Goal: Answer question/provide support: Share knowledge or assist other users

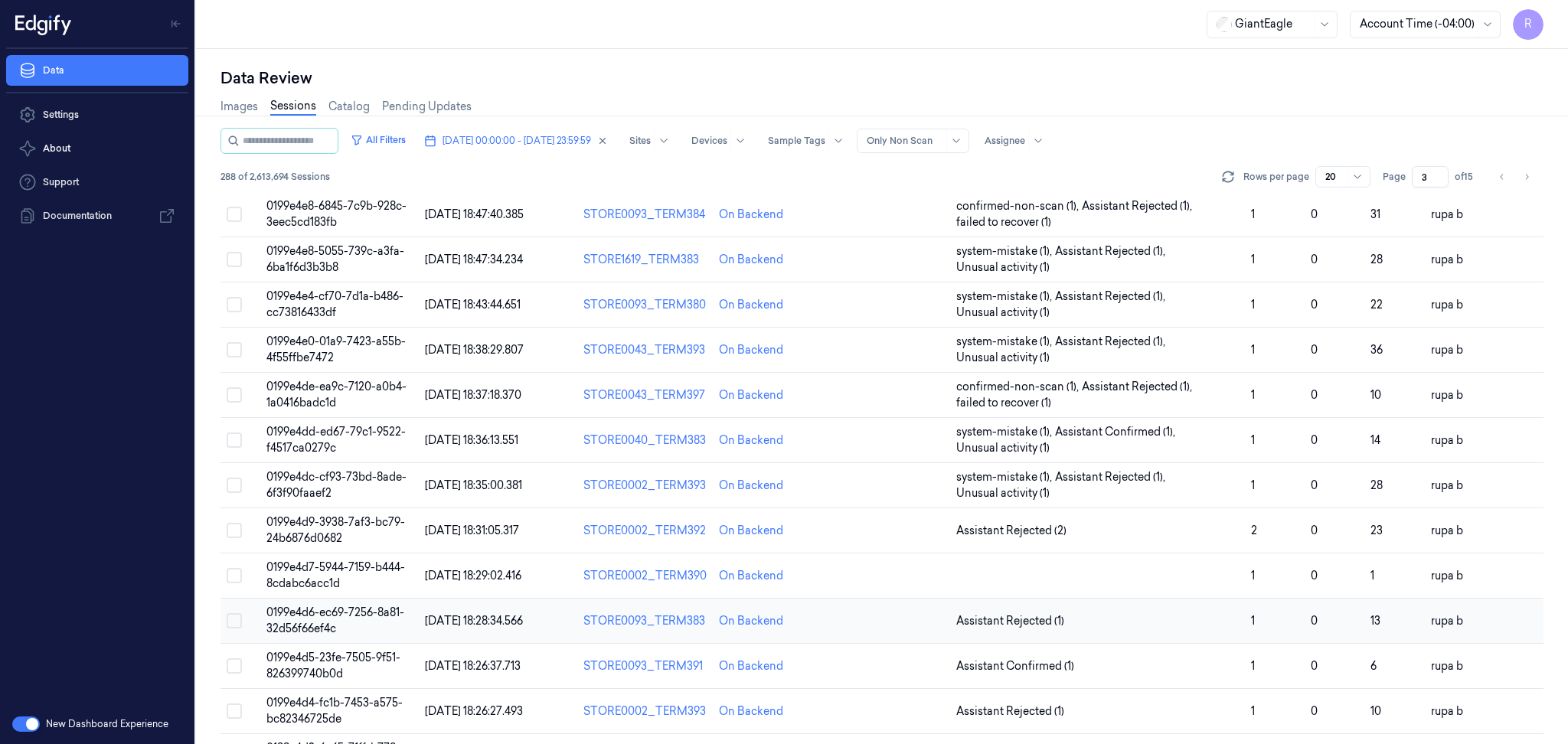
scroll to position [397, 0]
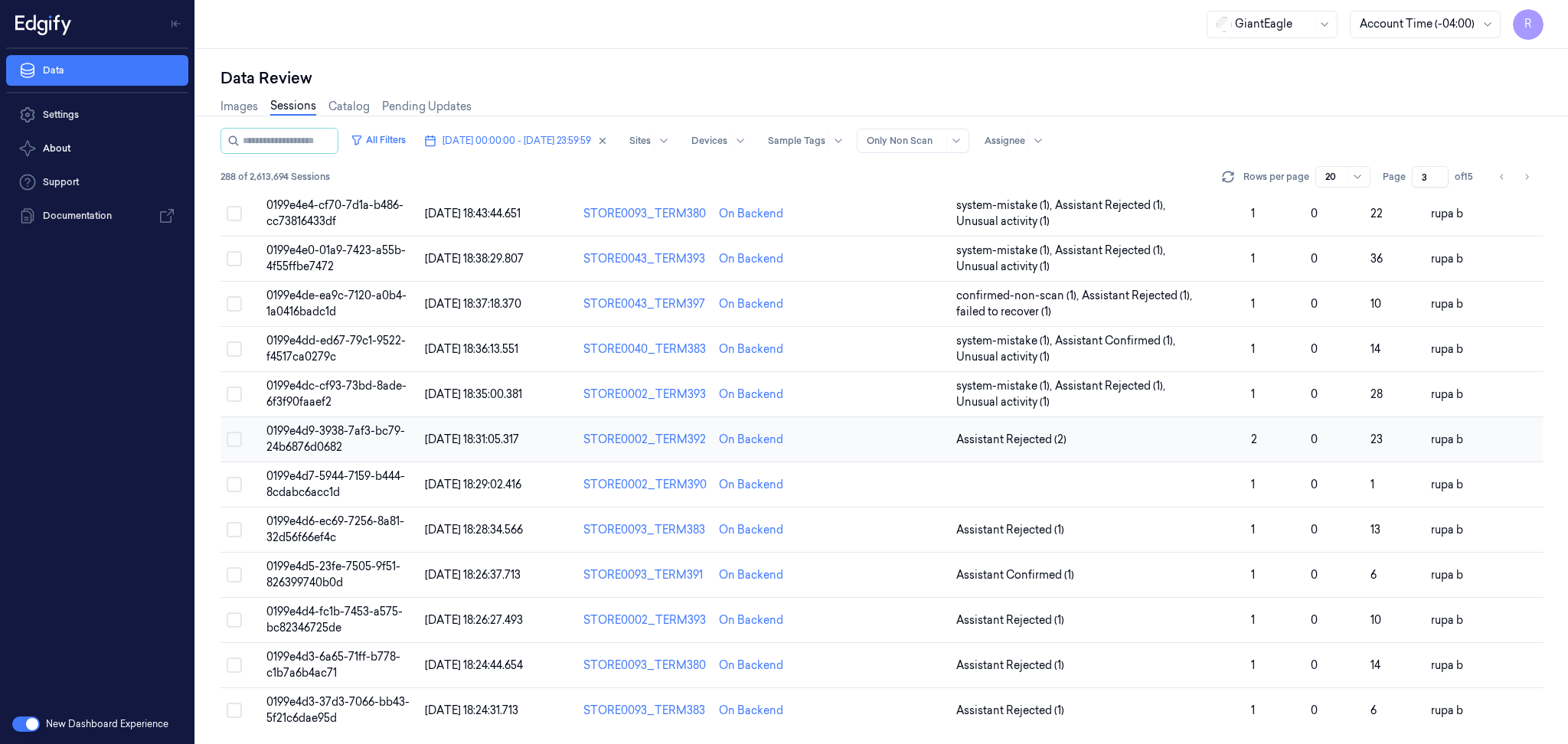
click at [309, 435] on span "0199e4d9-3938-7af3-bc79-24b6876d0682" at bounding box center [335, 439] width 138 height 30
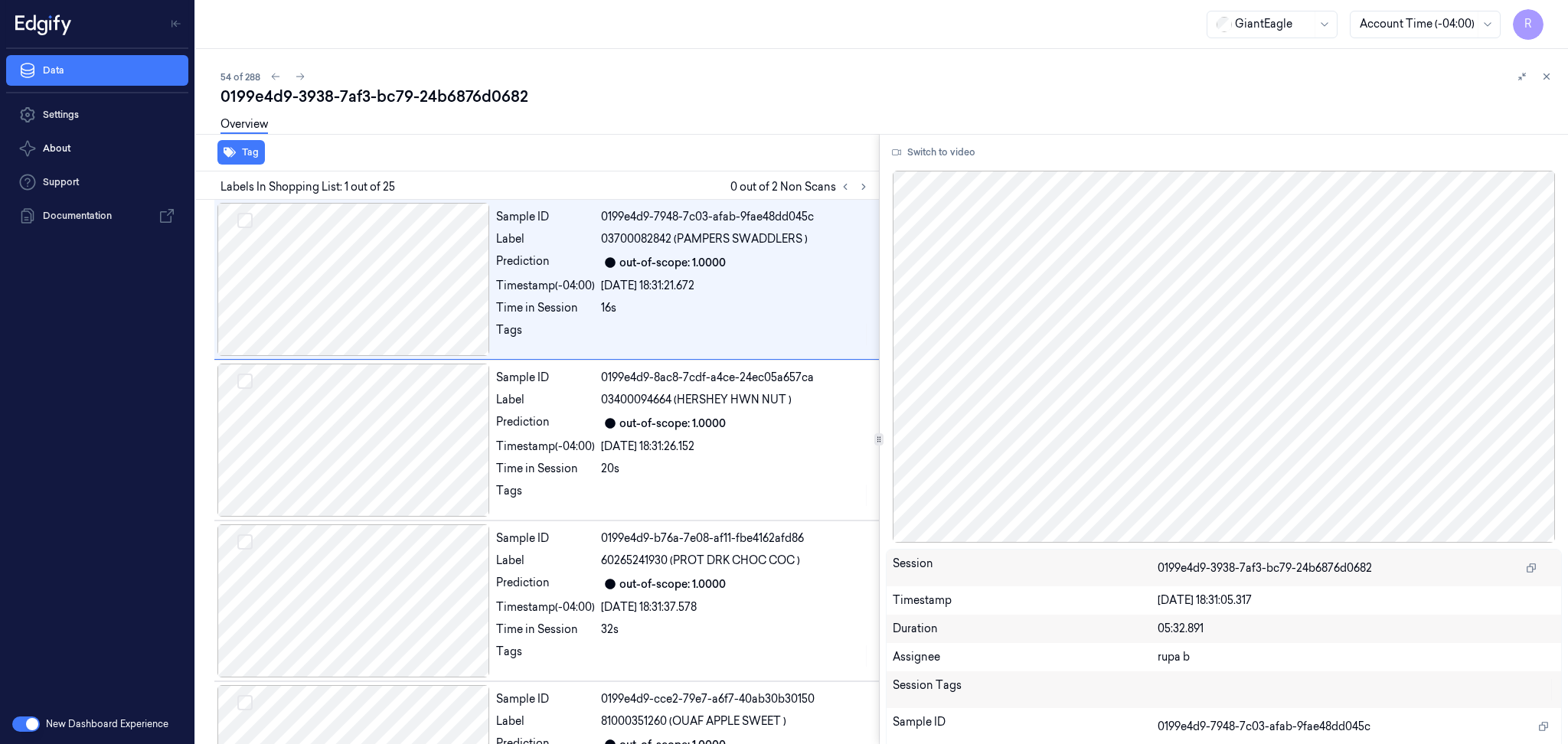
click at [639, 92] on div "0199e4d9-3938-7af3-bc79-24b6876d0682" at bounding box center [888, 97] width 1335 height 22
click at [862, 179] on button at bounding box center [864, 187] width 18 height 18
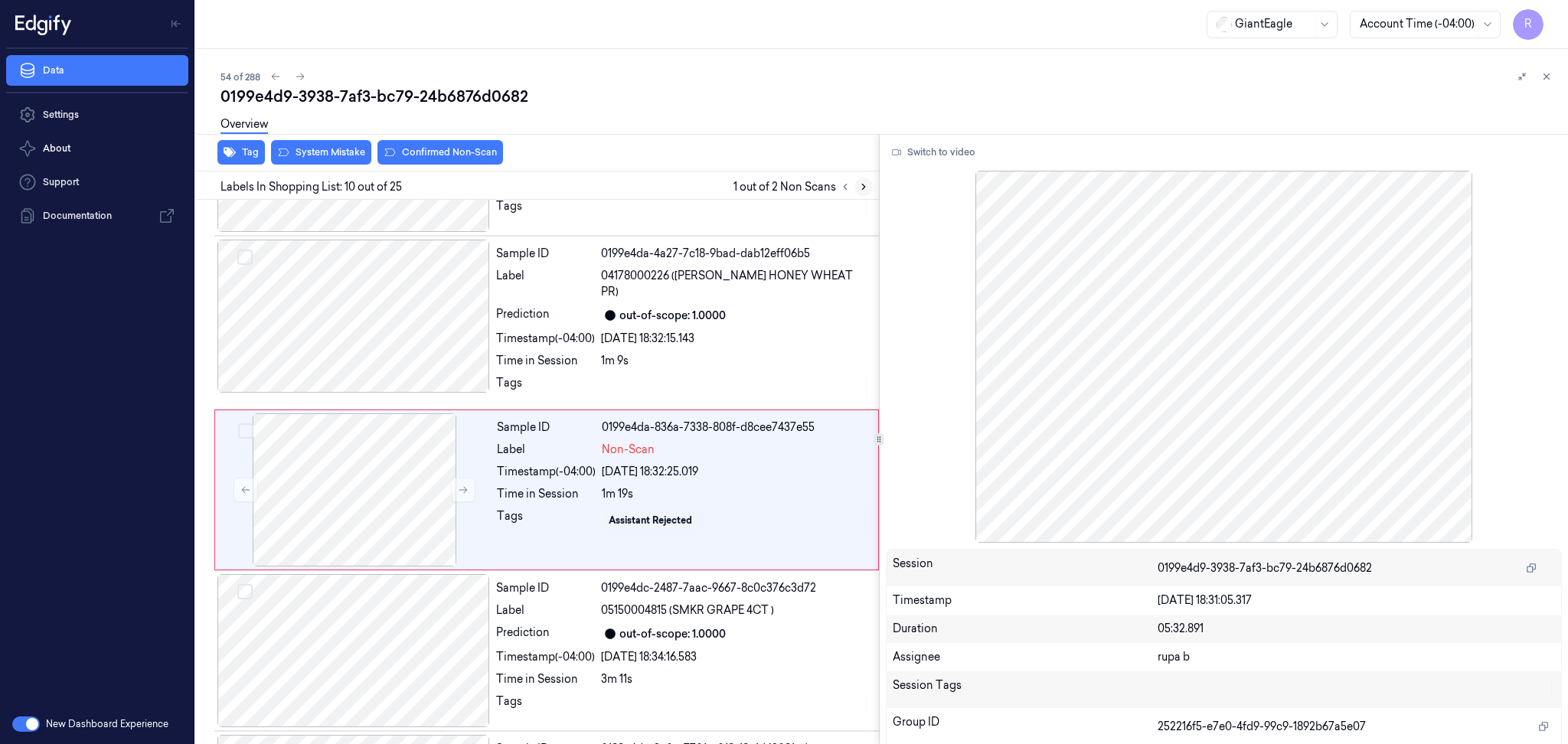
scroll to position [1254, 0]
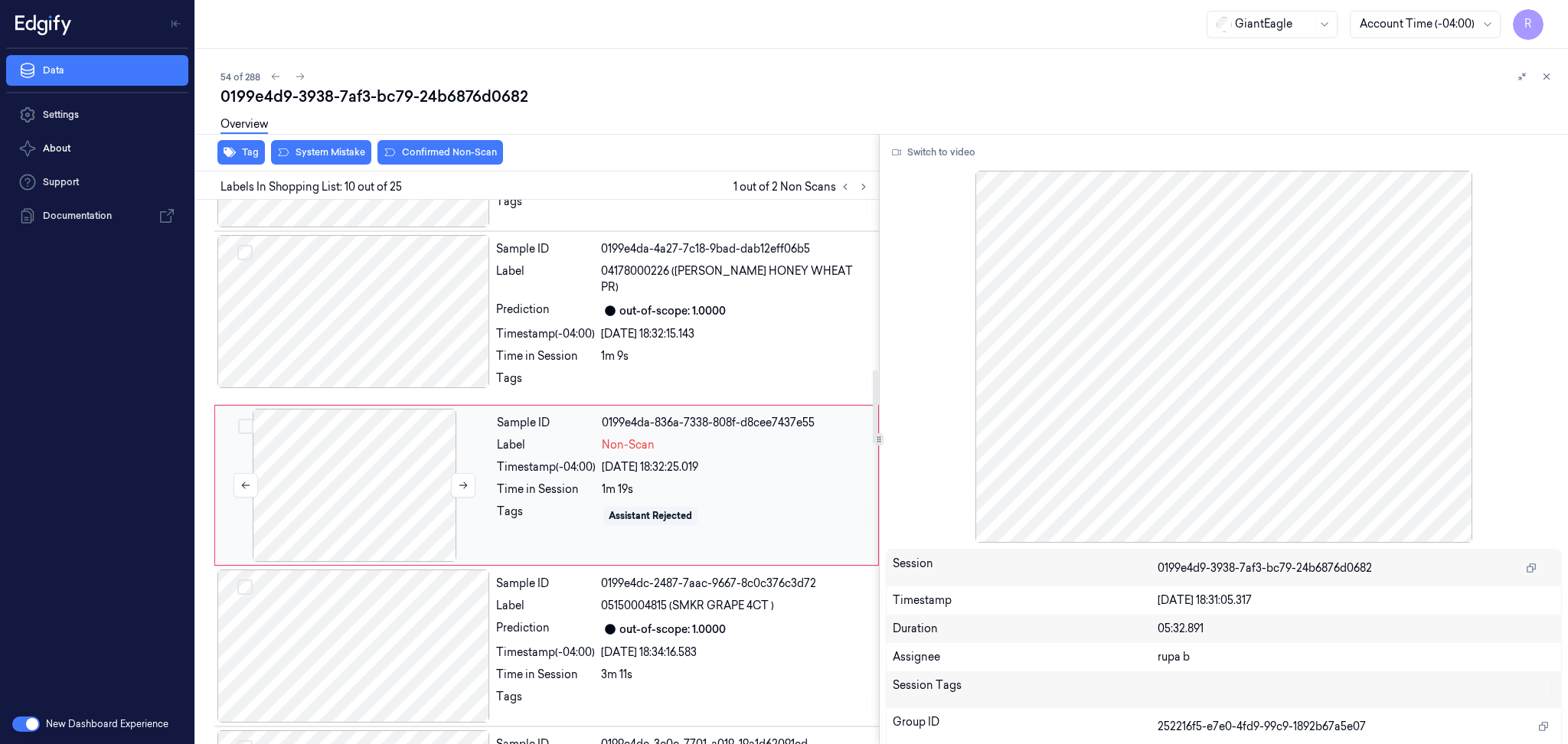
click at [385, 510] on div at bounding box center [355, 485] width 272 height 153
click at [924, 148] on button "Switch to video" at bounding box center [934, 152] width 95 height 25
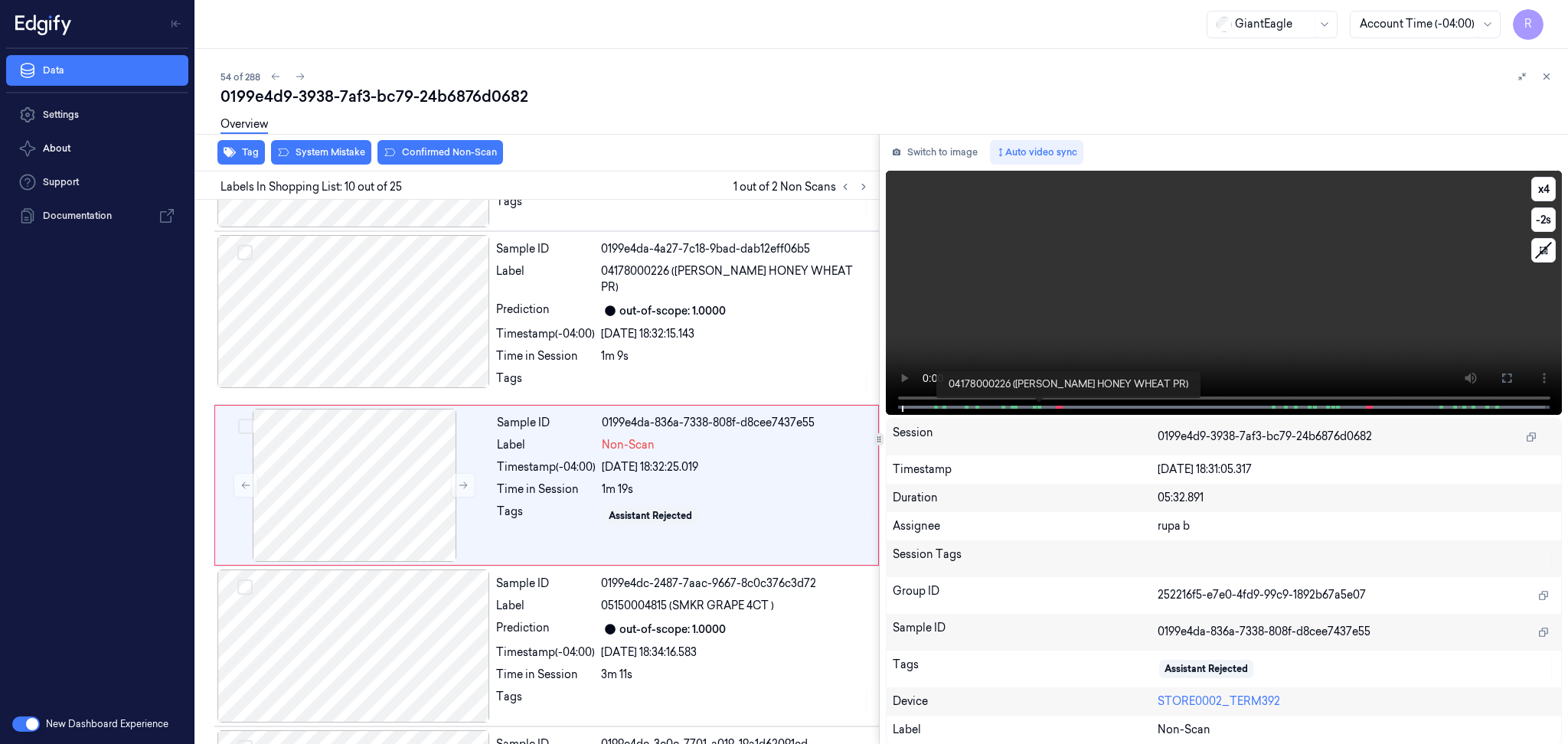
click at [1039, 404] on span at bounding box center [1040, 407] width 2 height 8
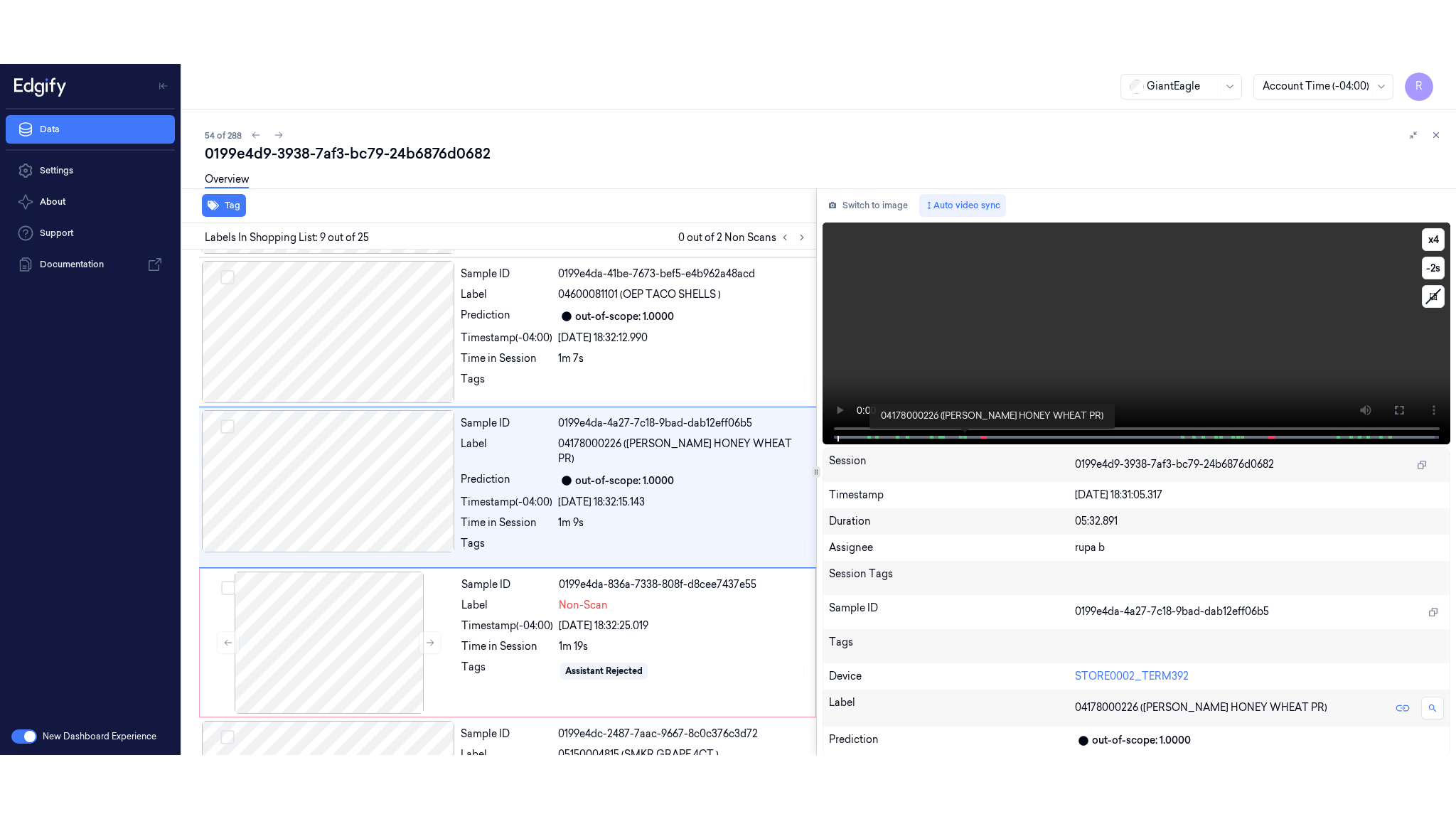
scroll to position [1015, 0]
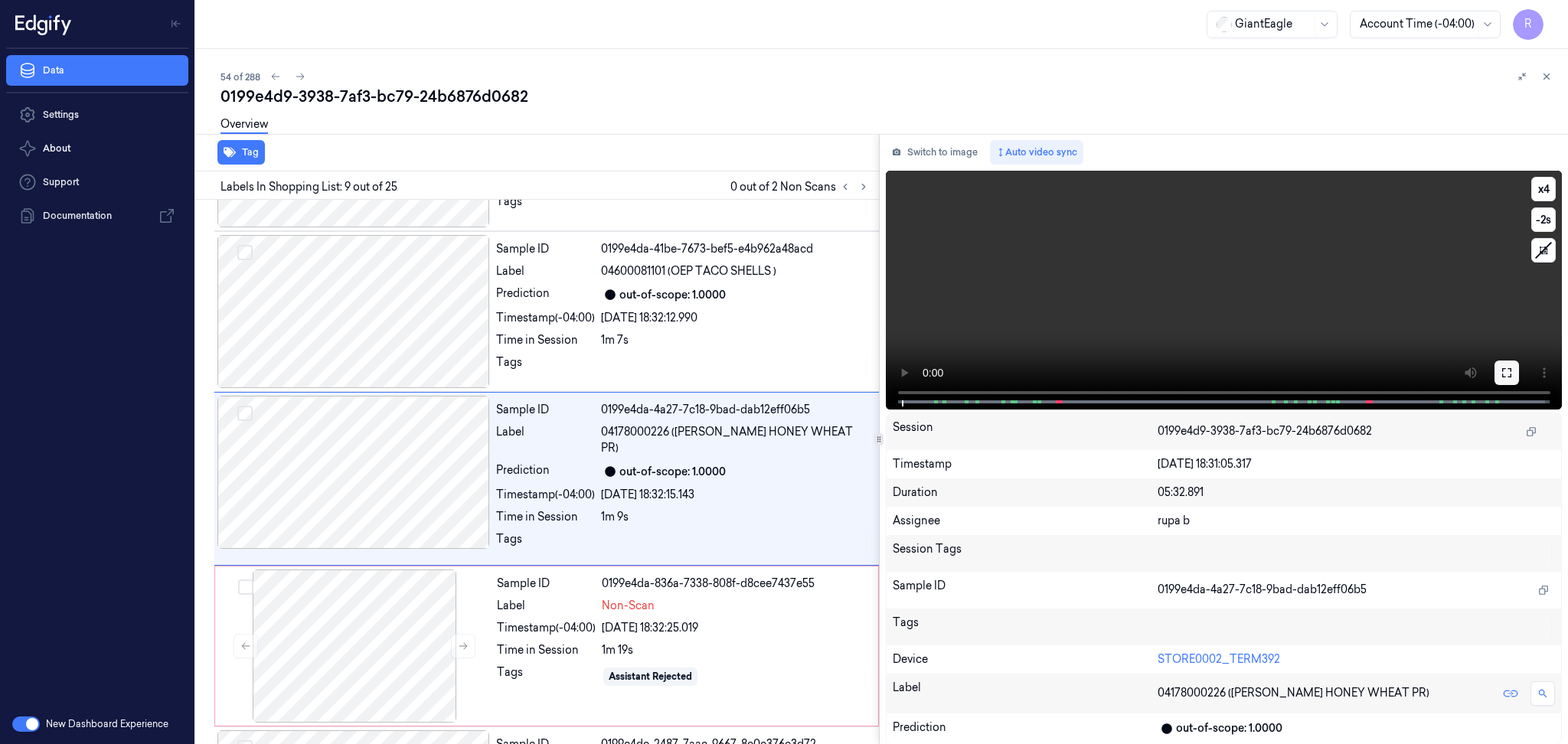
click at [1509, 367] on icon at bounding box center [1506, 373] width 12 height 12
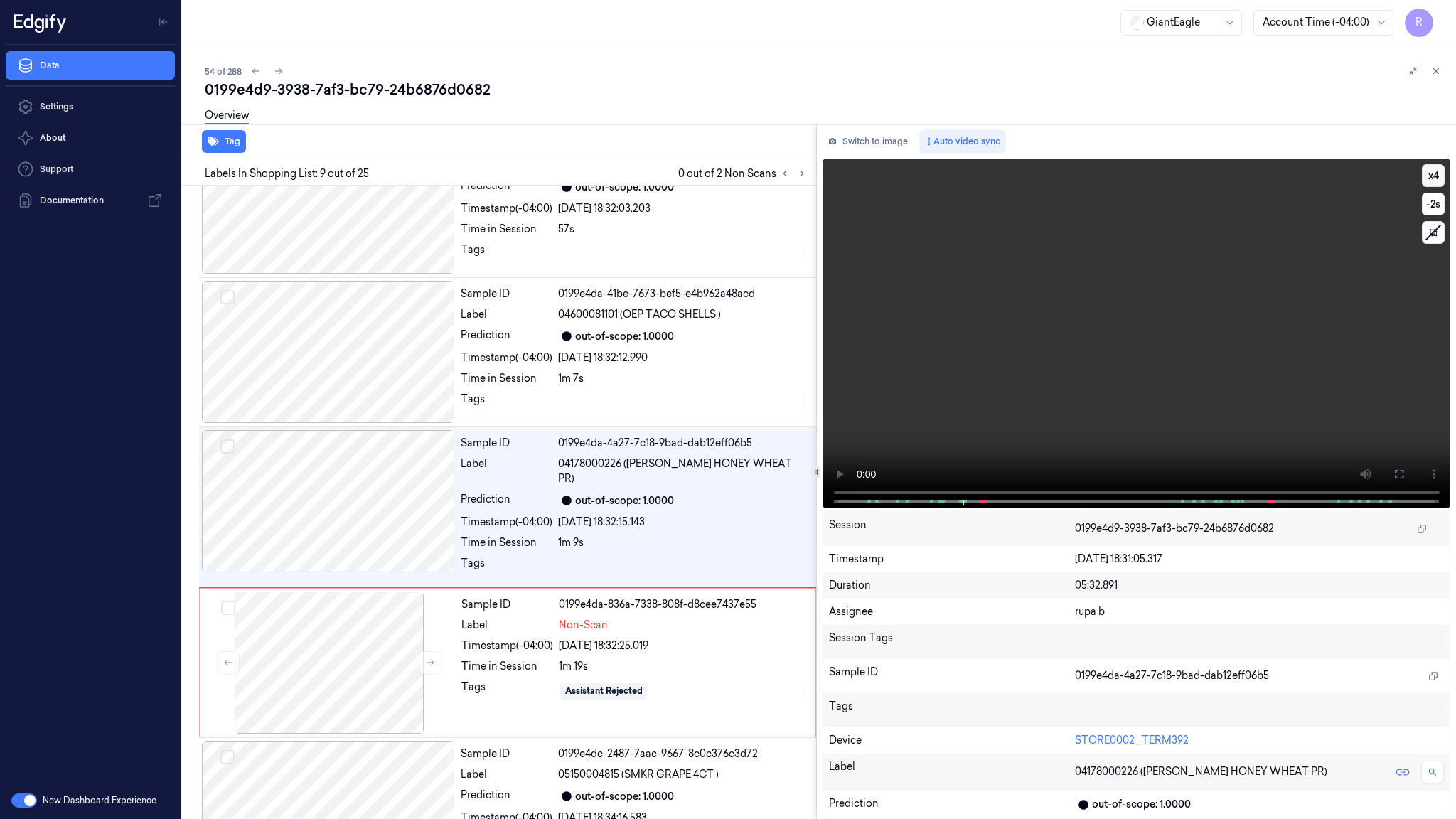
scroll to position [951, 0]
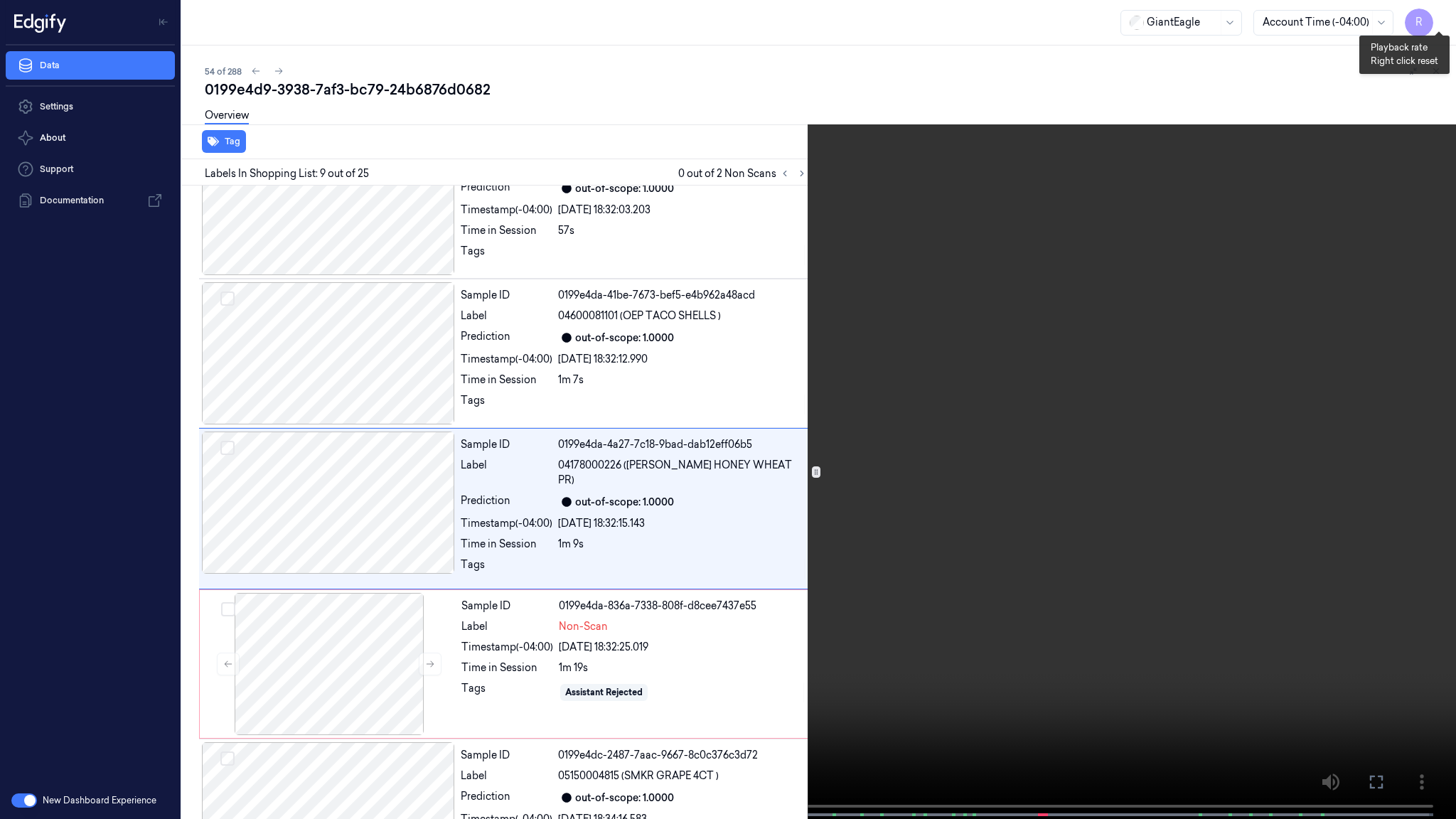
click at [1438, 13] on button "x 4" at bounding box center [1439, 17] width 23 height 23
click at [1438, 13] on button "x 1" at bounding box center [1439, 17] width 23 height 23
click at [735, 289] on video at bounding box center [728, 411] width 1456 height 822
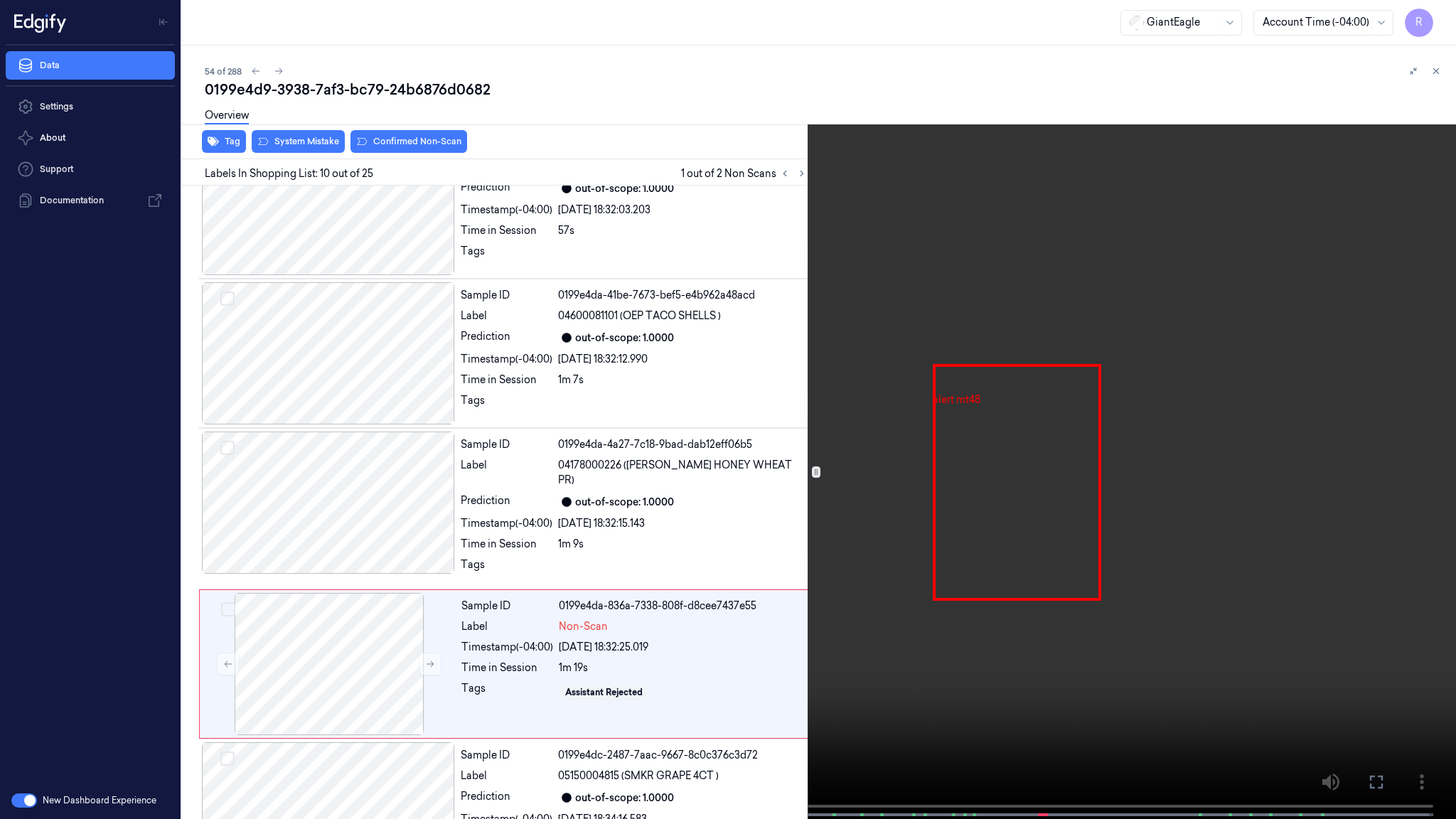
scroll to position [1100, 0]
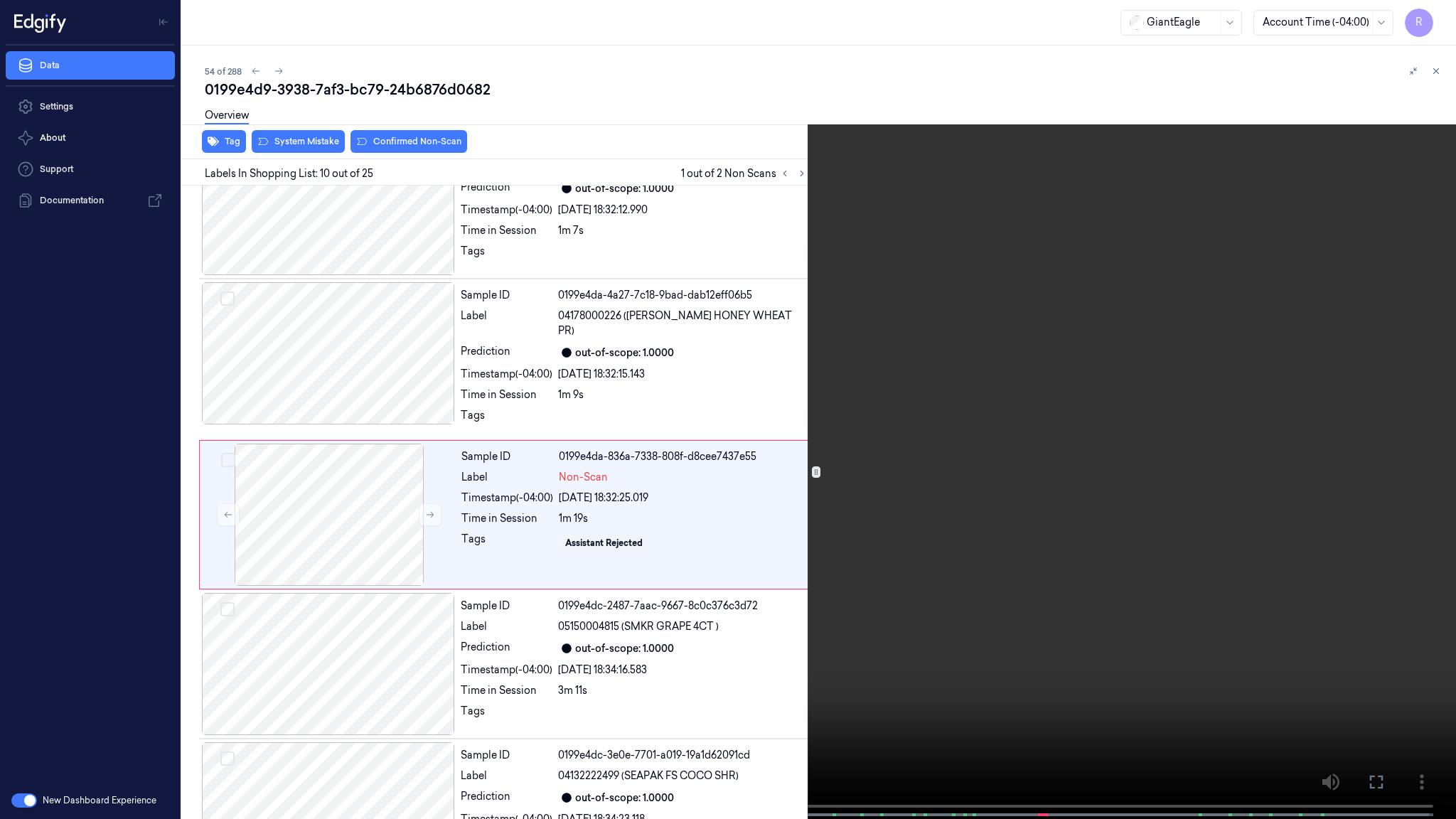
click at [813, 452] on video at bounding box center [728, 411] width 1456 height 822
click at [1436, 16] on button "x 2" at bounding box center [1439, 17] width 23 height 23
click at [527, 443] on video at bounding box center [728, 411] width 1456 height 822
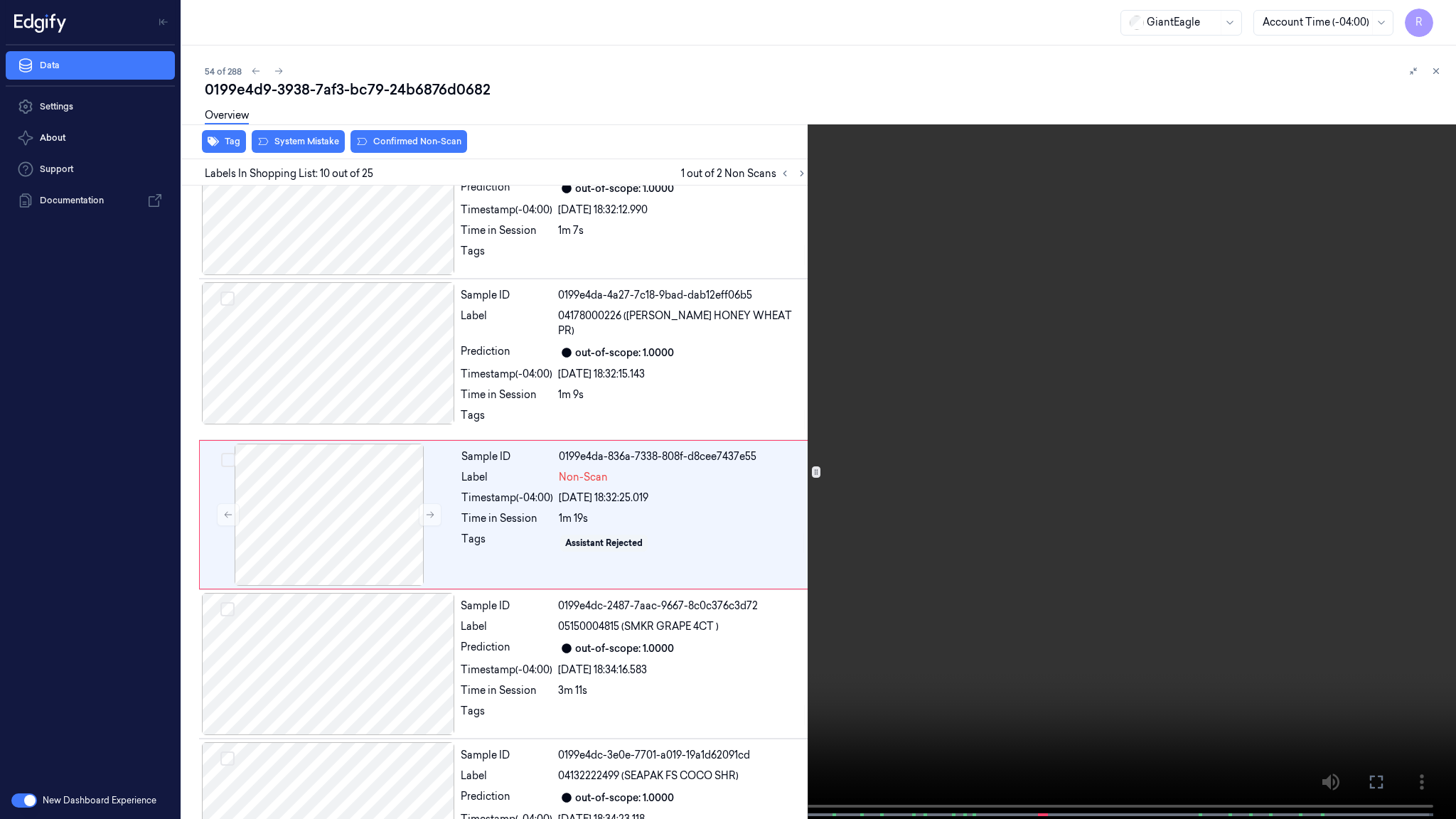
click at [858, 657] on video at bounding box center [728, 411] width 1456 height 822
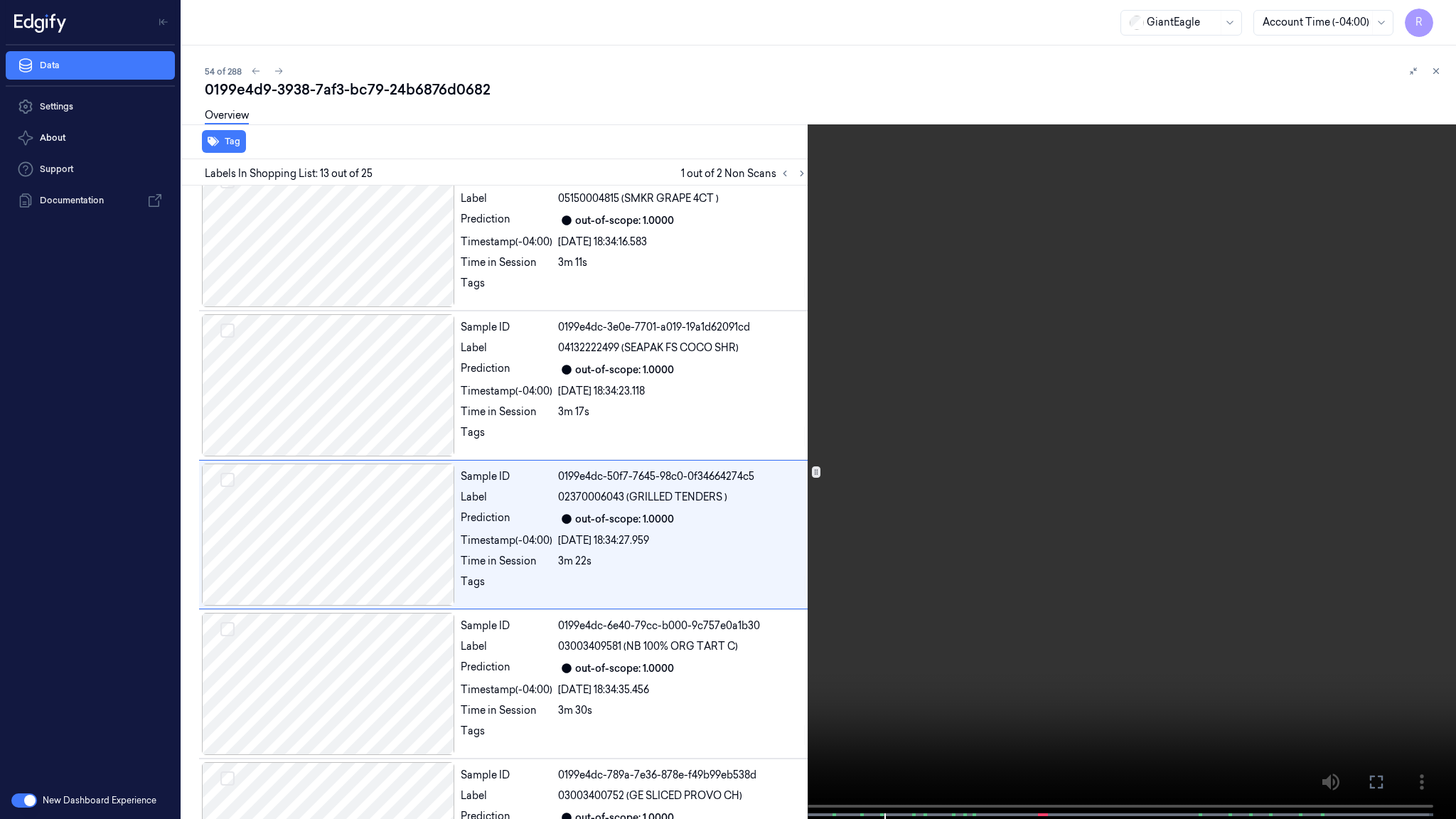
scroll to position [1549, 0]
click at [1076, 528] on video at bounding box center [728, 411] width 1456 height 822
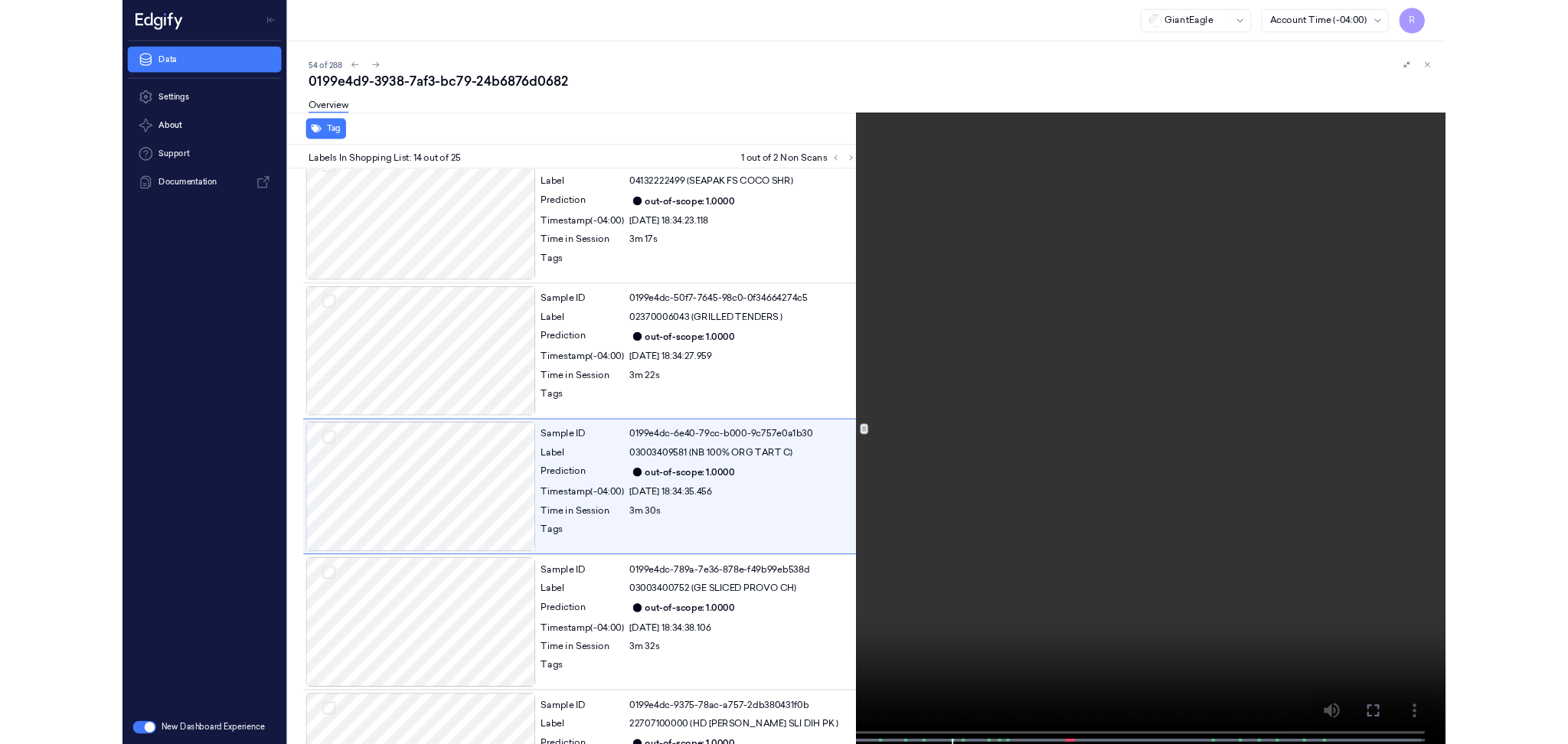
scroll to position [1828, 0]
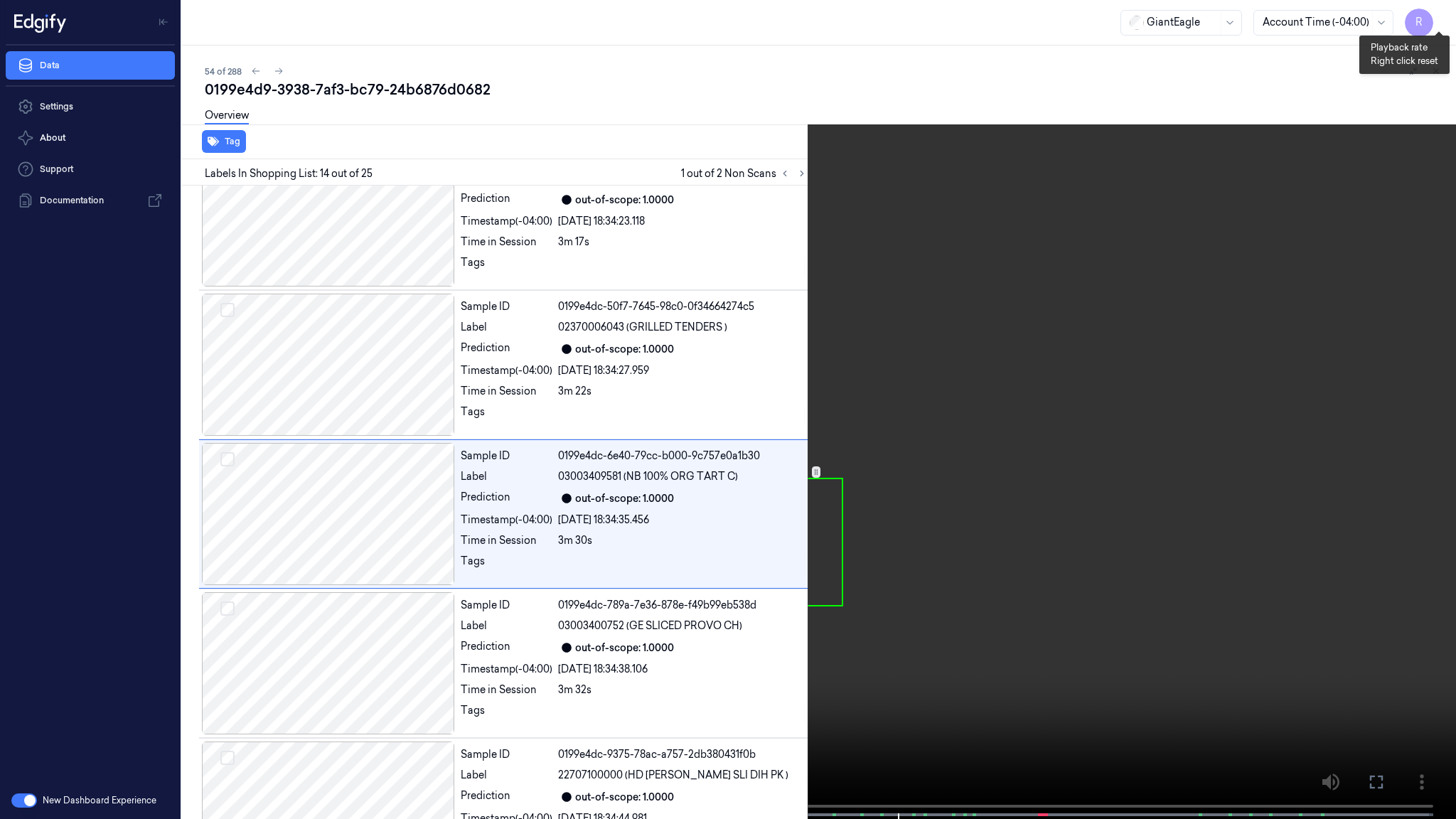
click at [1430, 13] on button "x 4" at bounding box center [1439, 17] width 23 height 23
click at [1134, 425] on video at bounding box center [728, 411] width 1456 height 822
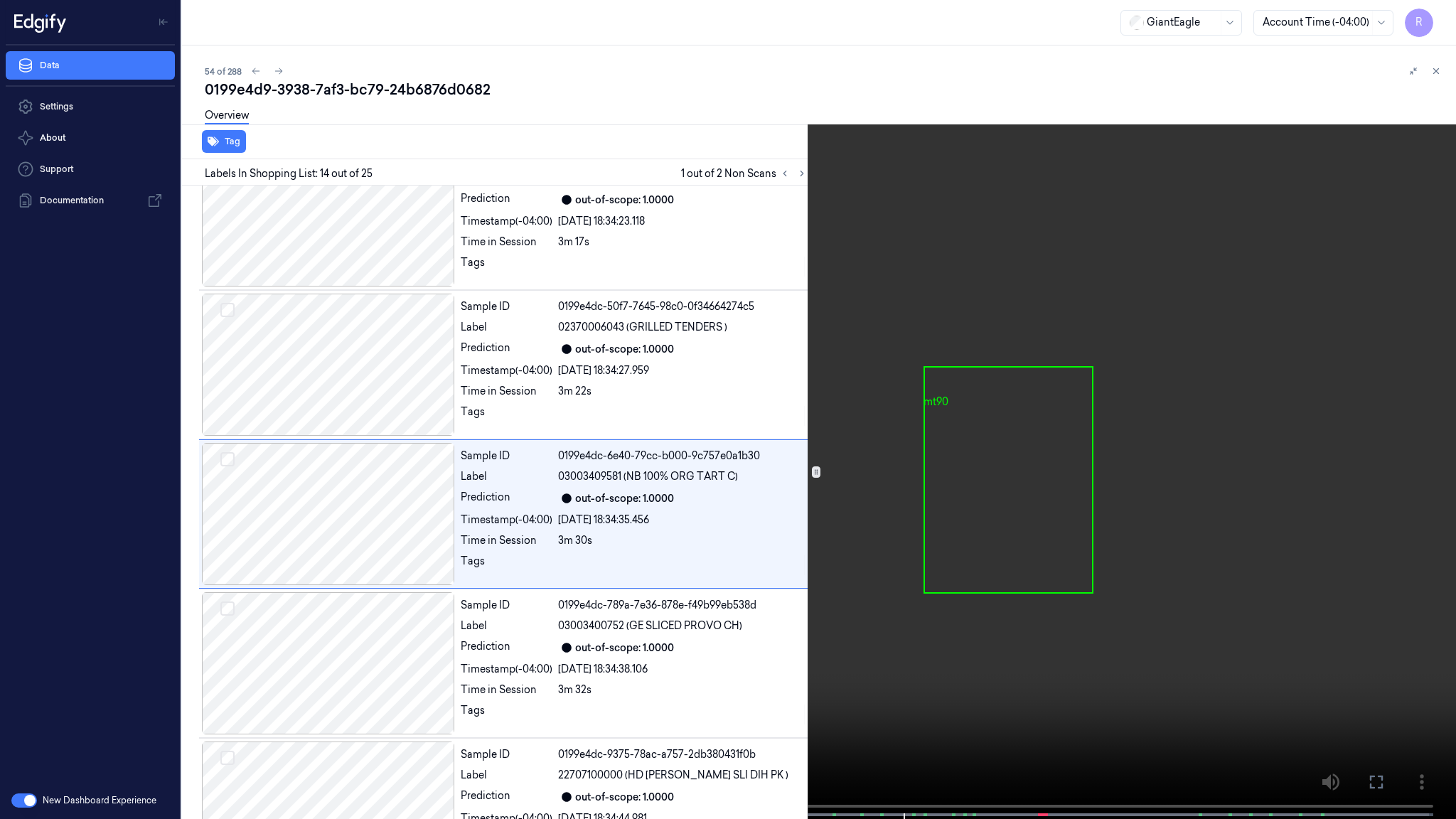
click at [1134, 425] on video at bounding box center [728, 411] width 1456 height 822
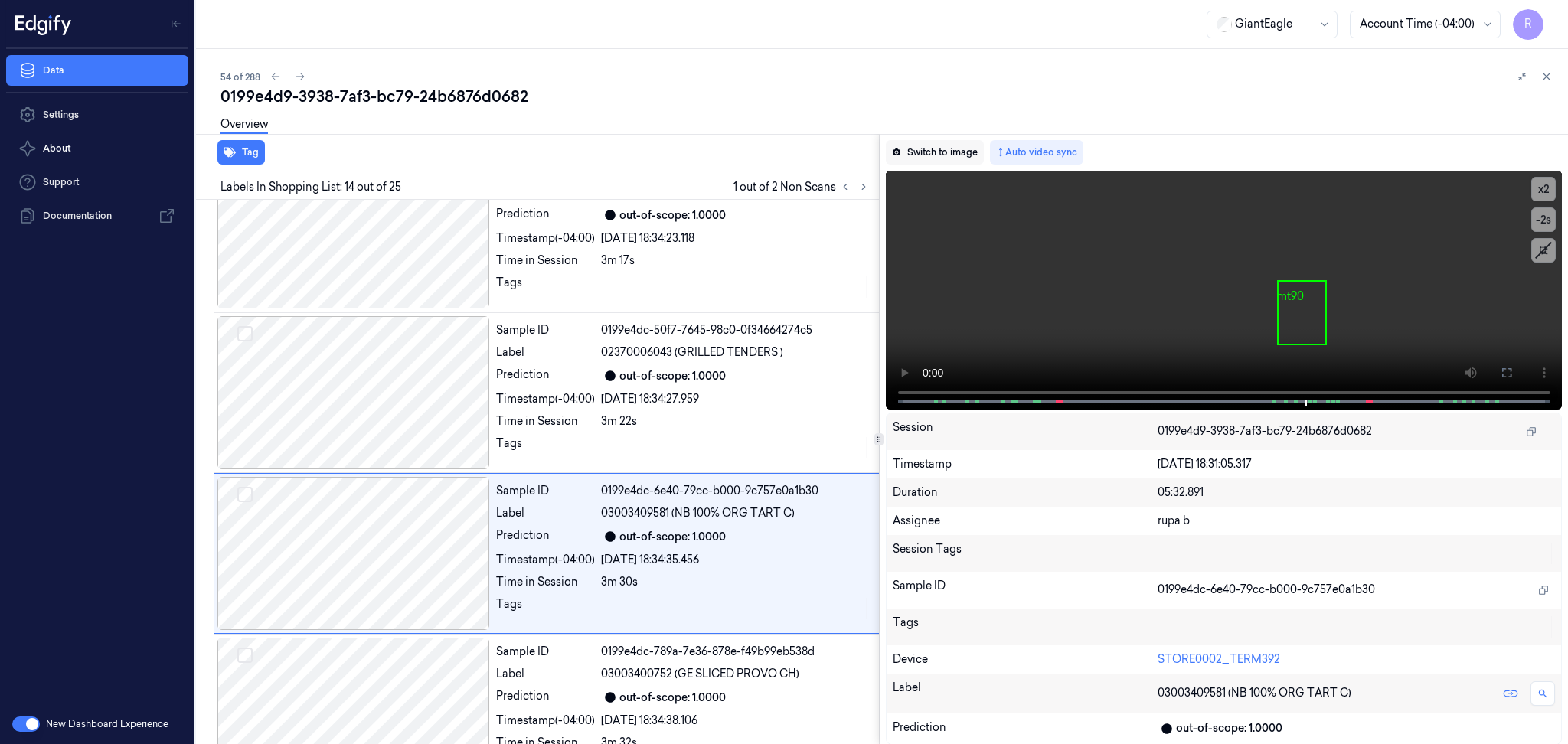
click at [933, 146] on button "Switch to image" at bounding box center [934, 152] width 98 height 25
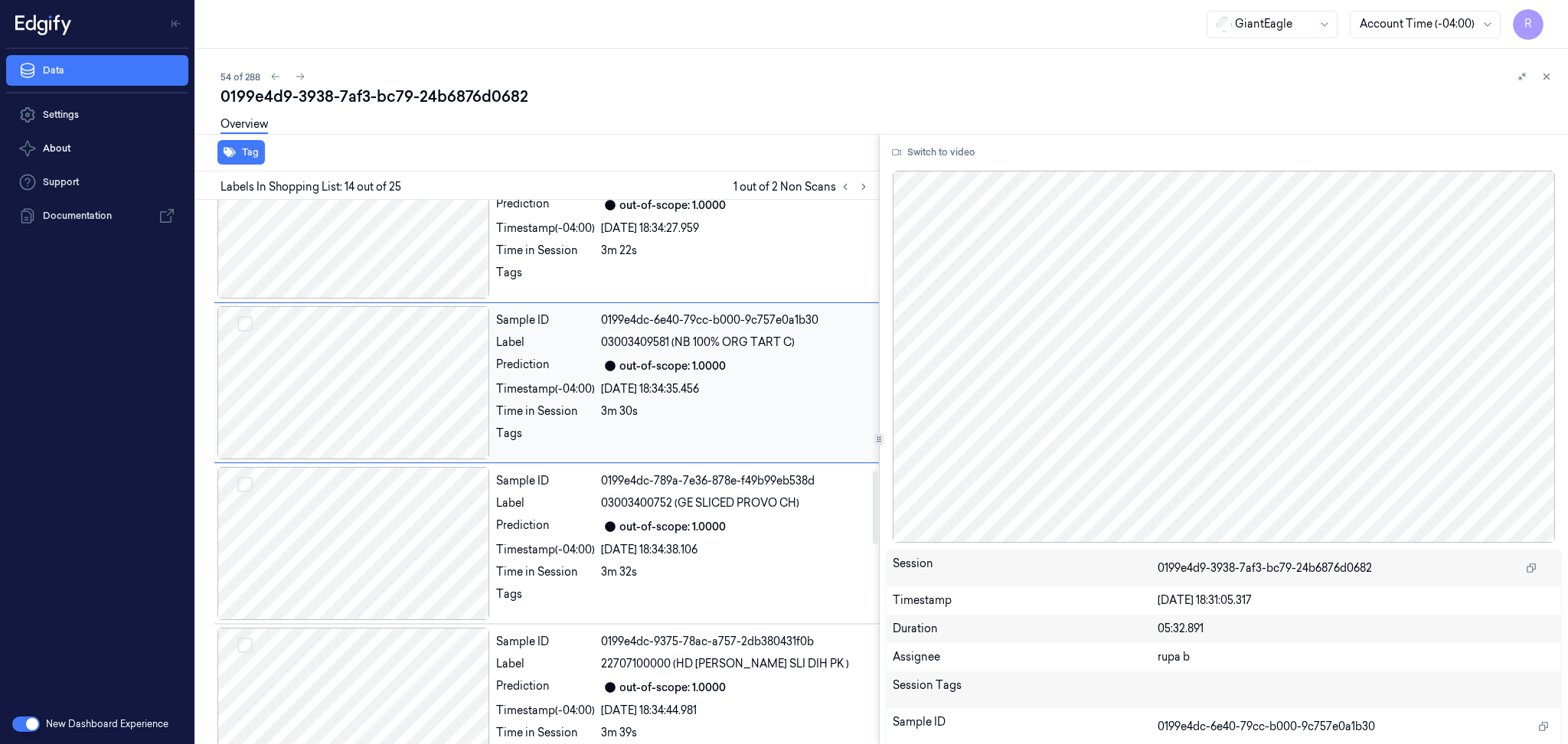
click at [414, 384] on div at bounding box center [354, 382] width 272 height 153
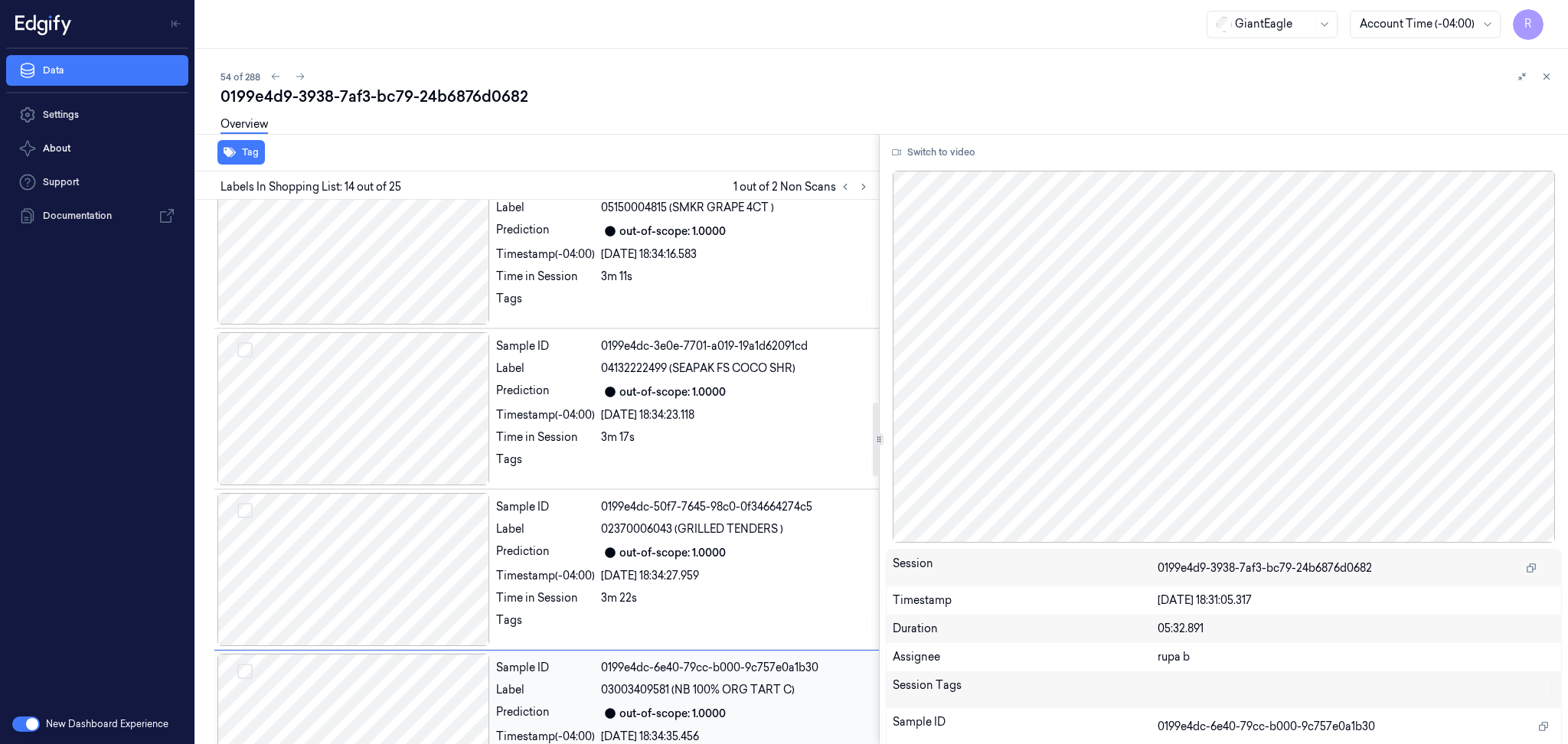
scroll to position [1489, 0]
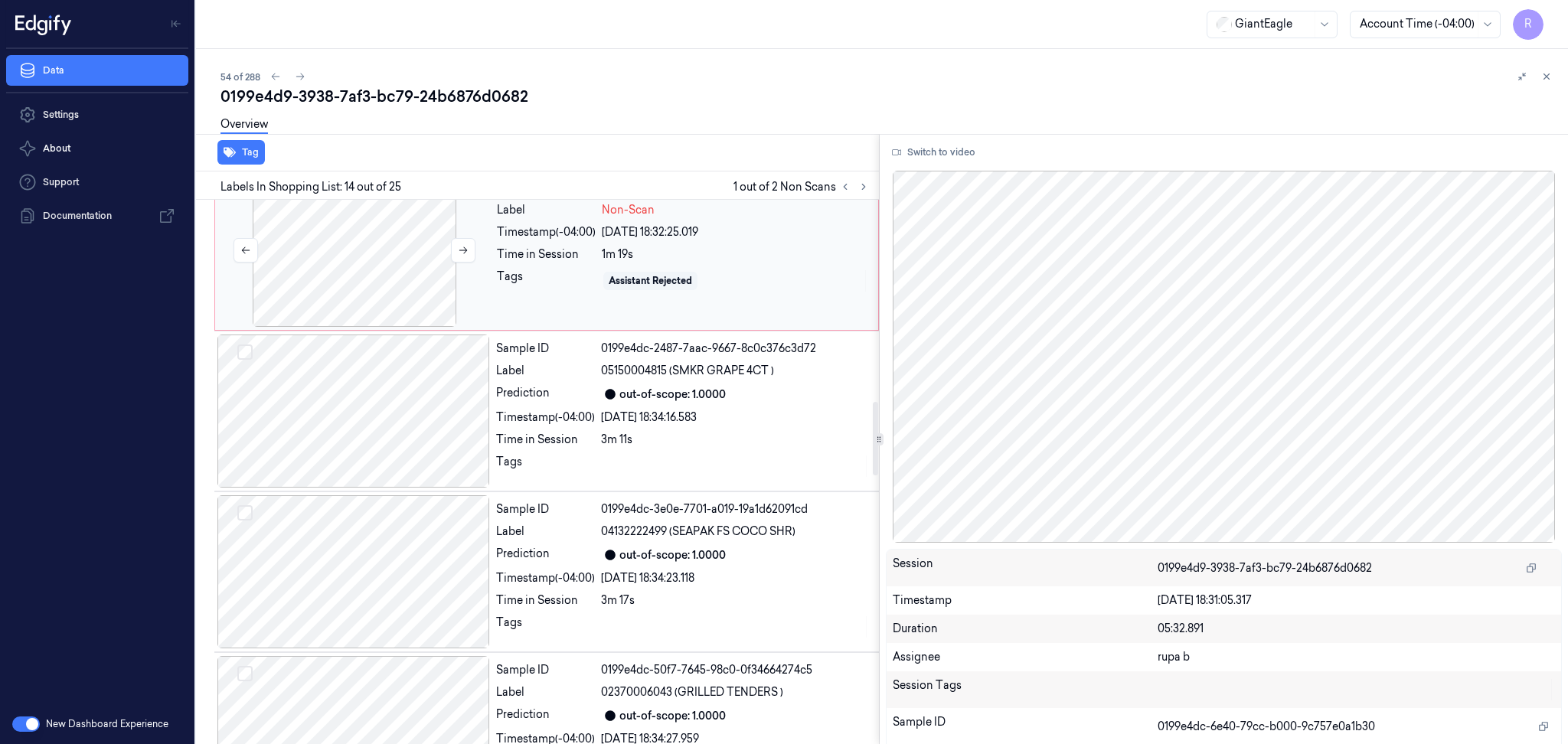
click at [357, 252] on div at bounding box center [355, 250] width 272 height 153
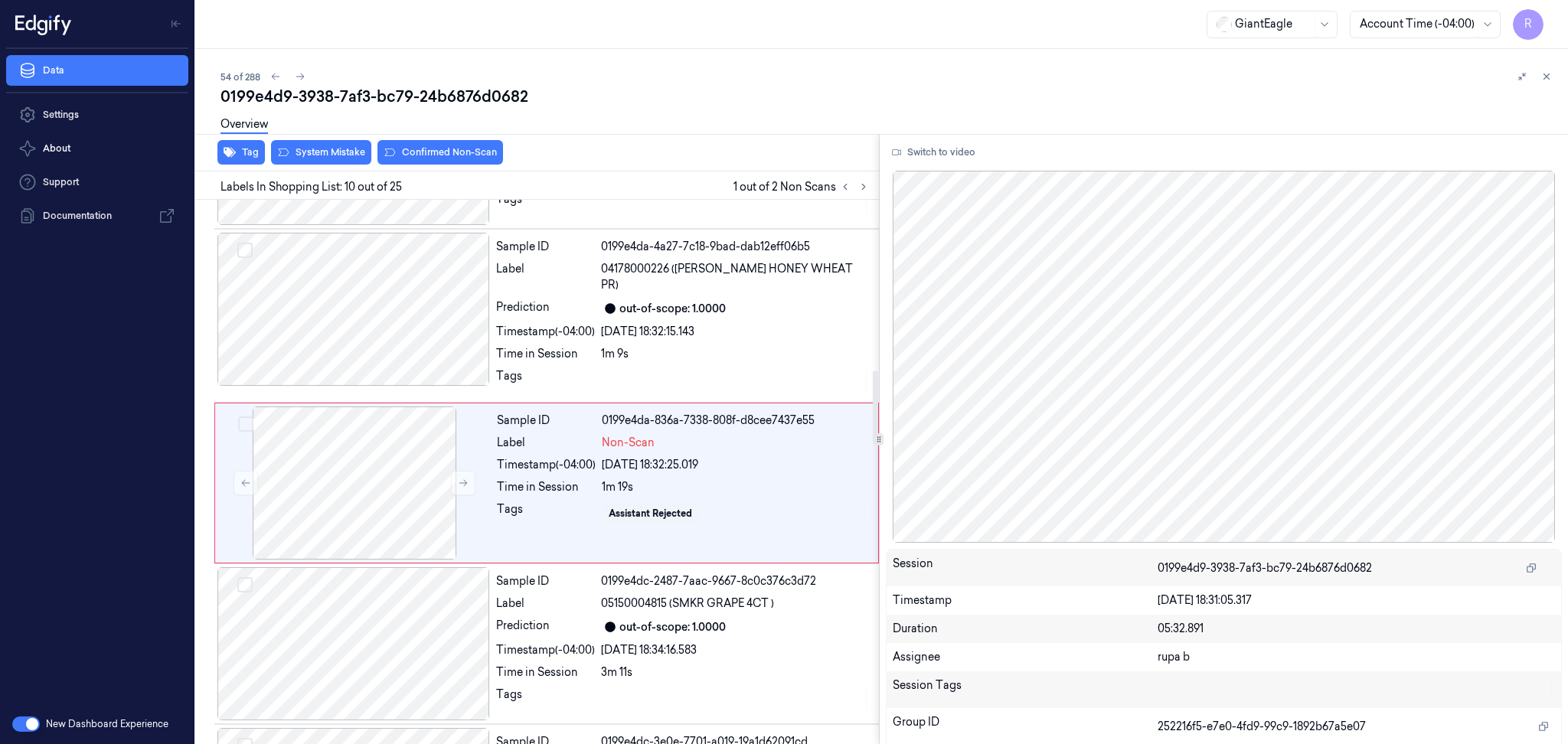
scroll to position [1254, 0]
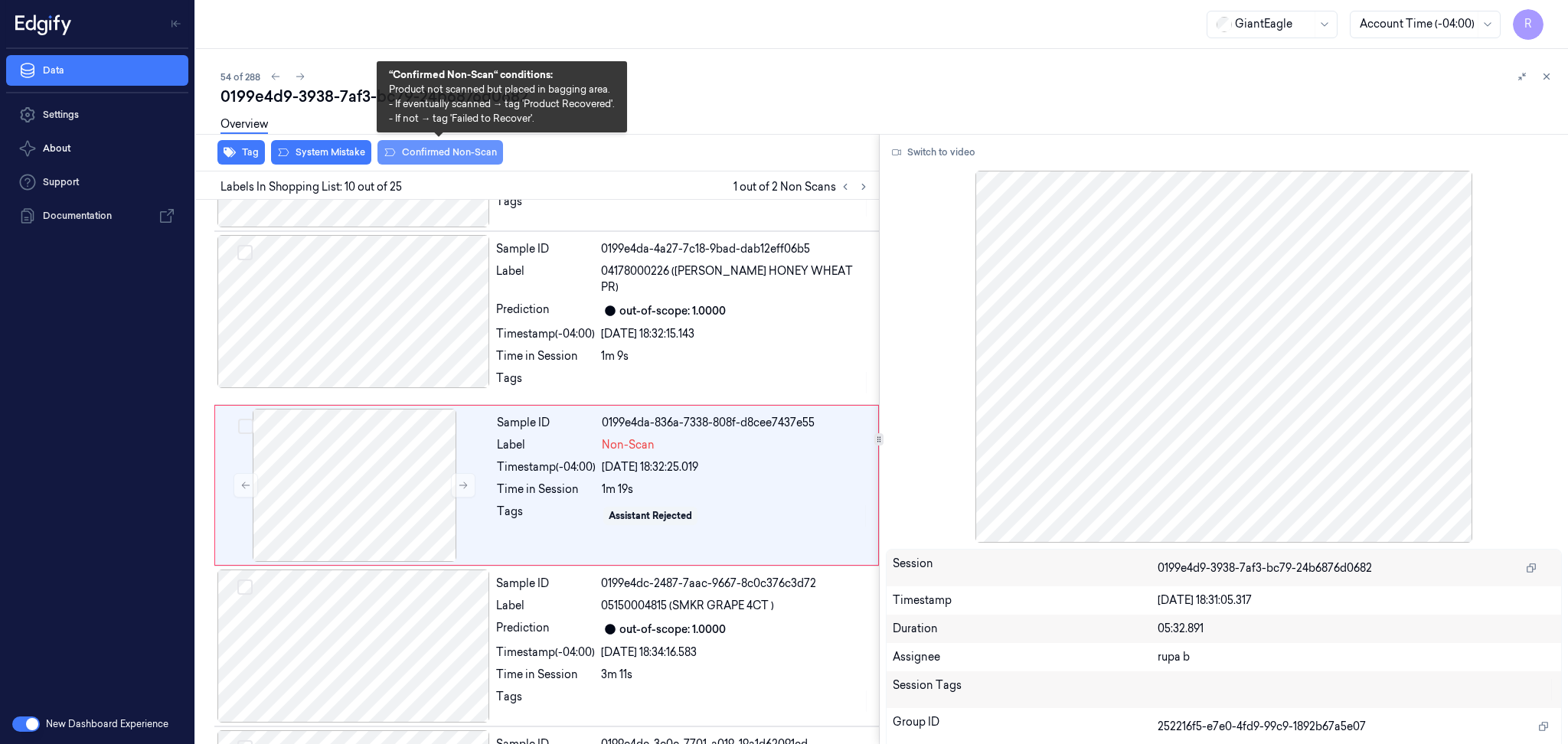
click at [444, 154] on button "Confirmed Non-Scan" at bounding box center [440, 152] width 125 height 25
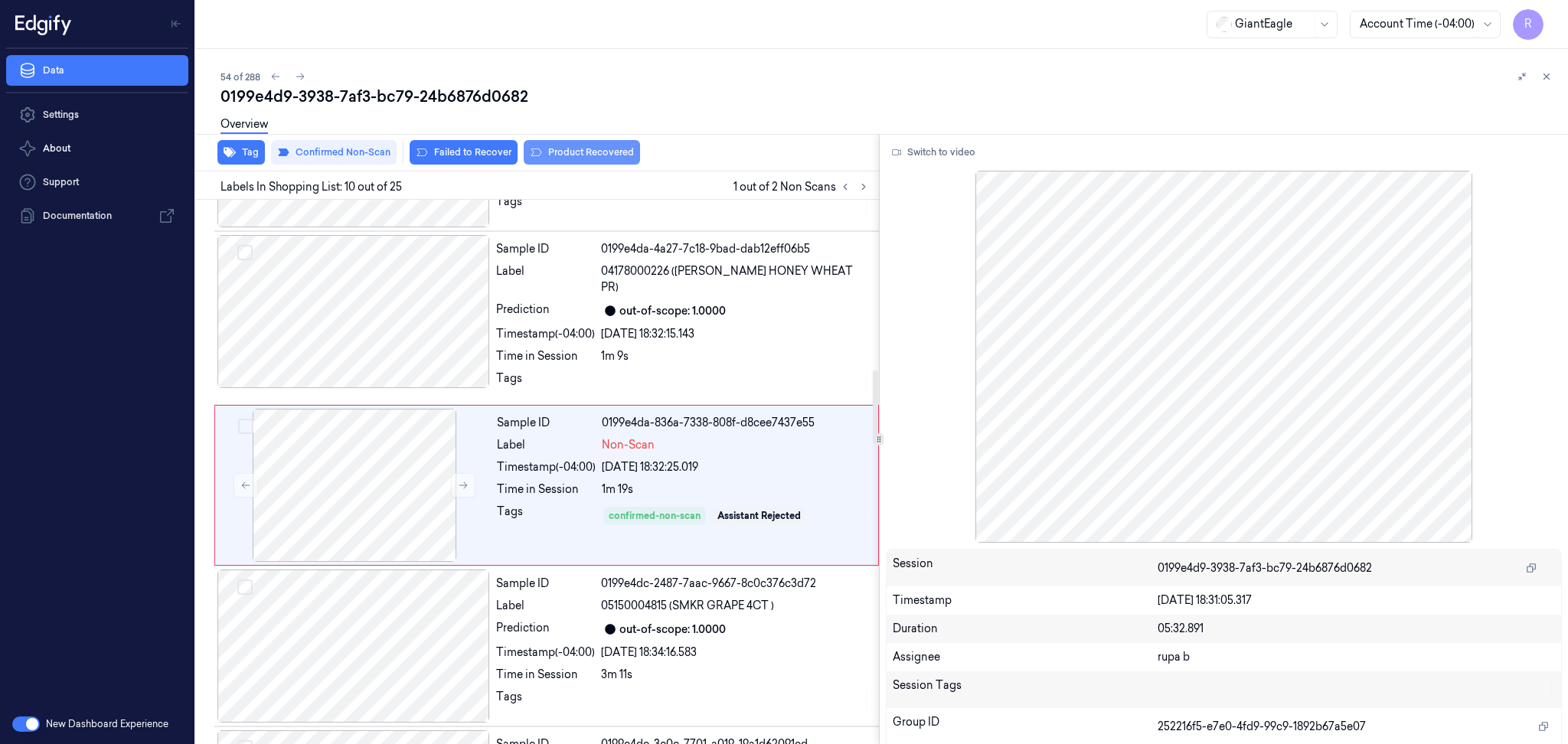
click at [568, 151] on button "Product Recovered" at bounding box center [581, 152] width 116 height 25
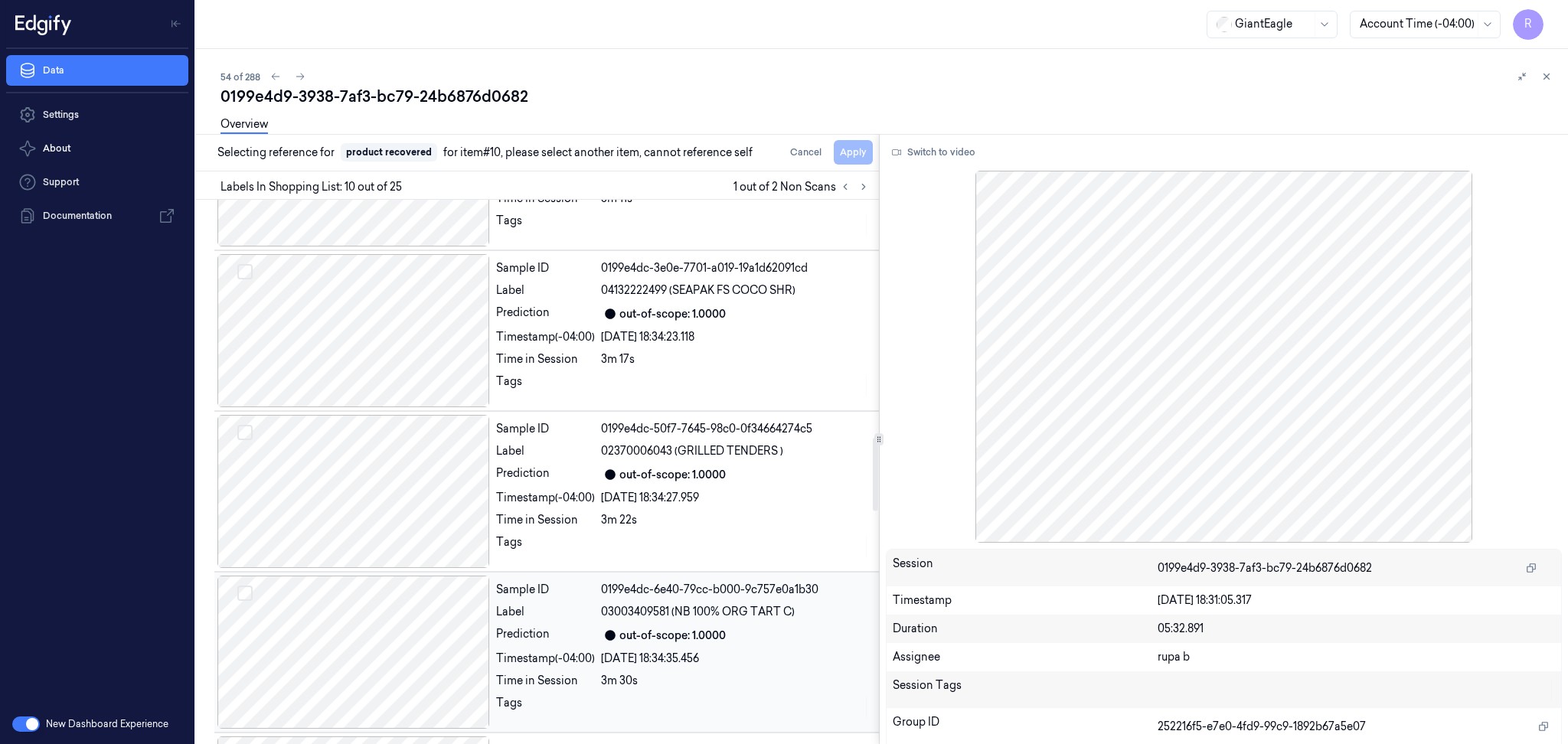
scroll to position [1764, 0]
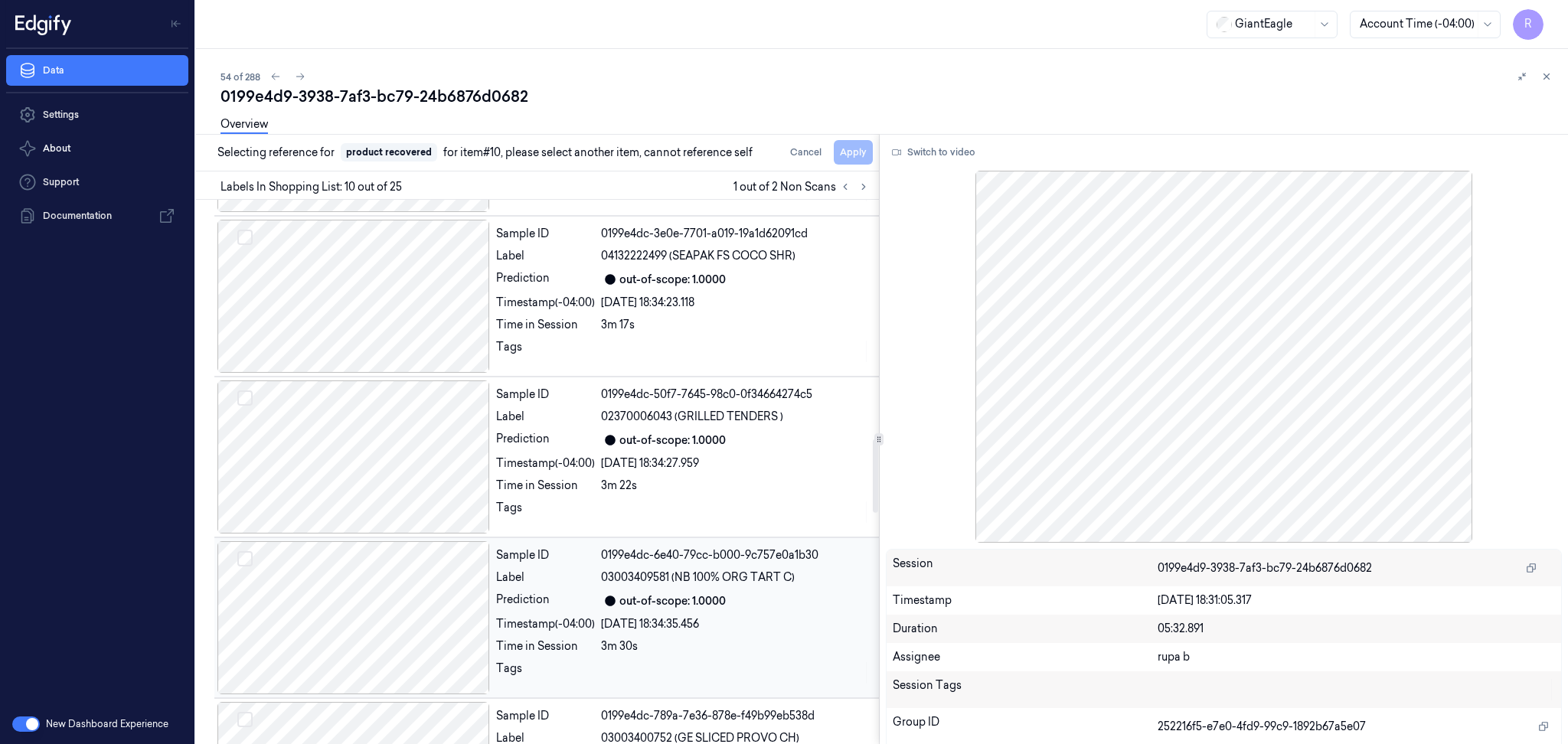
click at [433, 616] on div at bounding box center [354, 617] width 272 height 153
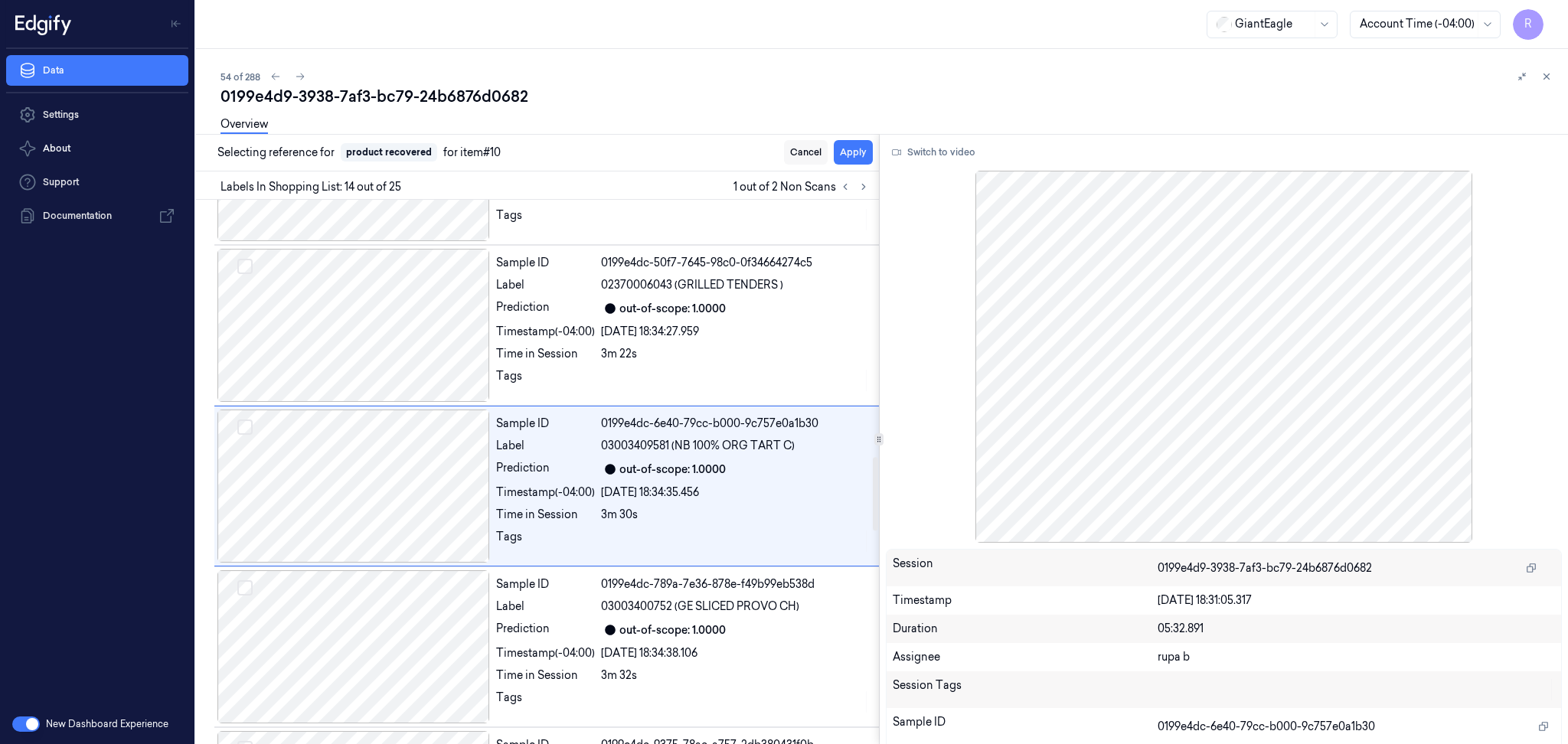
scroll to position [1896, 0]
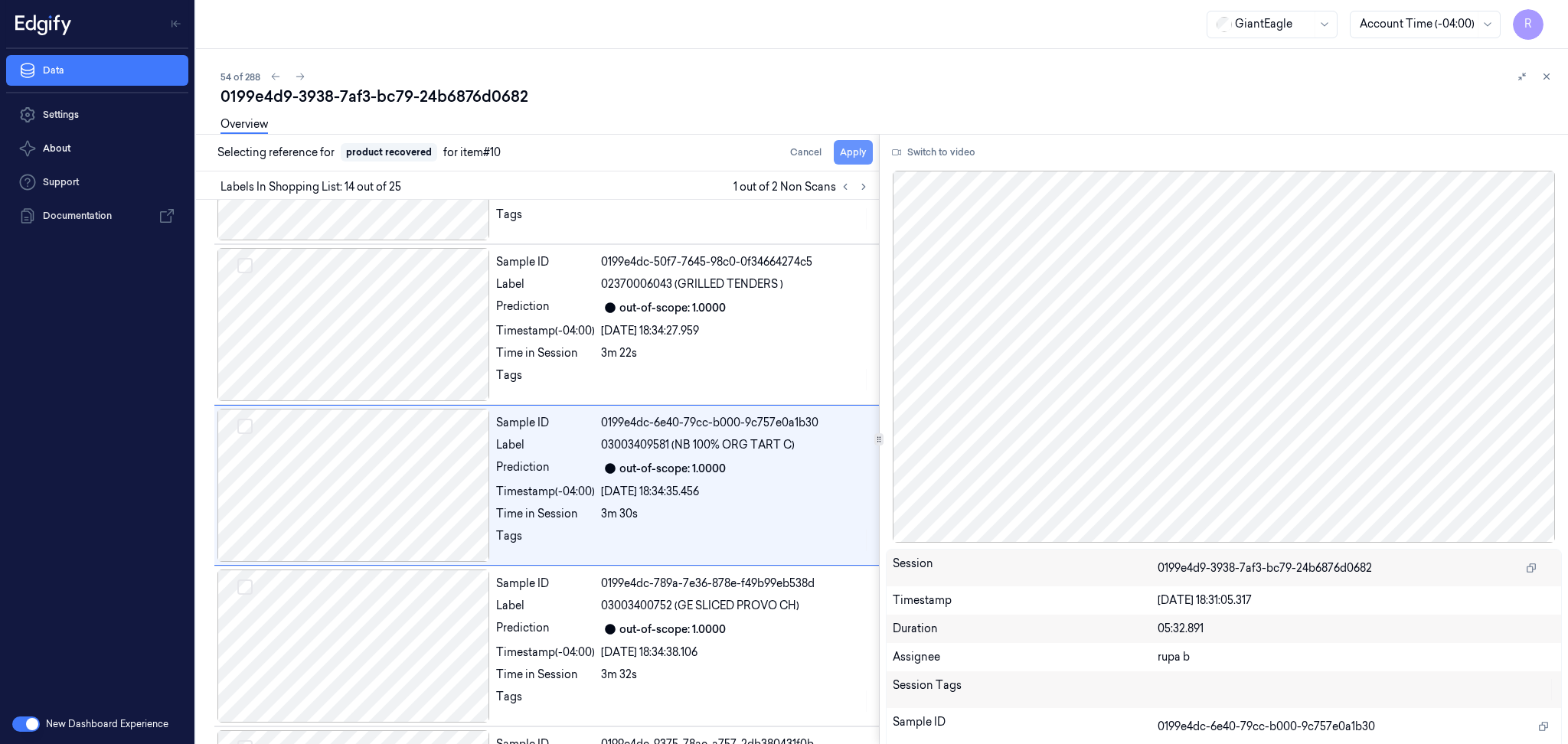
click at [840, 149] on button "Apply" at bounding box center [853, 152] width 39 height 25
click at [865, 184] on icon at bounding box center [864, 187] width 11 height 11
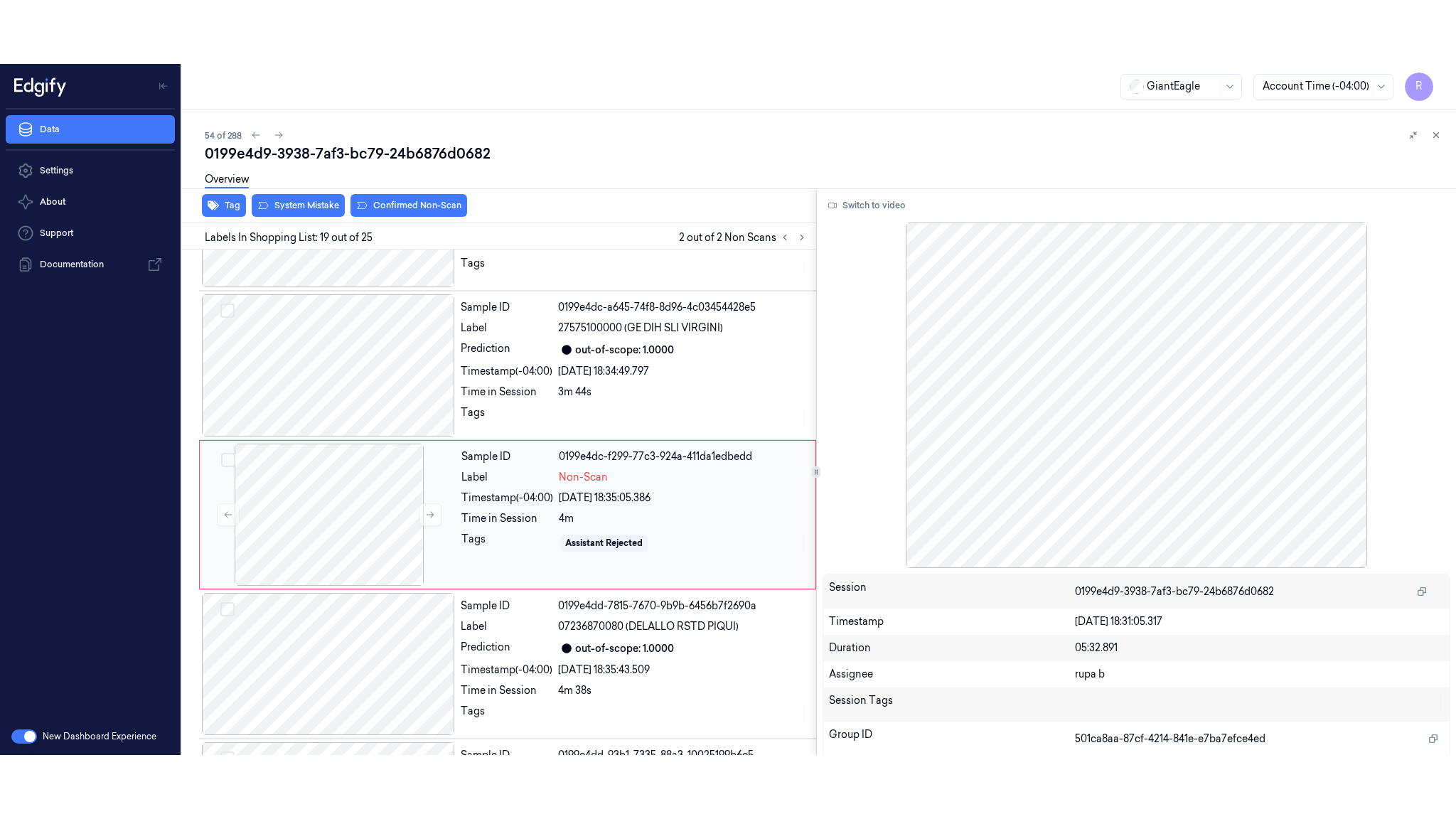
scroll to position [2509, 0]
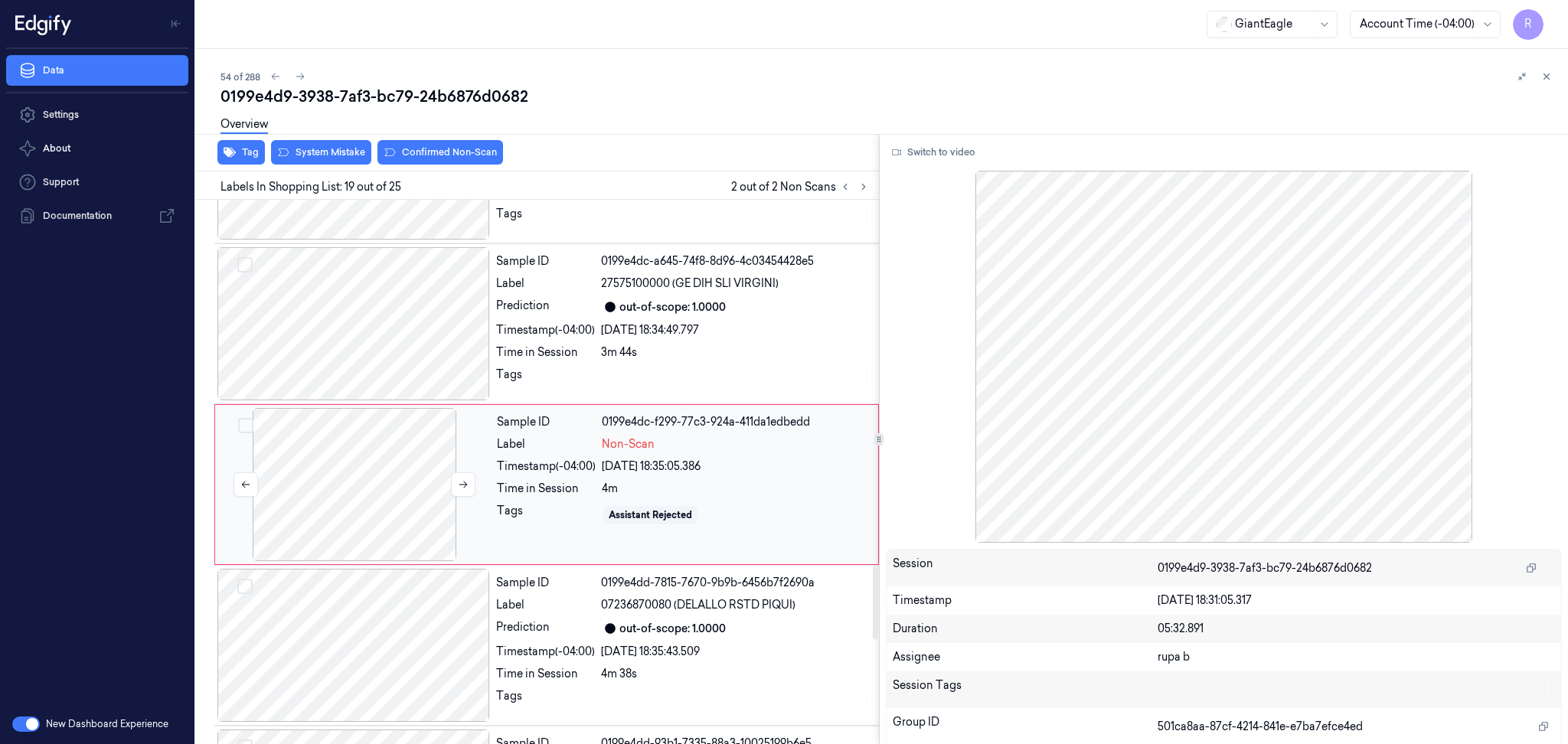
click at [375, 439] on div at bounding box center [355, 484] width 272 height 153
click at [958, 148] on button "Switch to video" at bounding box center [934, 152] width 95 height 25
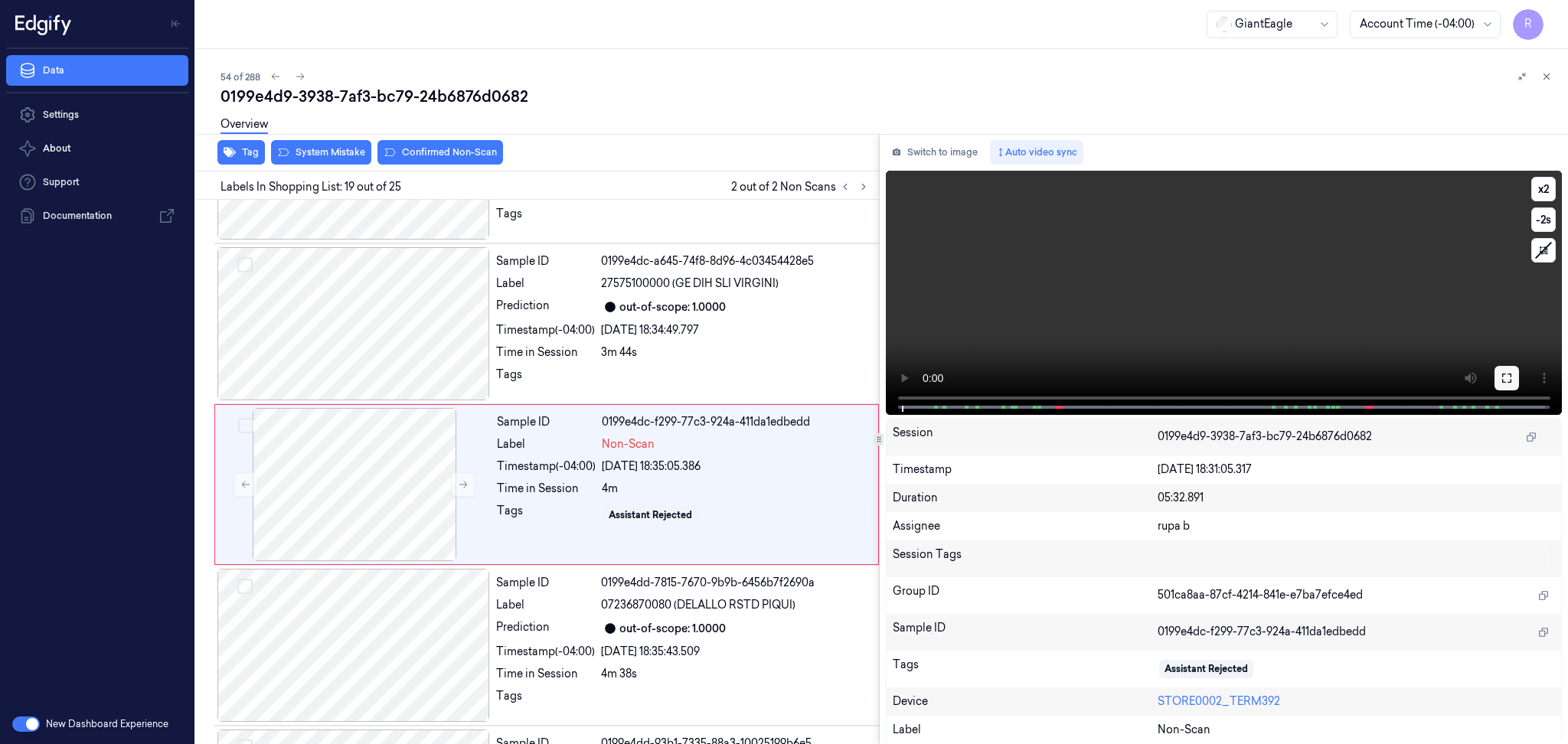
click at [1511, 370] on button at bounding box center [1507, 378] width 25 height 25
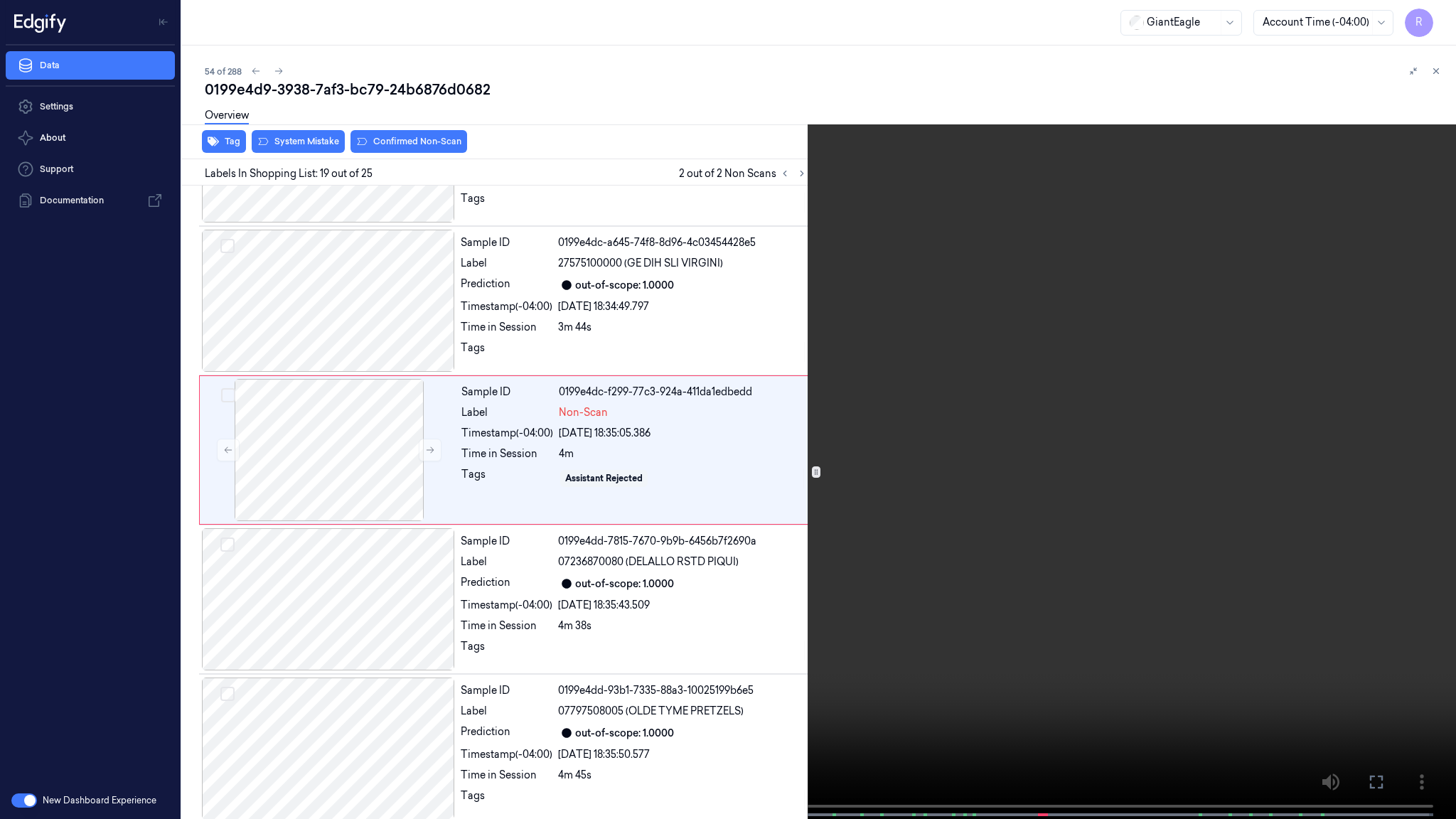
click at [1403, 426] on video at bounding box center [728, 411] width 1456 height 822
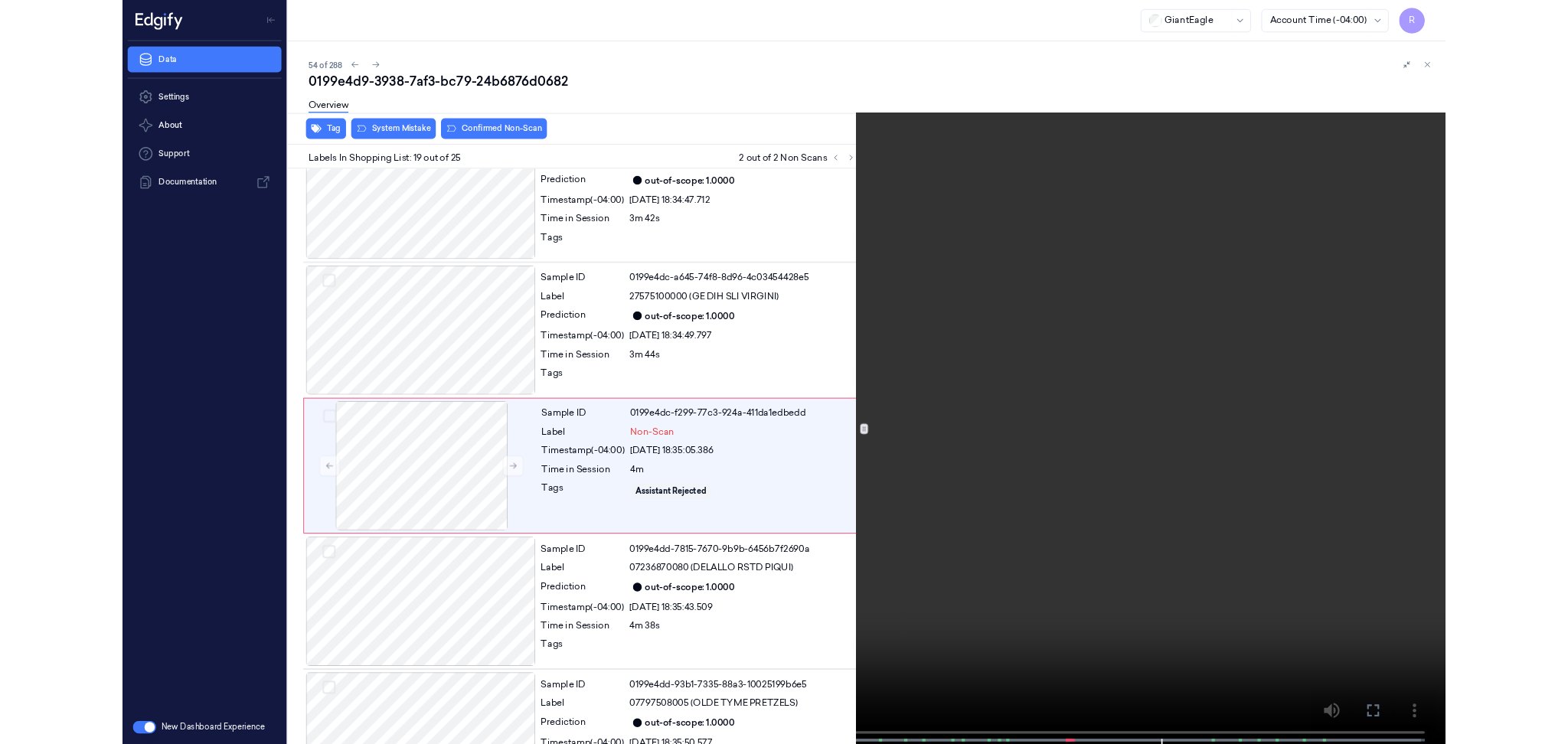
scroll to position [2632, 0]
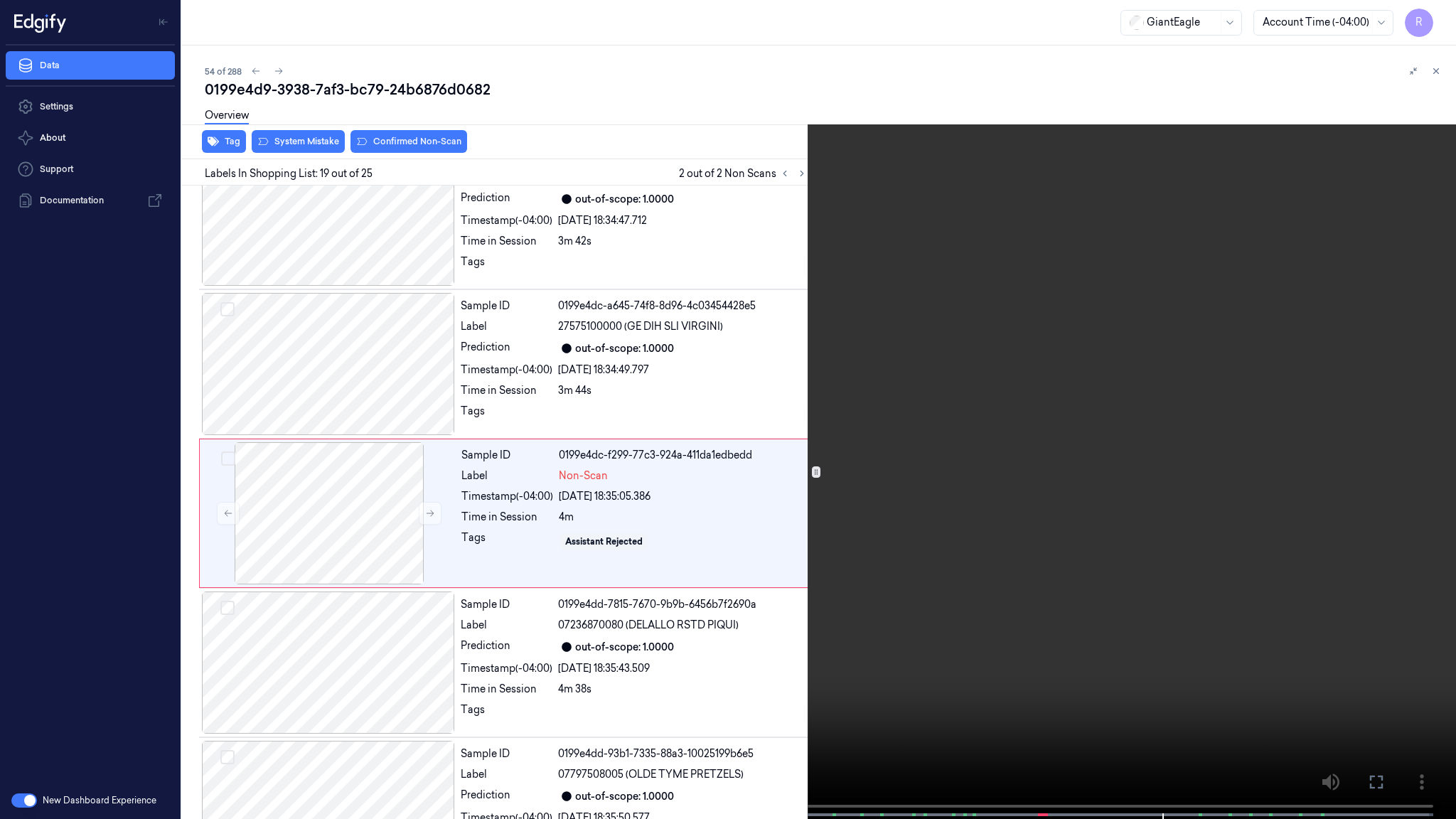
click at [1220, 448] on video at bounding box center [728, 411] width 1456 height 822
click at [1204, 432] on video at bounding box center [728, 411] width 1456 height 822
click at [1055, 675] on video at bounding box center [728, 411] width 1456 height 822
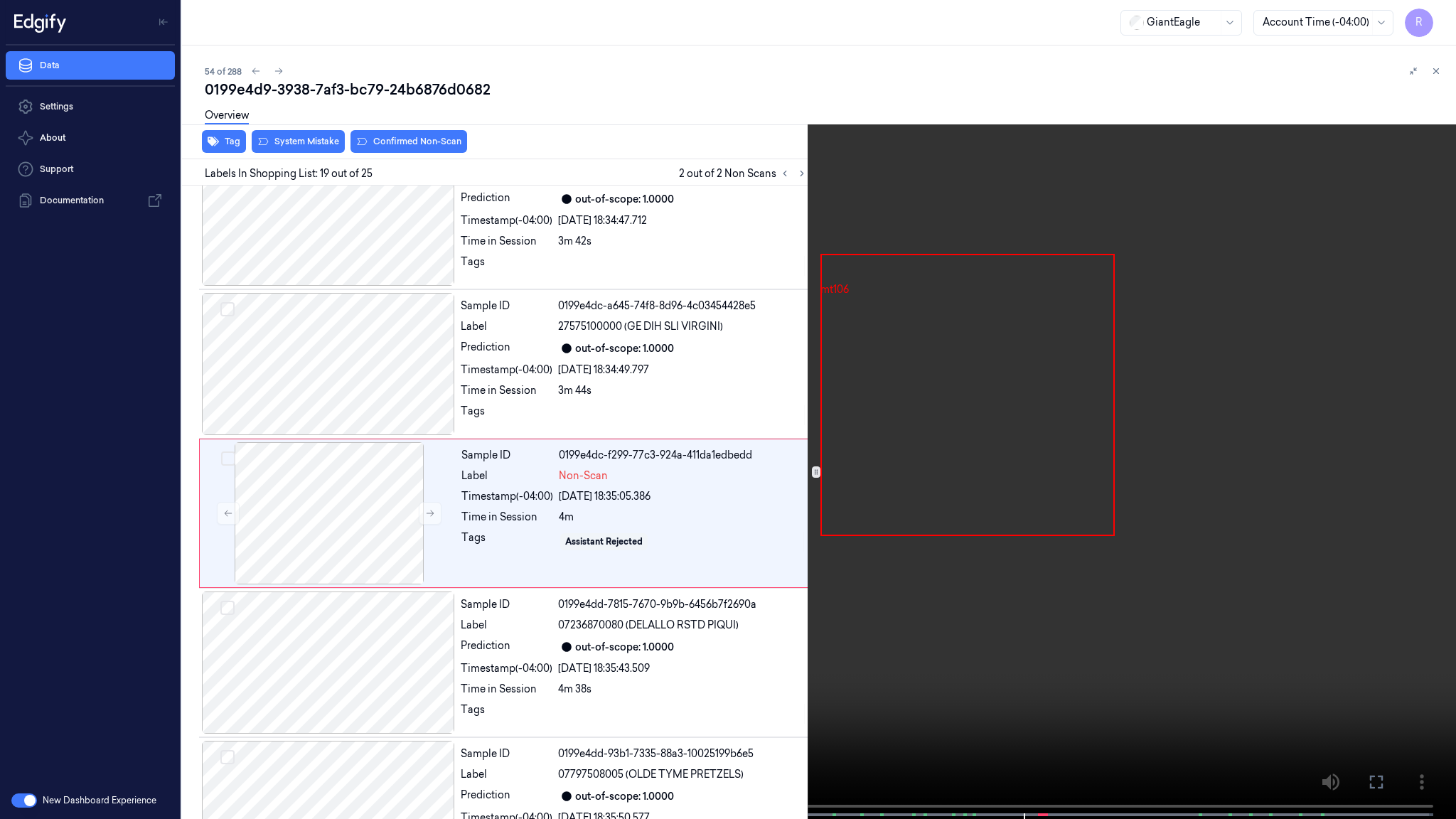
click at [1164, 541] on video at bounding box center [728, 411] width 1456 height 822
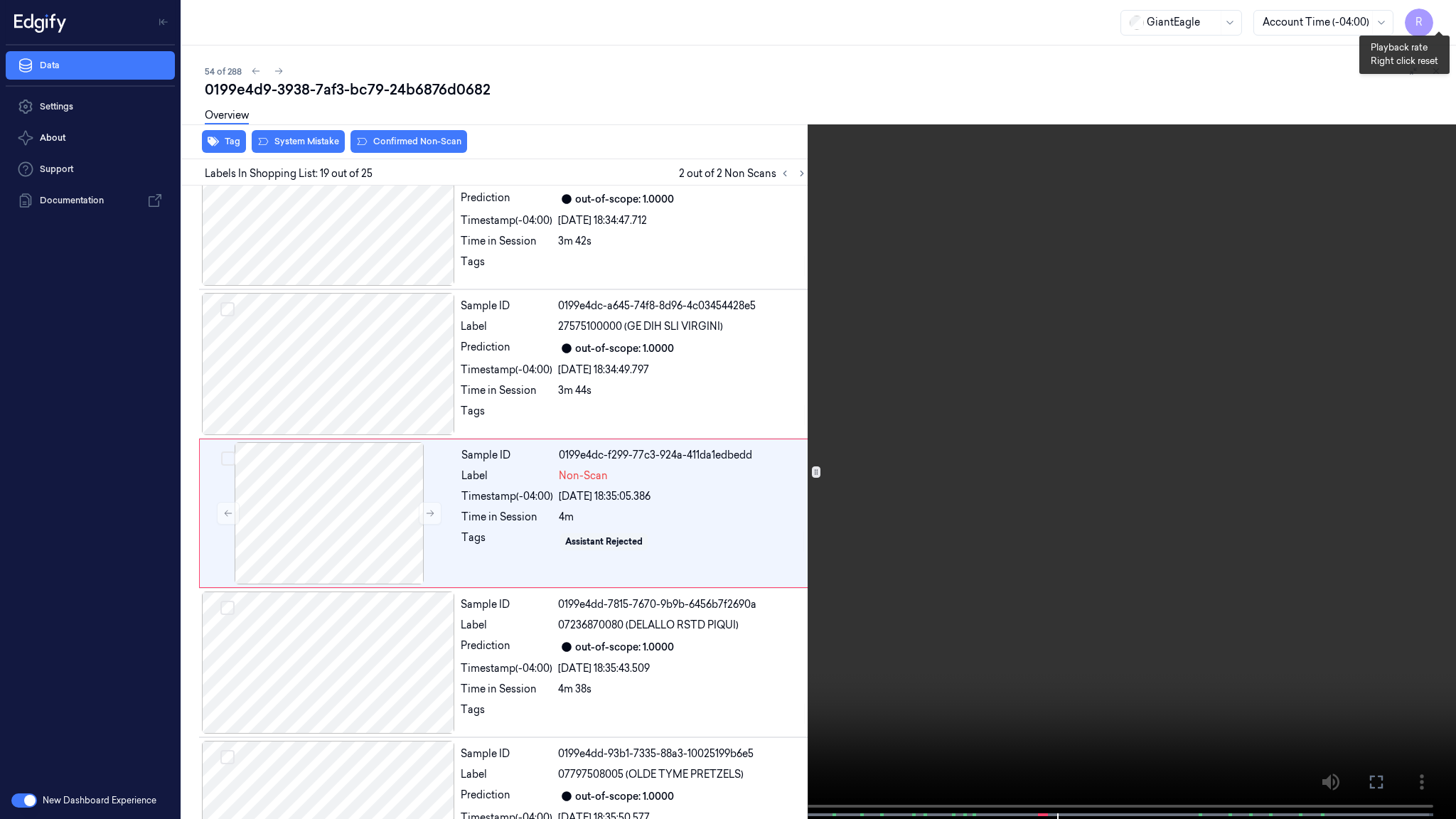
click at [1445, 15] on button "x 2" at bounding box center [1439, 17] width 23 height 23
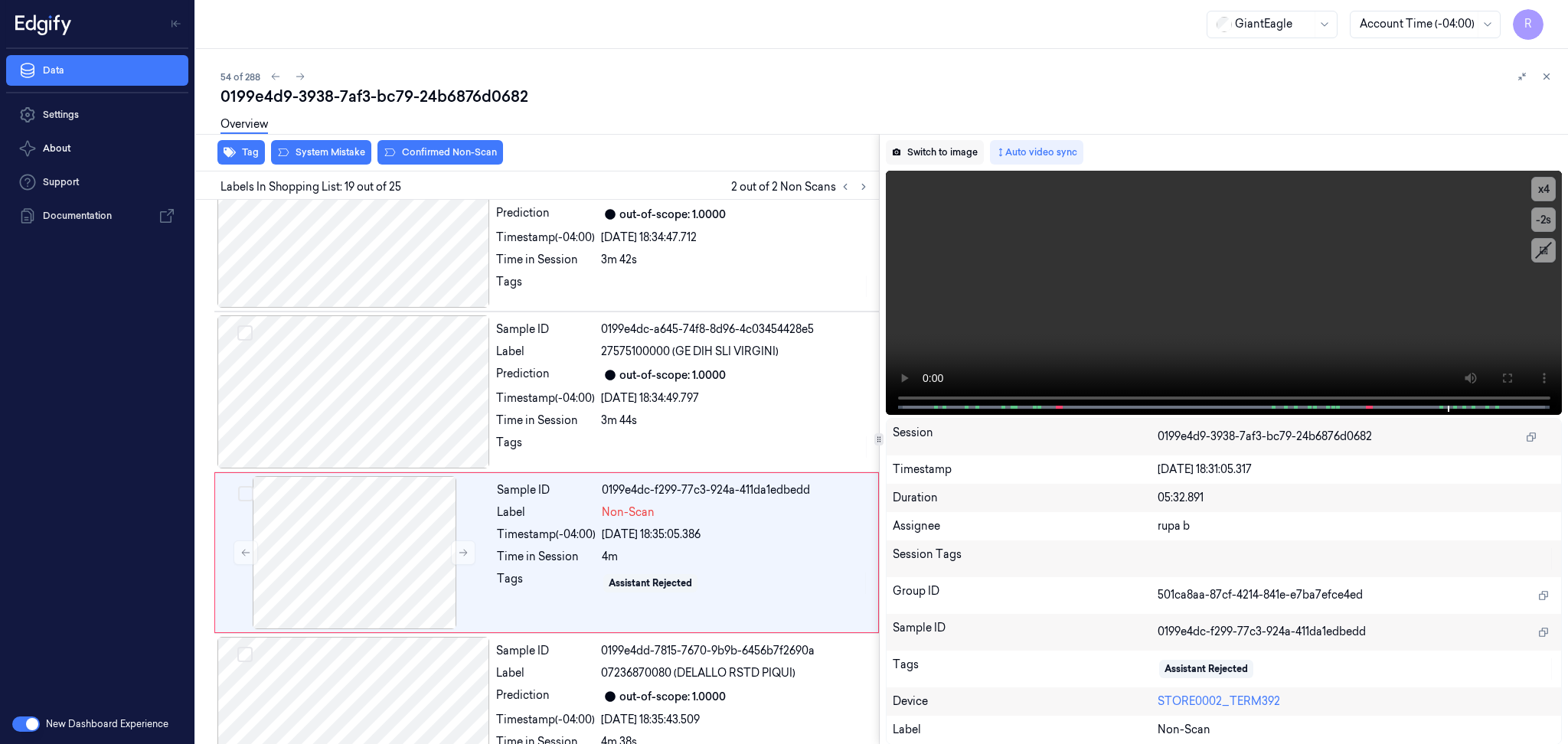
click at [936, 153] on button "Switch to image" at bounding box center [934, 152] width 98 height 25
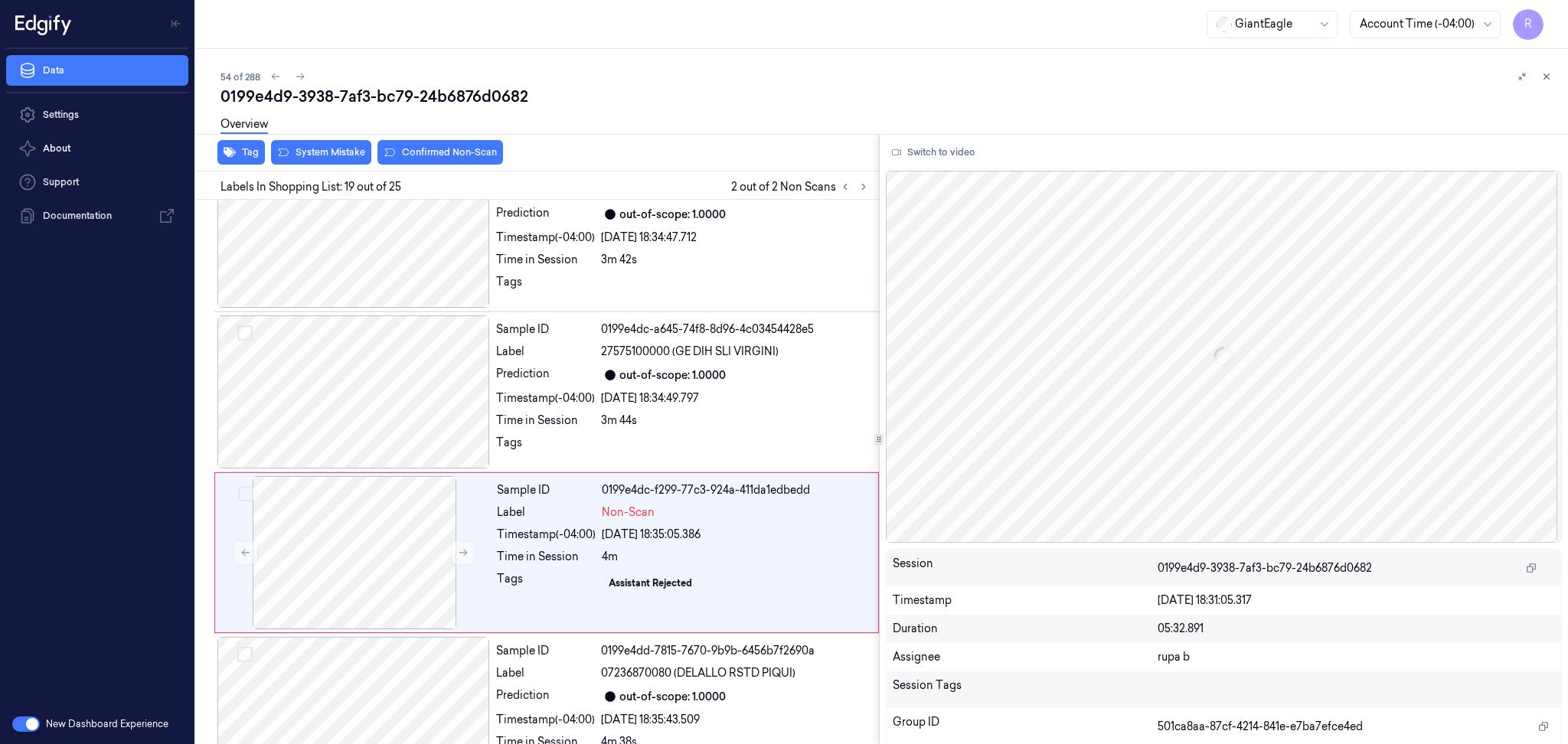
scroll to position [2701, 0]
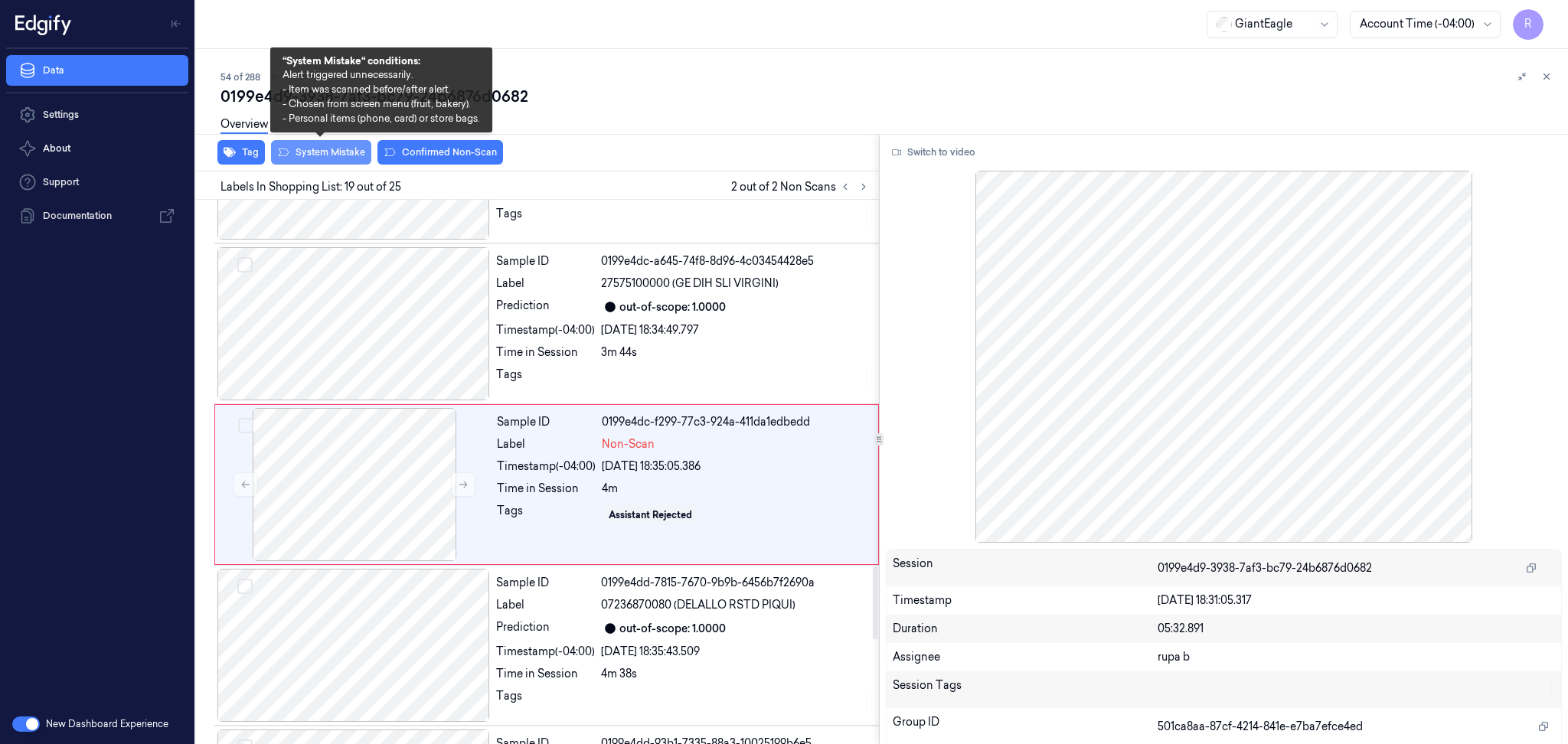
click at [312, 151] on button "System Mistake" at bounding box center [321, 152] width 100 height 25
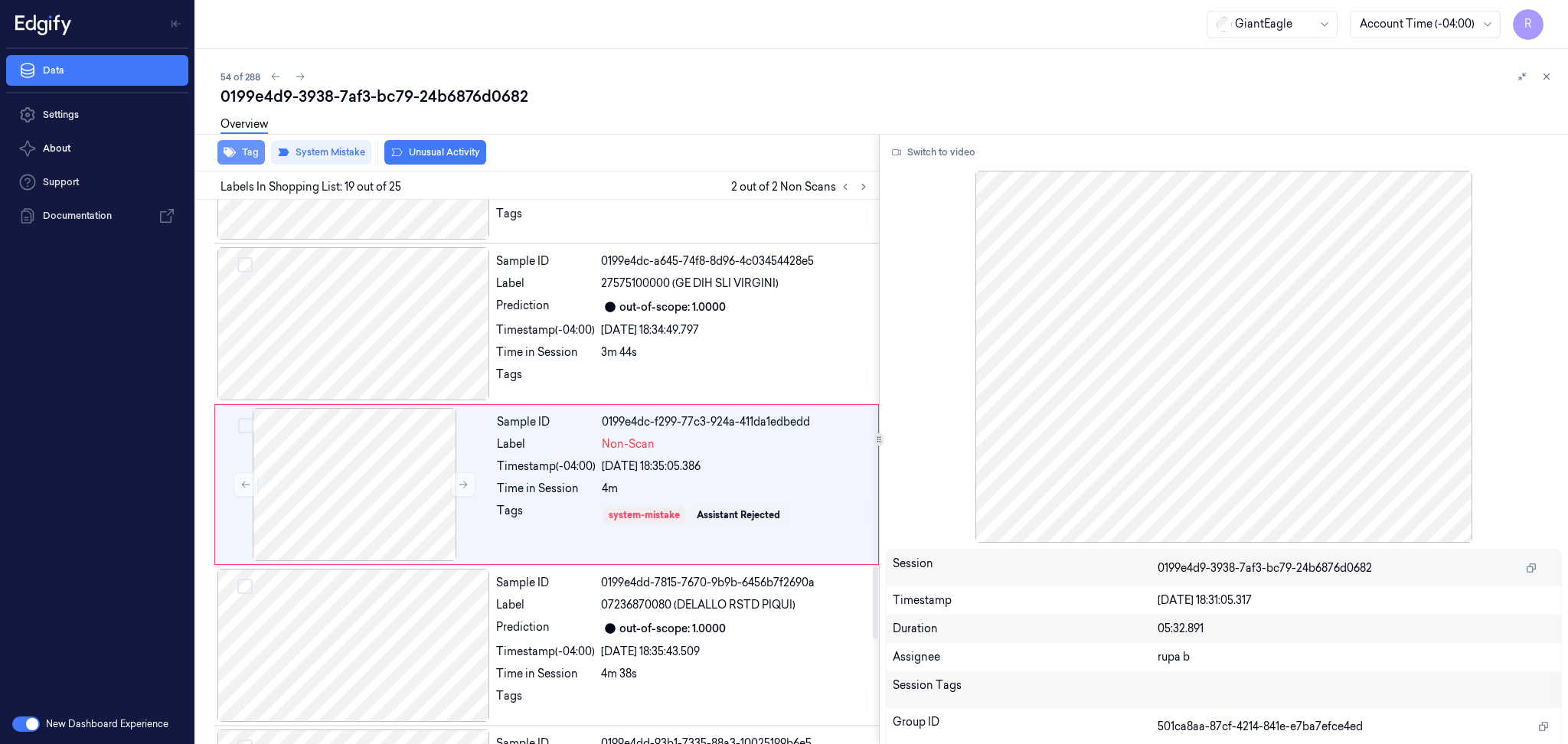
click at [248, 160] on button "Tag" at bounding box center [241, 152] width 48 height 25
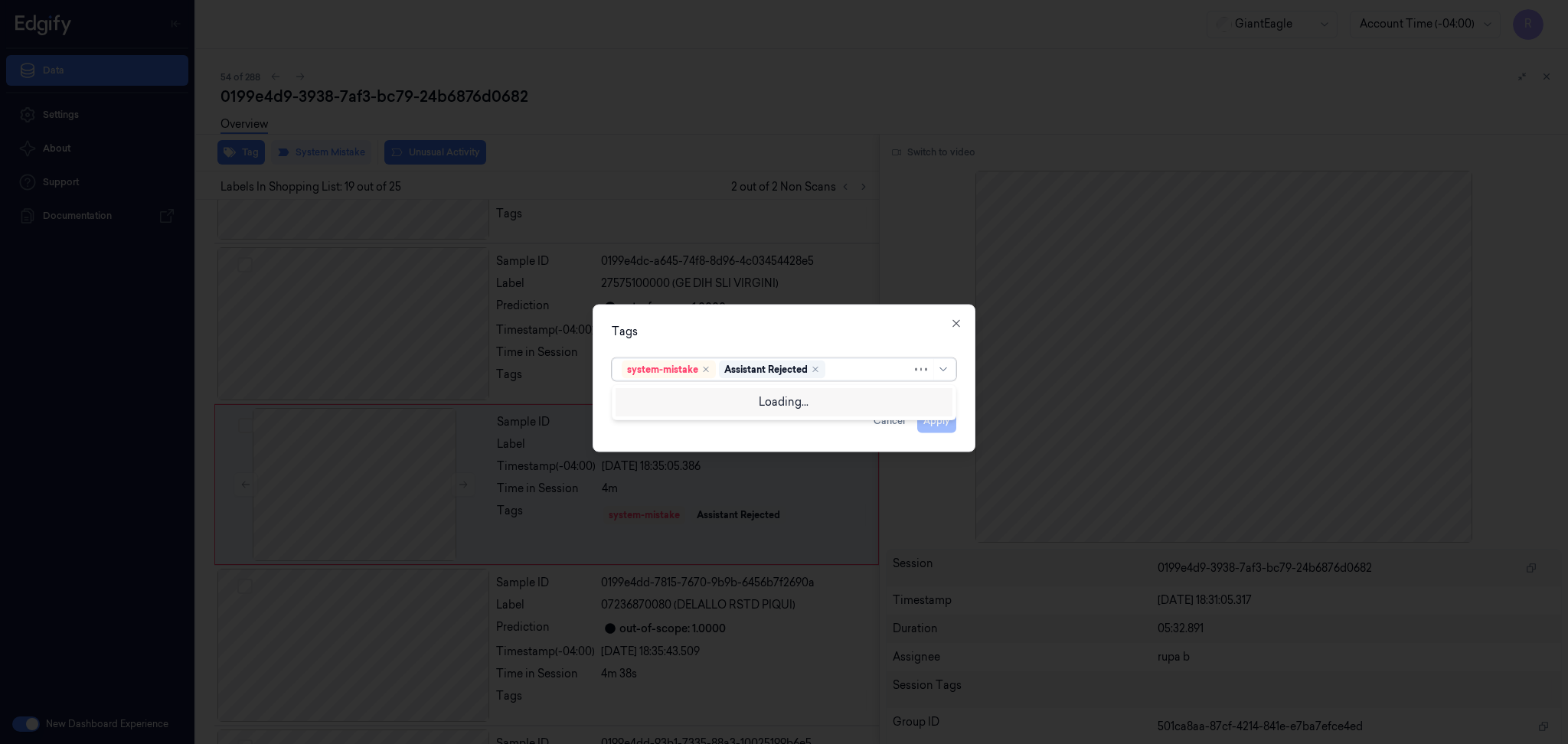
click at [846, 365] on div at bounding box center [870, 369] width 84 height 16
type input "bag"
click at [713, 404] on div "Bag" at bounding box center [784, 400] width 325 height 16
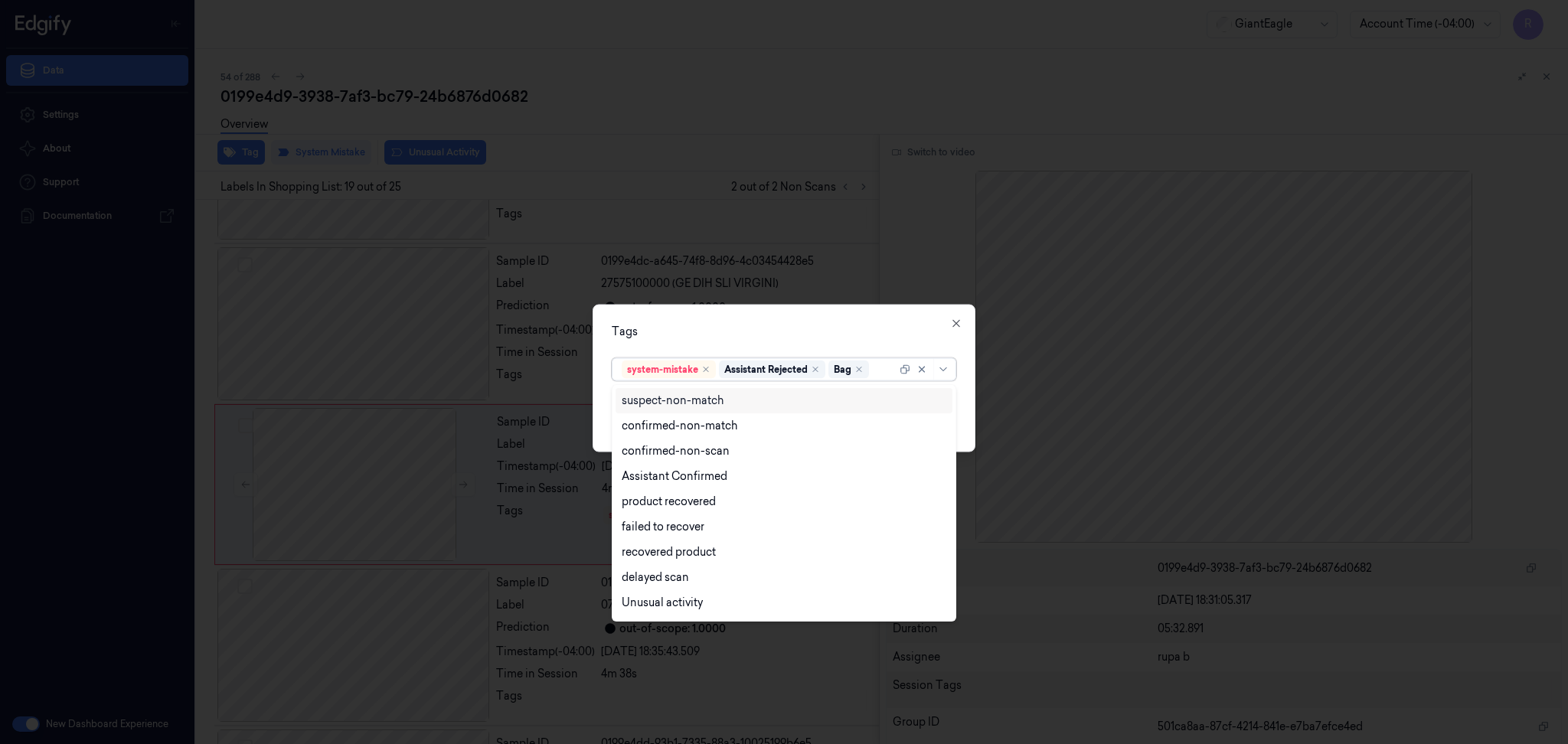
click at [761, 334] on div "Tags" at bounding box center [784, 331] width 345 height 16
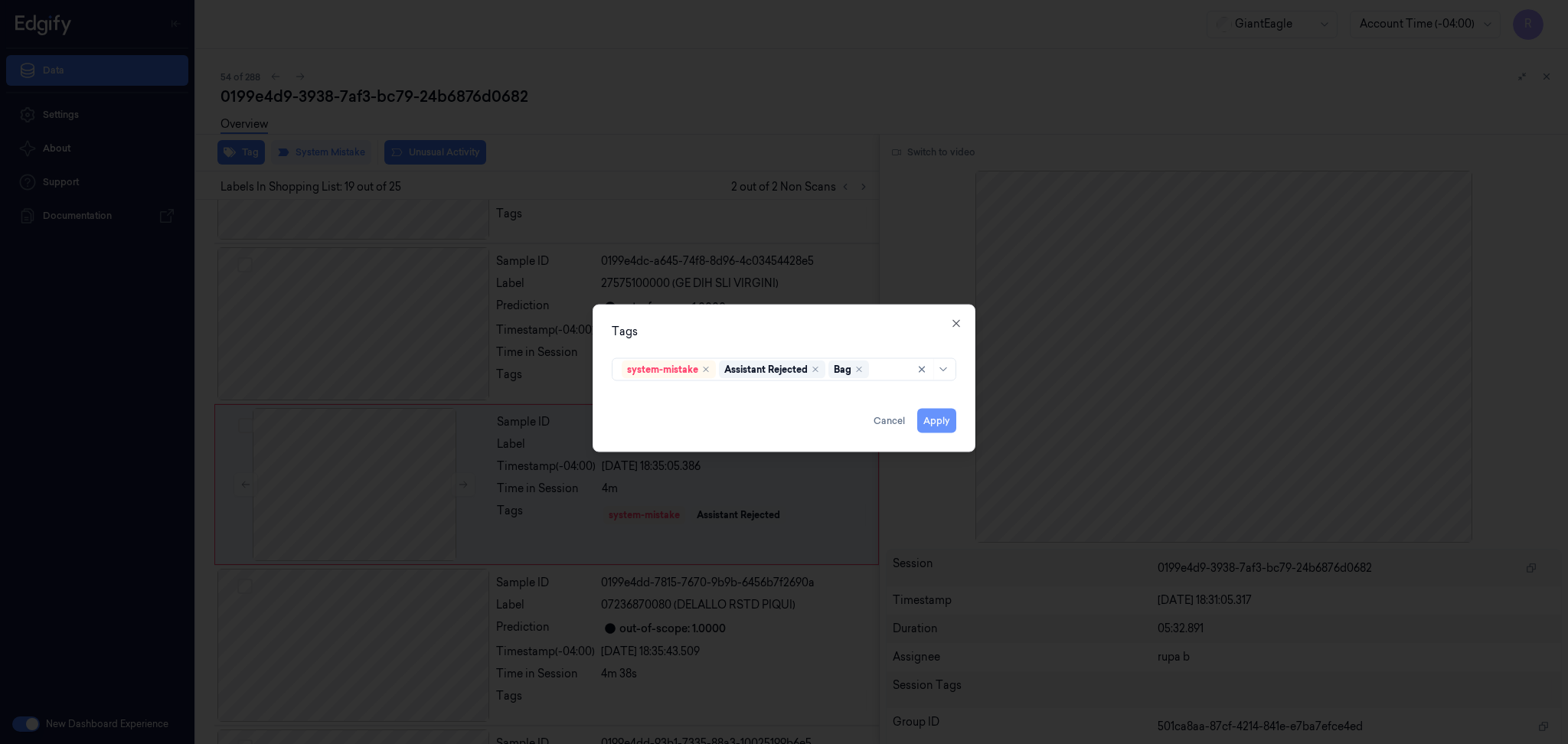
click at [941, 421] on button "Apply" at bounding box center [937, 421] width 39 height 25
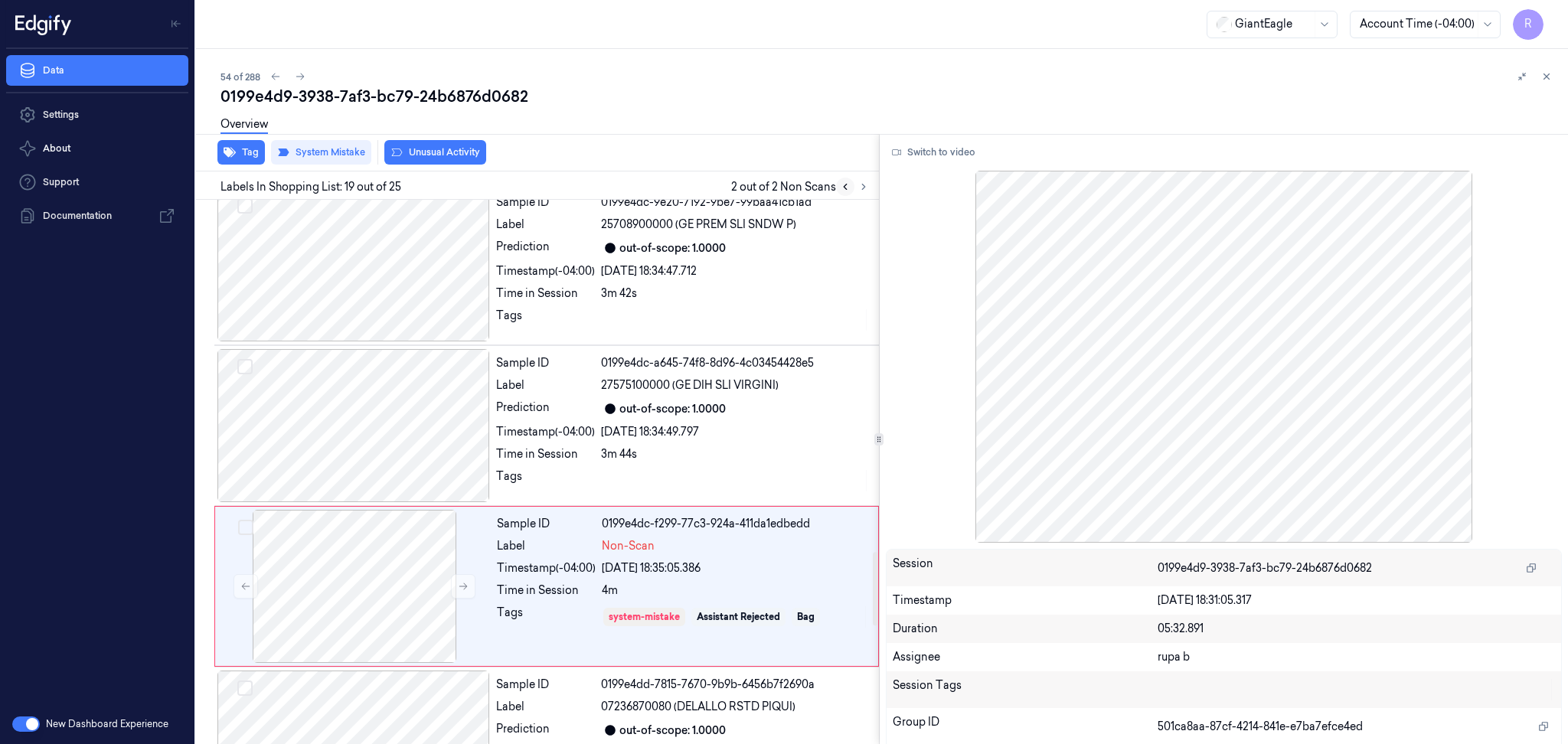
click at [850, 188] on icon at bounding box center [845, 187] width 11 height 11
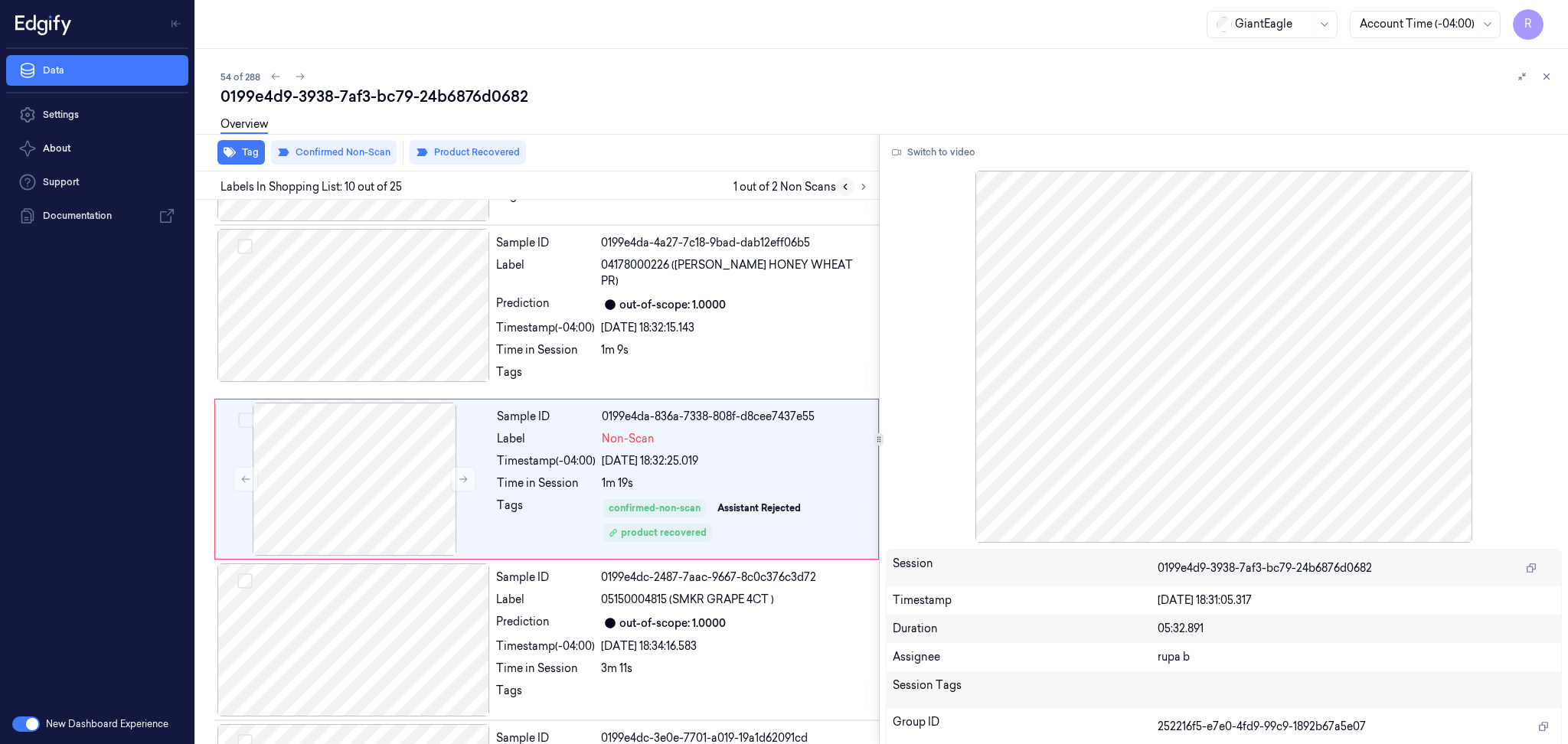
scroll to position [1254, 0]
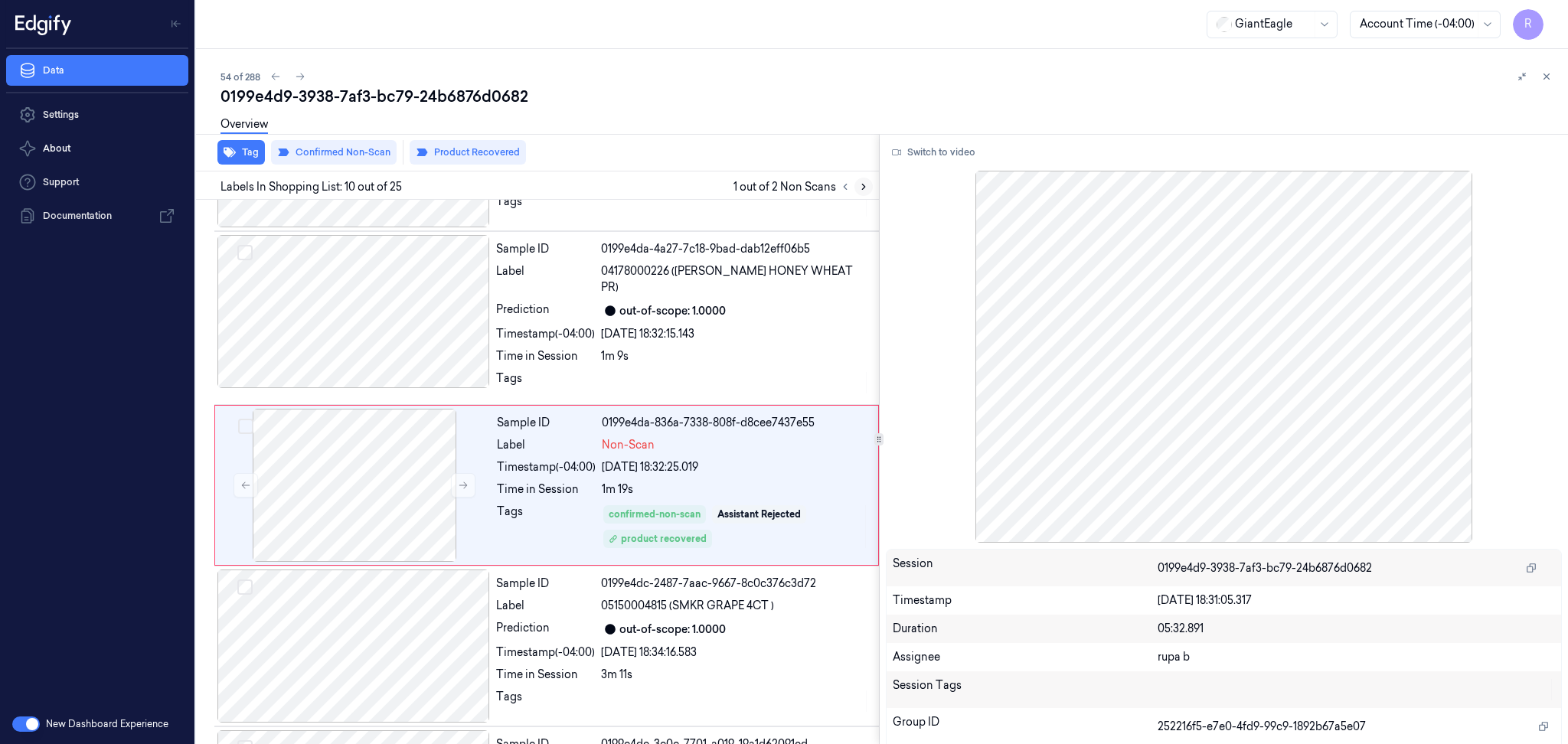
click at [860, 185] on icon at bounding box center [864, 187] width 11 height 11
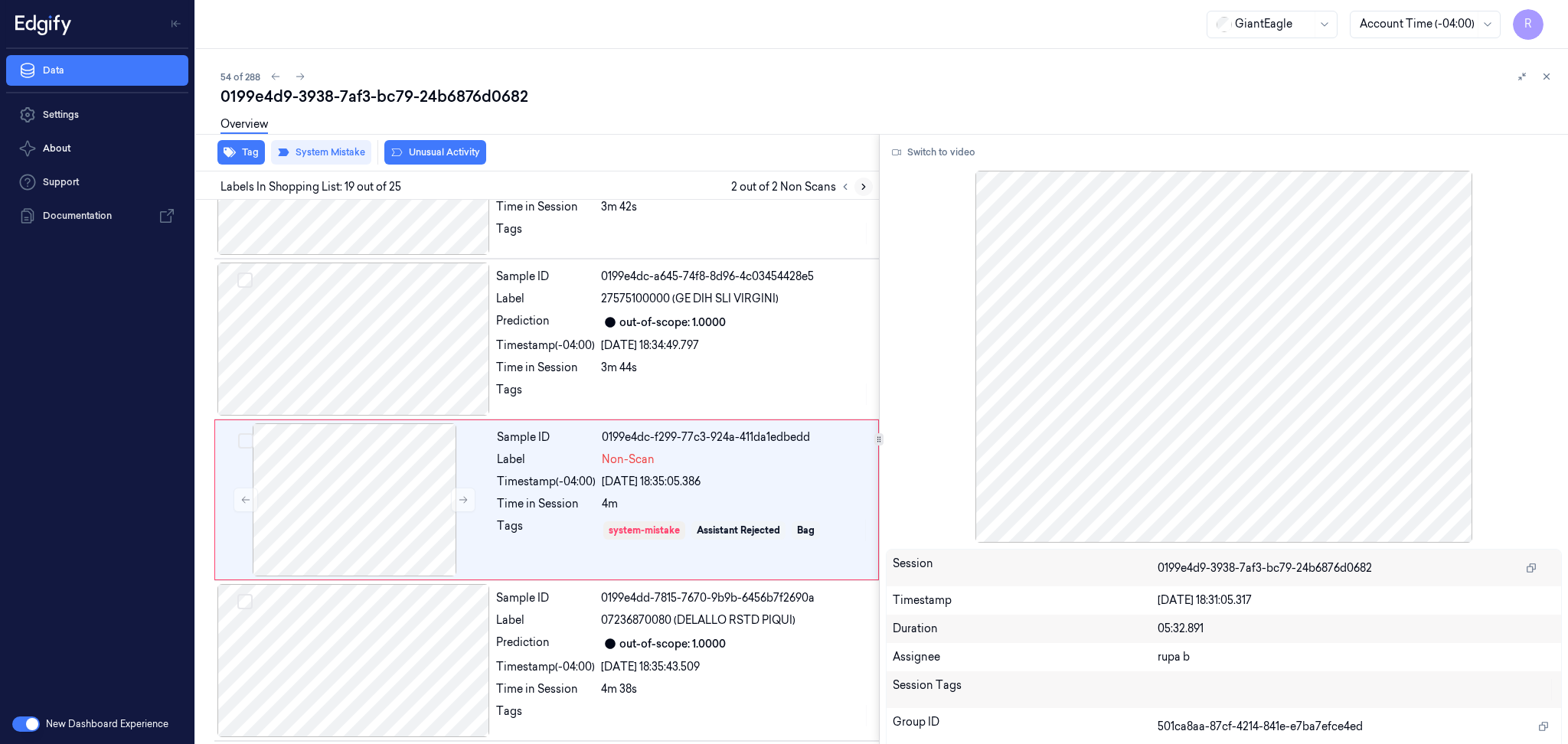
scroll to position [2701, 0]
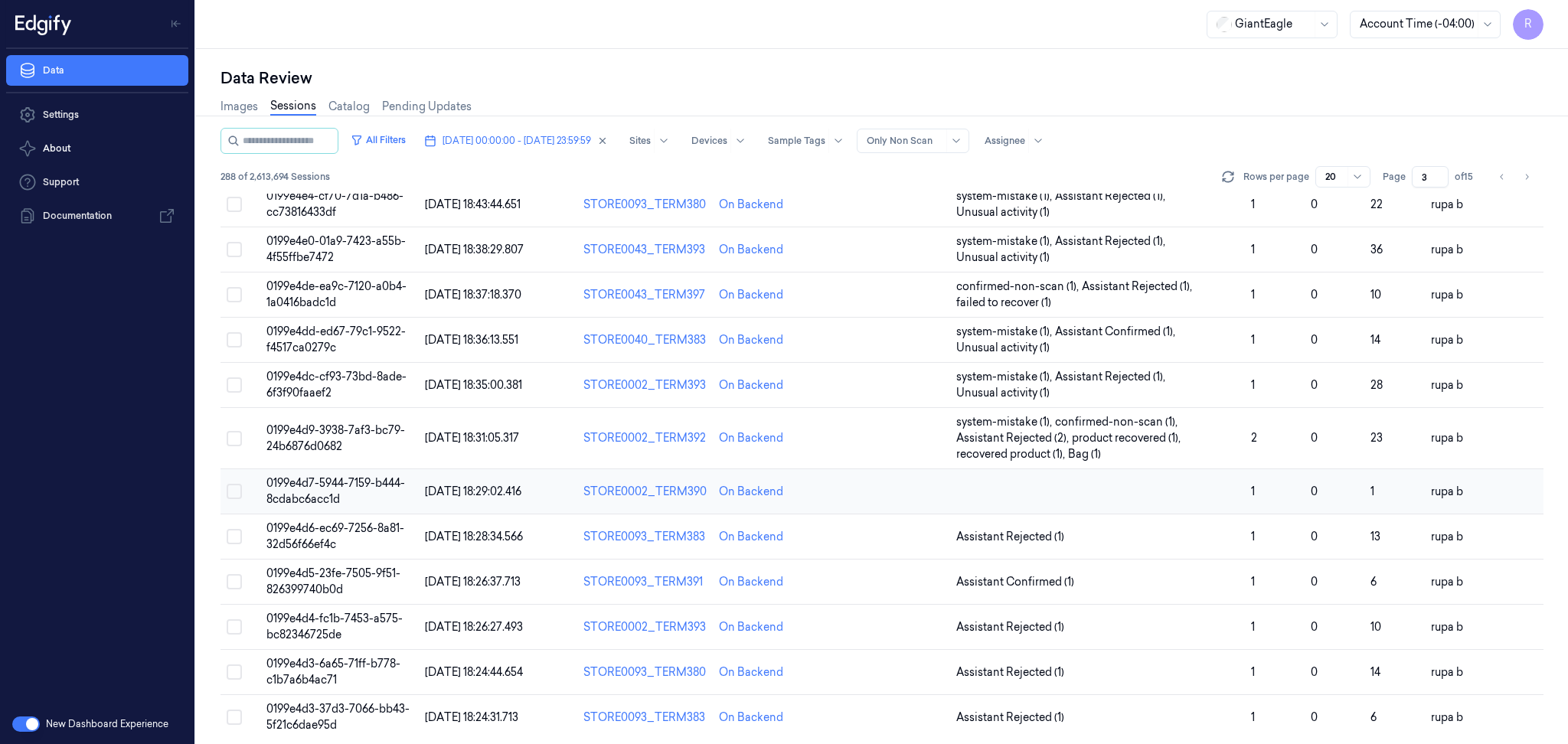
scroll to position [413, 0]
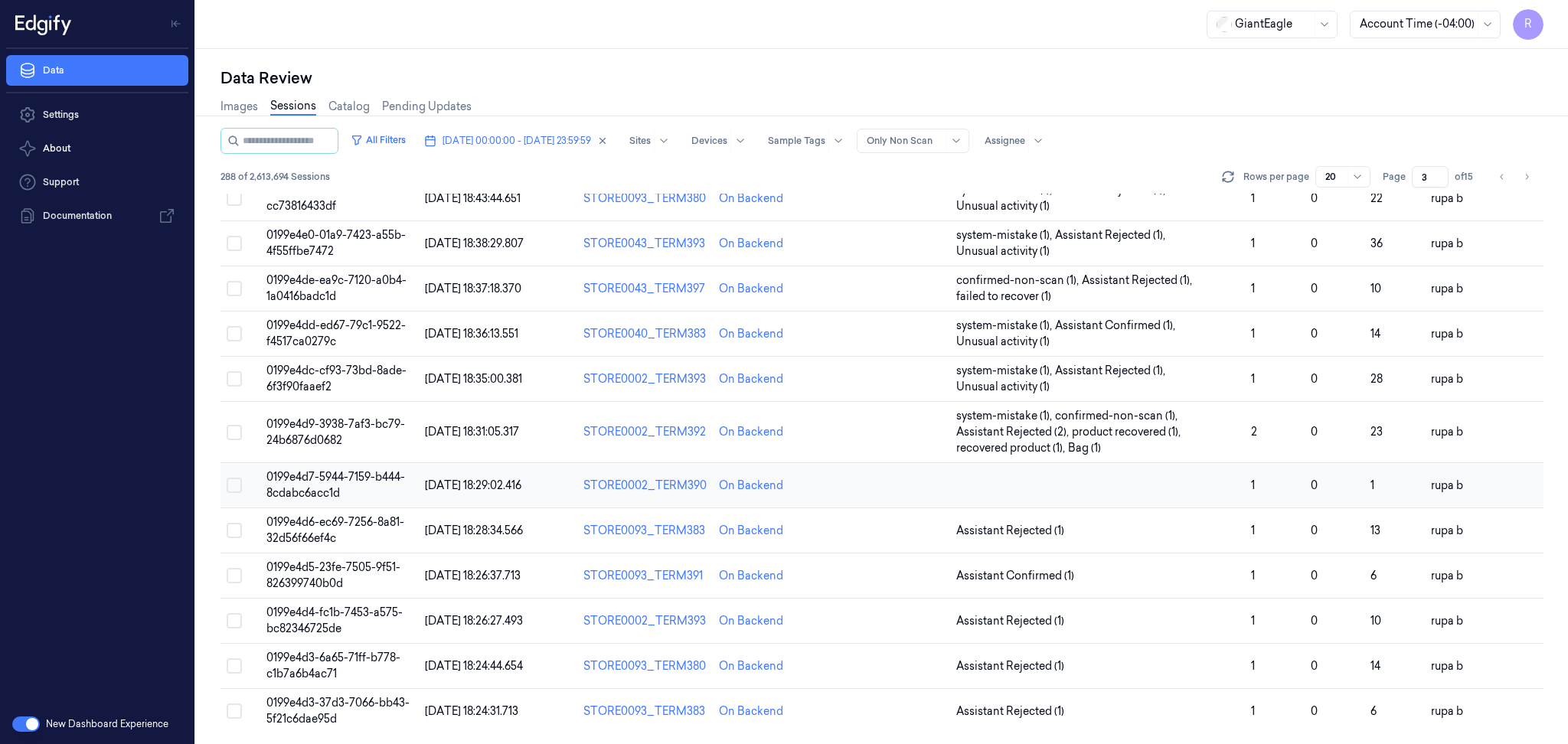
click at [338, 487] on span "0199e4d7-5944-7159-b444-8cdabc6acc1d" at bounding box center [335, 484] width 138 height 30
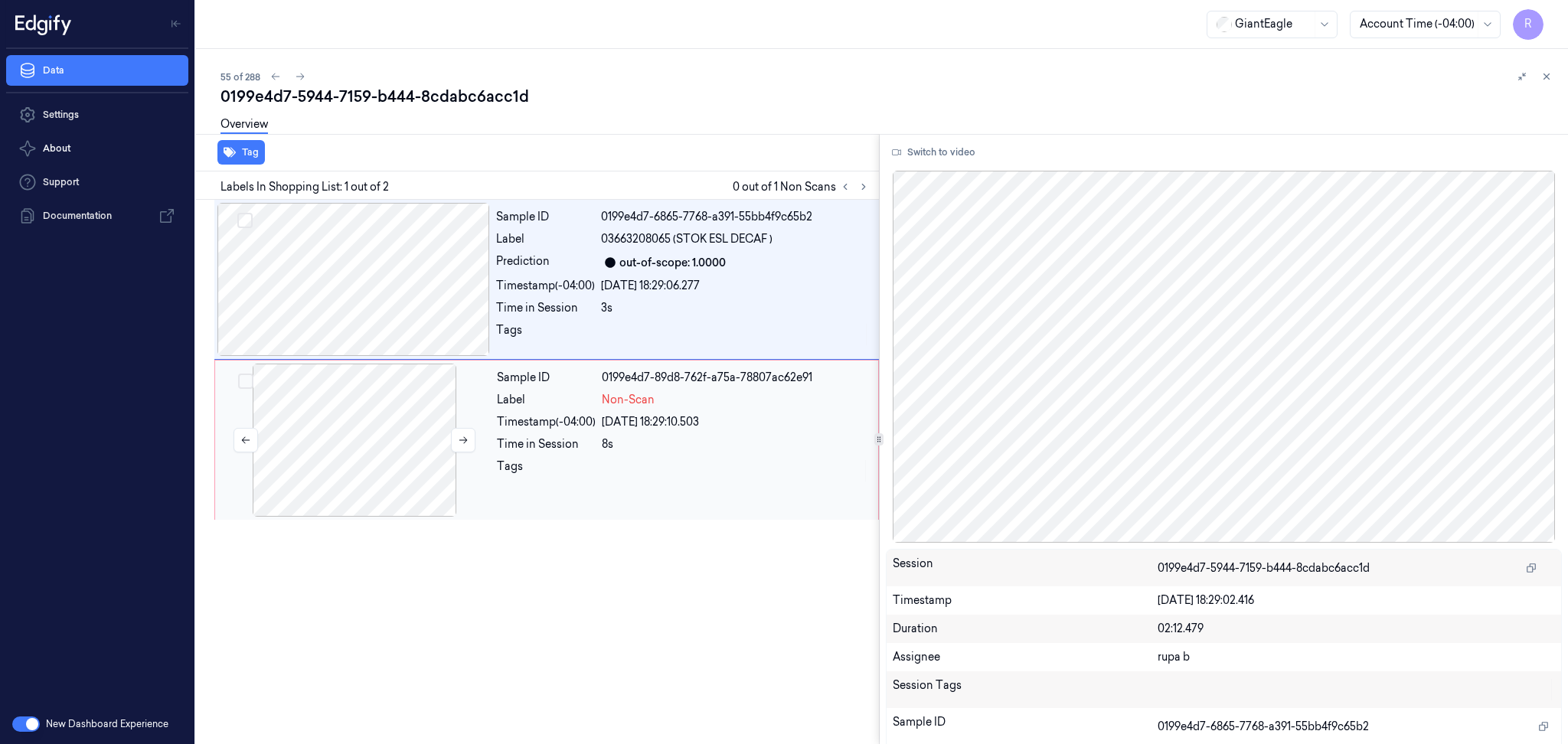
click at [375, 403] on div at bounding box center [355, 440] width 272 height 153
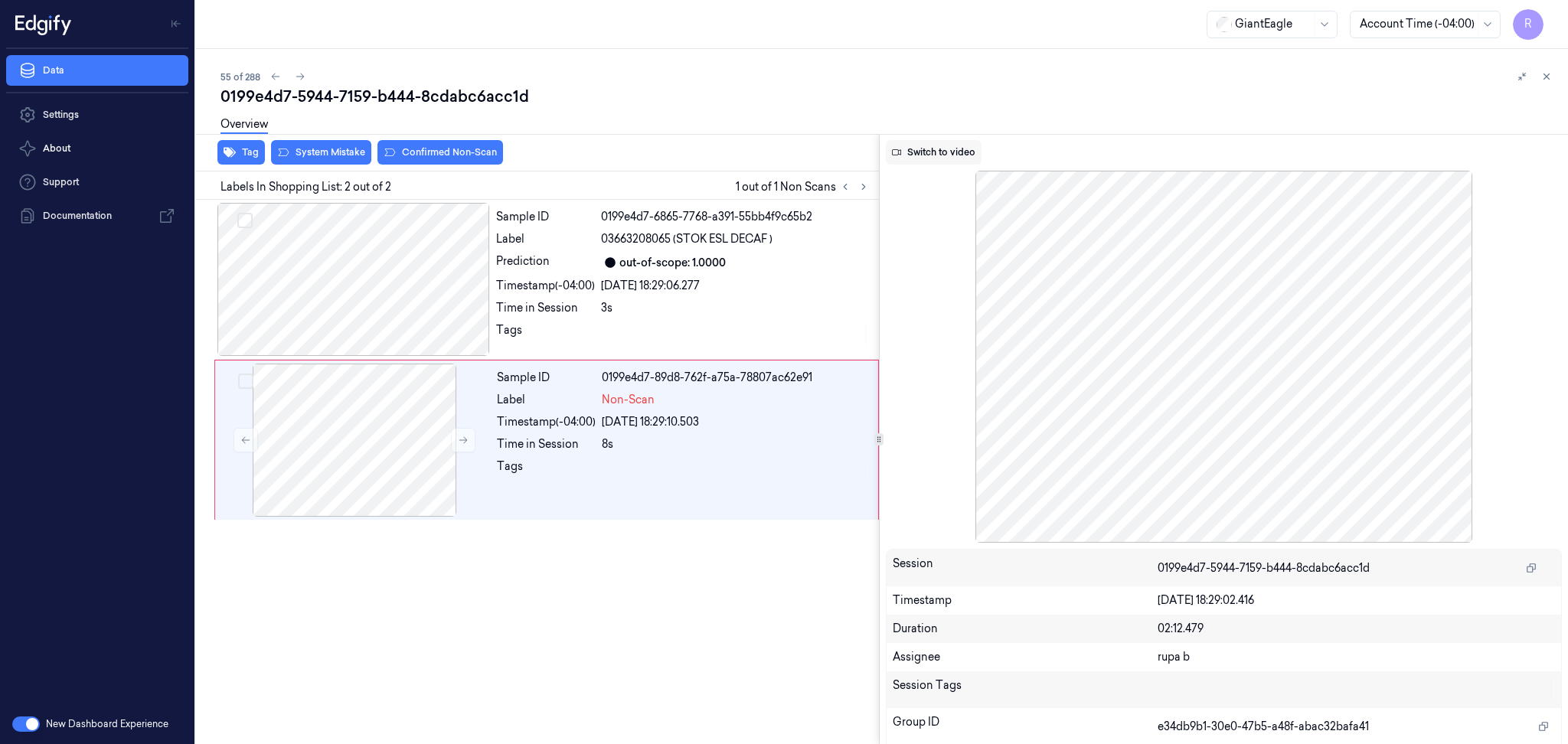
click at [956, 159] on button "Switch to video" at bounding box center [934, 152] width 95 height 25
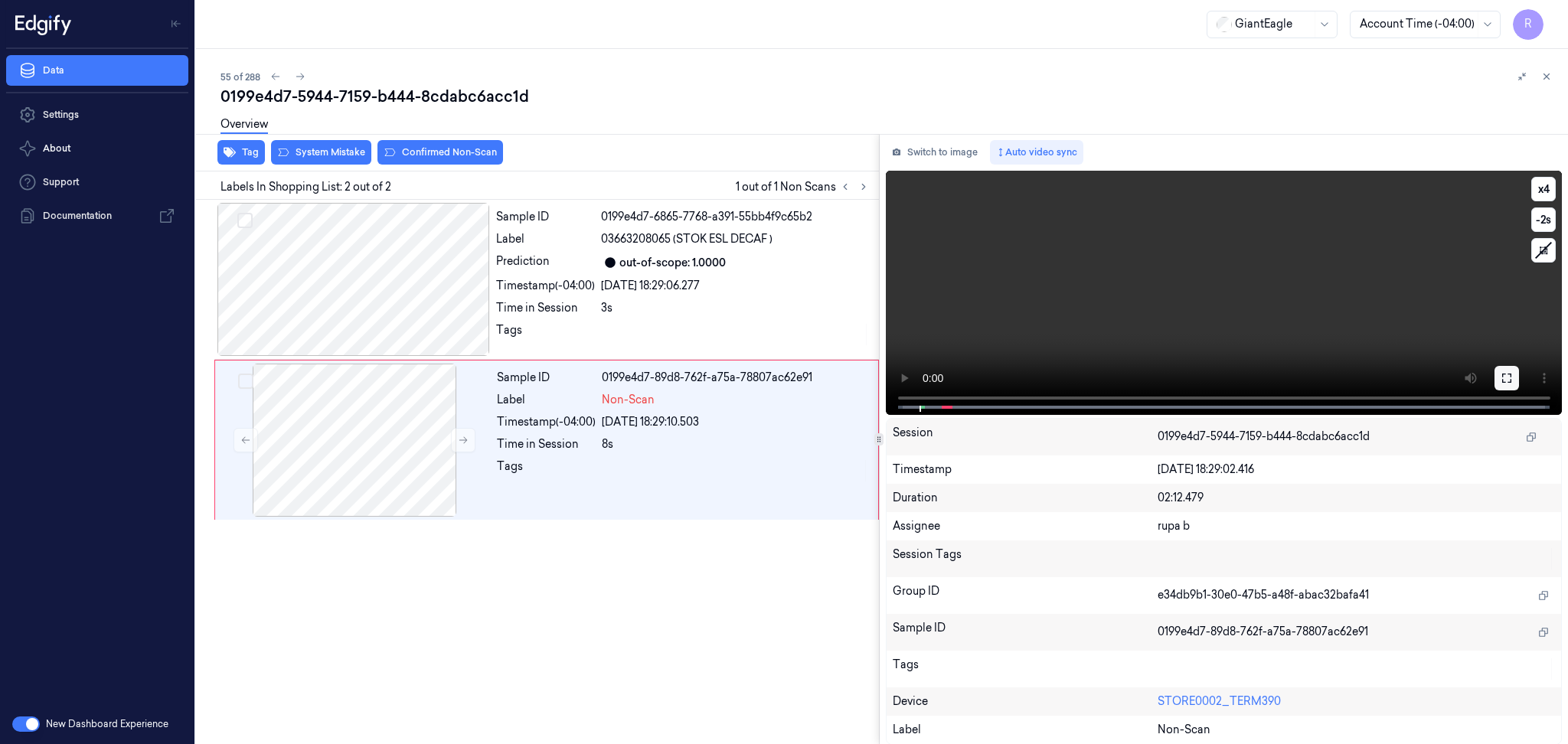
click at [1499, 373] on button at bounding box center [1507, 378] width 25 height 25
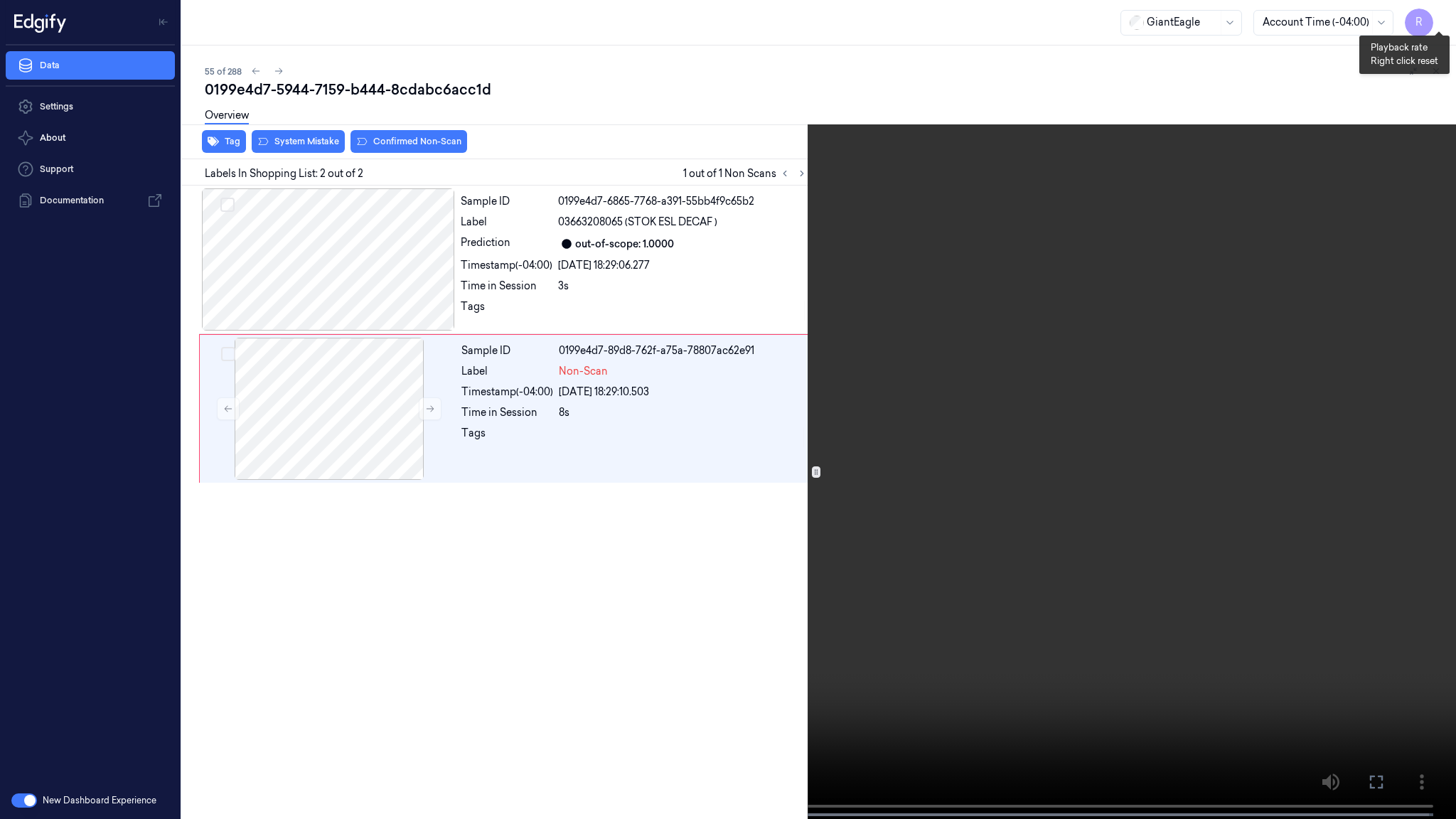
click at [1434, 11] on button "x 4" at bounding box center [1439, 17] width 23 height 23
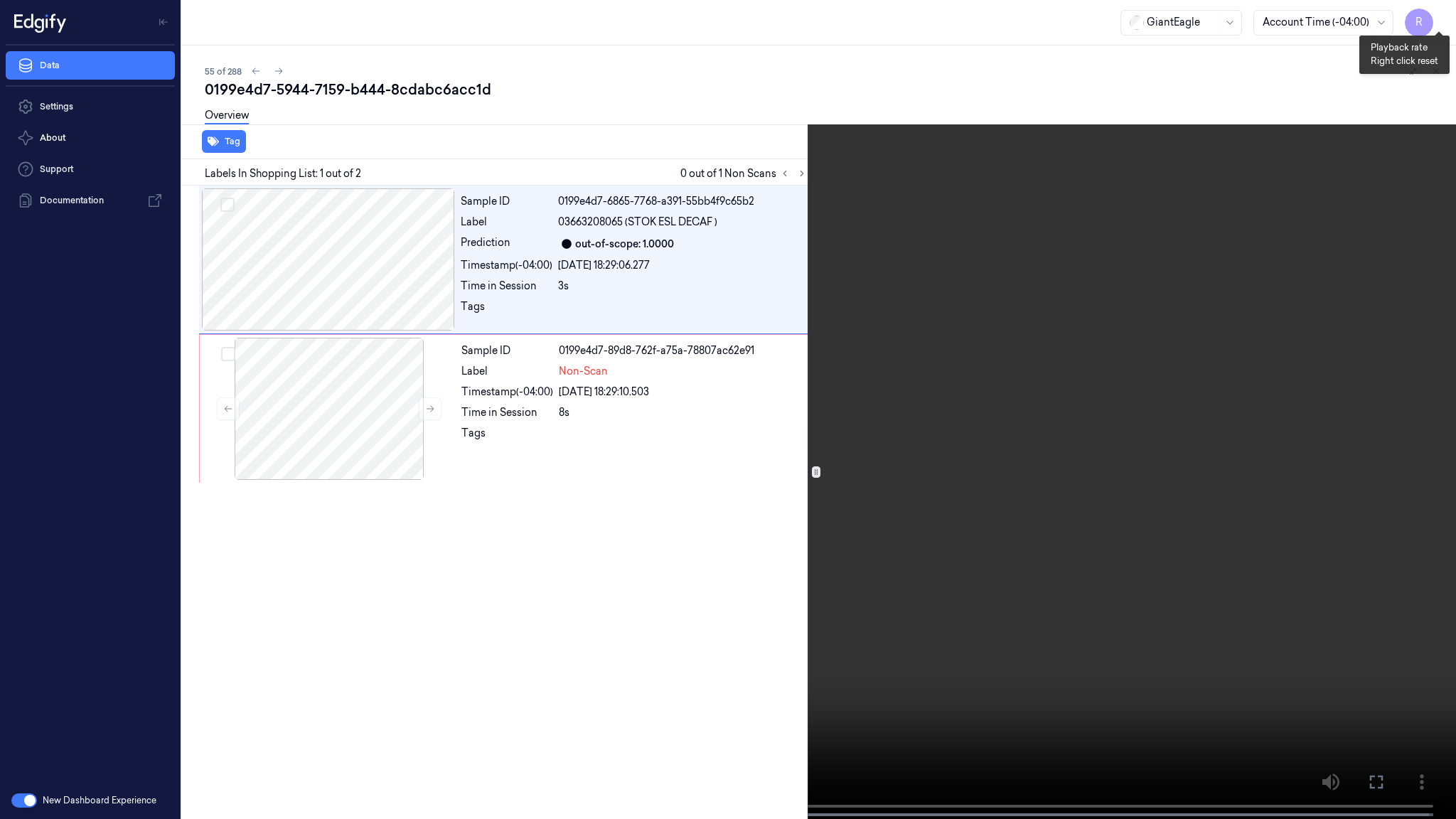
click at [1434, 11] on button "x 1" at bounding box center [1439, 17] width 23 height 23
click at [166, 641] on video at bounding box center [728, 411] width 1456 height 822
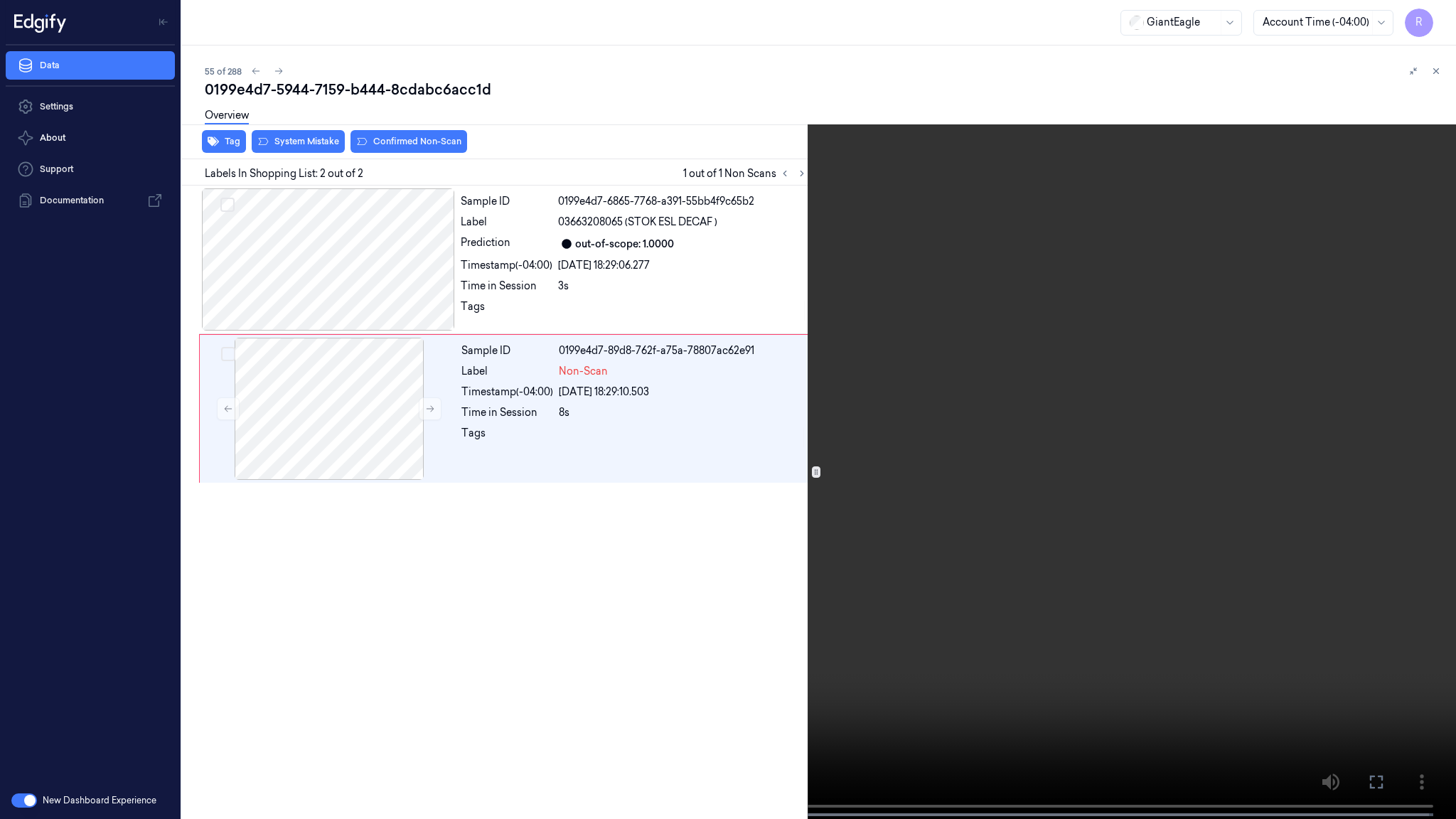
click at [176, 676] on video at bounding box center [728, 411] width 1456 height 822
click at [417, 654] on video at bounding box center [728, 411] width 1456 height 822
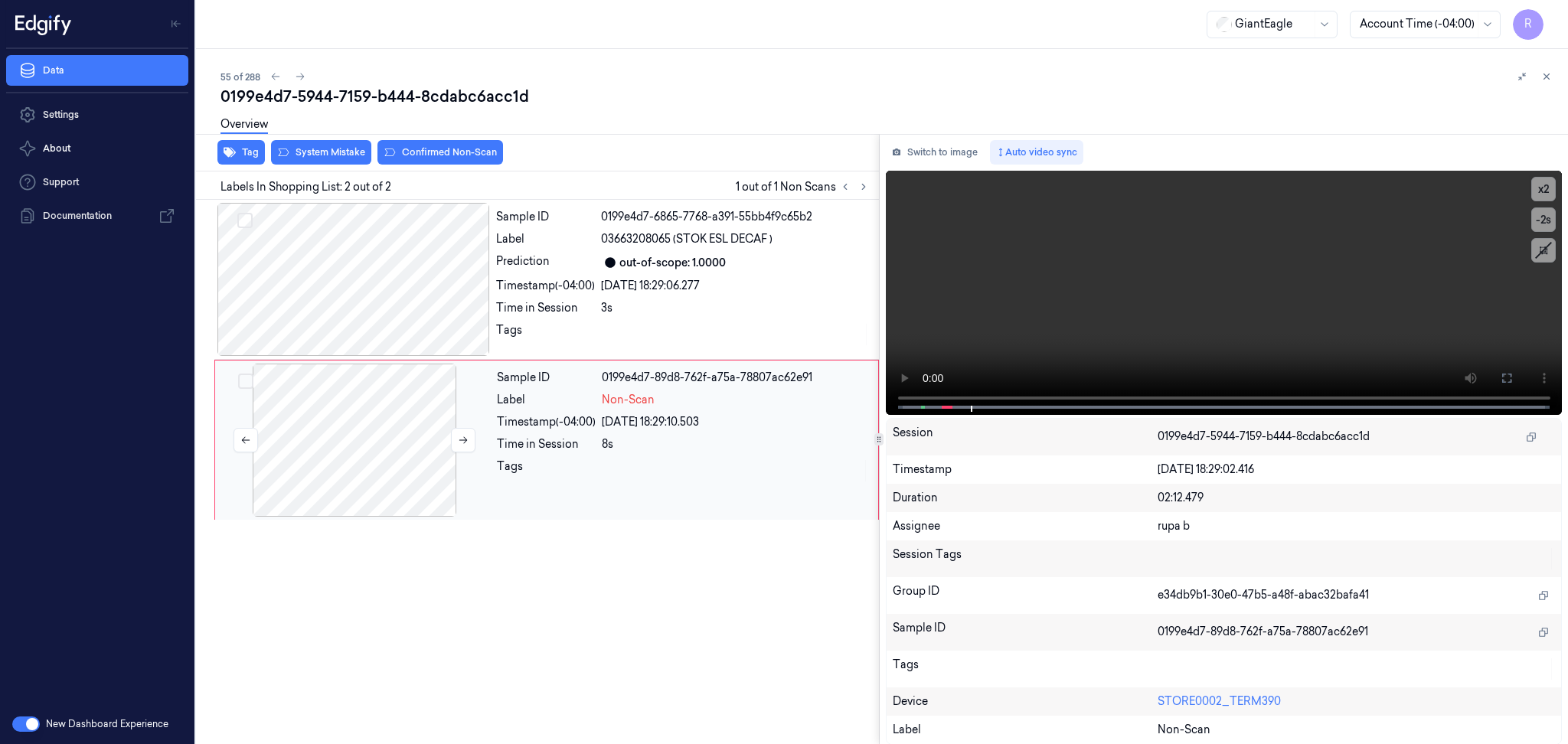
click at [411, 448] on div at bounding box center [355, 440] width 272 height 153
click at [933, 142] on button "Switch to image" at bounding box center [934, 152] width 98 height 25
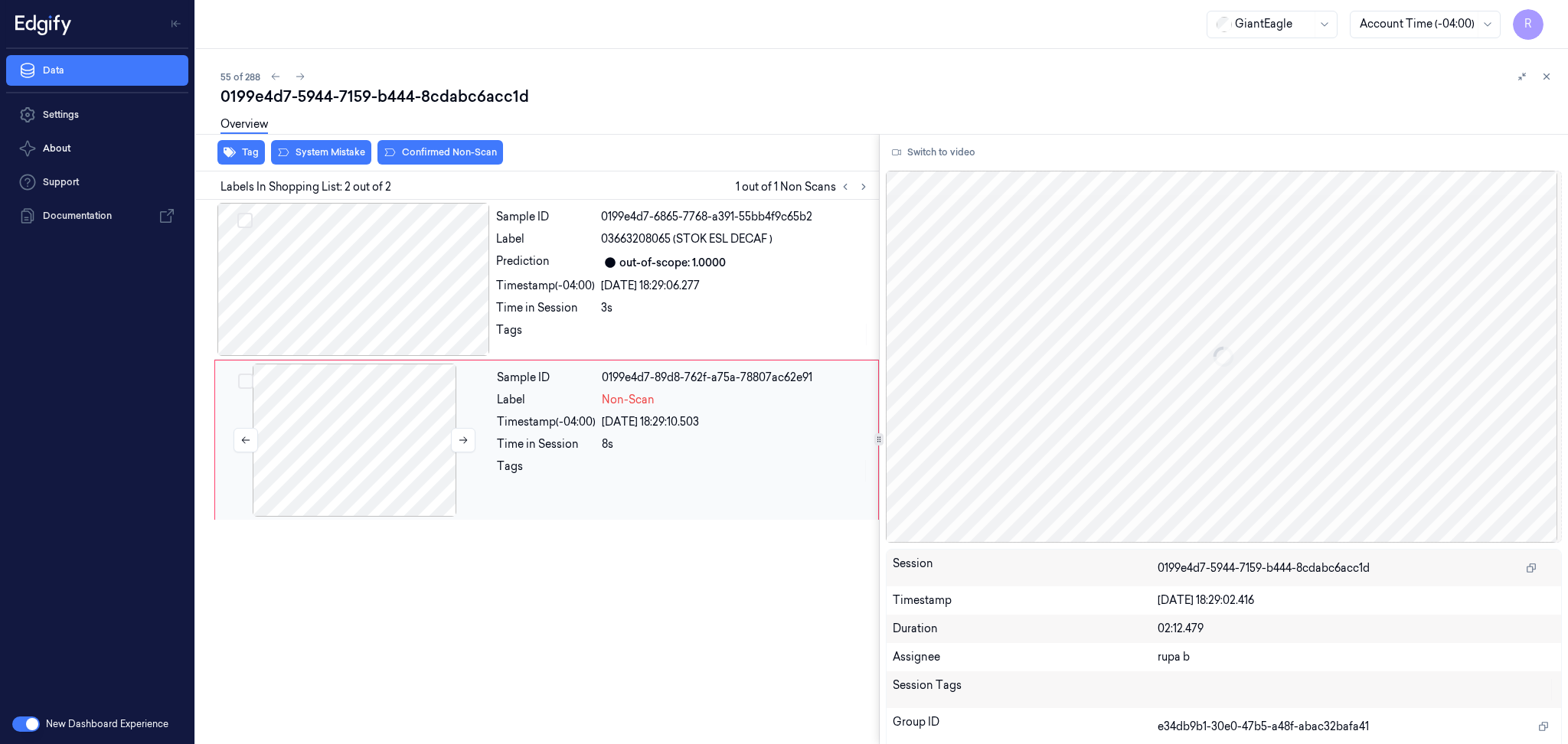
click at [415, 420] on div at bounding box center [355, 440] width 272 height 153
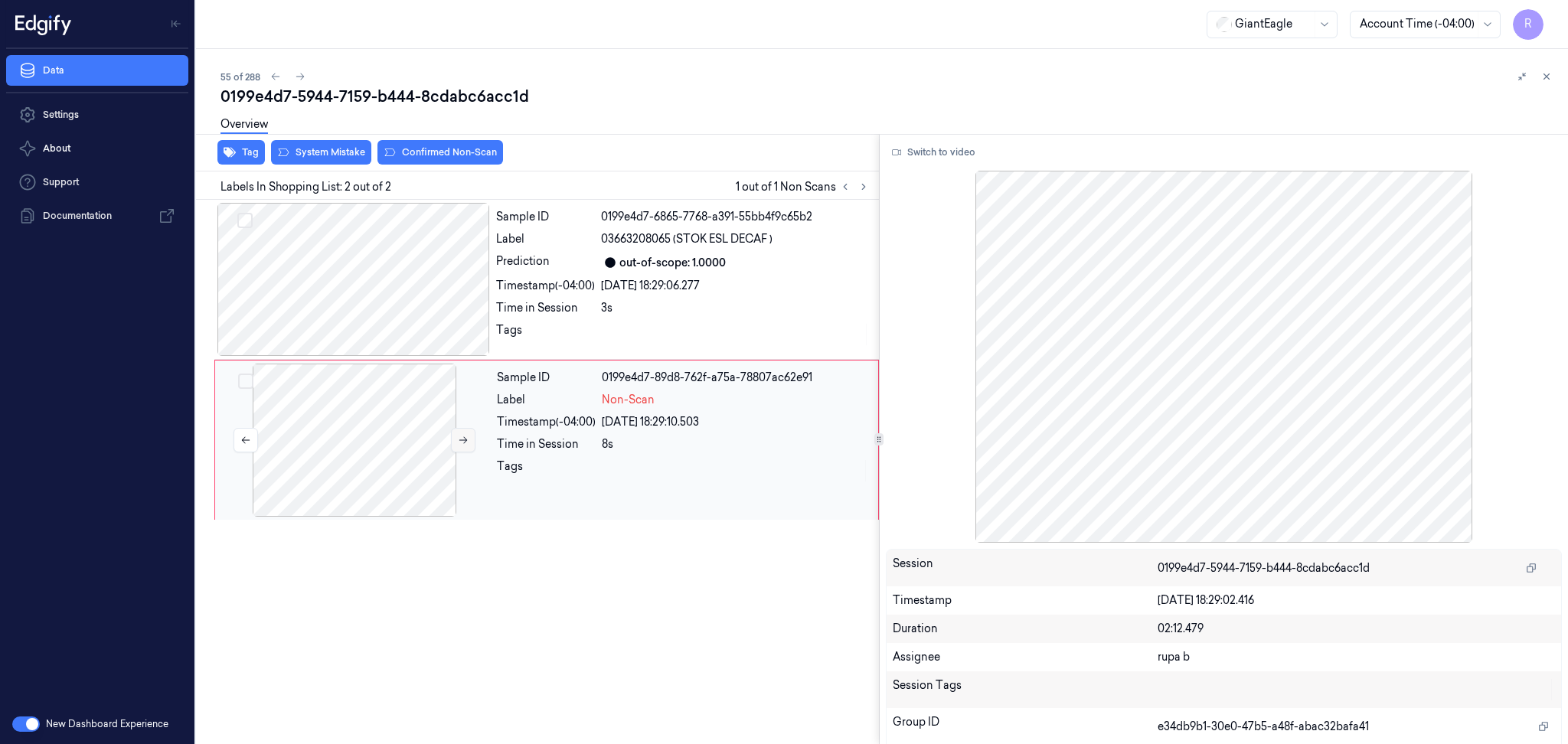
click at [455, 434] on button at bounding box center [463, 440] width 25 height 25
click at [921, 153] on button "Switch to video" at bounding box center [934, 152] width 95 height 25
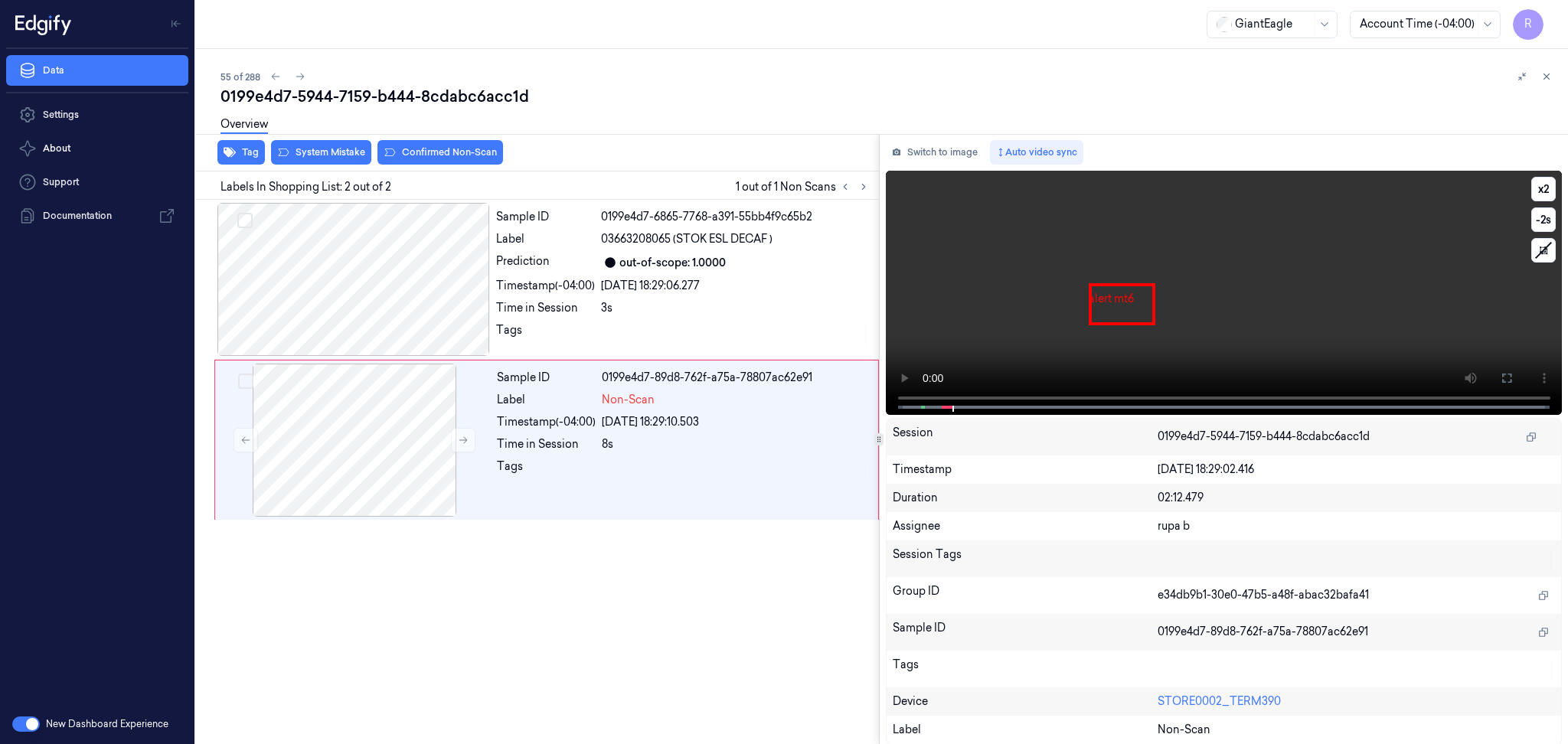
click at [1415, 251] on video at bounding box center [1224, 293] width 677 height 244
click at [1508, 381] on icon at bounding box center [1506, 378] width 9 height 9
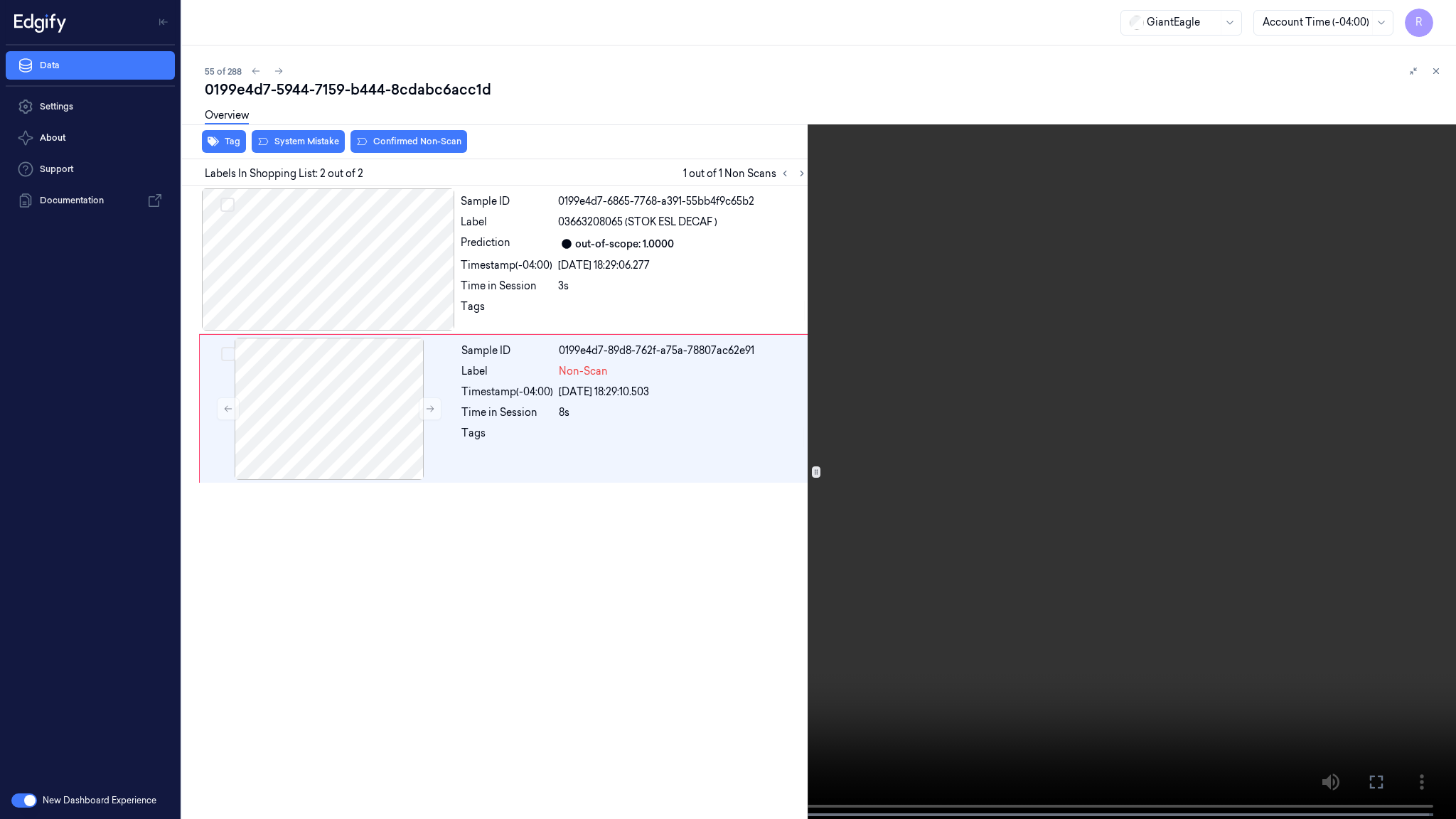
click at [240, 277] on video at bounding box center [728, 411] width 1456 height 822
click at [1428, 16] on button "x 2" at bounding box center [1439, 17] width 23 height 23
click at [1028, 550] on video at bounding box center [728, 411] width 1456 height 822
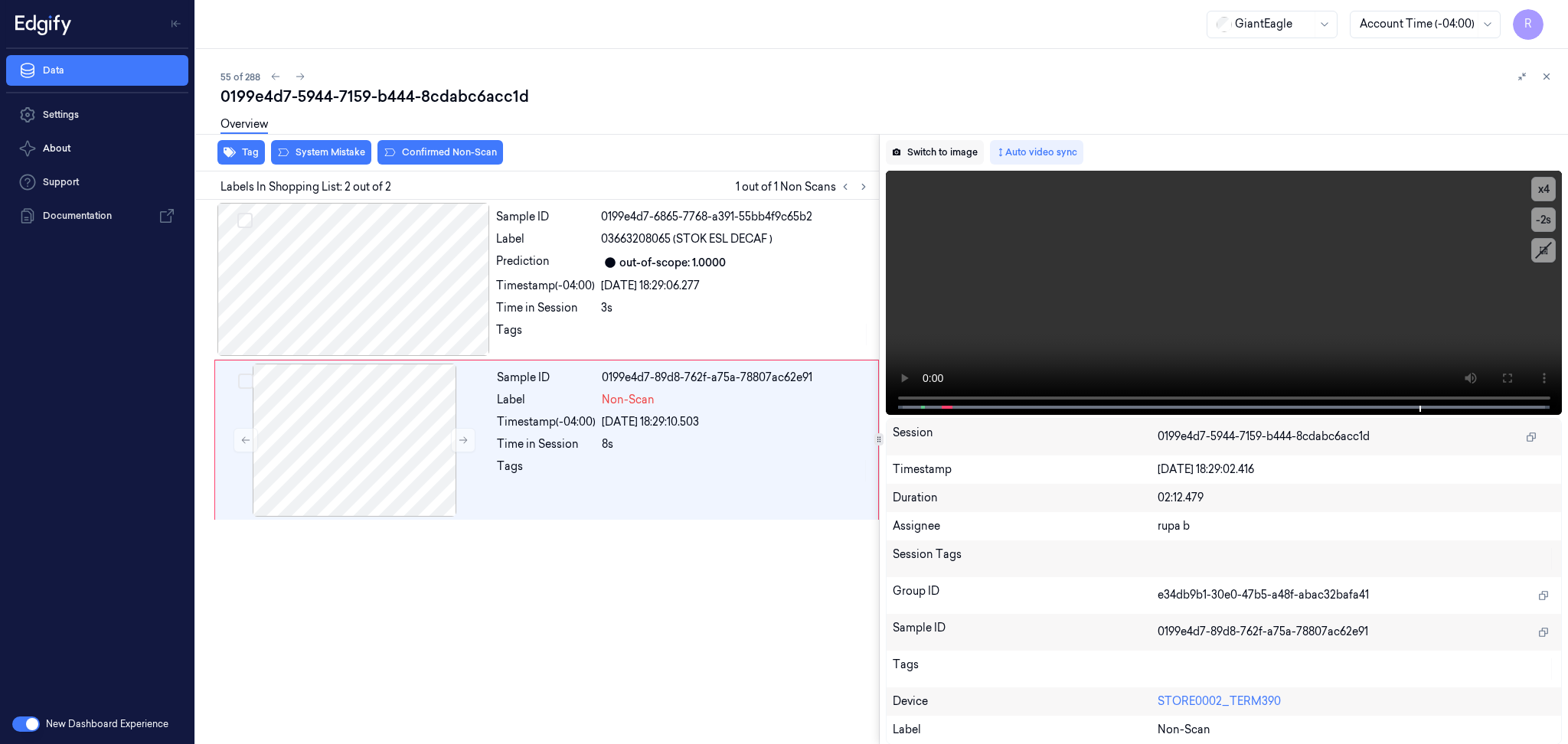
click at [925, 144] on button "Switch to image" at bounding box center [934, 152] width 98 height 25
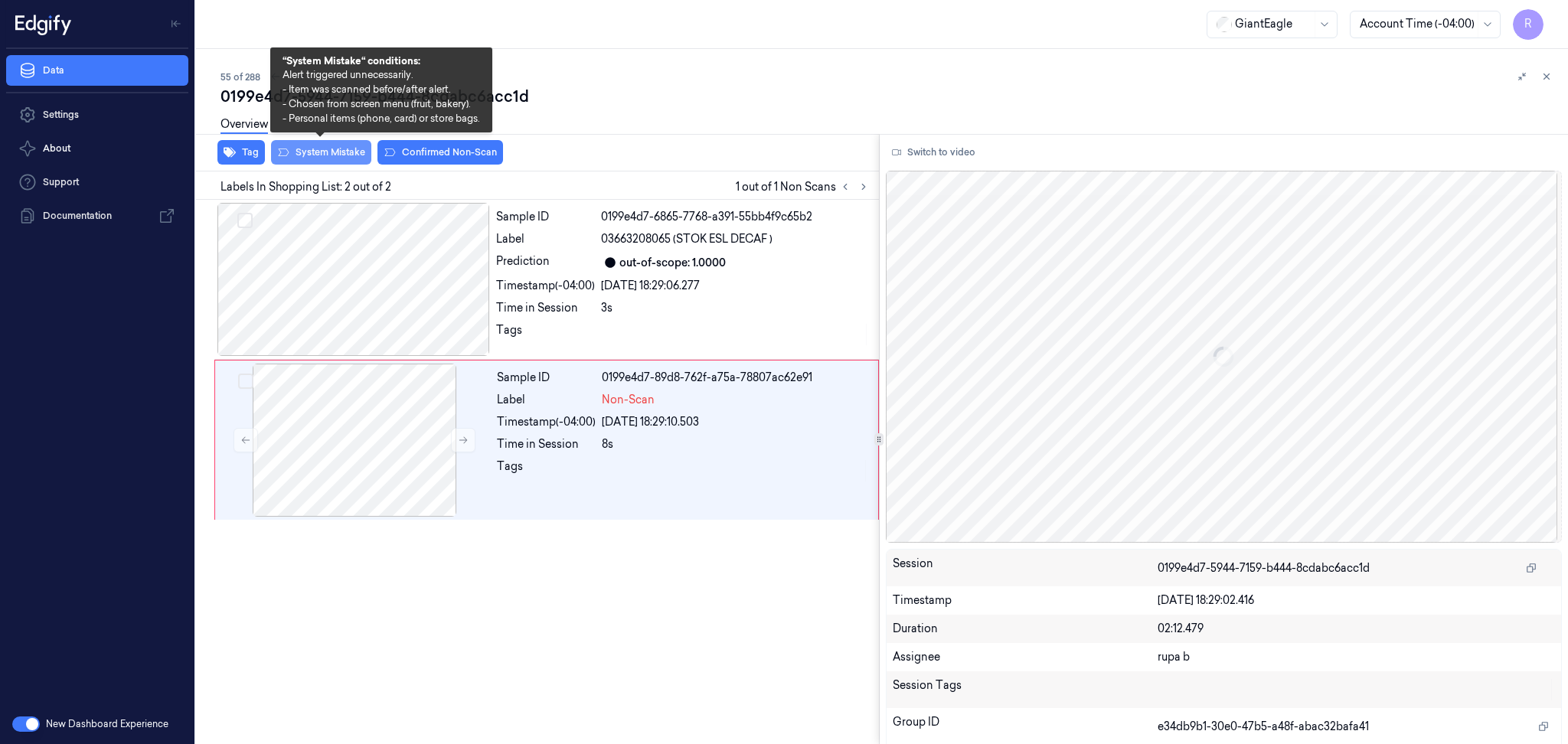
click at [310, 159] on button "System Mistake" at bounding box center [321, 152] width 100 height 25
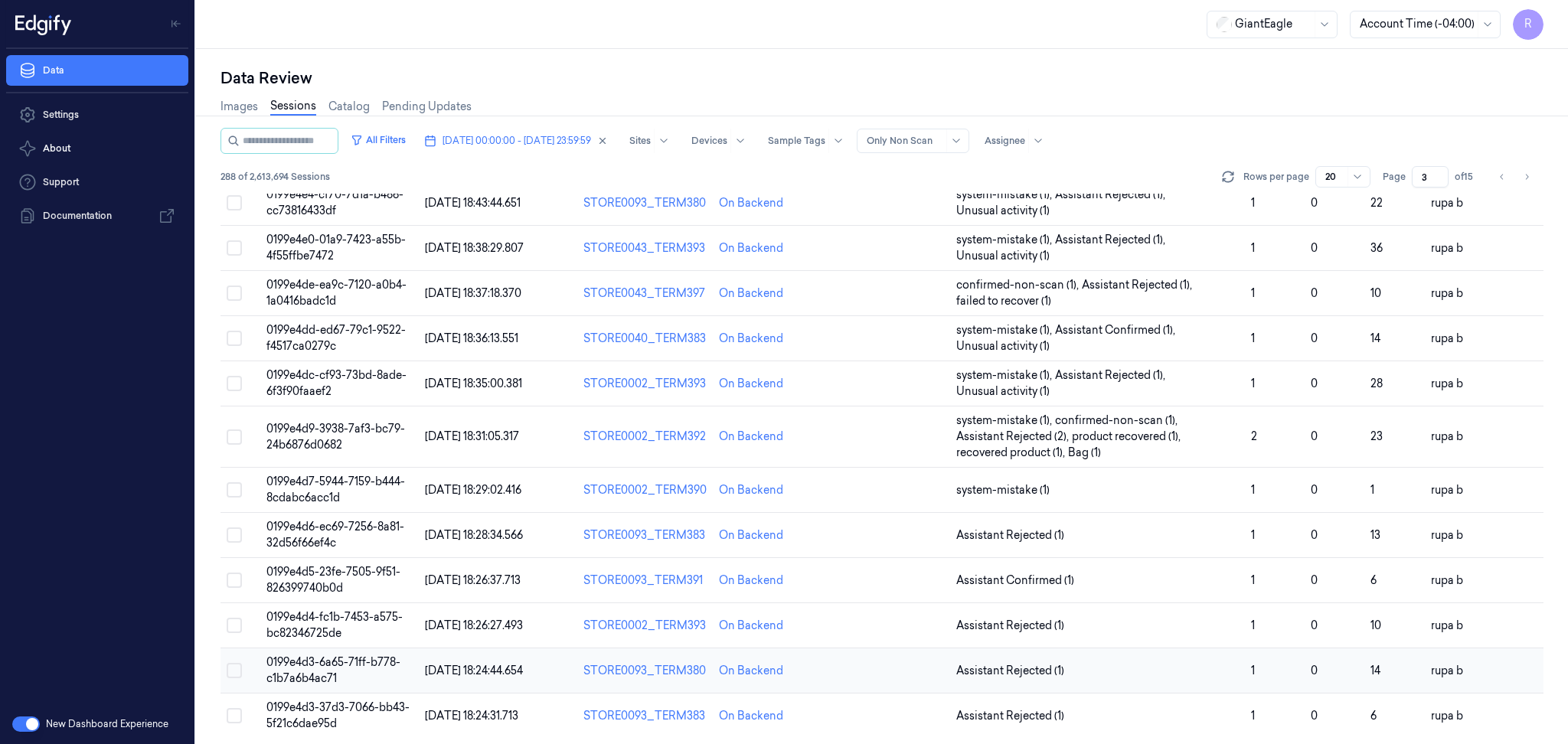
scroll to position [413, 0]
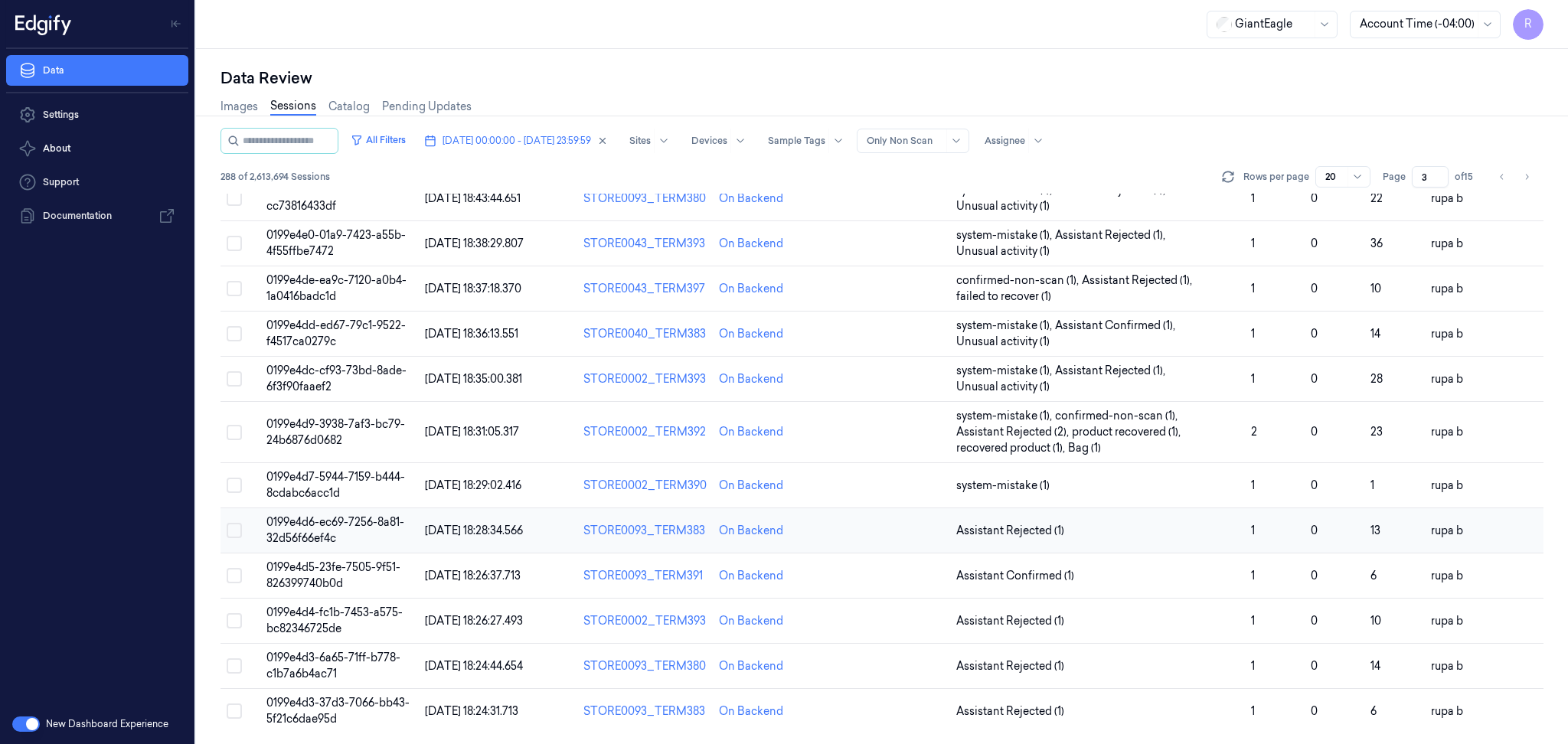
click at [385, 520] on span "0199e4d6-ec69-7256-8a81-32d56f66ef4c" at bounding box center [335, 530] width 138 height 30
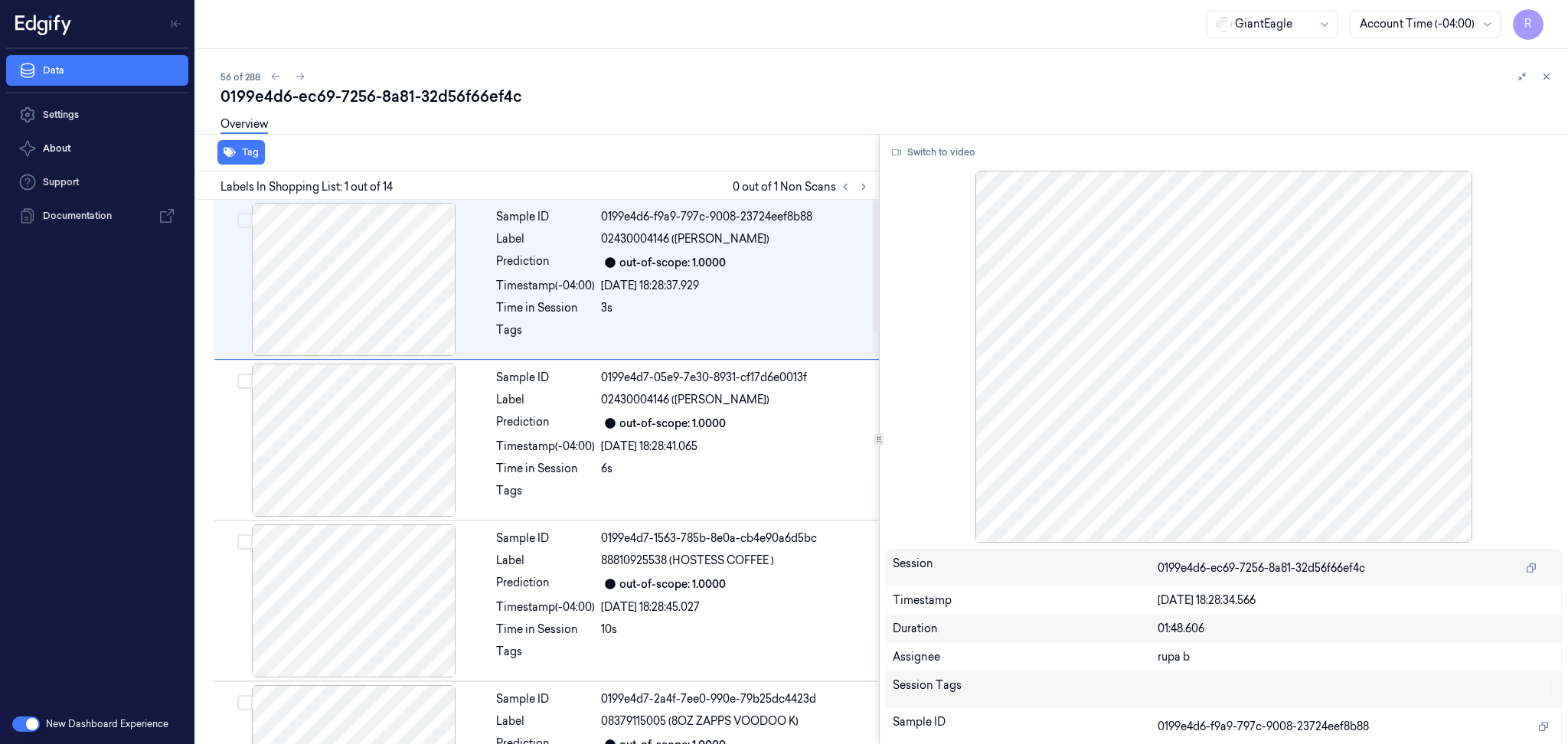
click at [858, 196] on div "Labels In Shopping List: 1 out of 14 0 out of 1 Non Scans" at bounding box center [534, 185] width 689 height 28
click at [861, 191] on button at bounding box center [864, 187] width 18 height 18
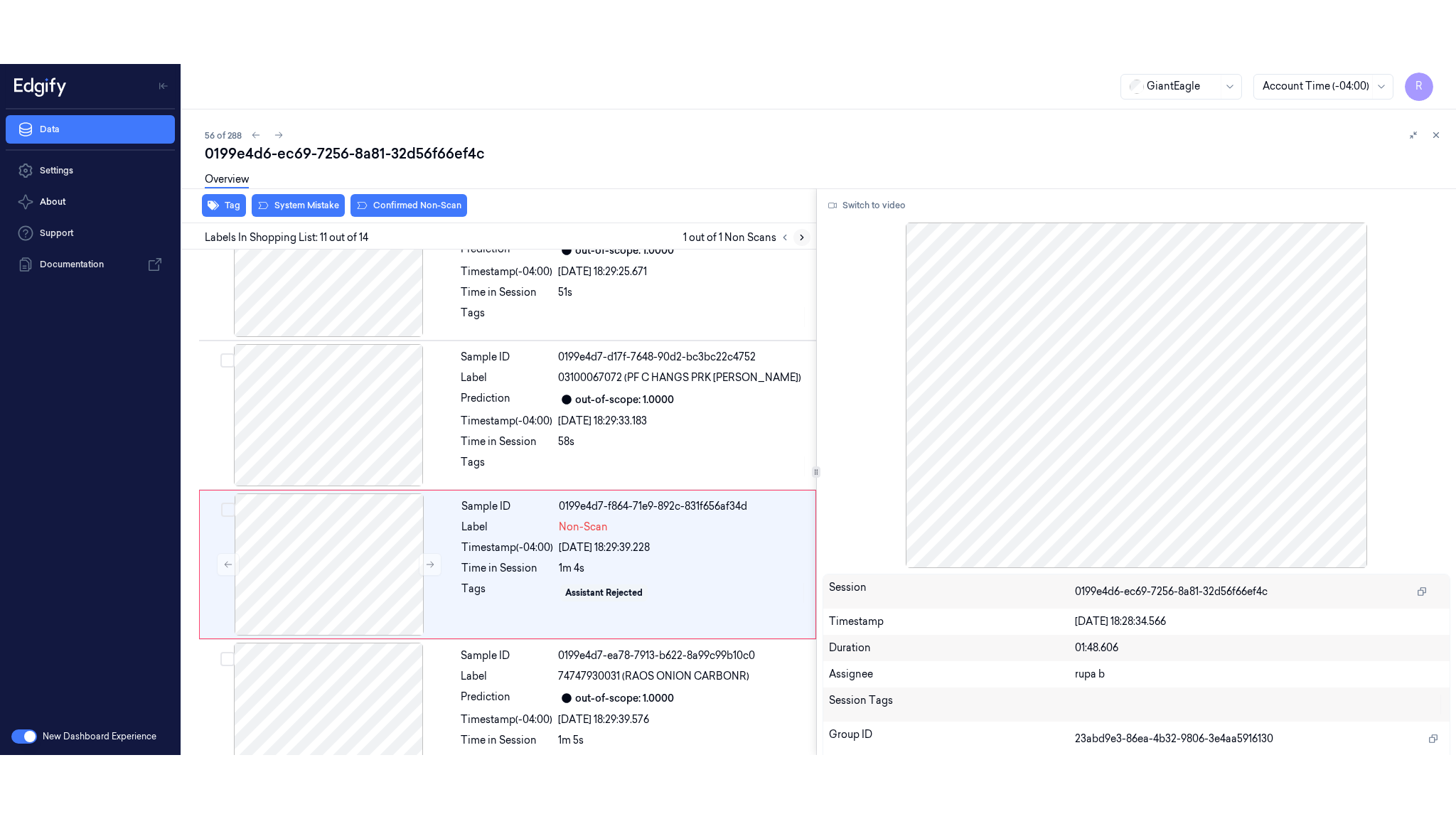
scroll to position [1314, 0]
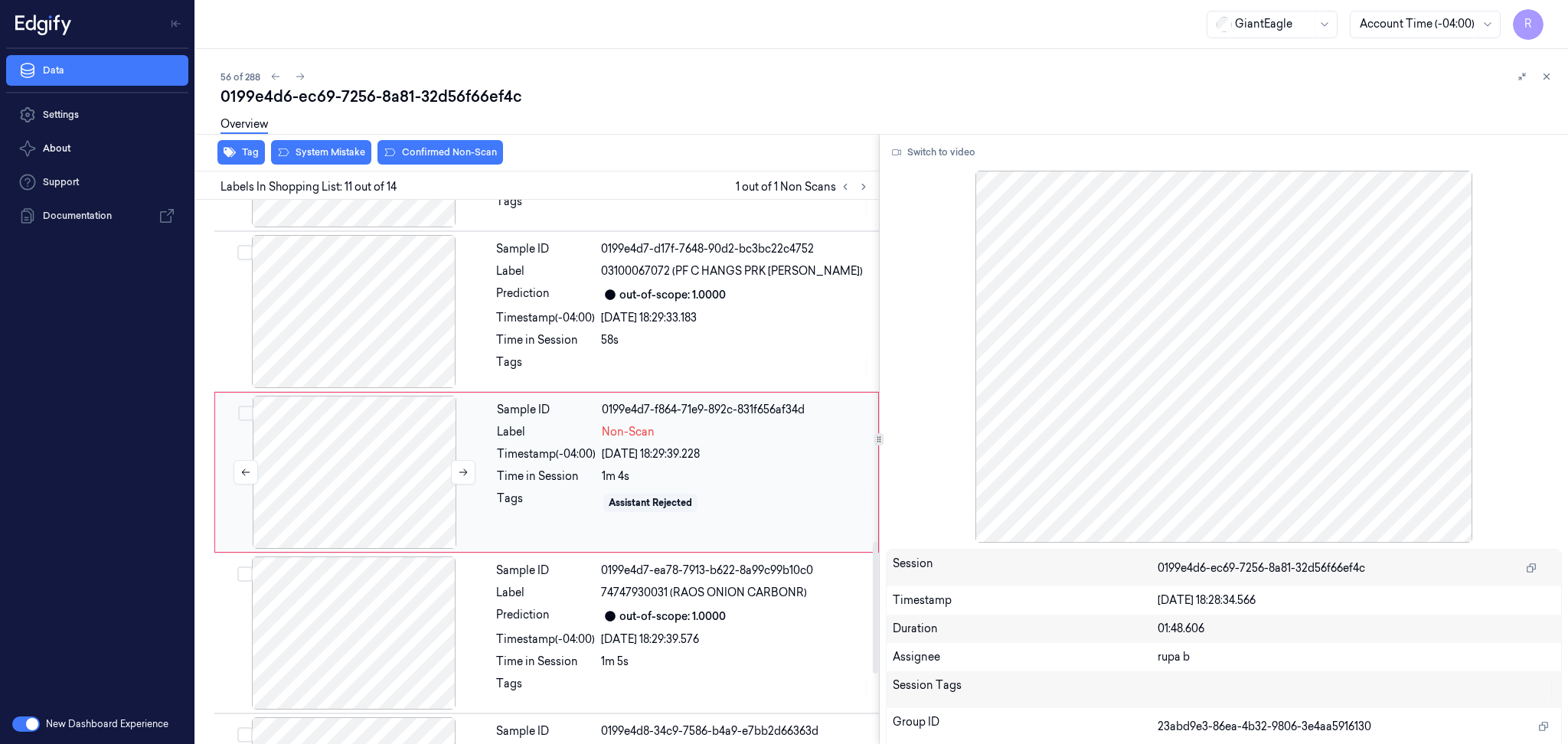
click at [430, 481] on div at bounding box center [355, 472] width 272 height 153
click at [914, 151] on button "Switch to video" at bounding box center [934, 152] width 95 height 25
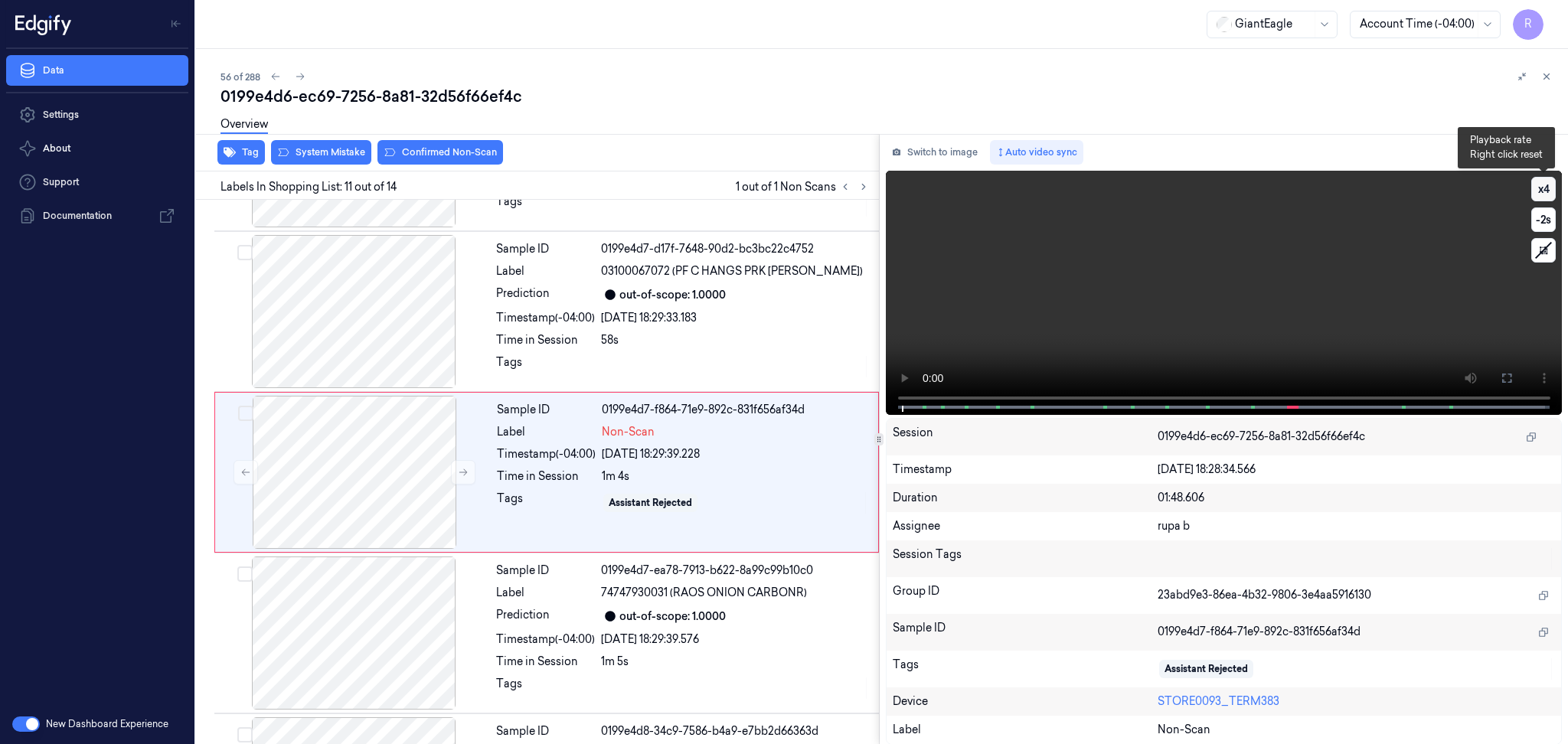
click at [1542, 189] on button "x 4" at bounding box center [1543, 189] width 25 height 25
click at [1542, 189] on button "x 1" at bounding box center [1543, 189] width 25 height 25
click at [1505, 374] on icon at bounding box center [1506, 378] width 12 height 12
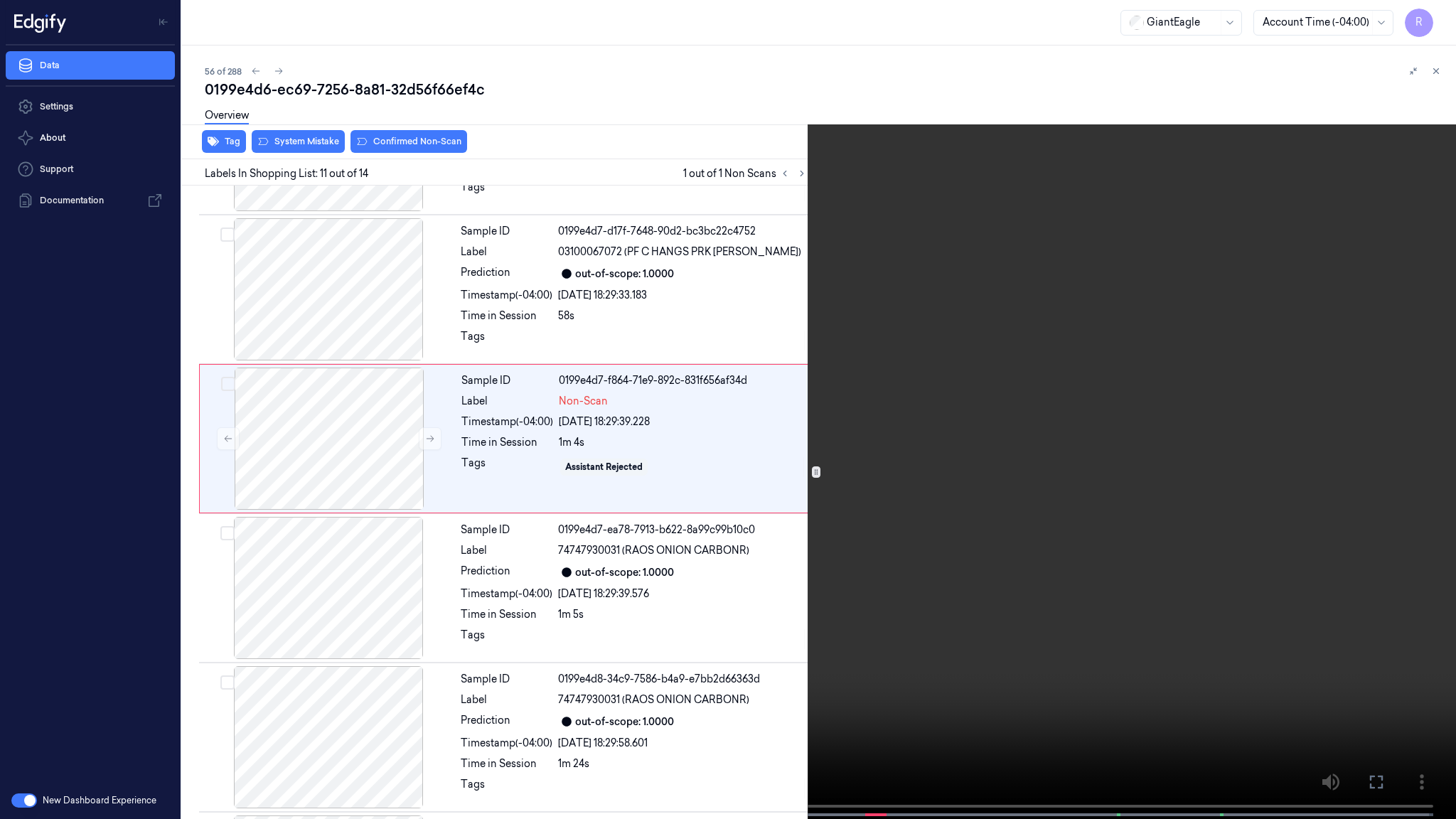
click at [1399, 429] on video at bounding box center [728, 411] width 1456 height 822
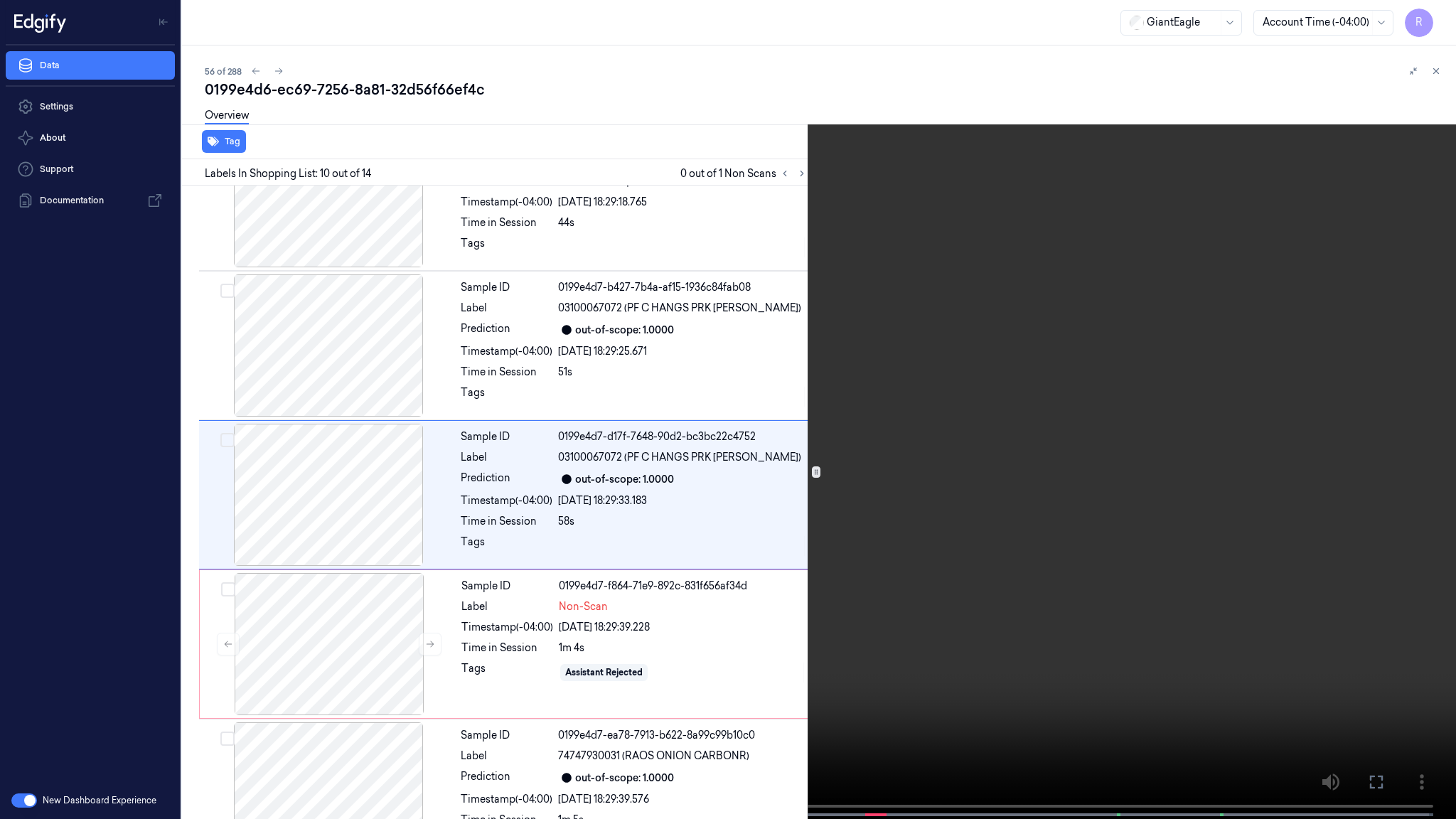
scroll to position [1100, 0]
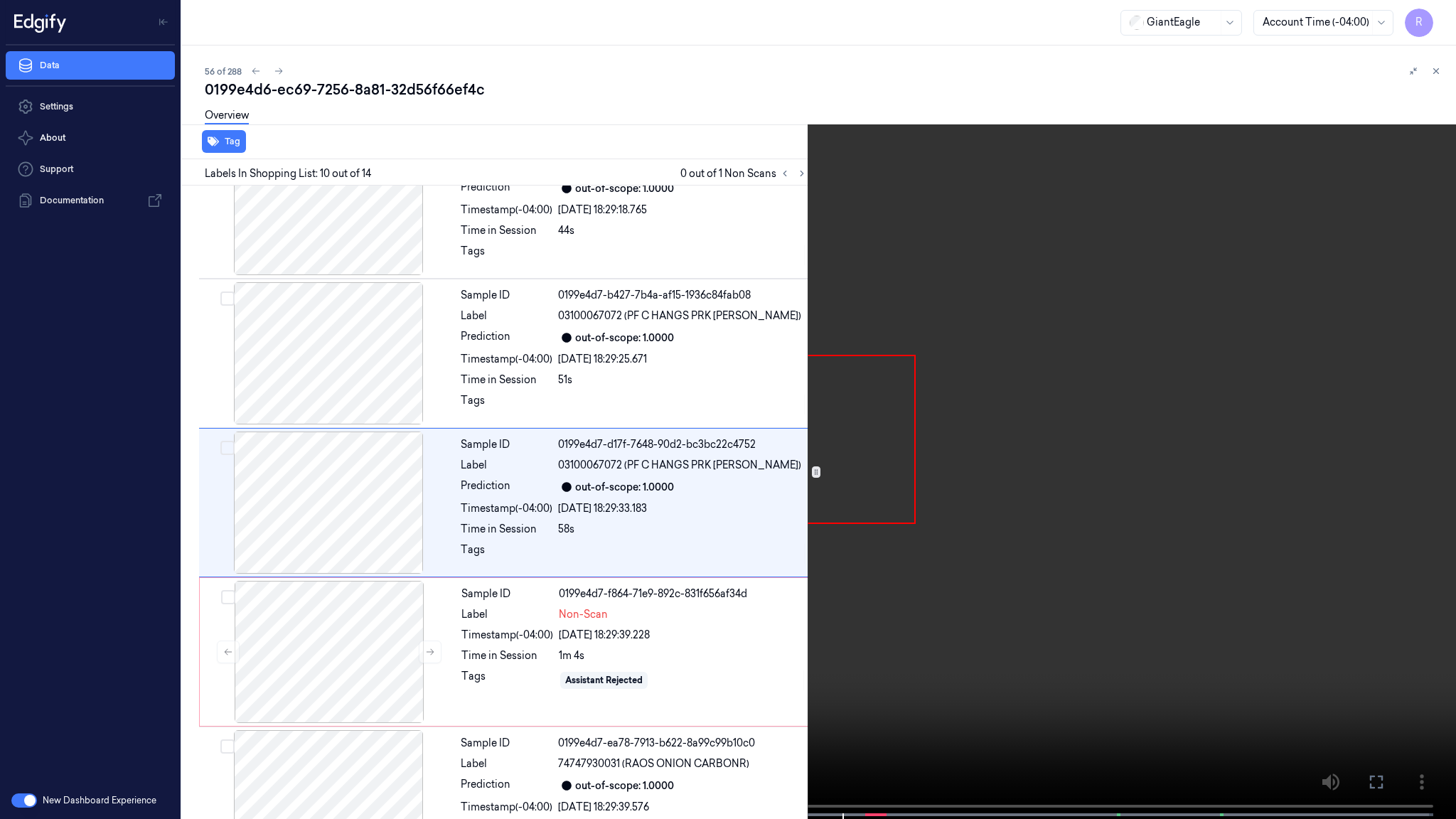
click at [1259, 405] on video at bounding box center [728, 411] width 1456 height 822
click at [914, 615] on video at bounding box center [728, 411] width 1456 height 822
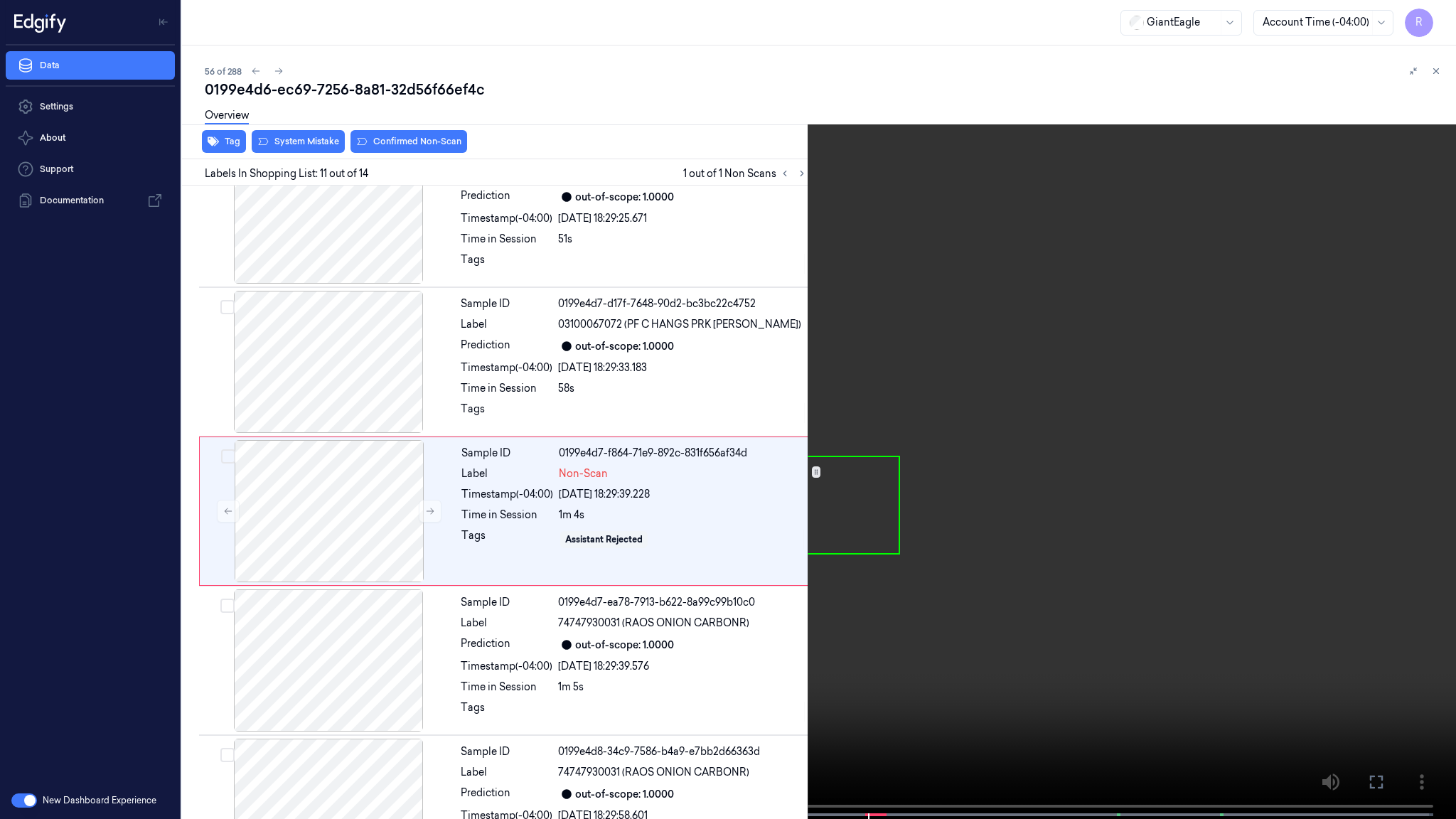
scroll to position [1250, 0]
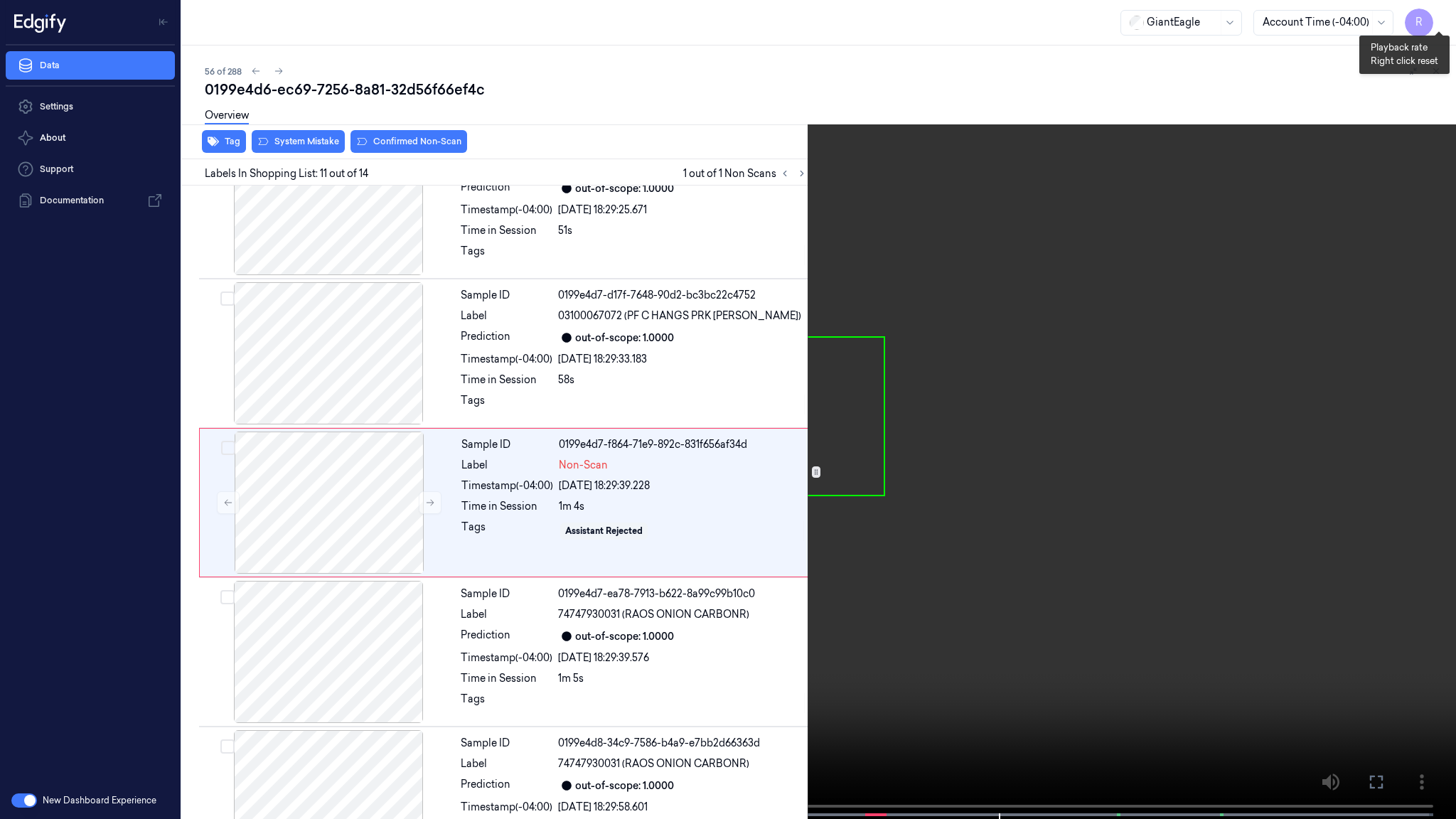
click at [1437, 14] on button "x 2" at bounding box center [1439, 17] width 23 height 23
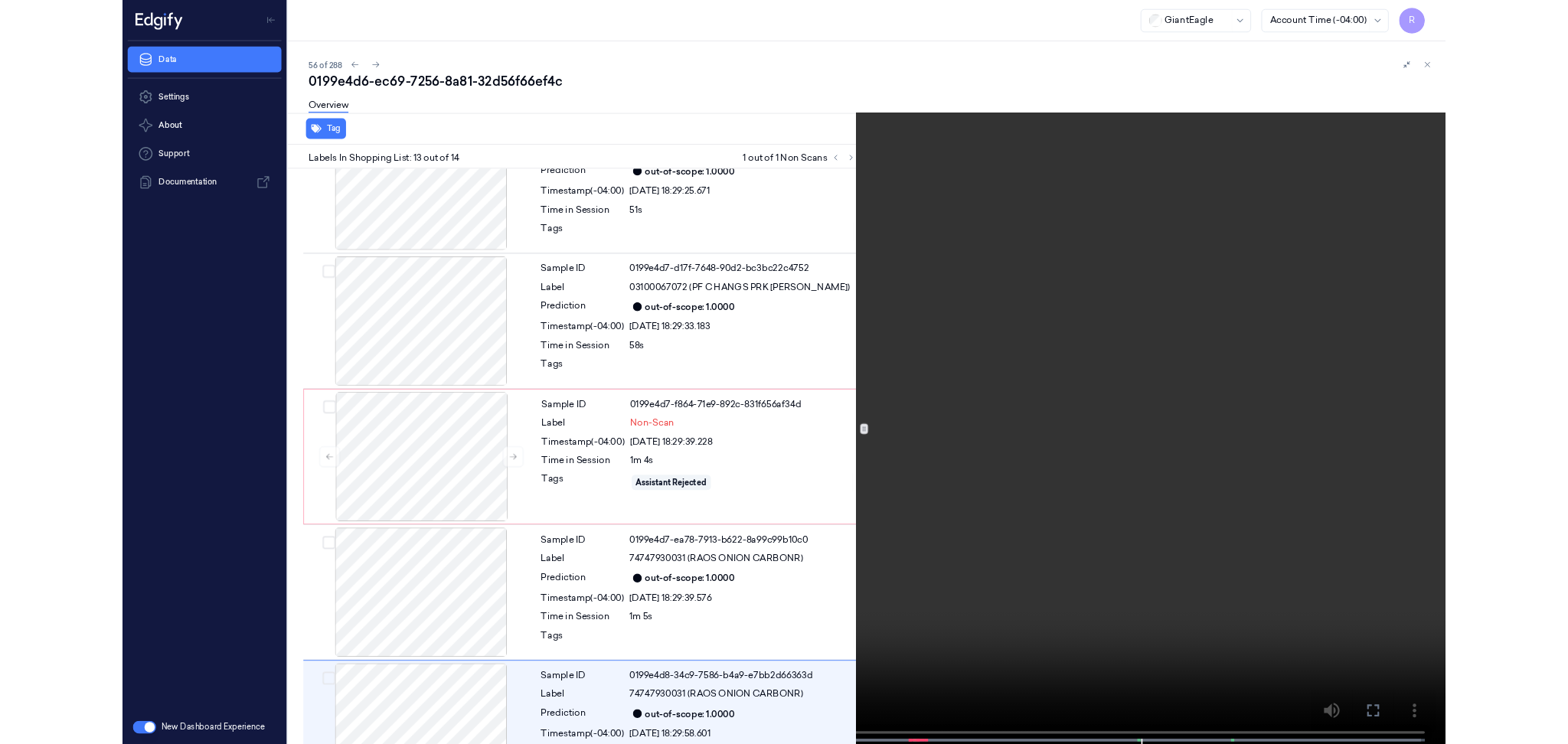
scroll to position [1573, 0]
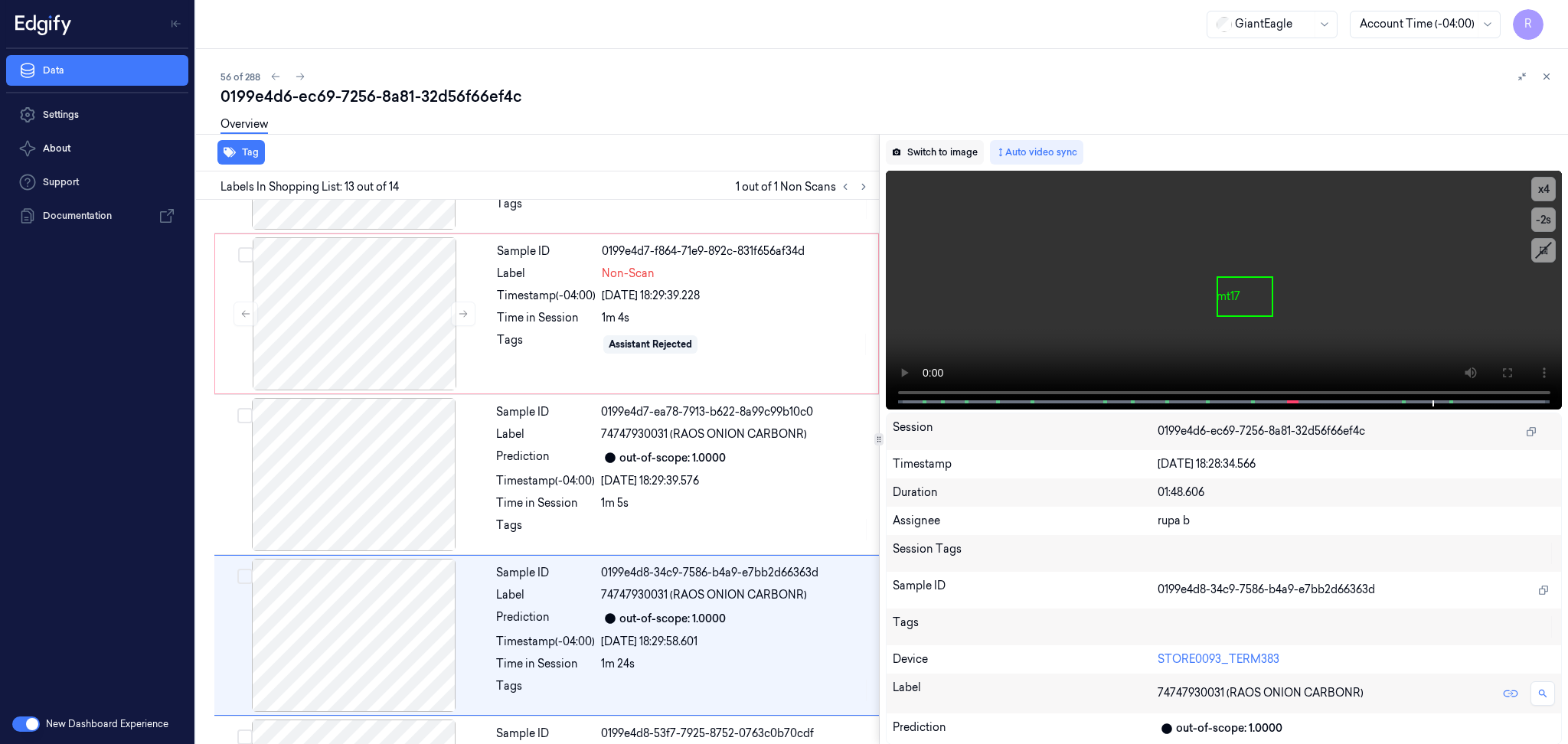
click at [967, 149] on button "Switch to image" at bounding box center [934, 152] width 98 height 25
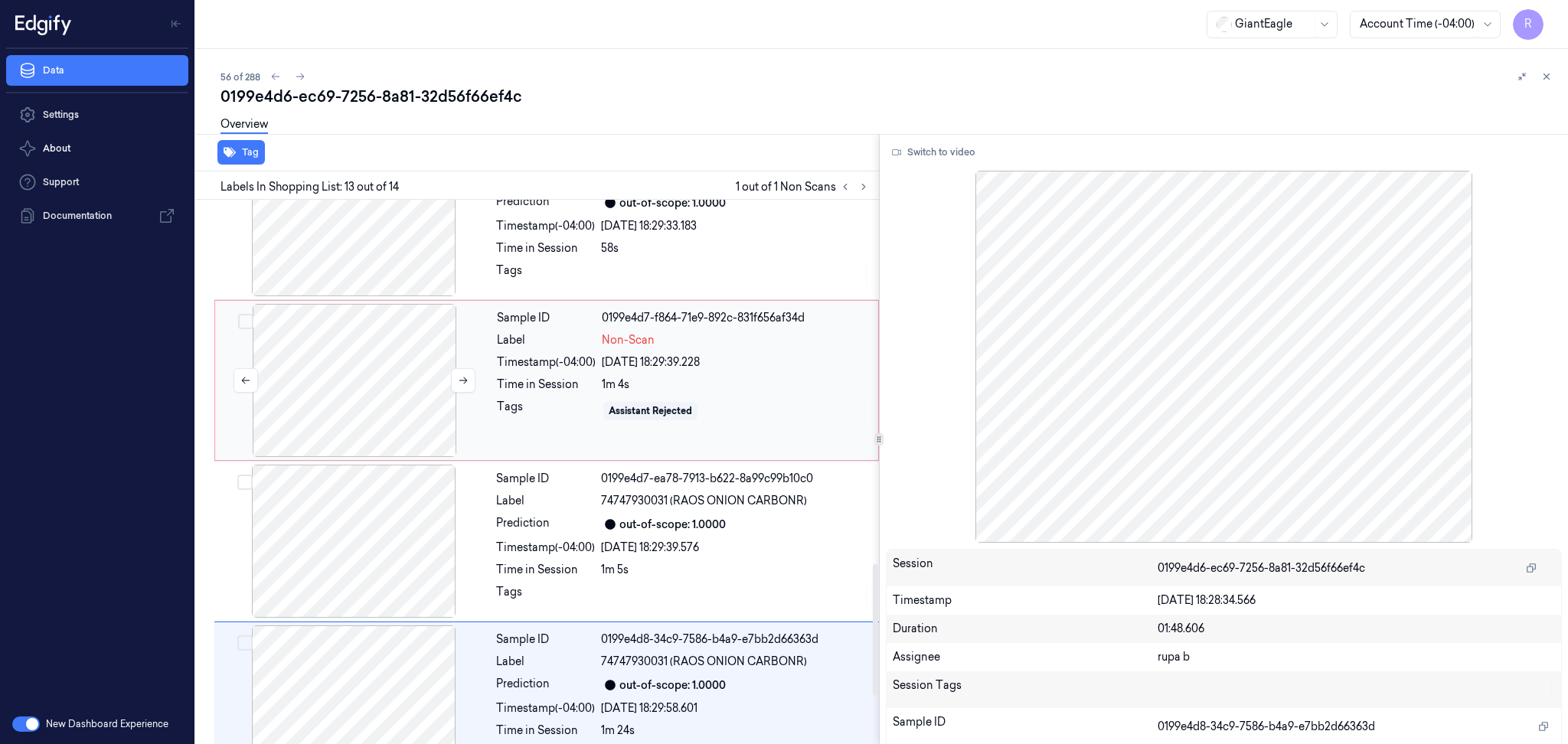
click at [393, 410] on div at bounding box center [355, 380] width 272 height 153
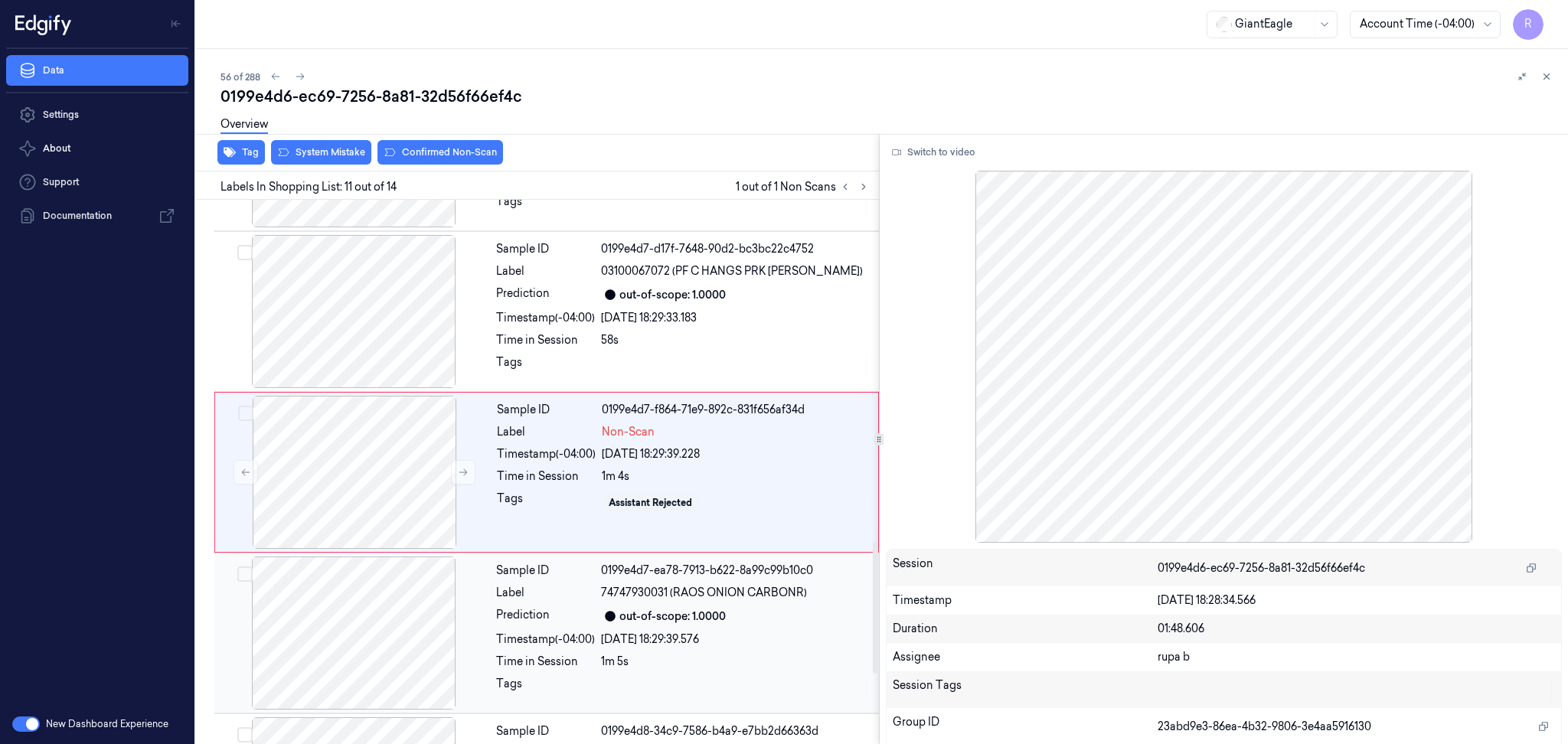
click at [390, 576] on div at bounding box center [354, 633] width 272 height 153
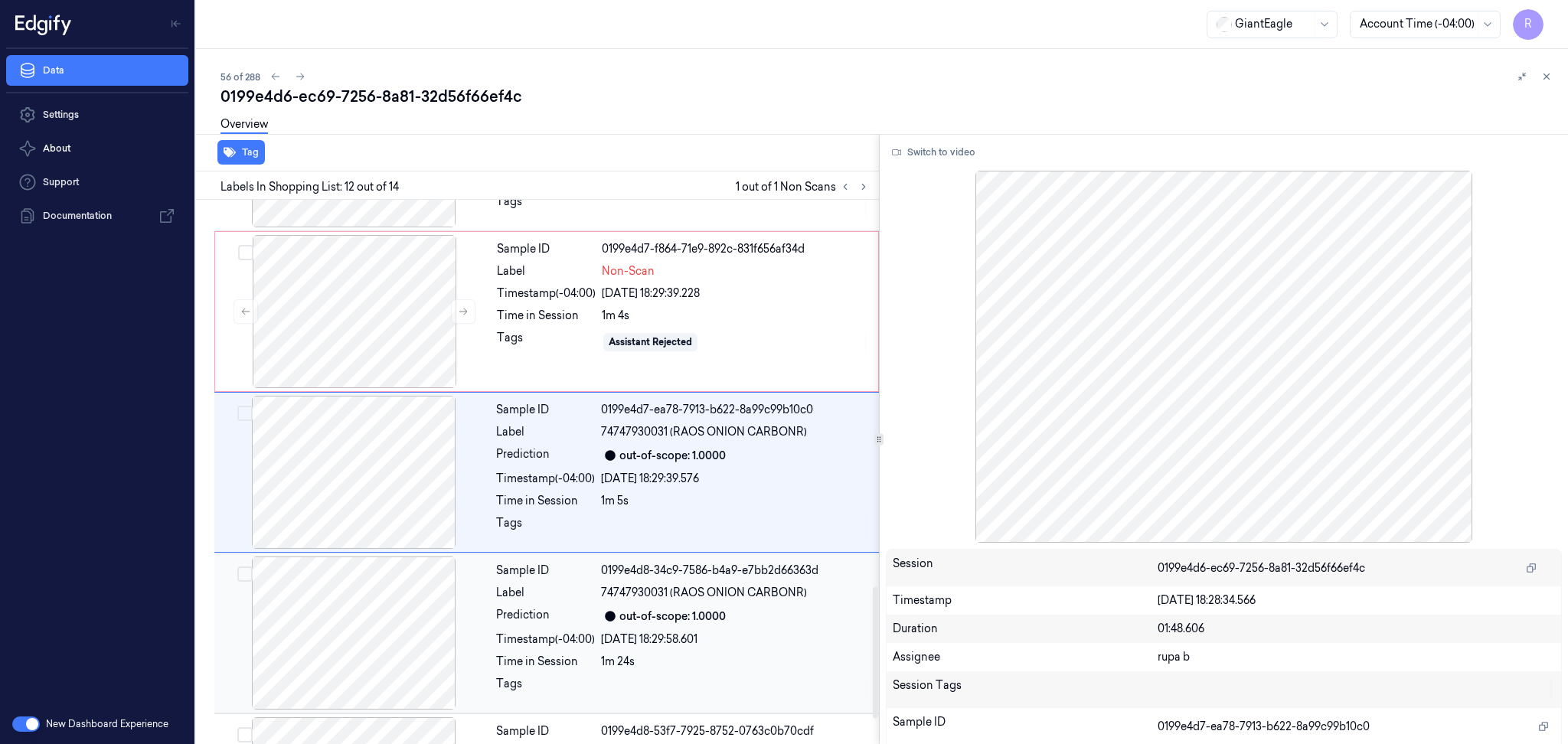
scroll to position [1709, 0]
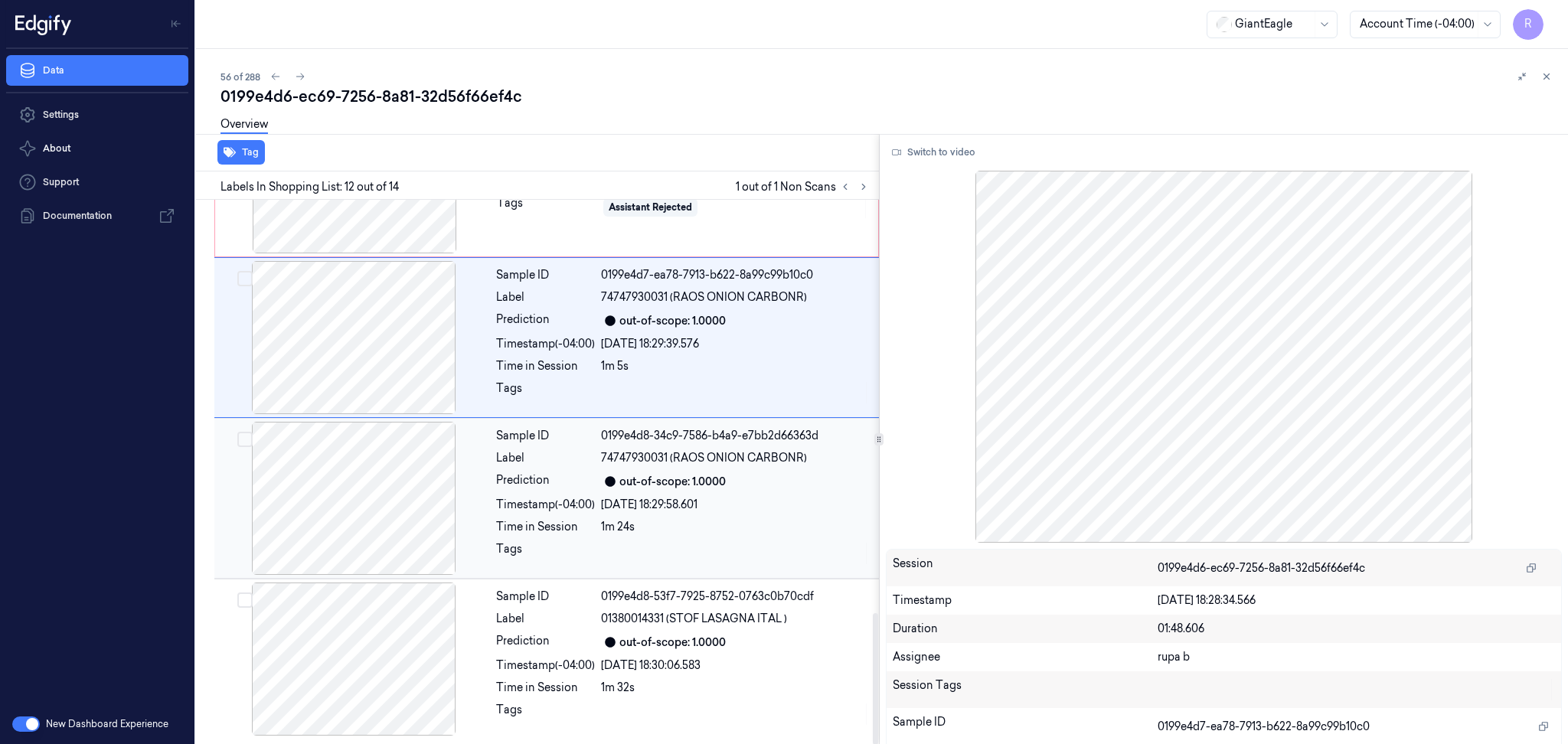
click at [388, 528] on div at bounding box center [354, 498] width 272 height 153
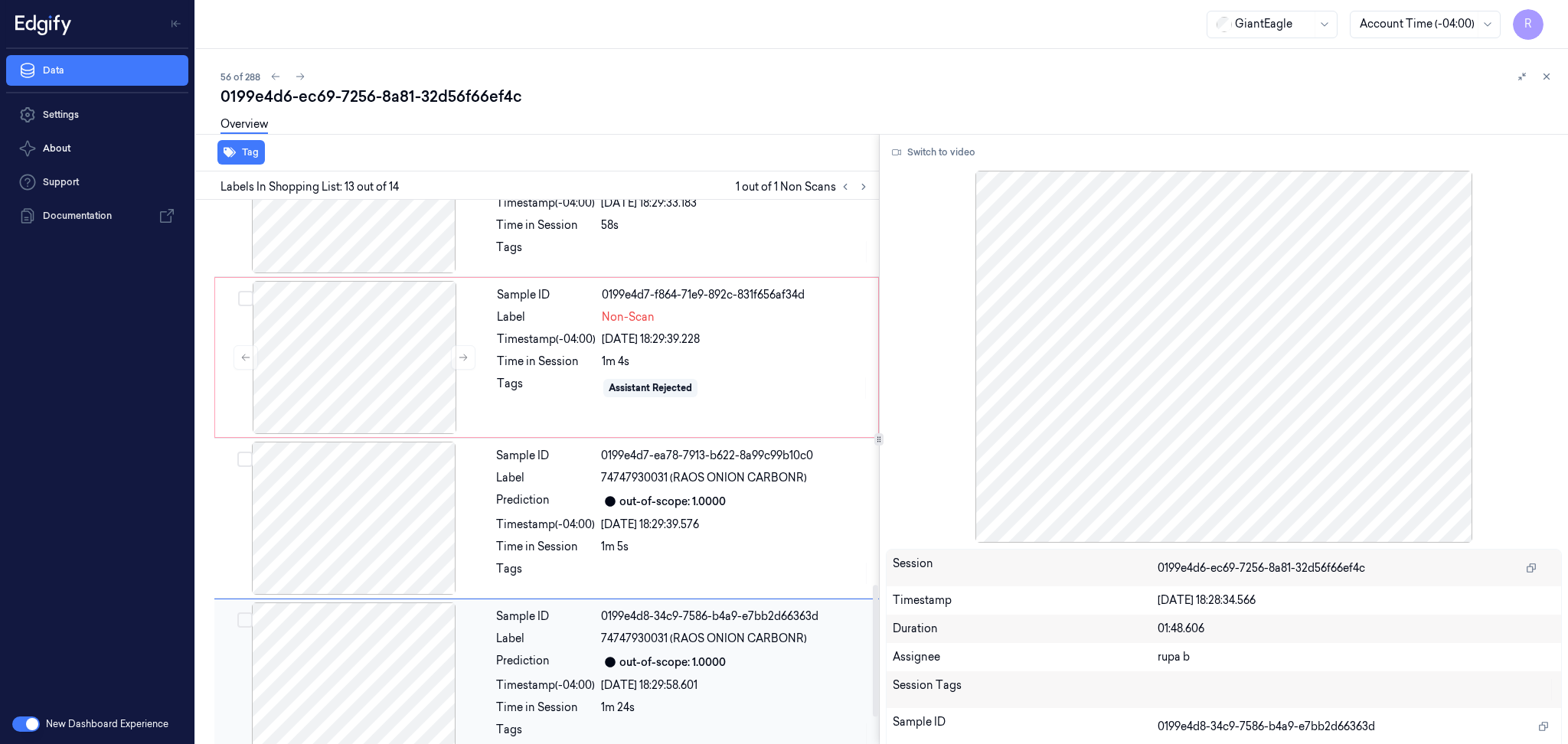
scroll to position [1303, 0]
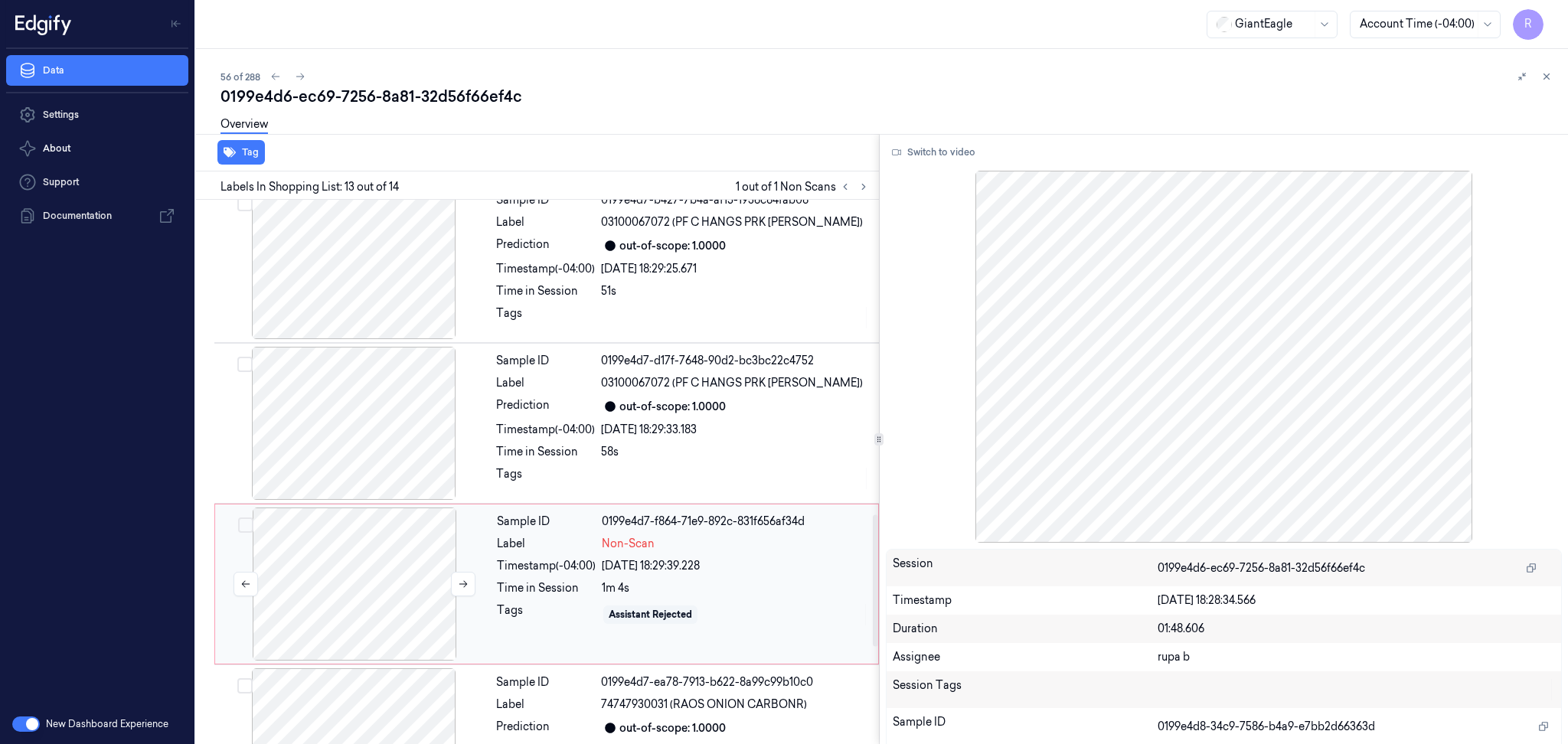
click at [378, 565] on div at bounding box center [355, 583] width 272 height 153
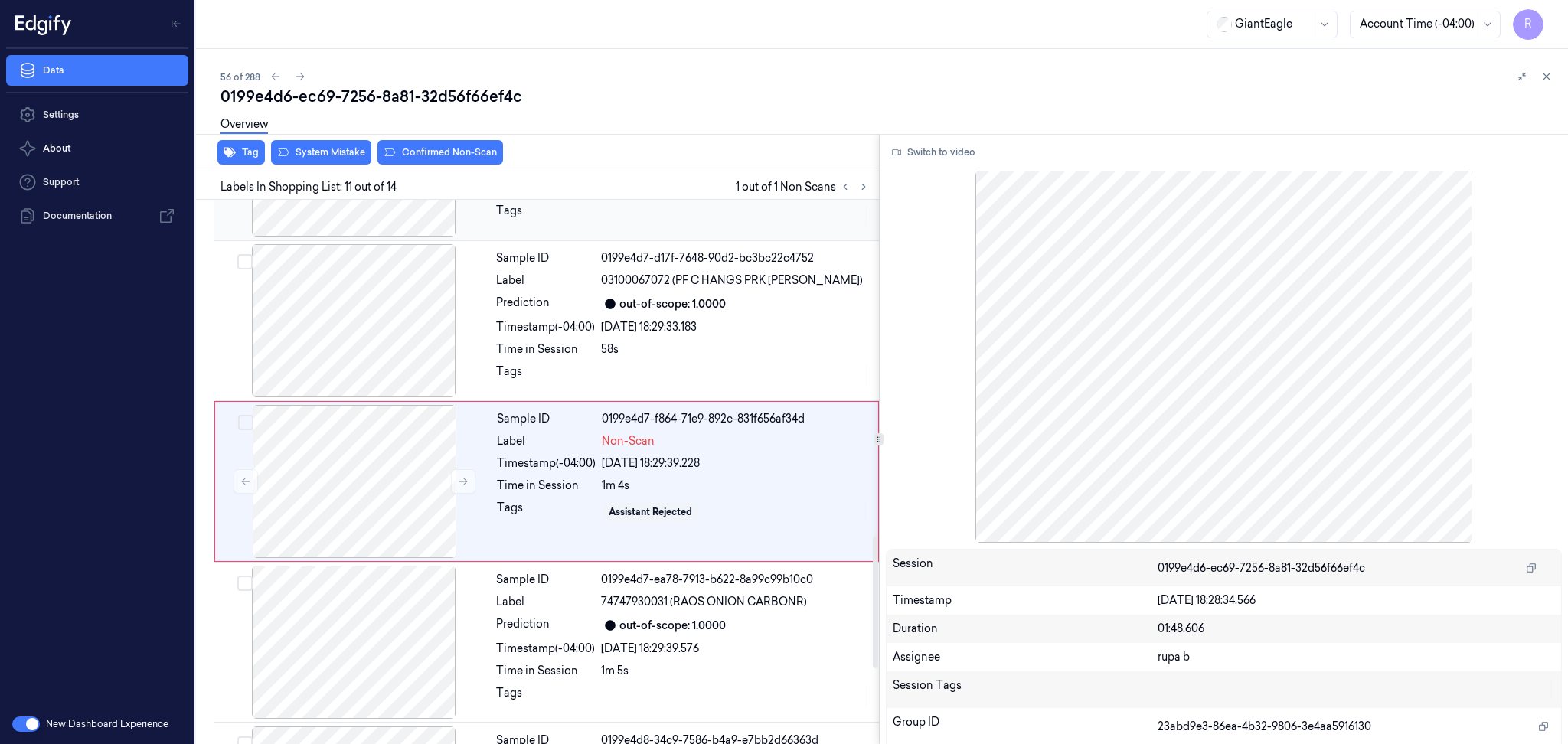
scroll to position [1414, 0]
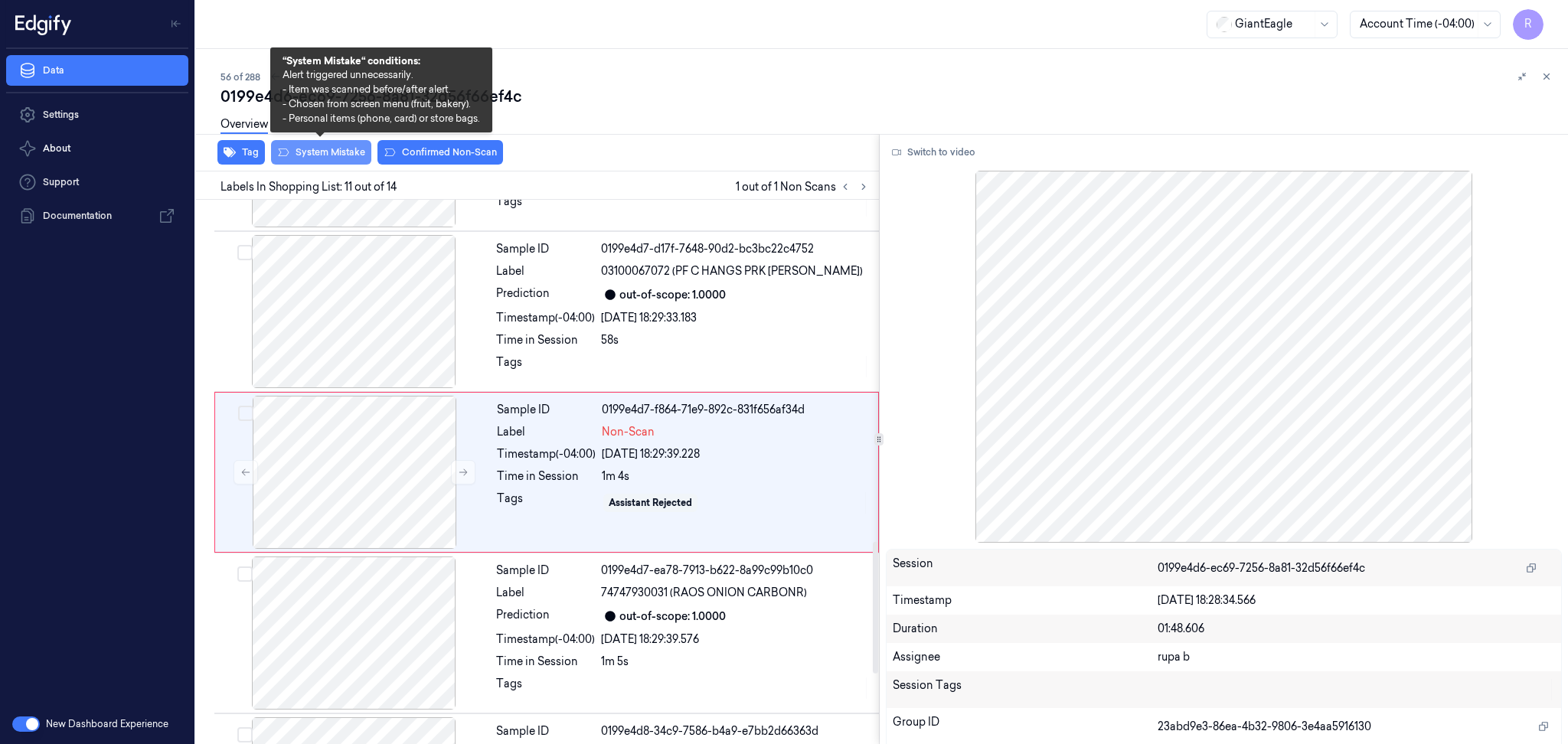
click at [339, 152] on button "System Mistake" at bounding box center [321, 152] width 100 height 25
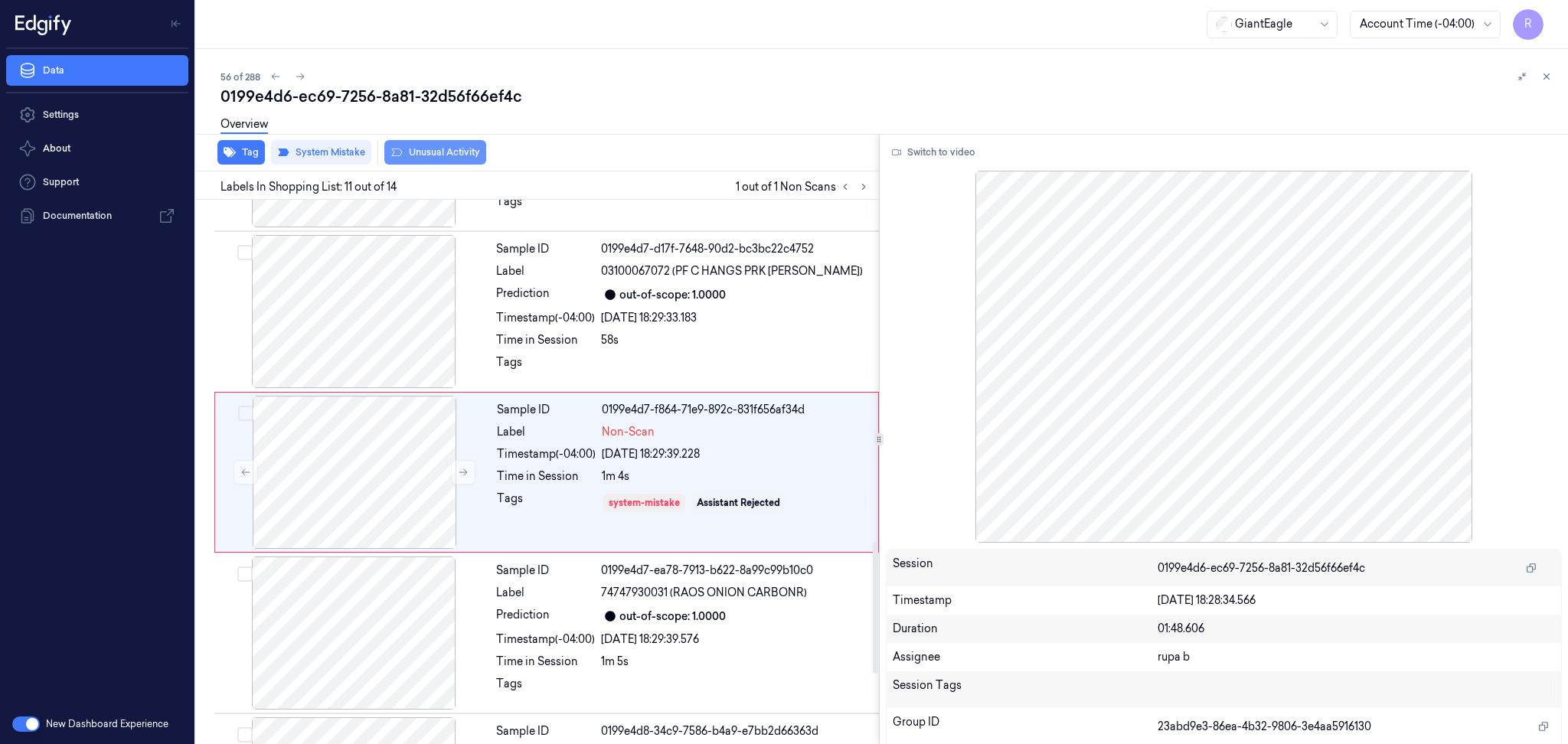
click at [446, 158] on button "Unusual Activity" at bounding box center [435, 152] width 102 height 25
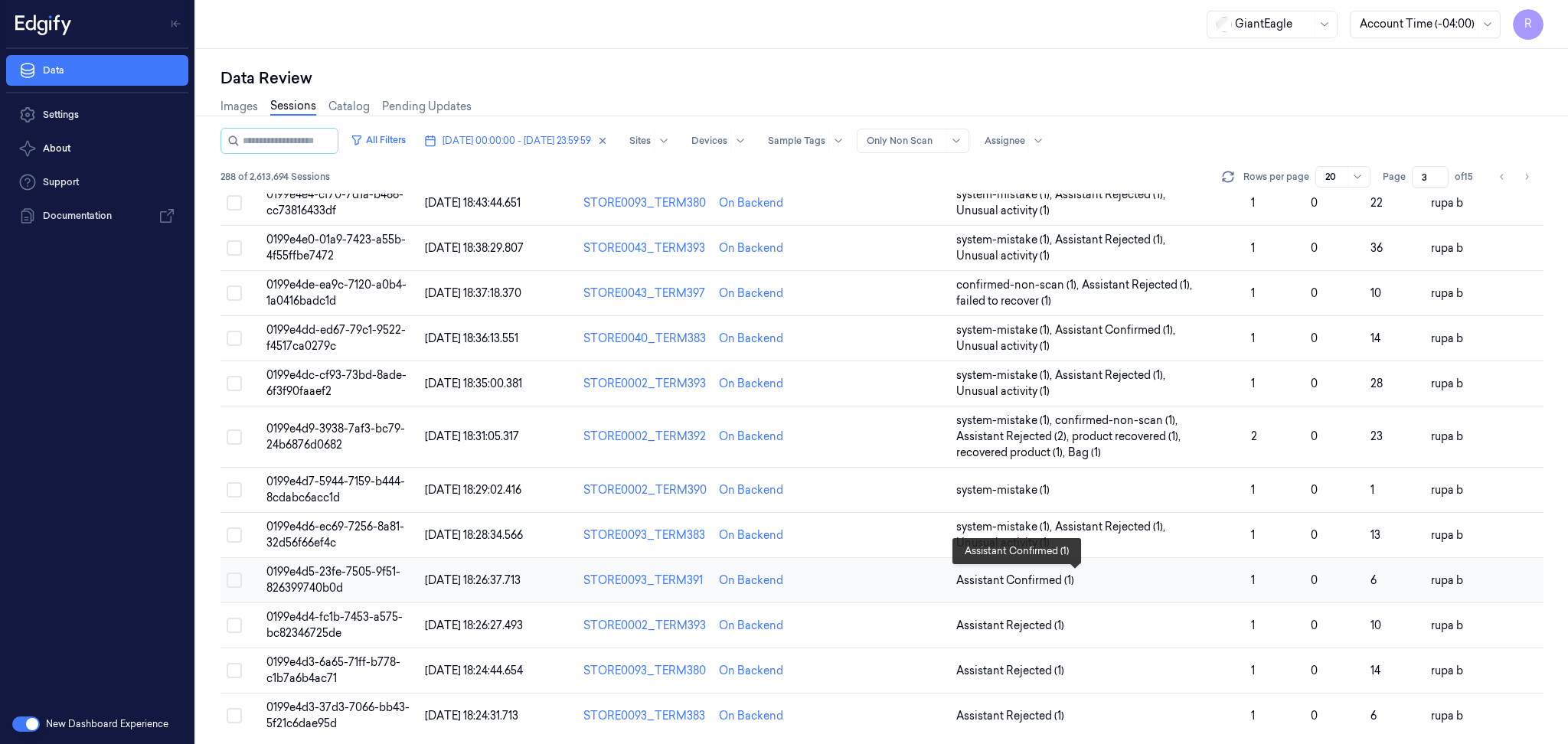
scroll to position [413, 0]
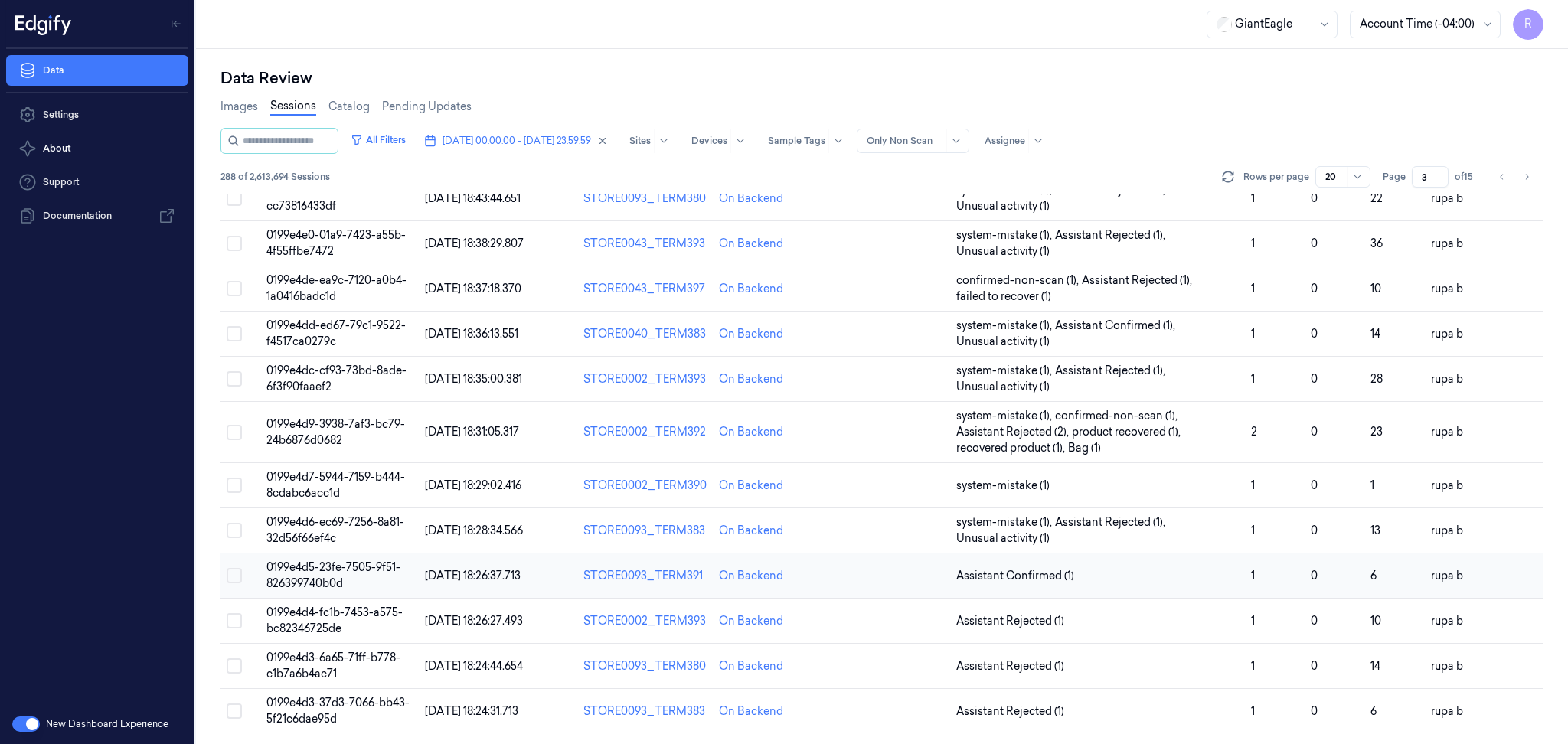
click at [352, 560] on span "0199e4d5-23fe-7505-9f51-826399740b0d" at bounding box center [333, 575] width 134 height 30
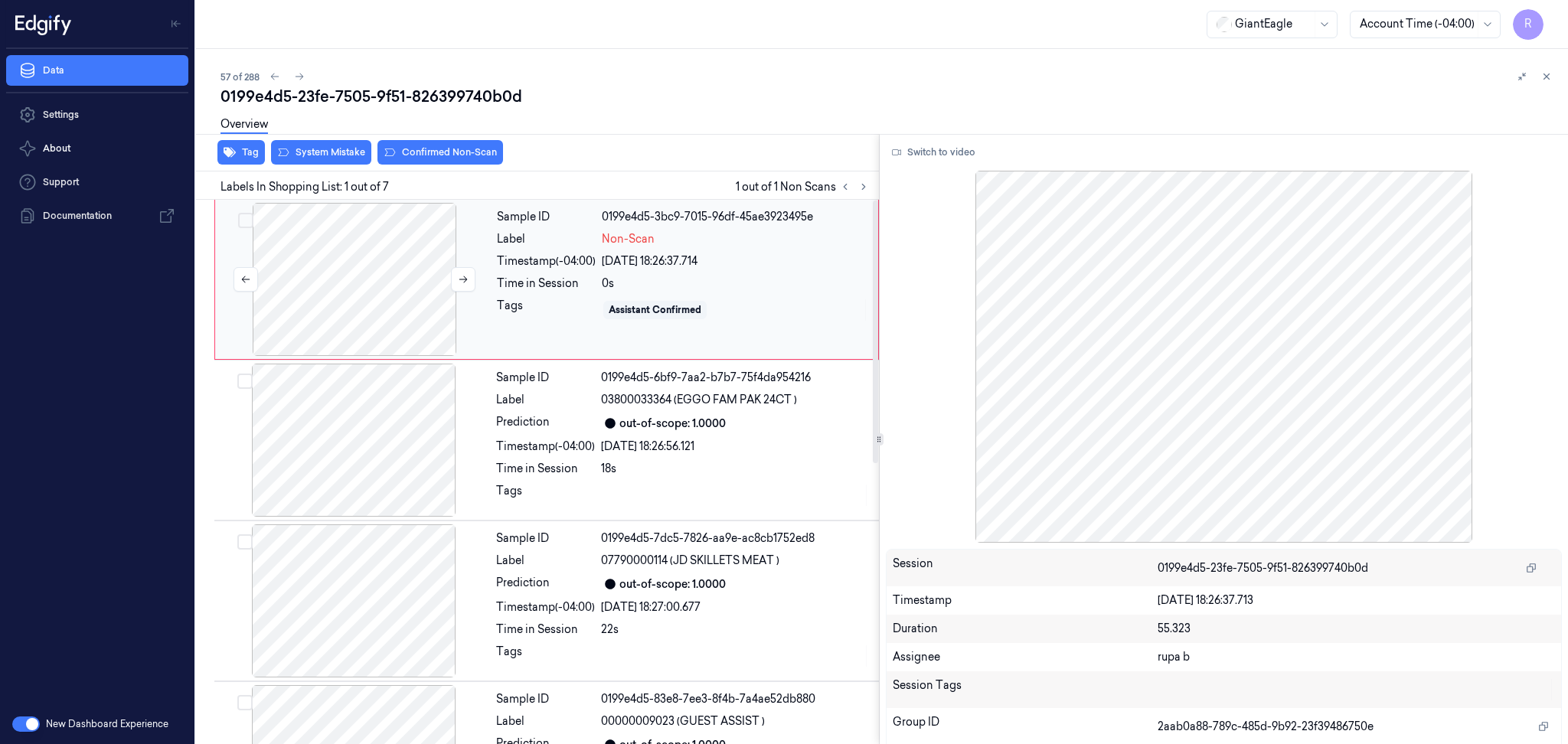
click at [436, 287] on div at bounding box center [355, 279] width 272 height 153
click at [947, 153] on button "Switch to video" at bounding box center [934, 152] width 95 height 25
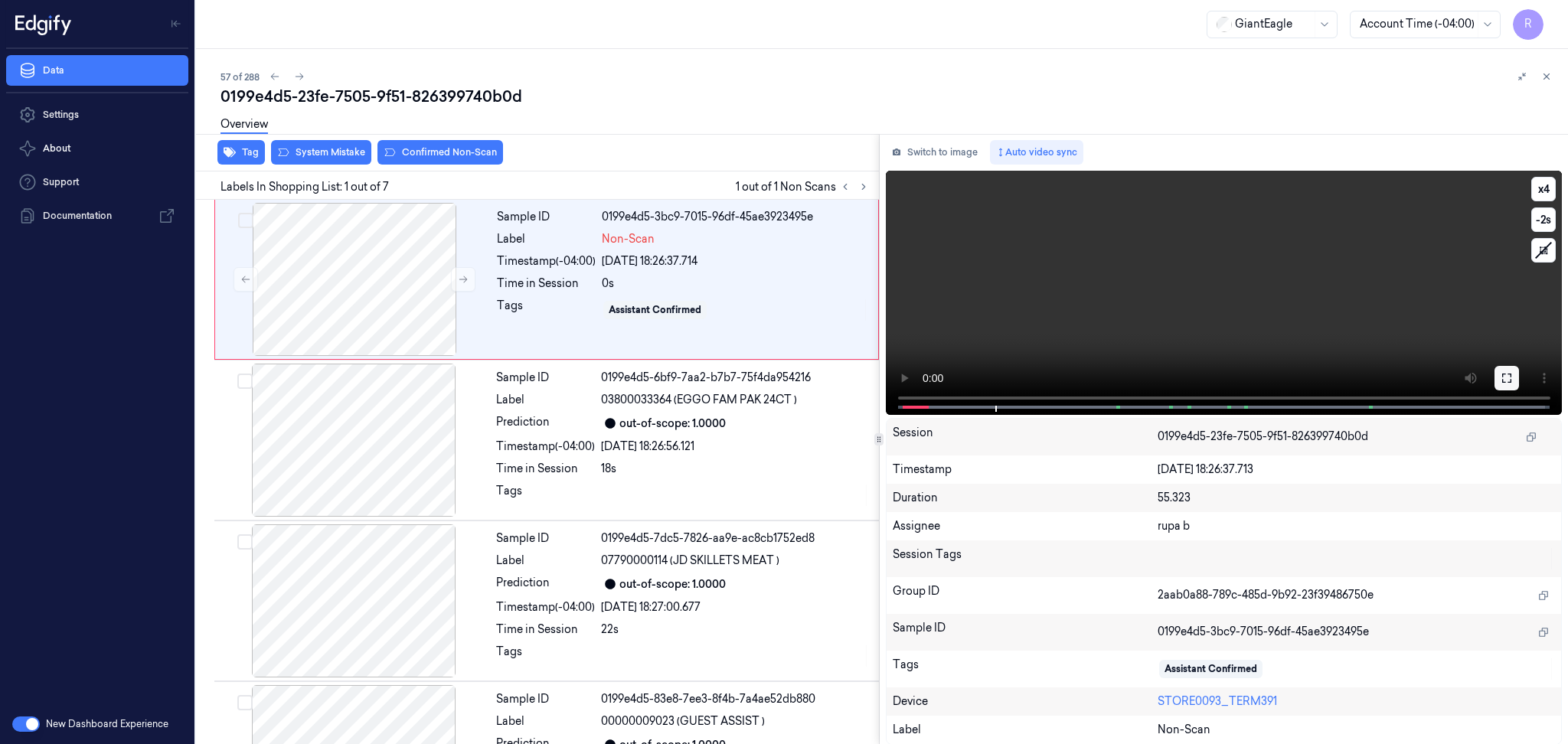
click at [1500, 374] on icon at bounding box center [1506, 378] width 12 height 12
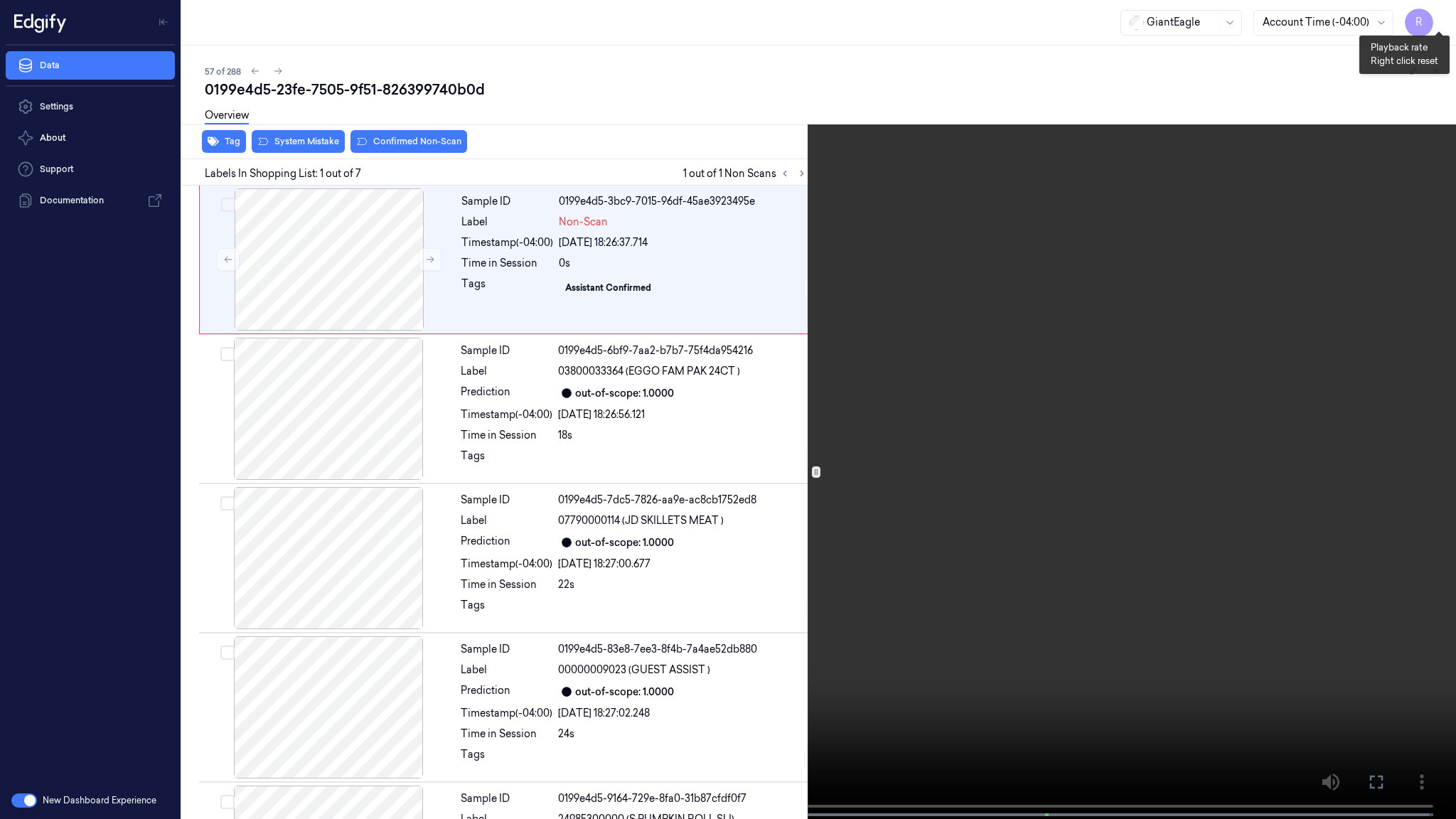
click at [1441, 23] on button "x 4" at bounding box center [1439, 17] width 23 height 23
click at [1441, 23] on button "x 1" at bounding box center [1439, 17] width 23 height 23
click at [1434, 19] on button "x 2" at bounding box center [1439, 17] width 23 height 23
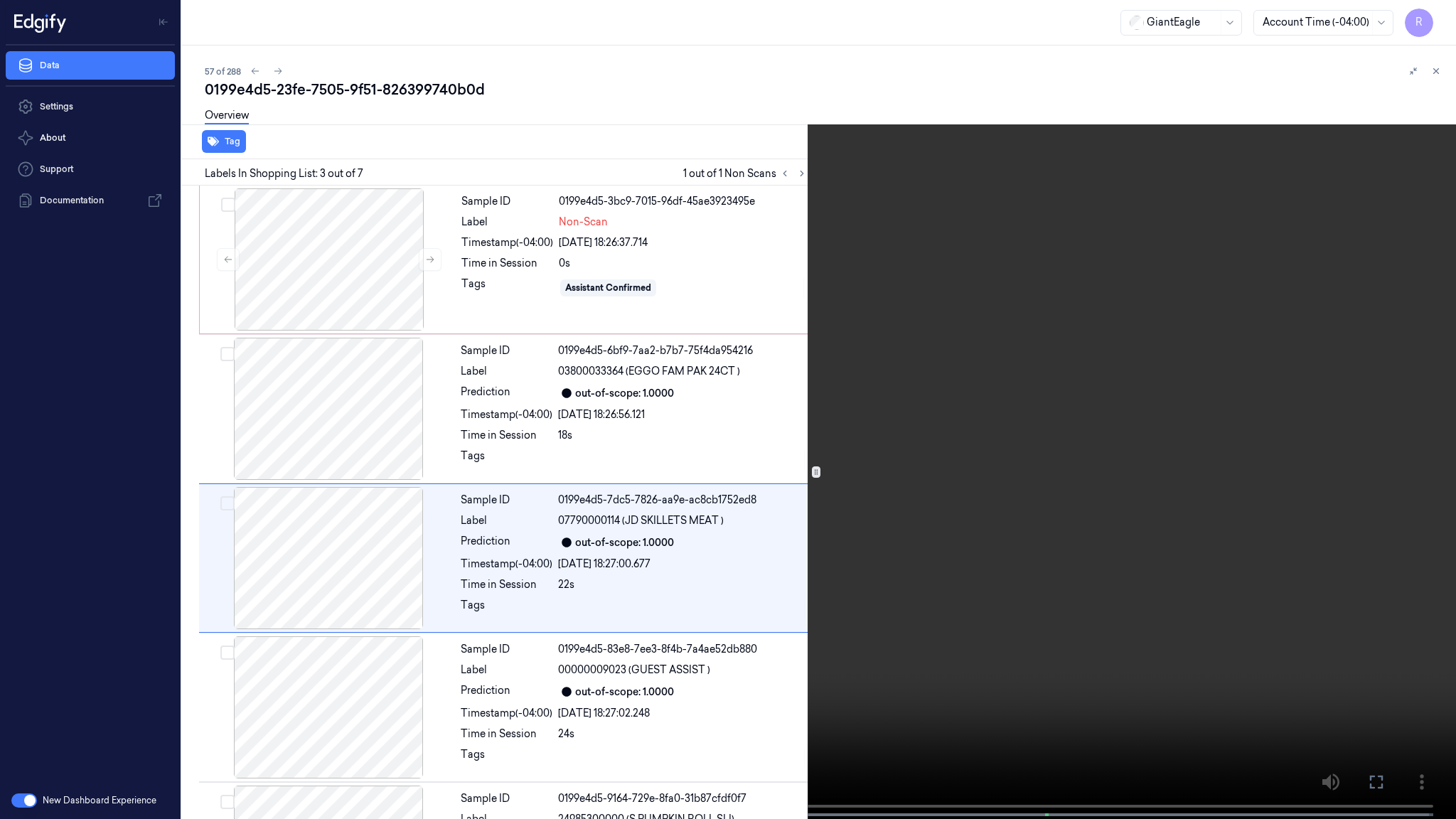
scroll to position [55, 0]
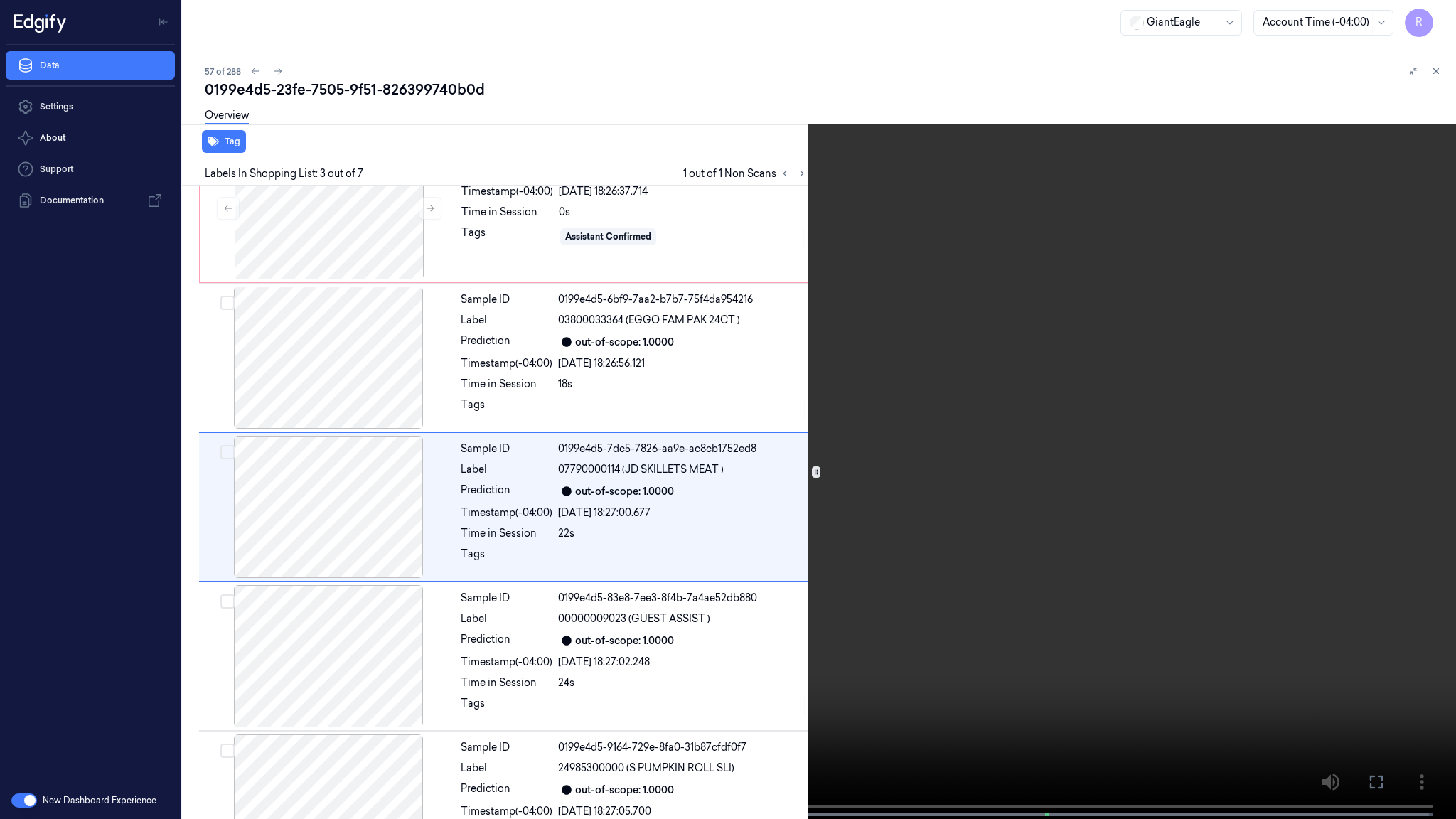
click at [540, 451] on video at bounding box center [728, 411] width 1456 height 822
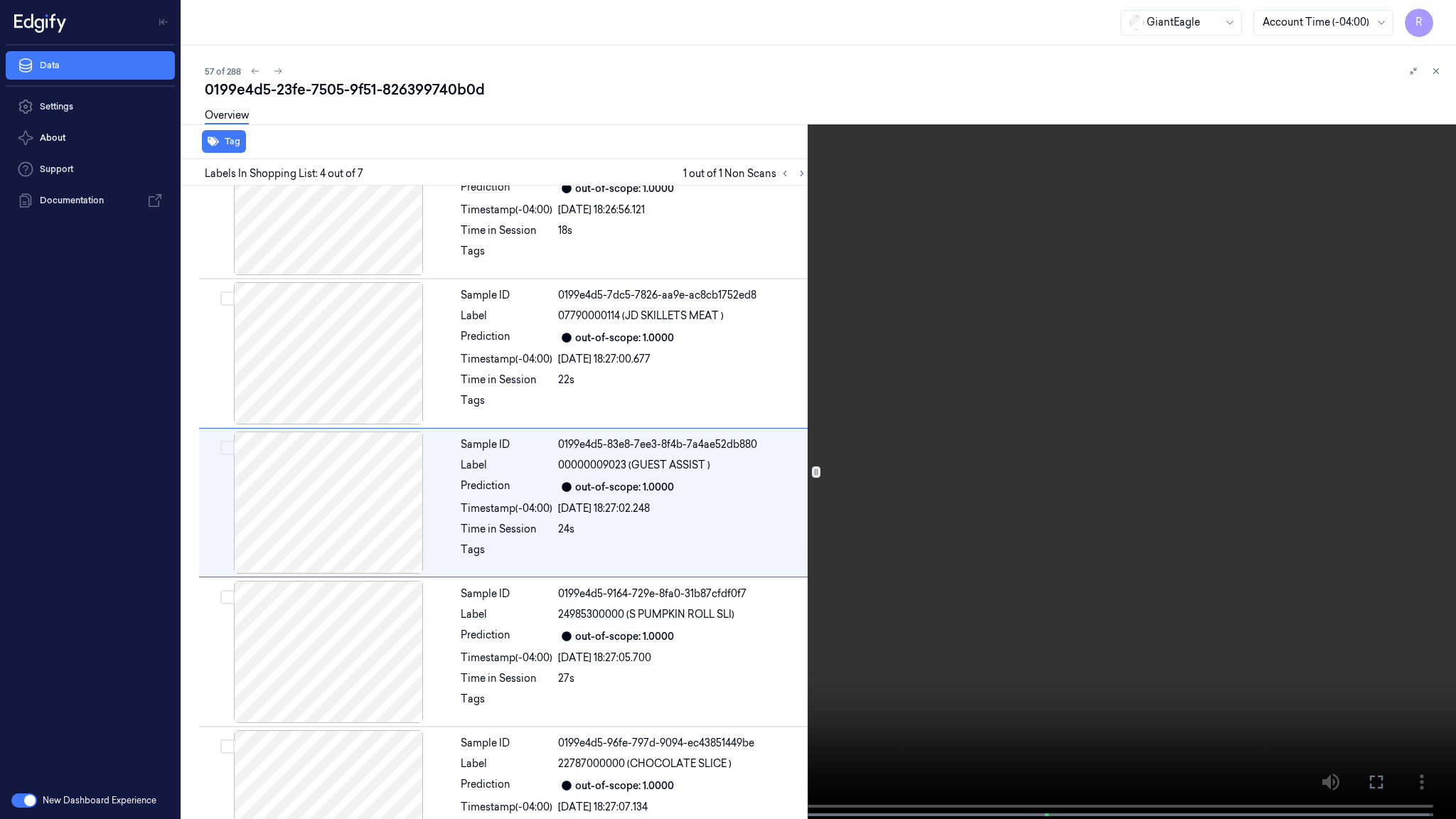
click at [540, 451] on video at bounding box center [728, 411] width 1456 height 822
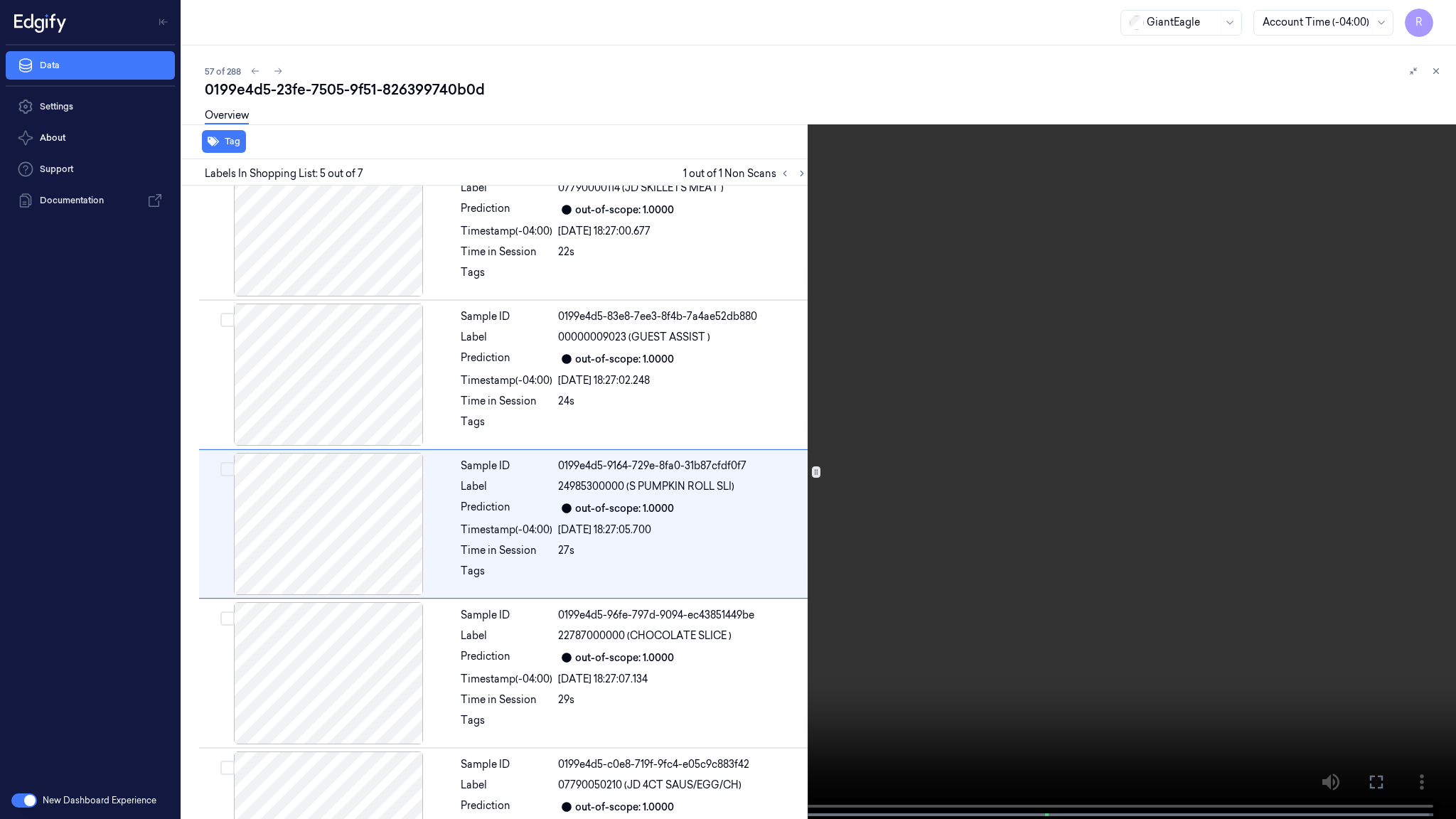
scroll to position [354, 0]
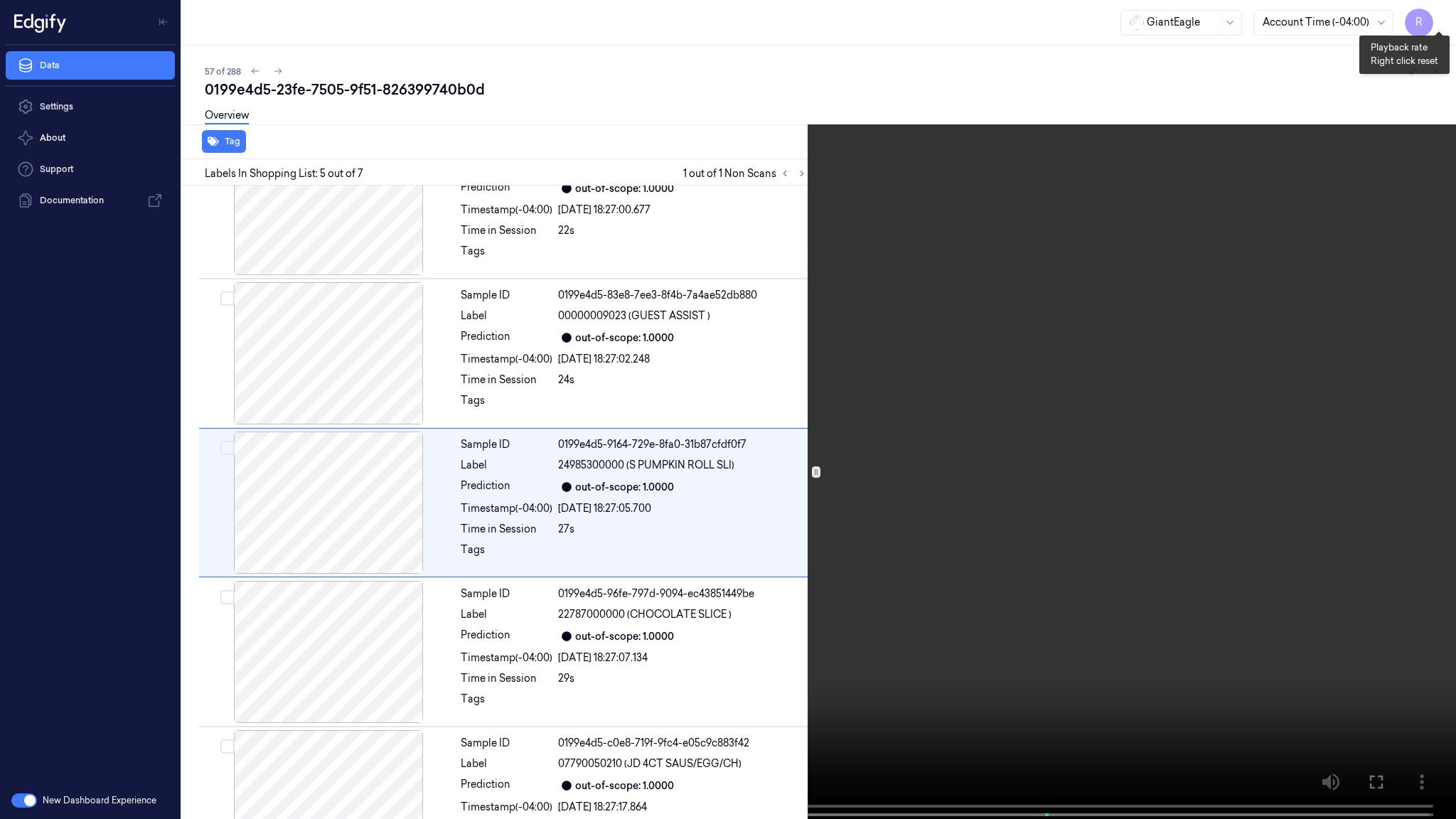
click at [1437, 18] on button "x 4" at bounding box center [1439, 17] width 23 height 23
click at [1437, 18] on button "x 1" at bounding box center [1439, 17] width 23 height 23
click at [1015, 299] on video at bounding box center [728, 411] width 1456 height 822
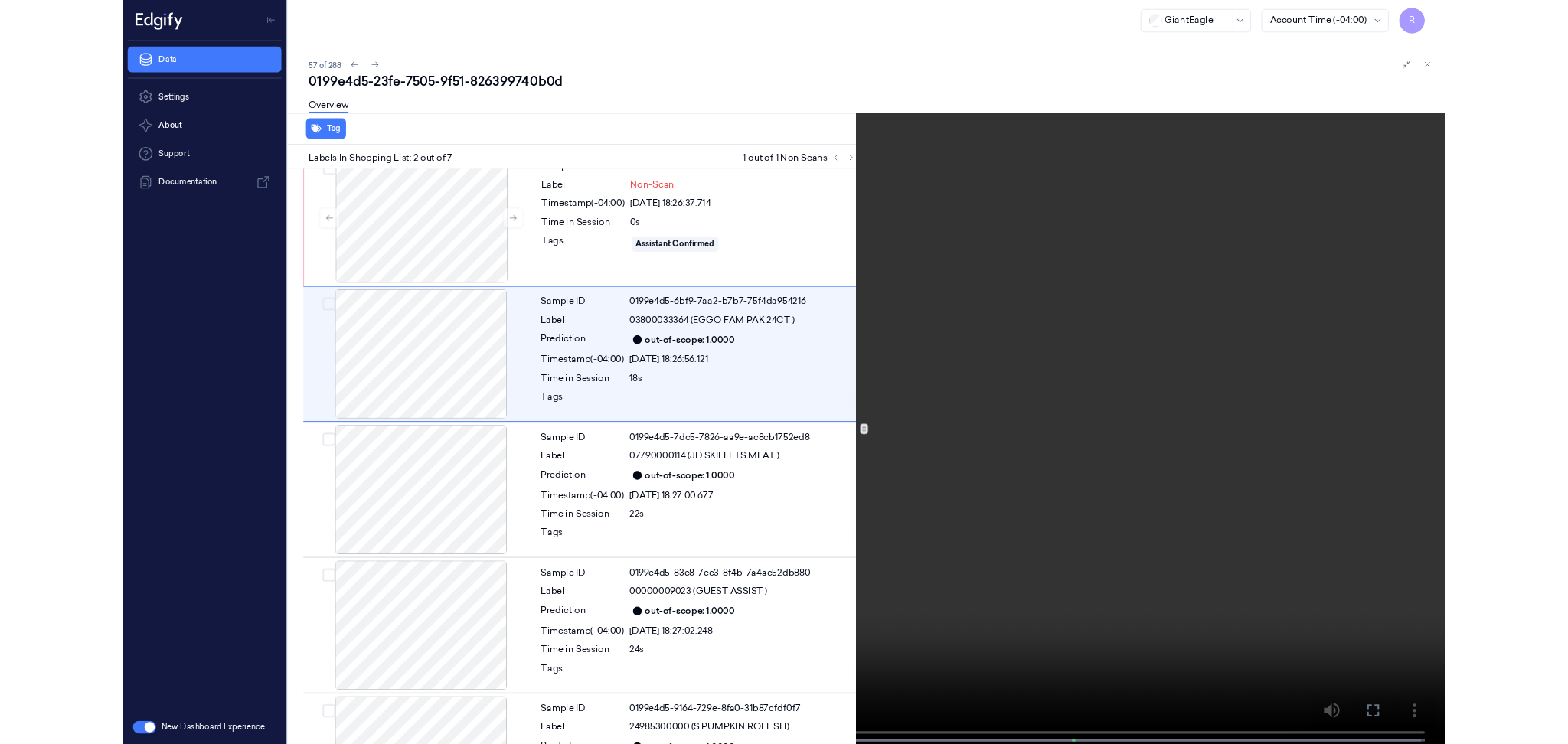
scroll to position [0, 0]
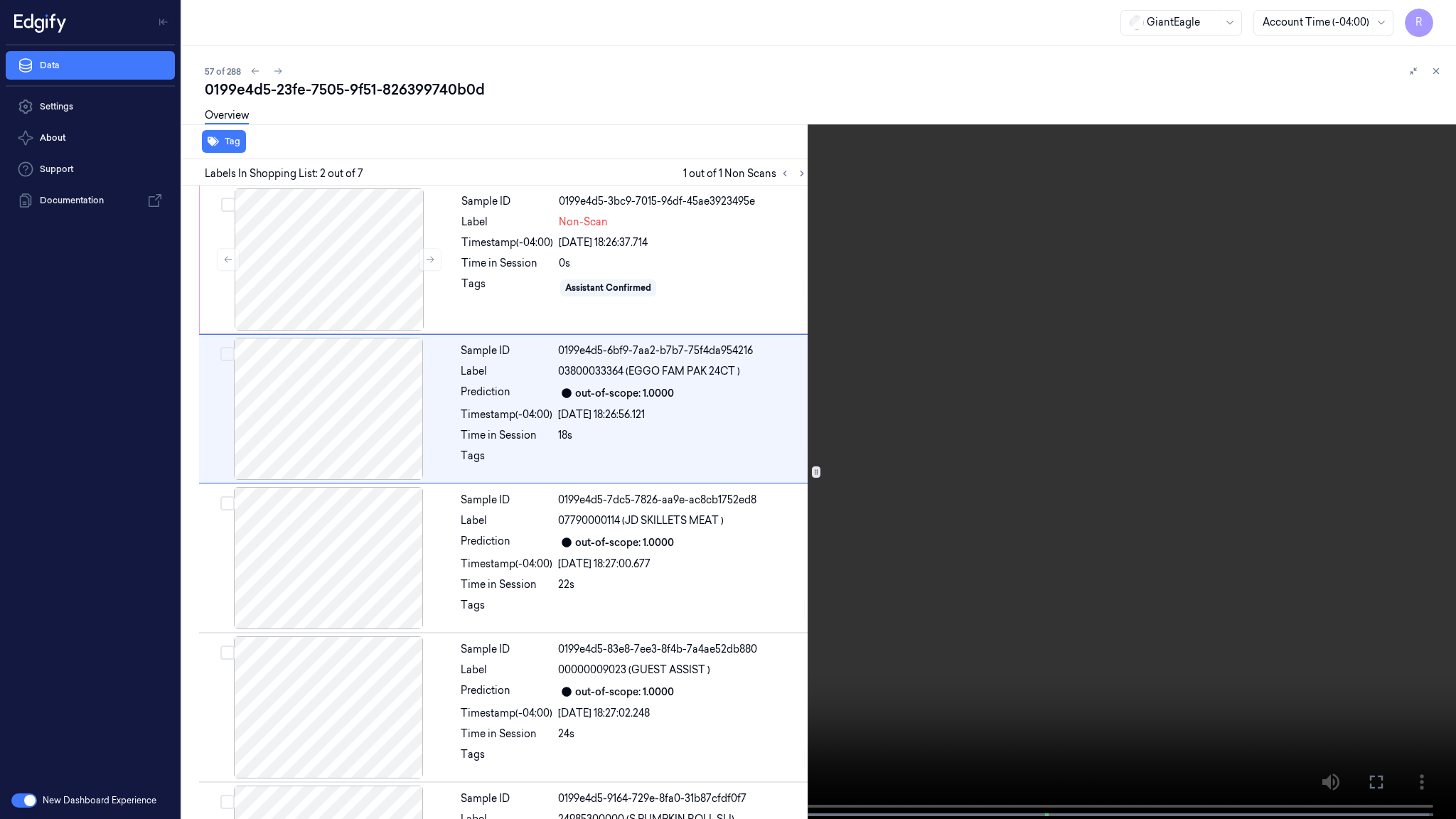
click at [1015, 299] on video at bounding box center [728, 411] width 1456 height 822
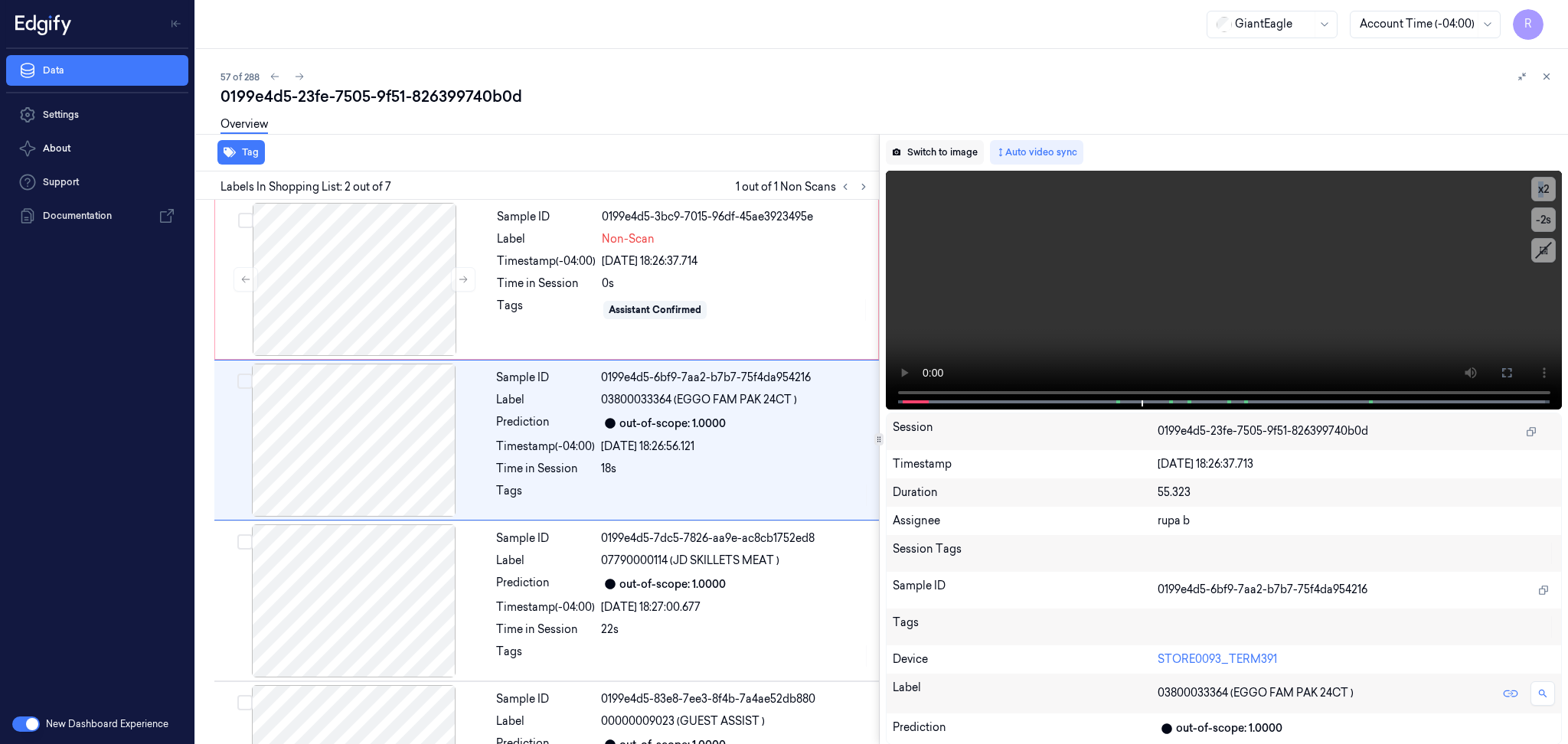
click at [970, 144] on button "Switch to image" at bounding box center [934, 152] width 98 height 25
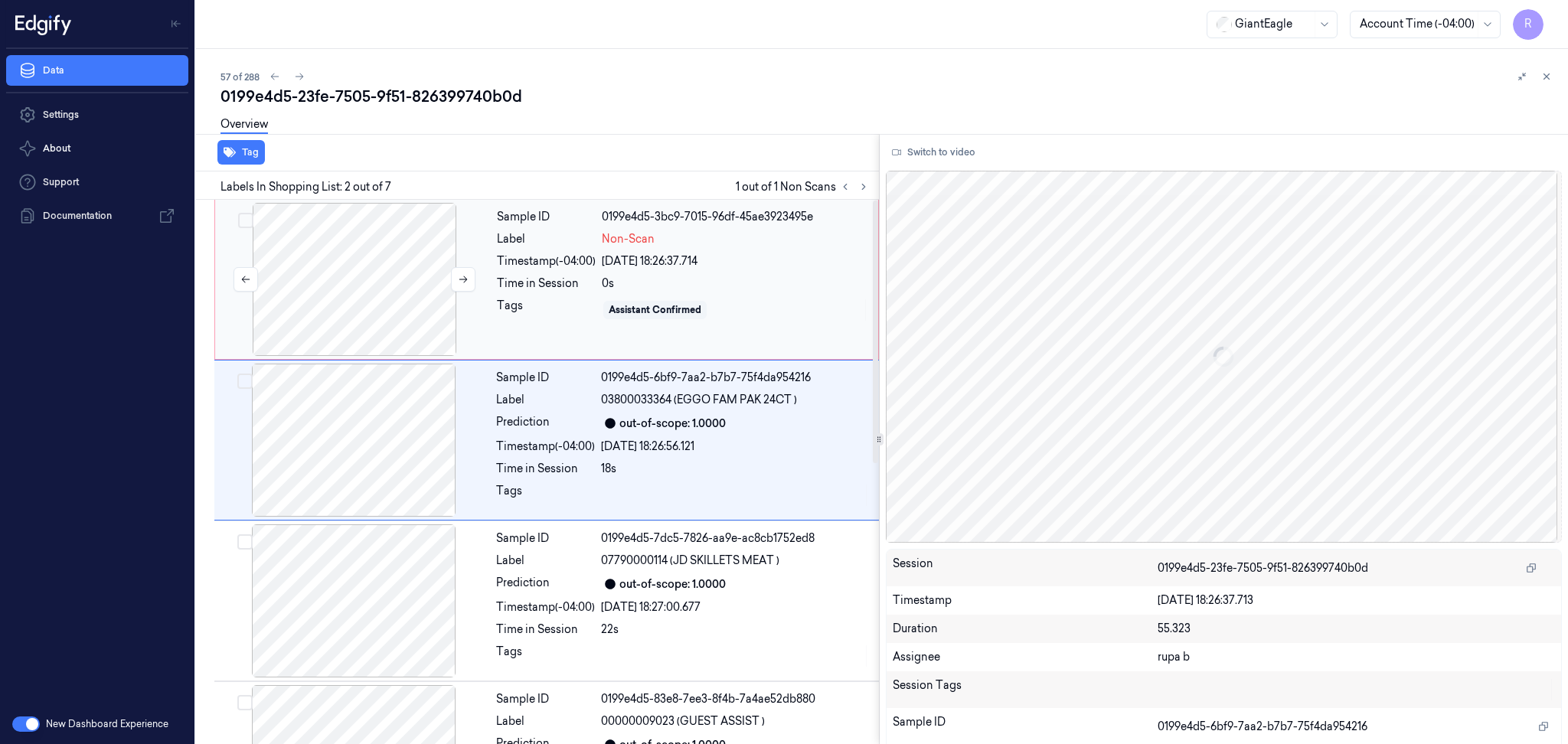
click at [343, 271] on div at bounding box center [355, 279] width 272 height 153
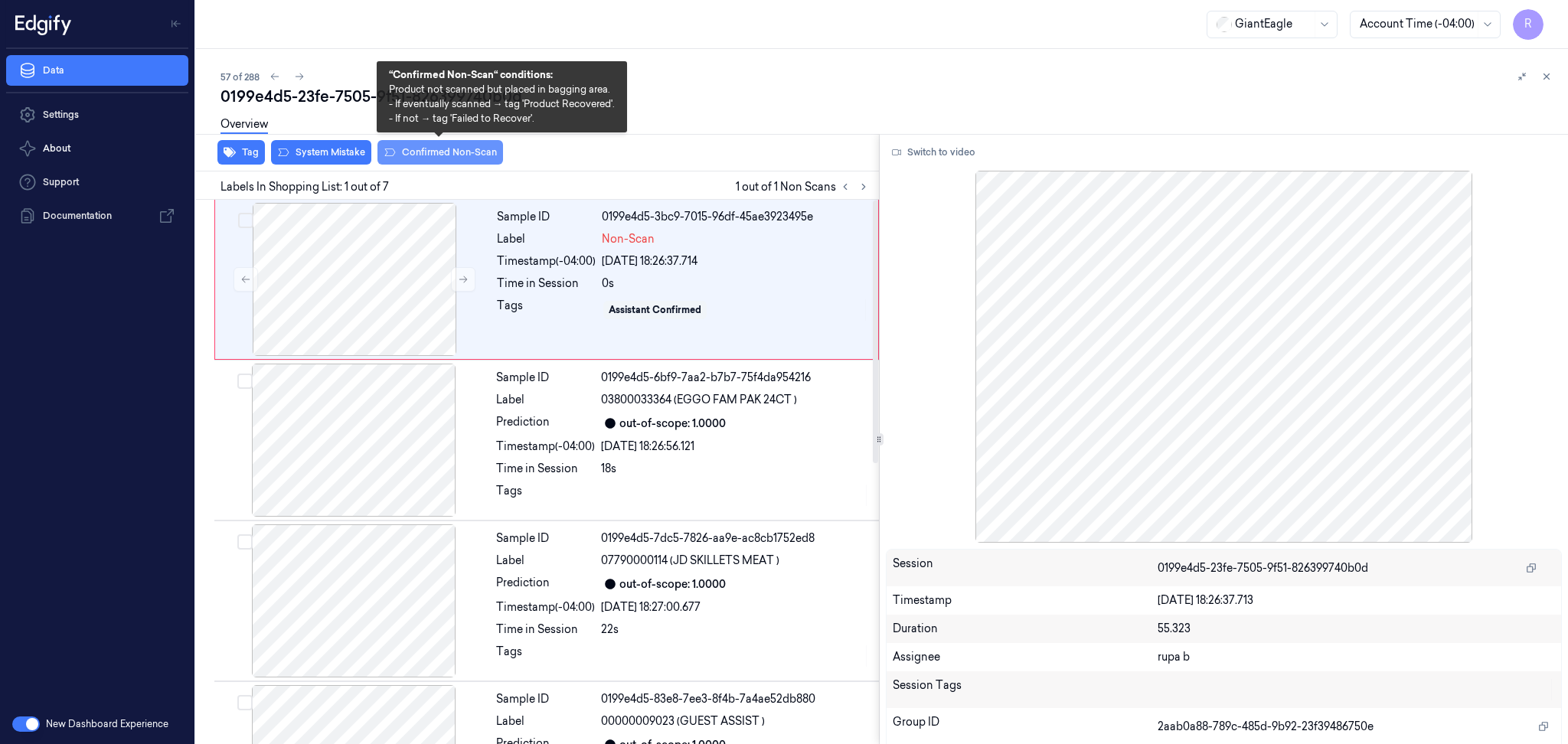
click at [430, 150] on button "Confirmed Non-Scan" at bounding box center [440, 152] width 125 height 25
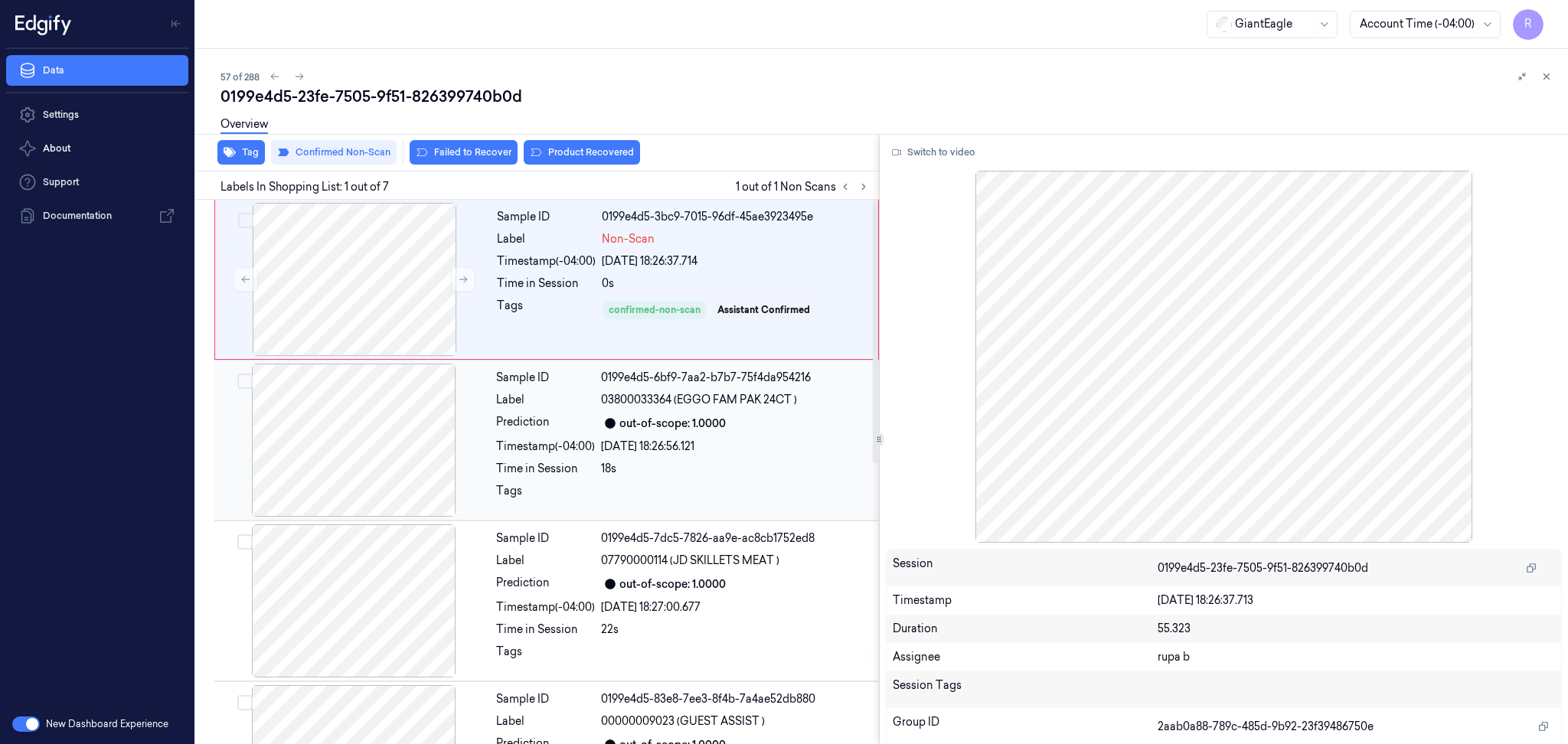
drag, startPoint x: 566, startPoint y: 151, endPoint x: 434, endPoint y: 387, distance: 270.4
click at [566, 151] on button "Product Recovered" at bounding box center [581, 152] width 116 height 25
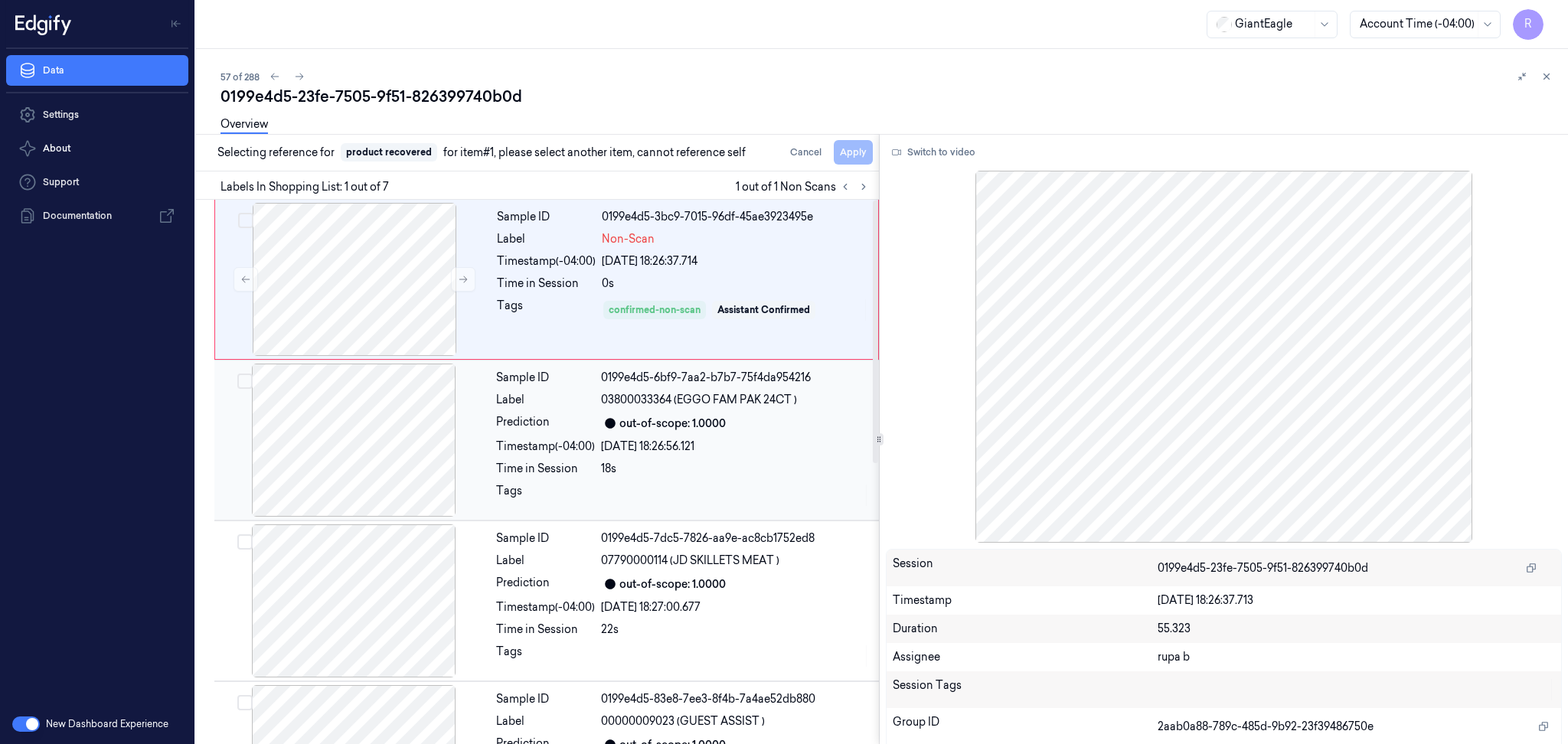
click at [385, 434] on div at bounding box center [354, 440] width 272 height 153
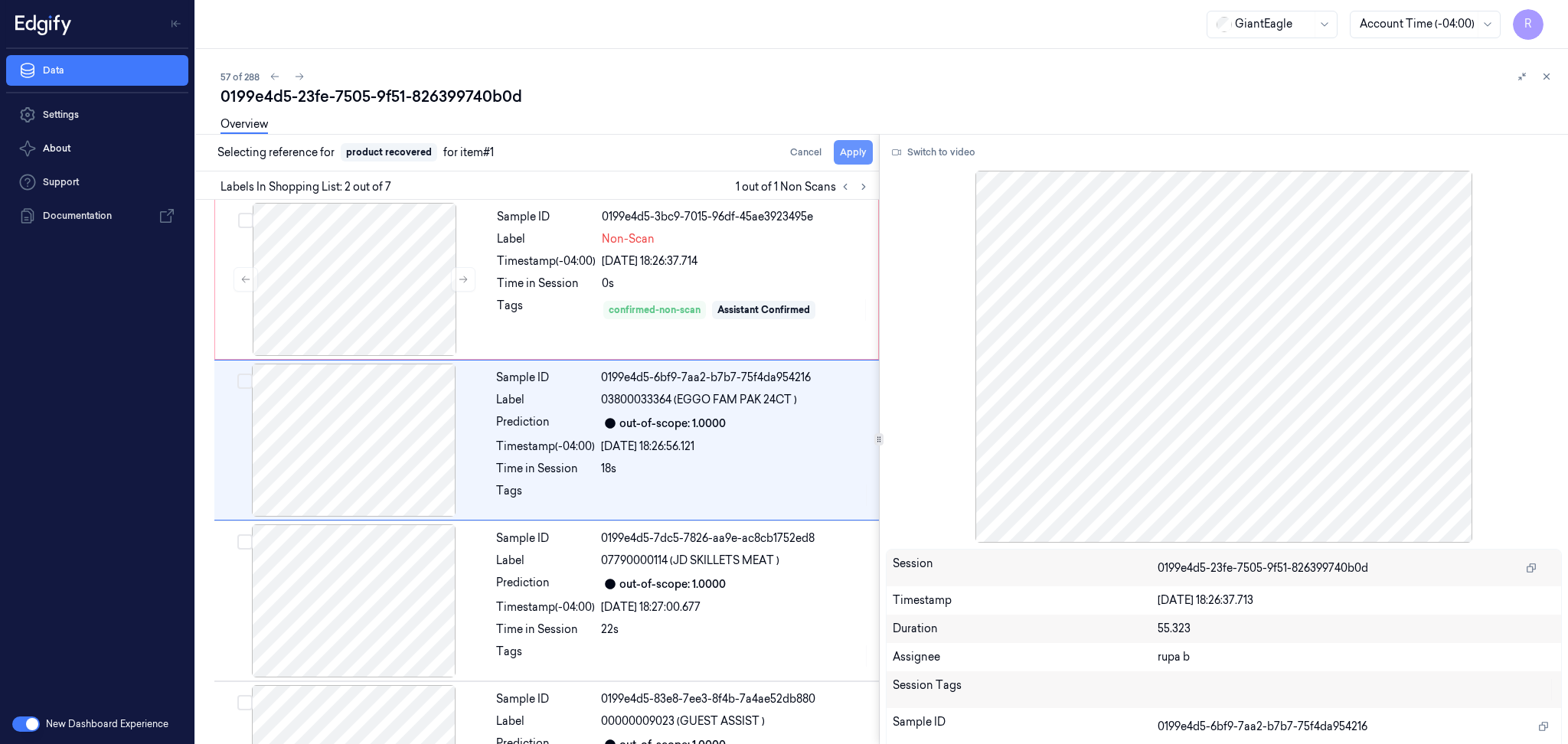
click at [857, 159] on button "Apply" at bounding box center [853, 152] width 39 height 25
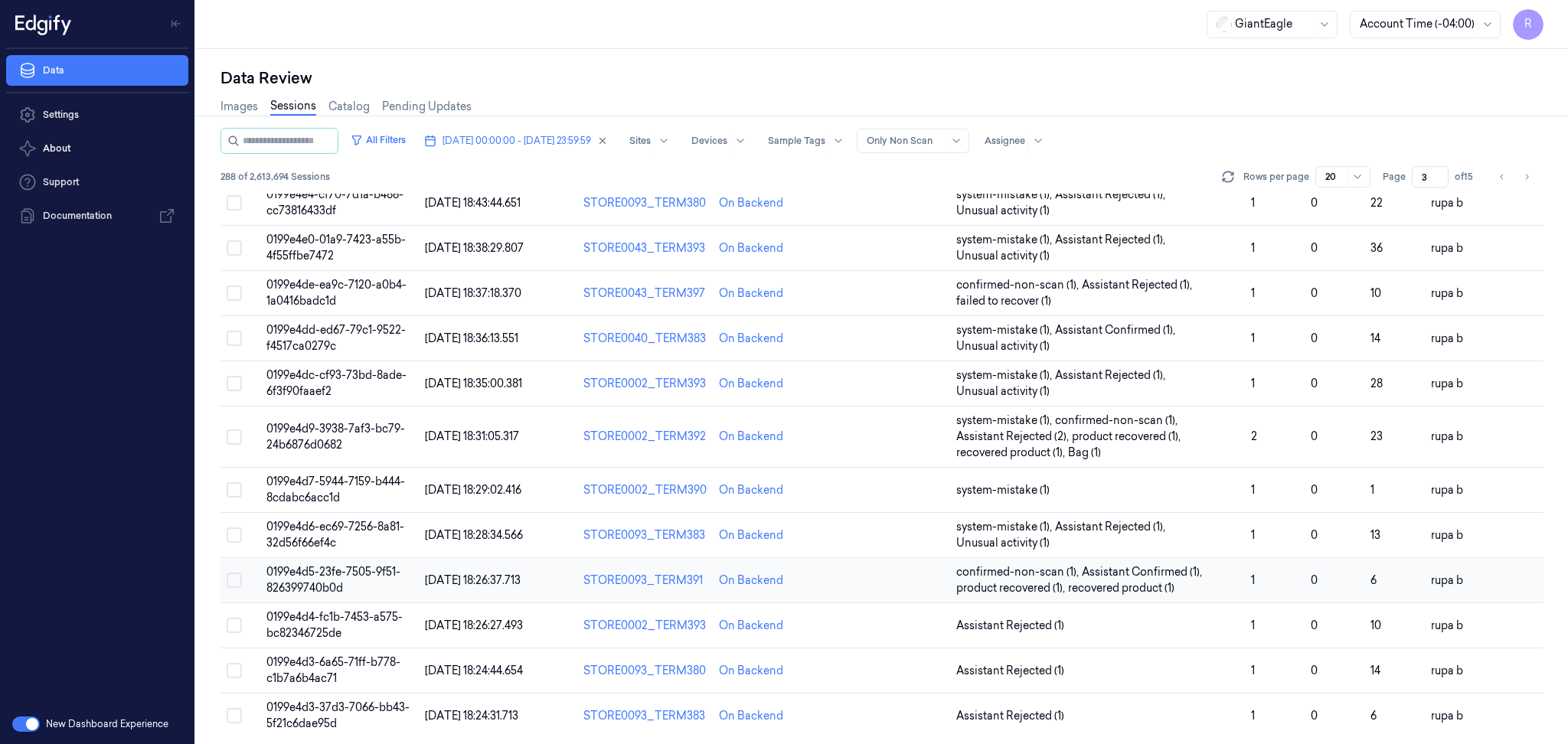
scroll to position [413, 0]
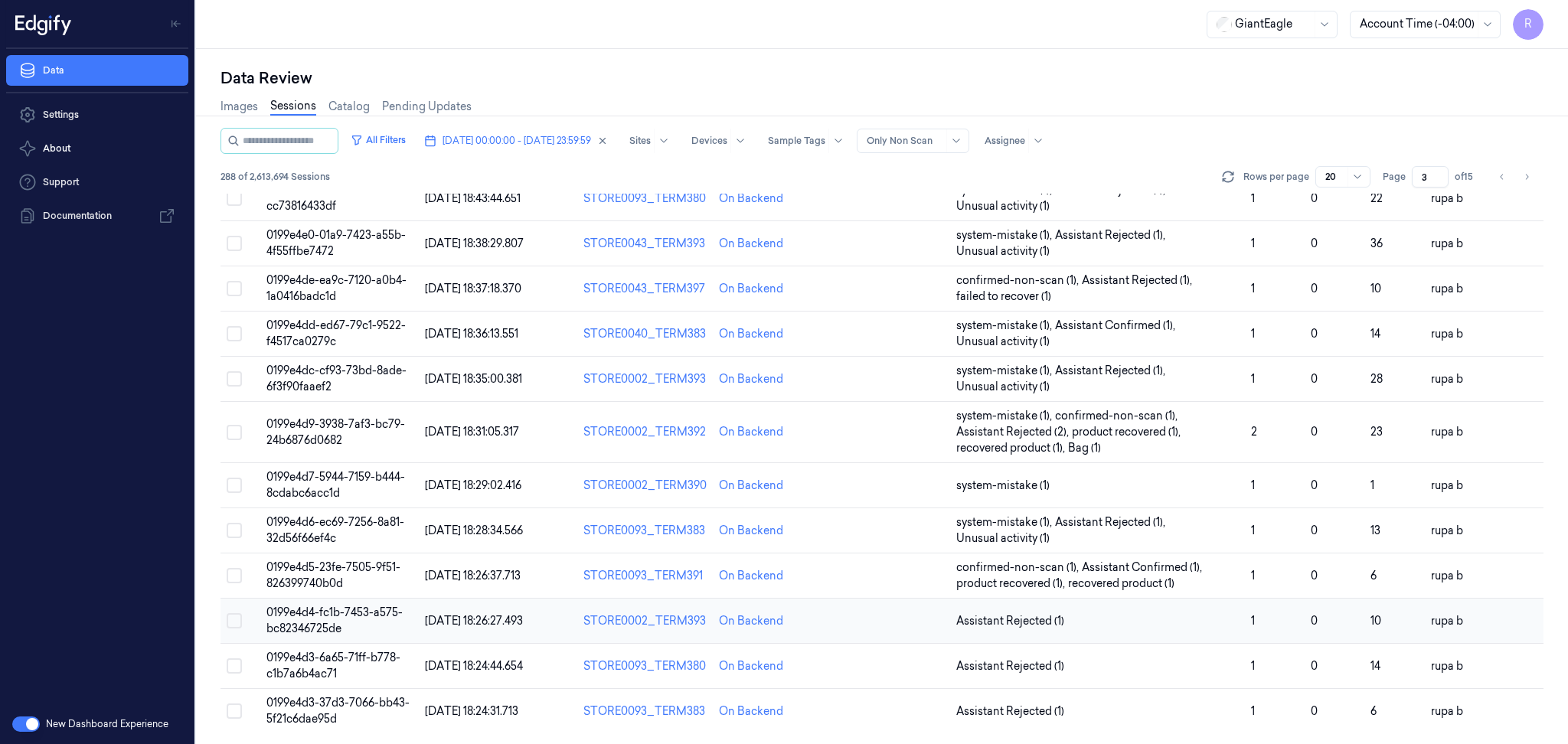
click at [401, 614] on td "0199e4d4-fc1b-7453-a575-bc82346725de" at bounding box center [340, 621] width 158 height 45
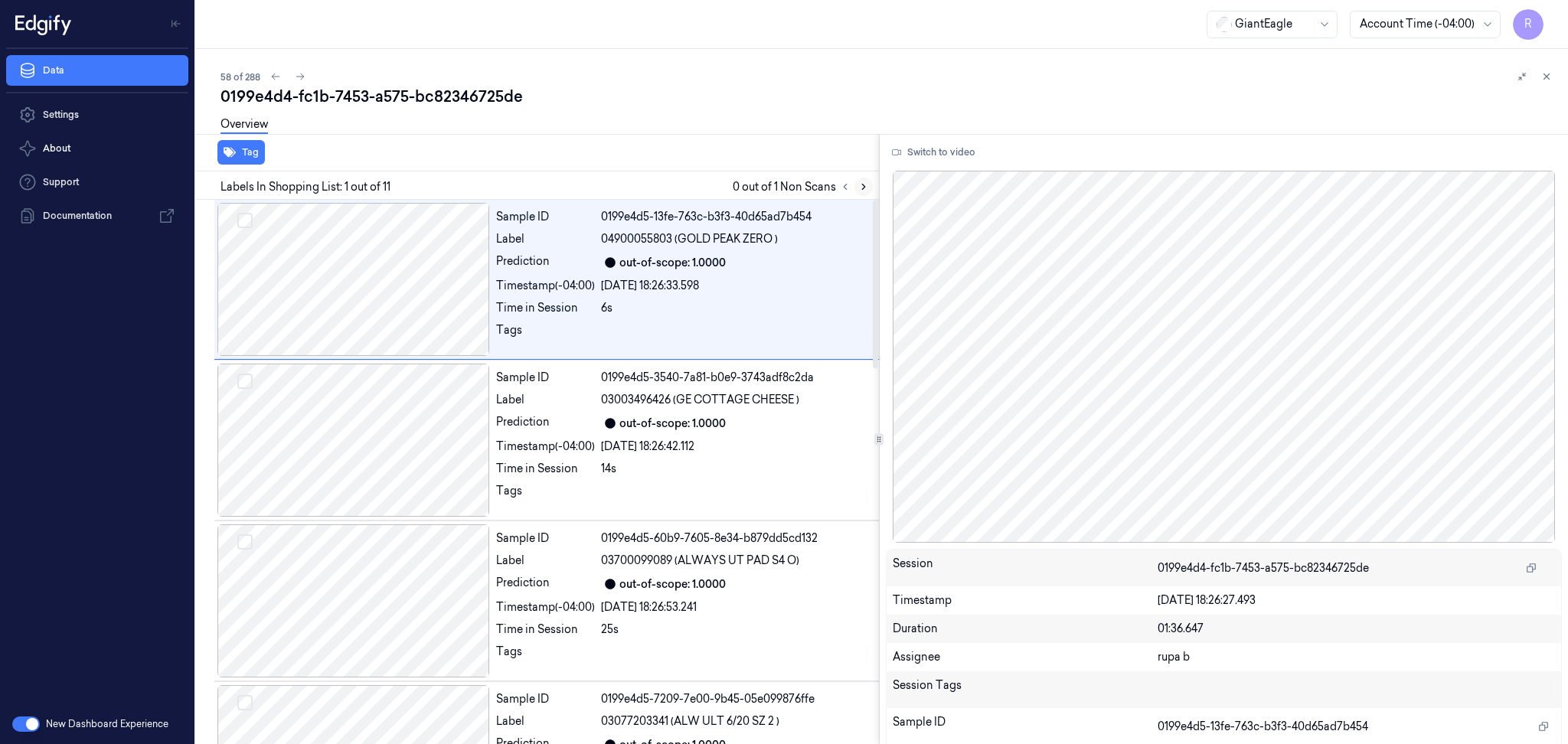
click at [860, 184] on icon at bounding box center [864, 187] width 11 height 11
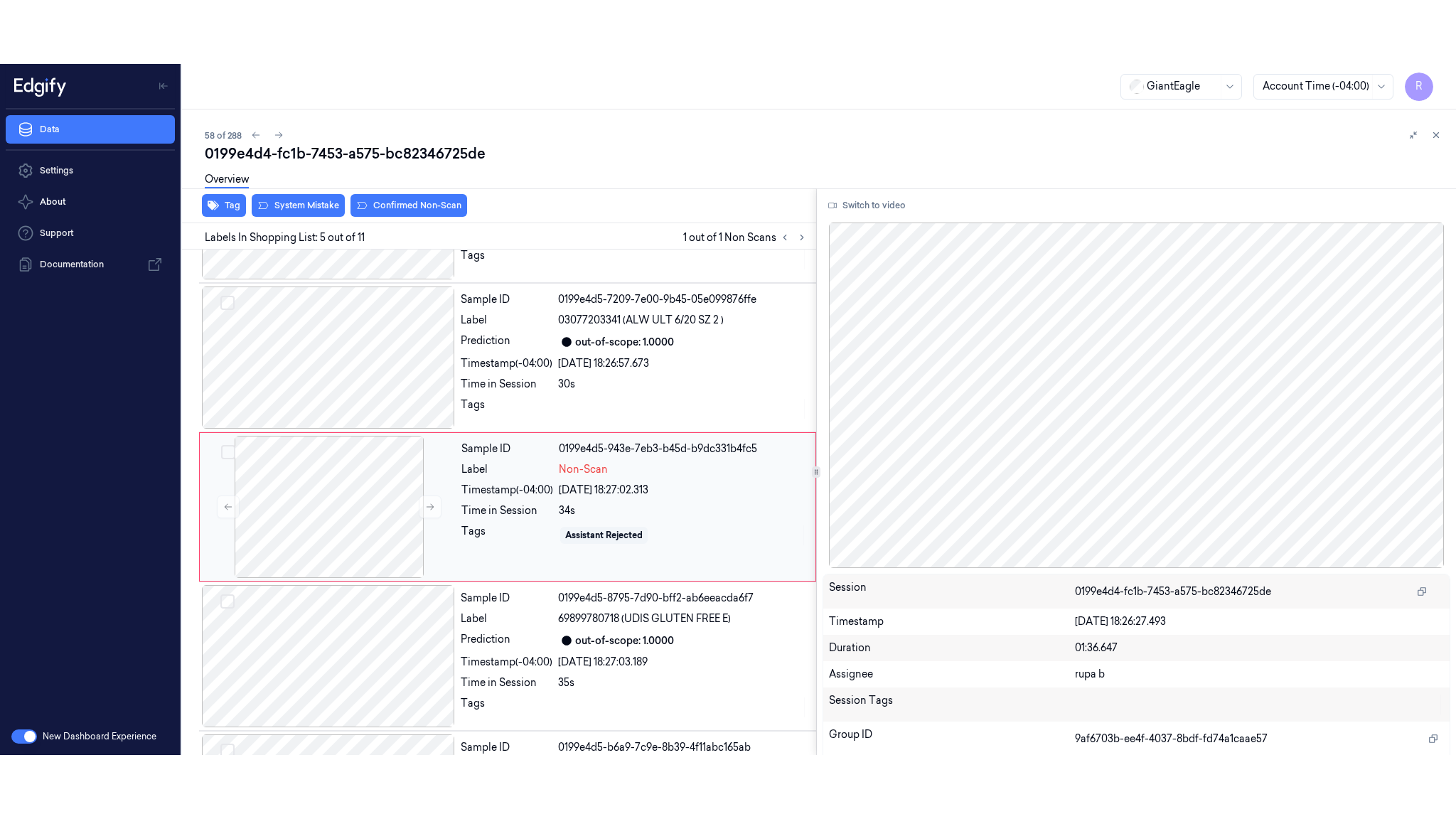
scroll to position [417, 0]
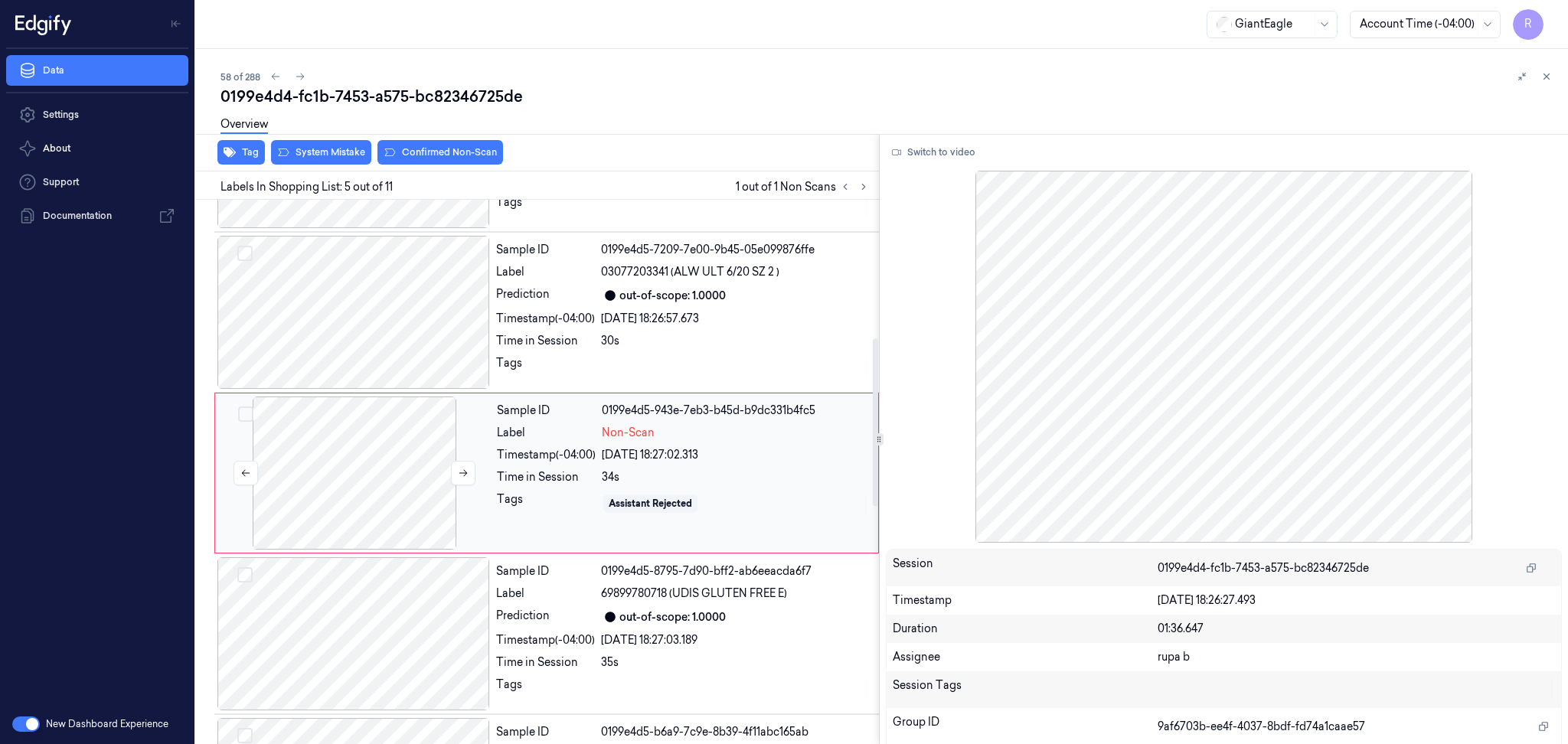
click at [431, 484] on div at bounding box center [355, 473] width 272 height 153
click at [974, 162] on button "Switch to video" at bounding box center [934, 152] width 95 height 25
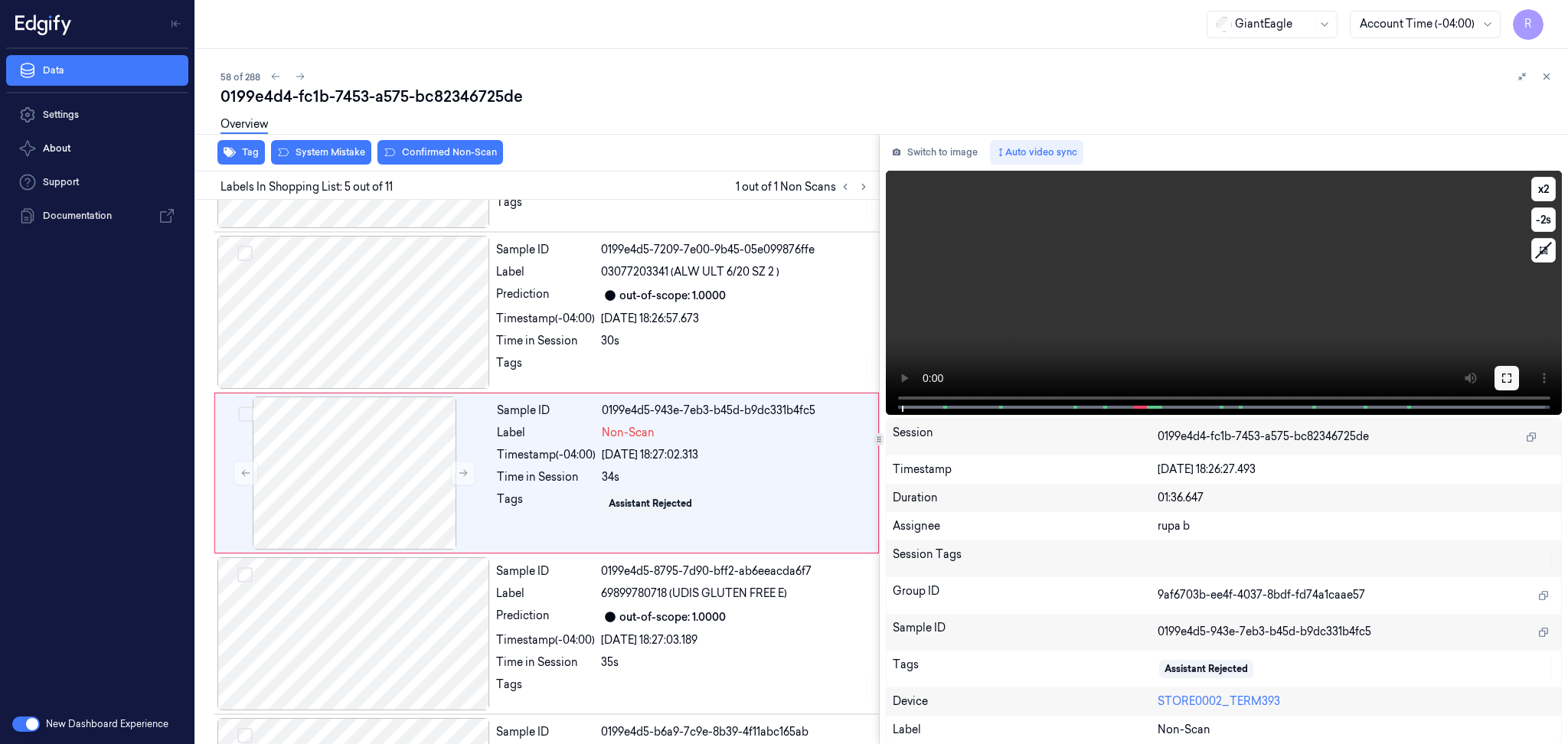
click at [1506, 368] on button at bounding box center [1507, 378] width 25 height 25
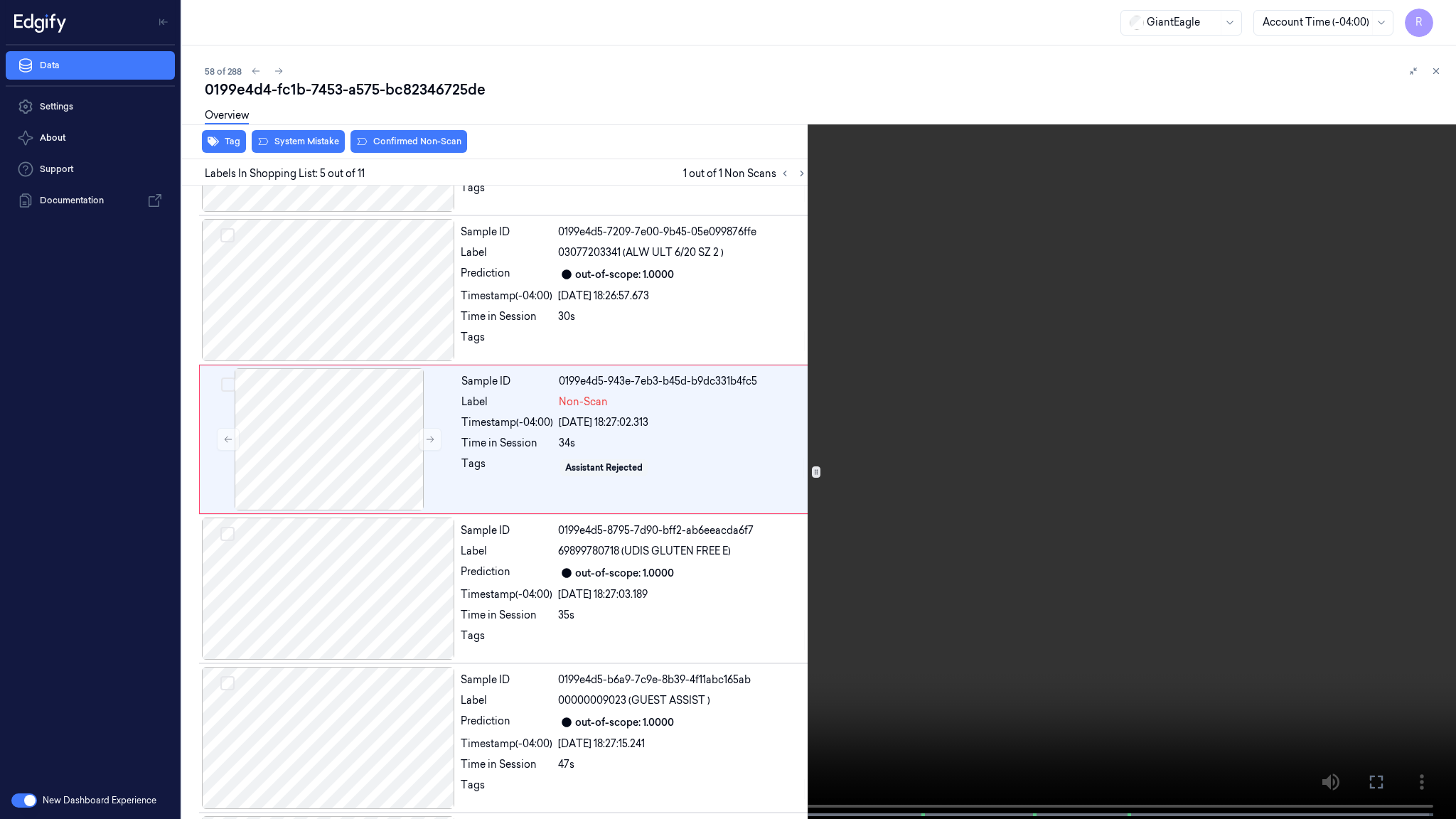
click at [1389, 421] on video at bounding box center [728, 411] width 1456 height 822
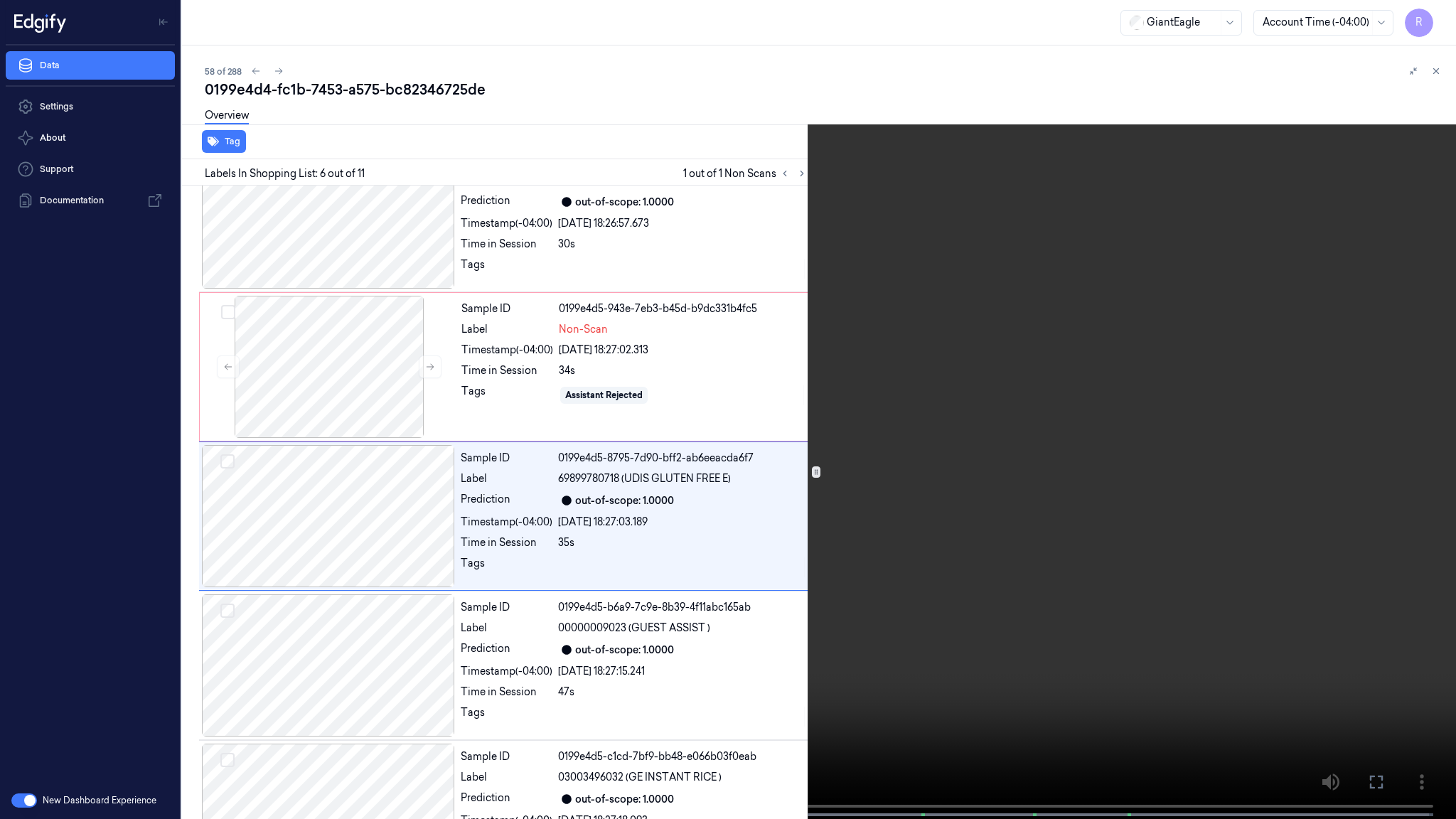
scroll to position [503, 0]
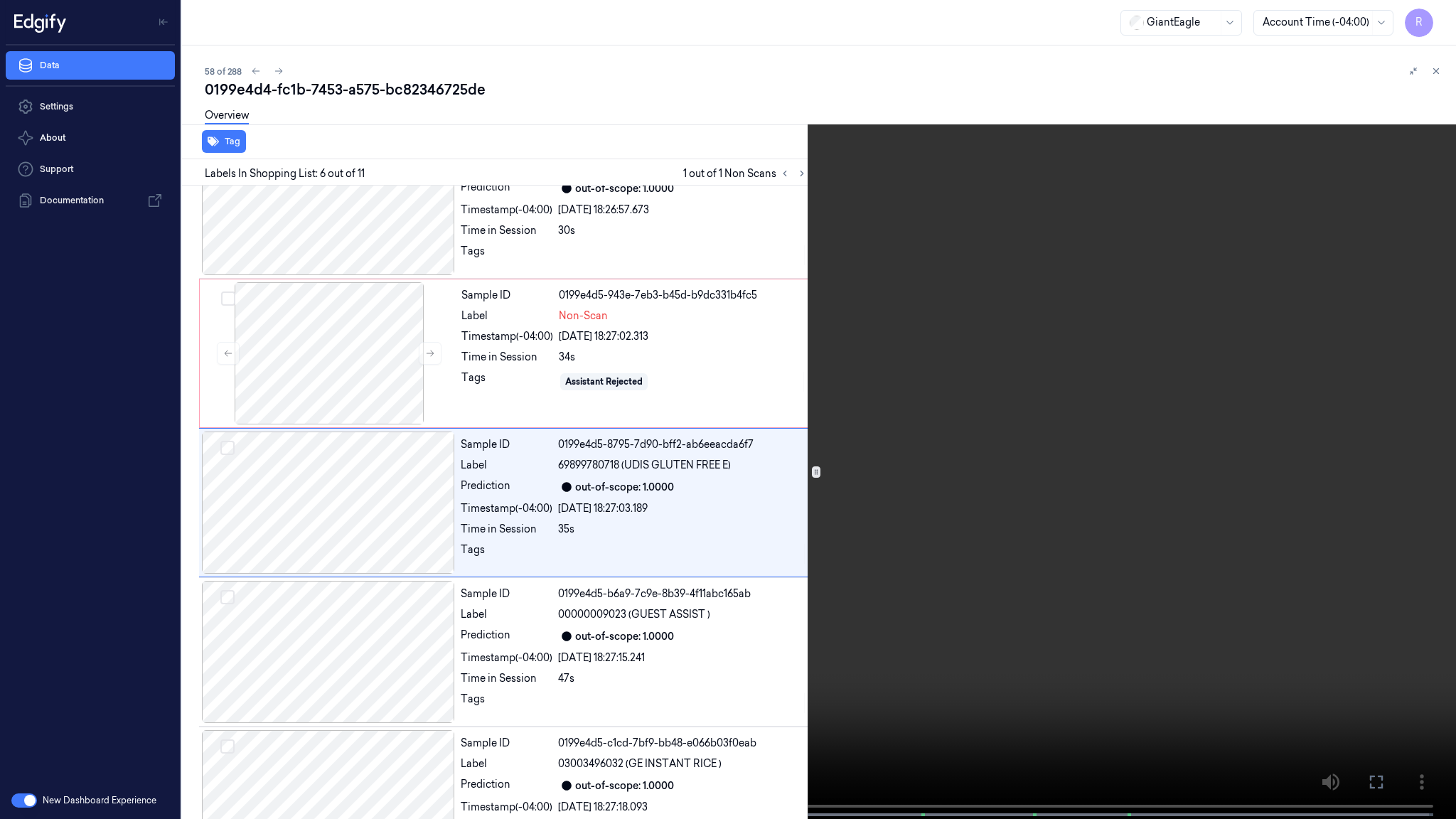
click at [591, 673] on video at bounding box center [728, 411] width 1456 height 822
click at [577, 690] on video at bounding box center [728, 411] width 1456 height 822
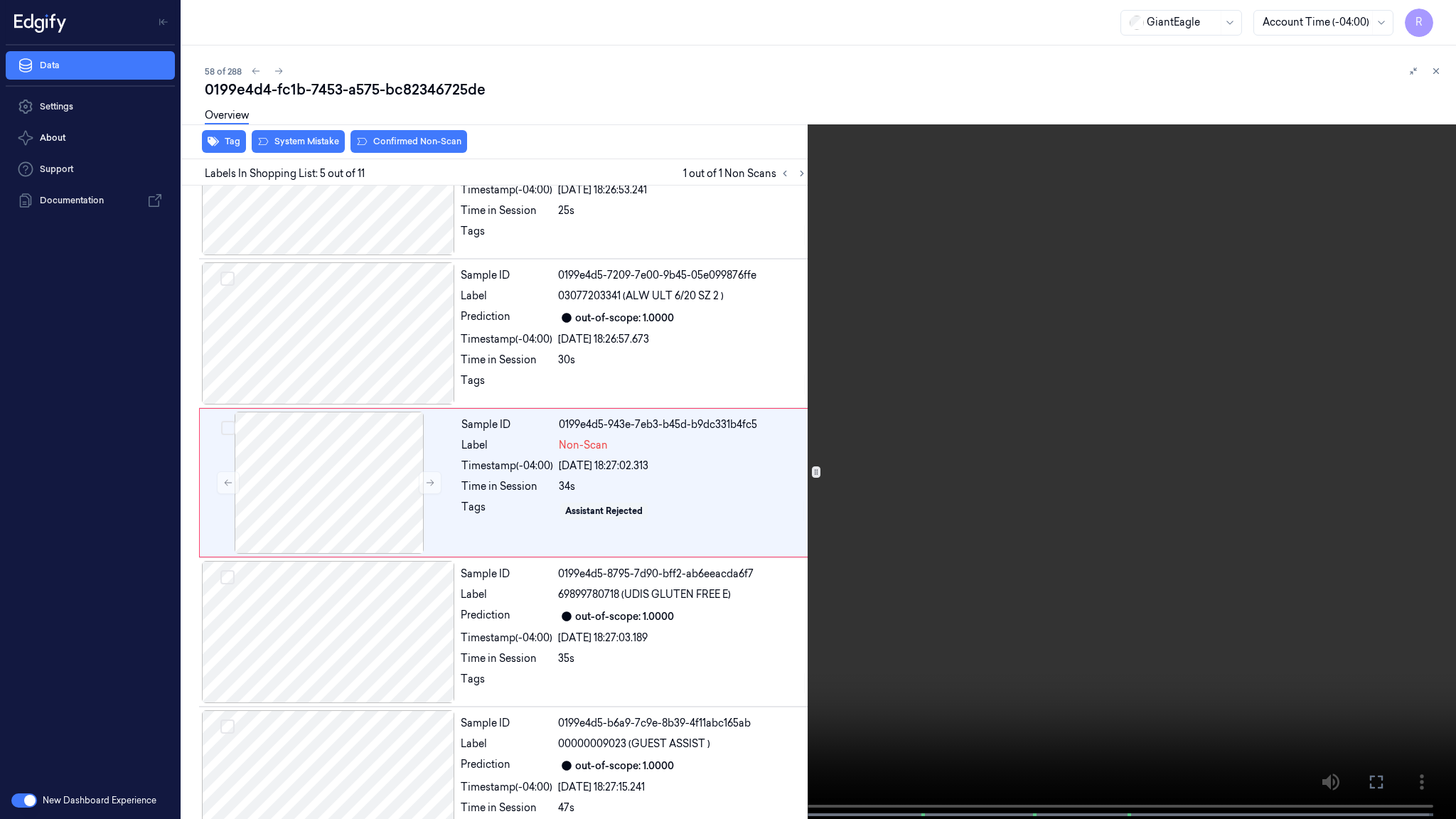
click at [577, 690] on video at bounding box center [728, 411] width 1456 height 822
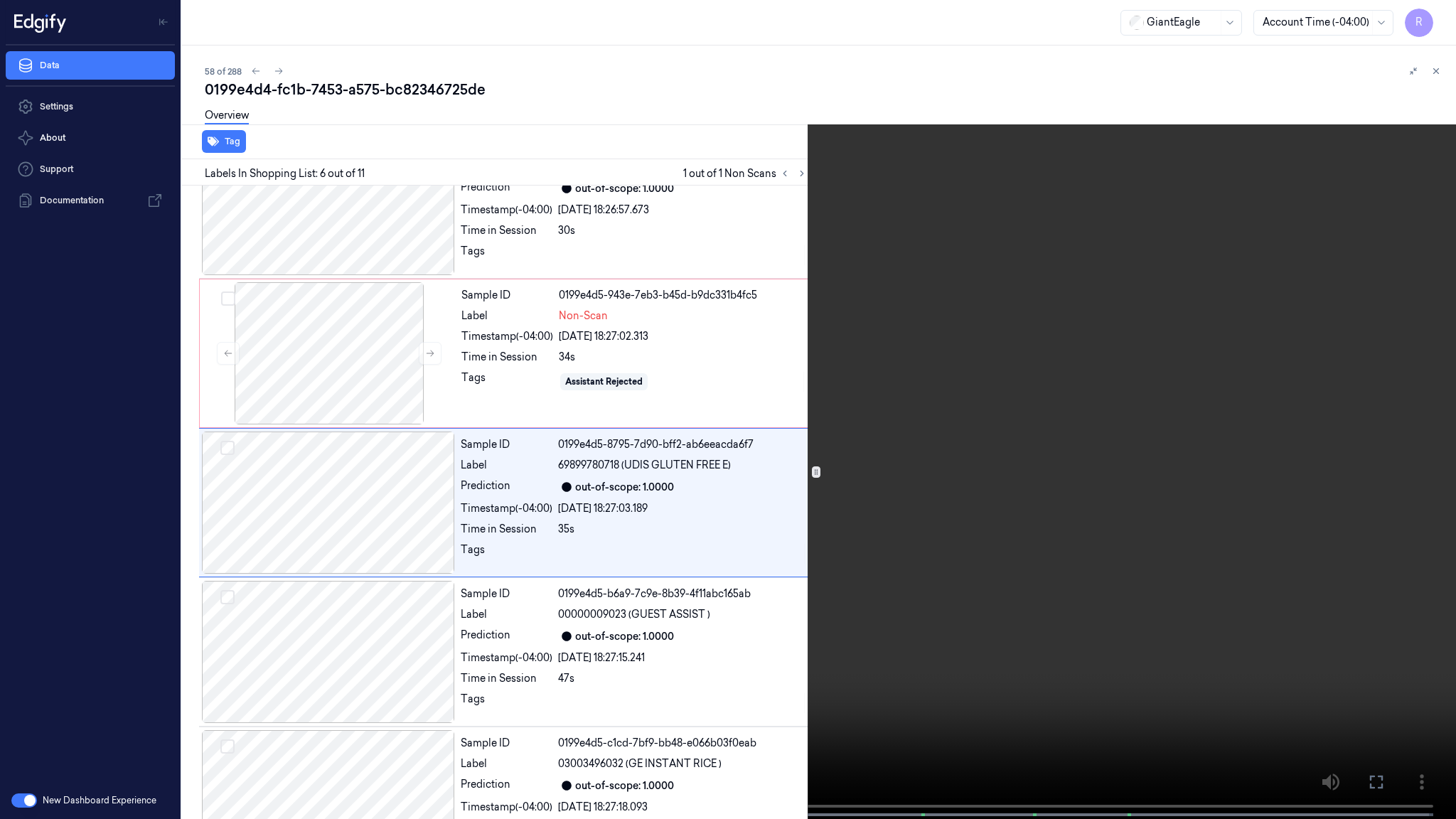
click at [614, 690] on video at bounding box center [728, 411] width 1456 height 822
click at [721, 631] on video at bounding box center [728, 411] width 1456 height 822
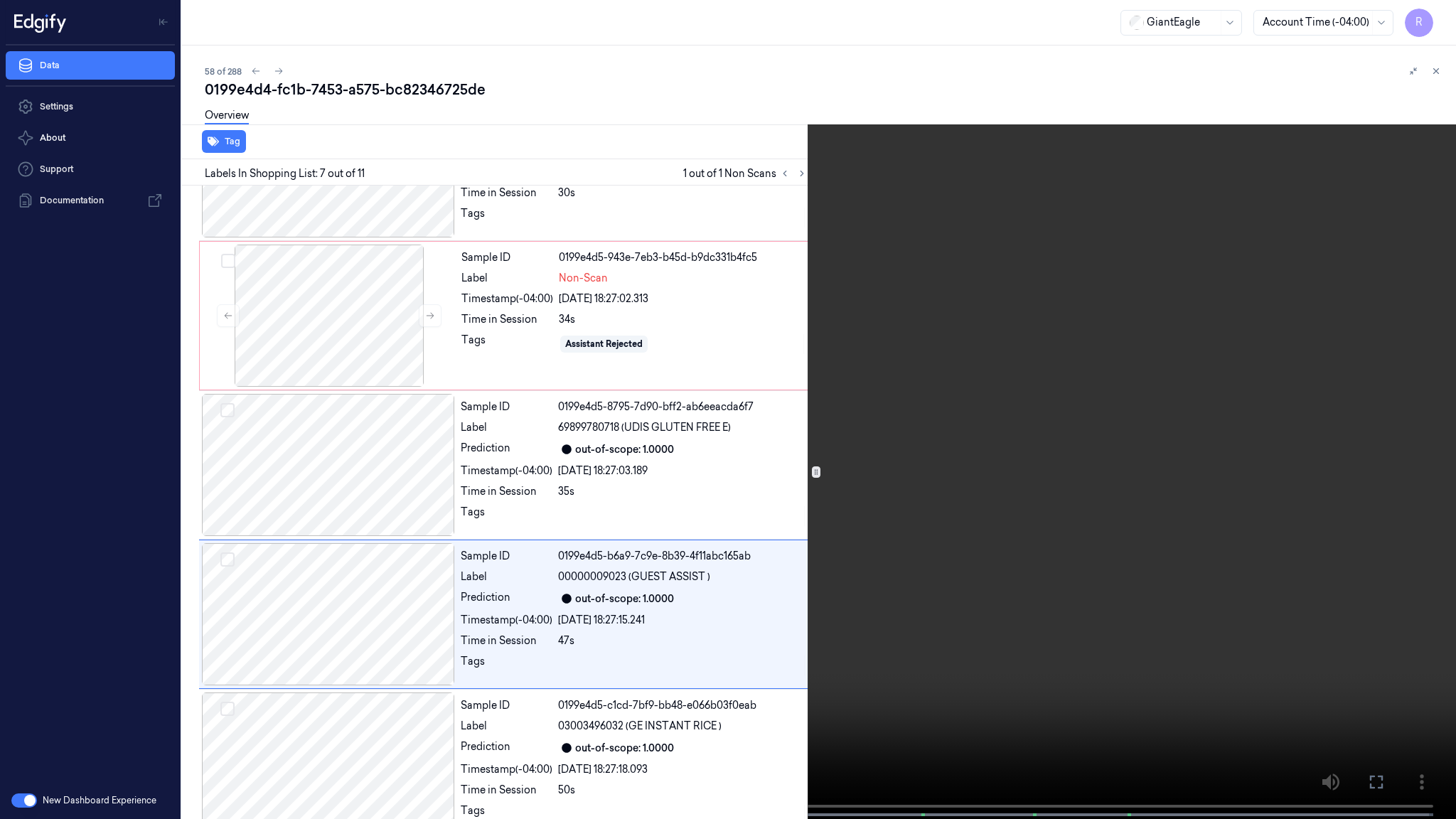
scroll to position [653, 0]
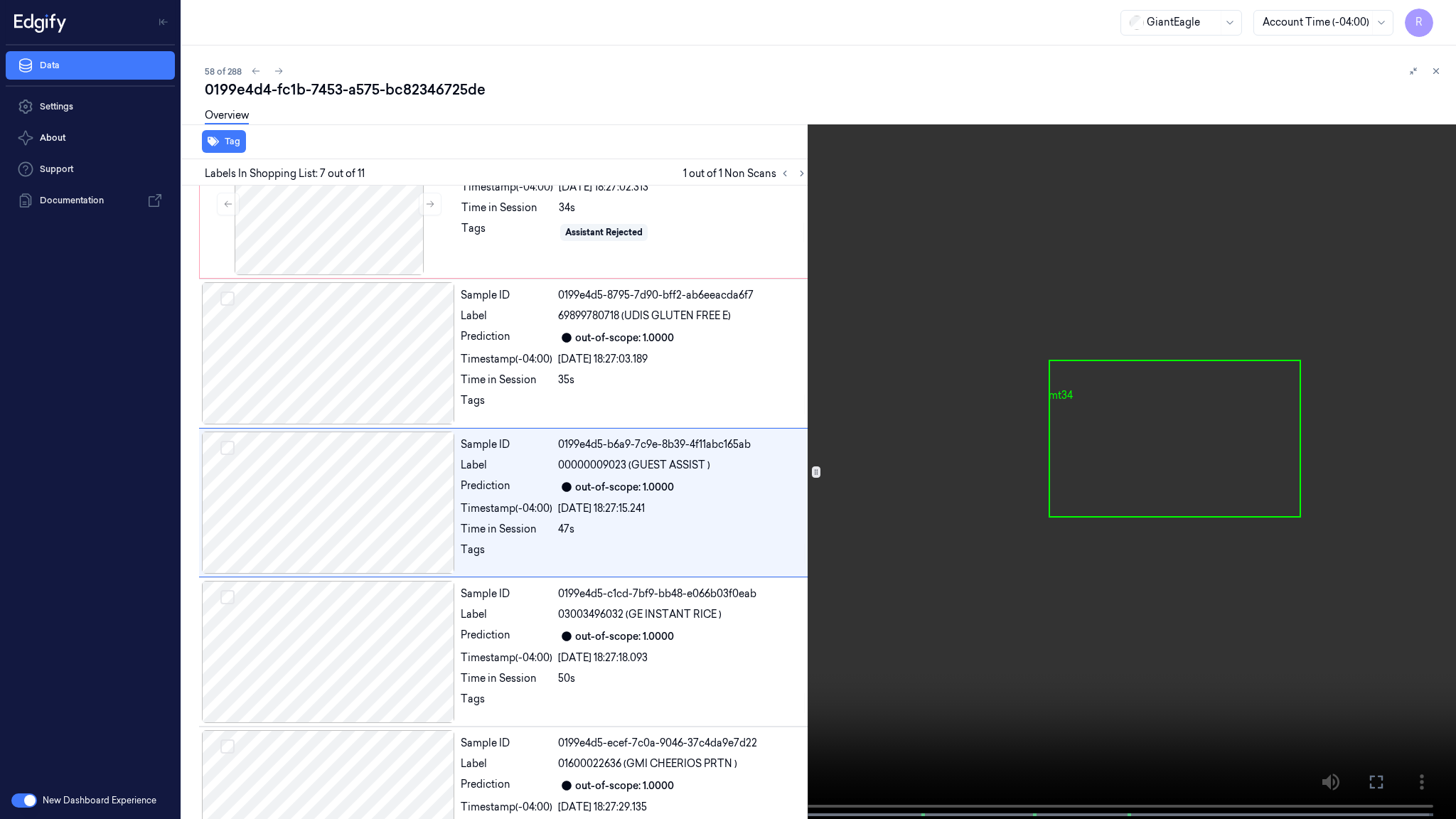
click at [710, 631] on video at bounding box center [728, 411] width 1456 height 822
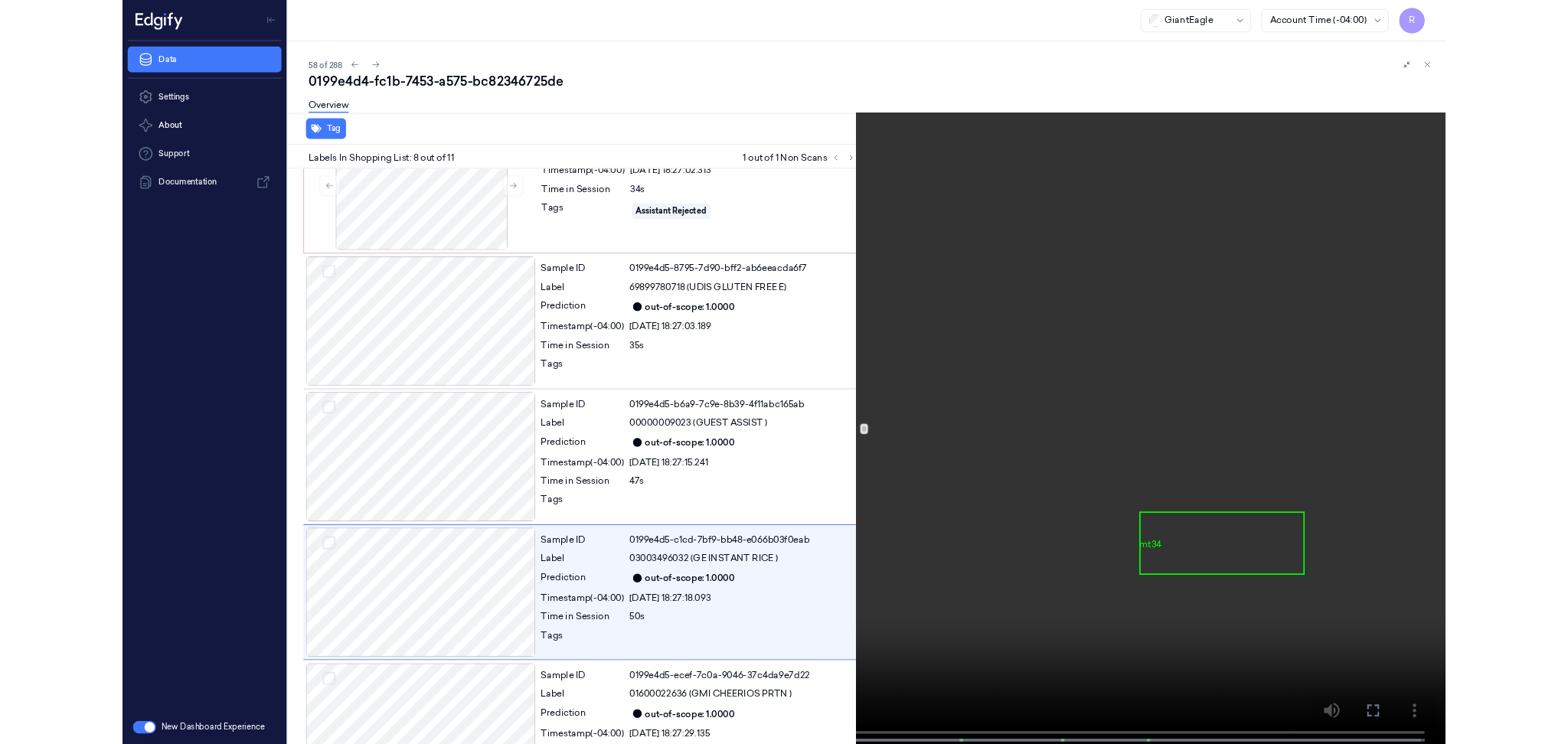
scroll to position [863, 0]
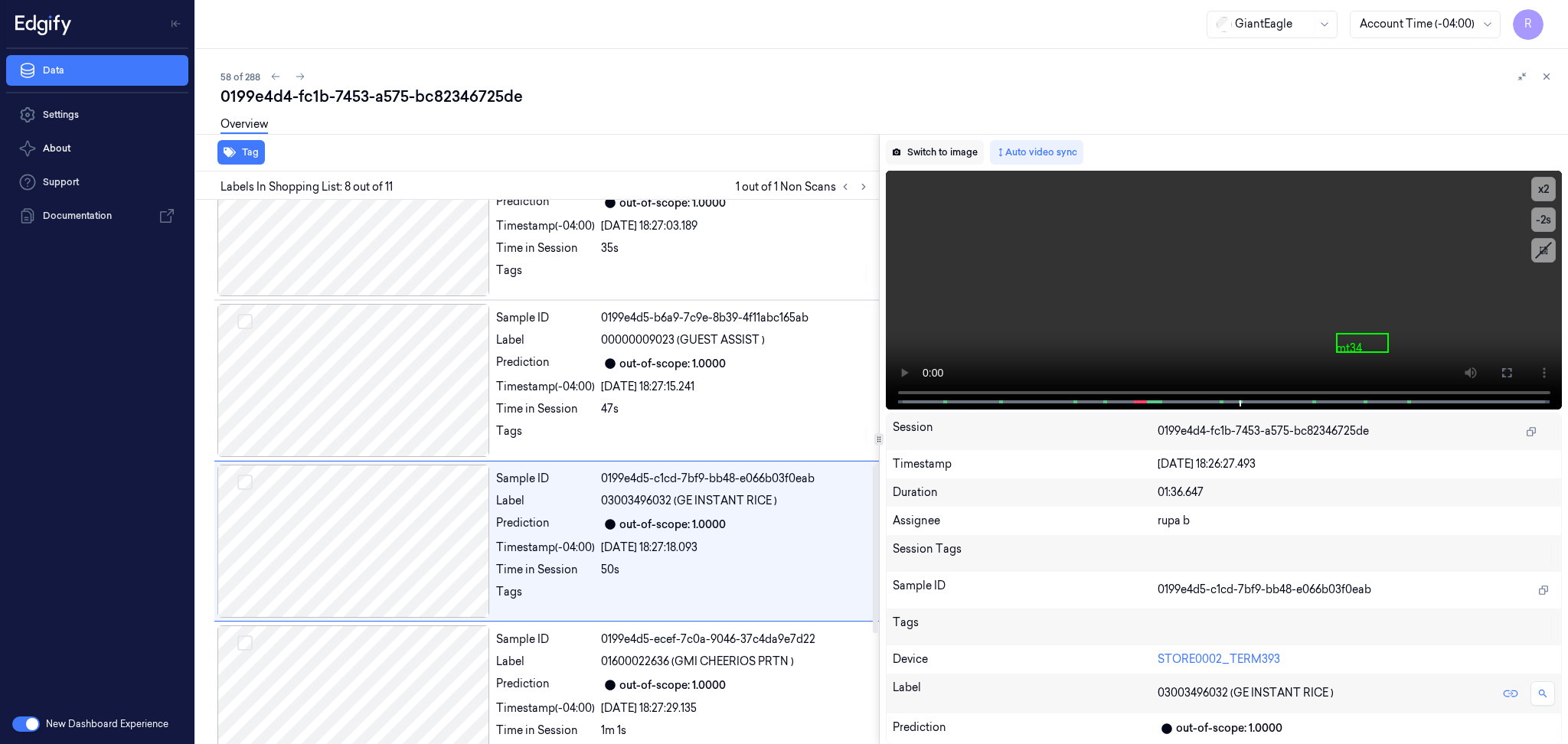
click at [926, 151] on button "Switch to image" at bounding box center [934, 152] width 98 height 25
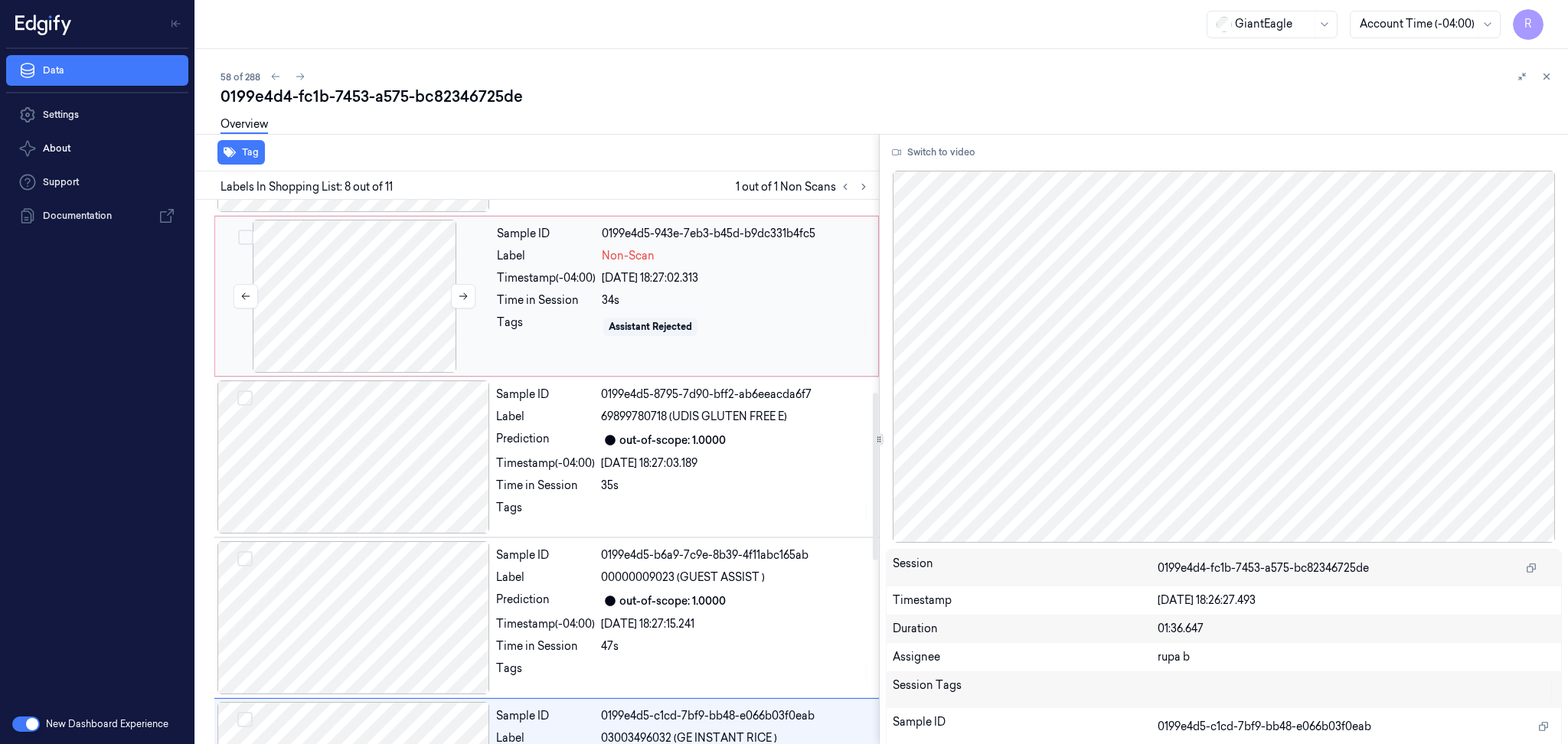
click at [301, 247] on div at bounding box center [355, 296] width 272 height 153
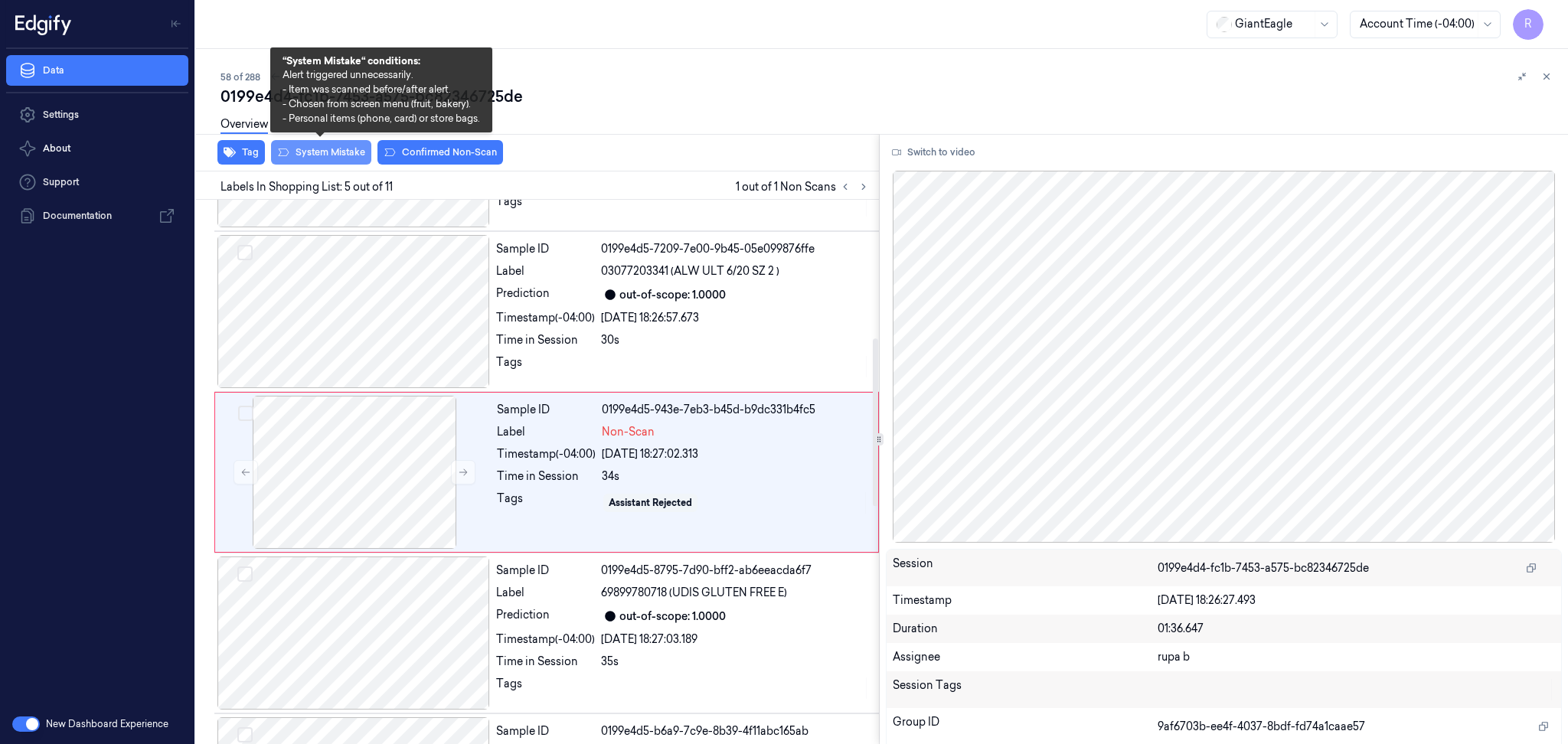
scroll to position [449, 0]
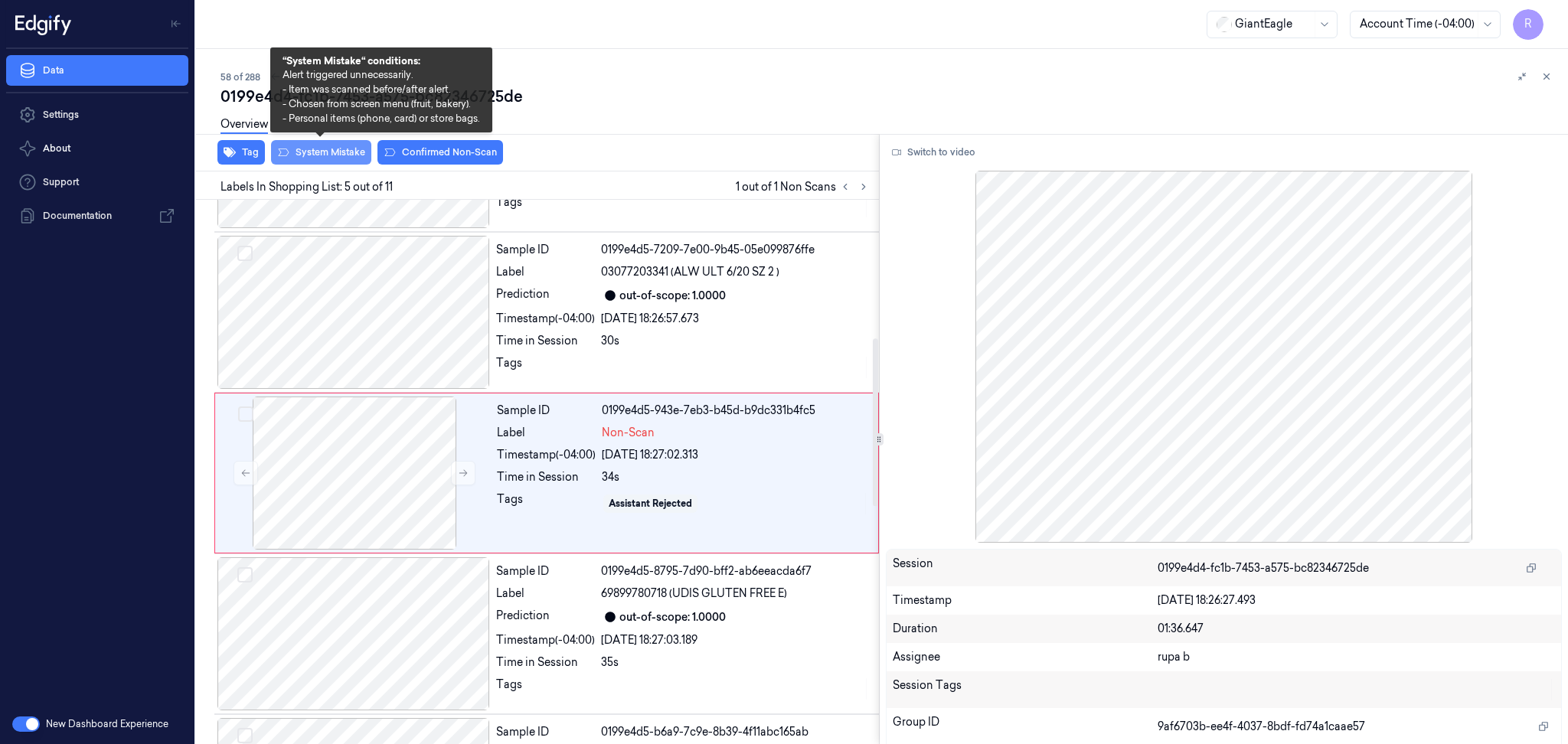
click at [338, 152] on button "System Mistake" at bounding box center [321, 152] width 100 height 25
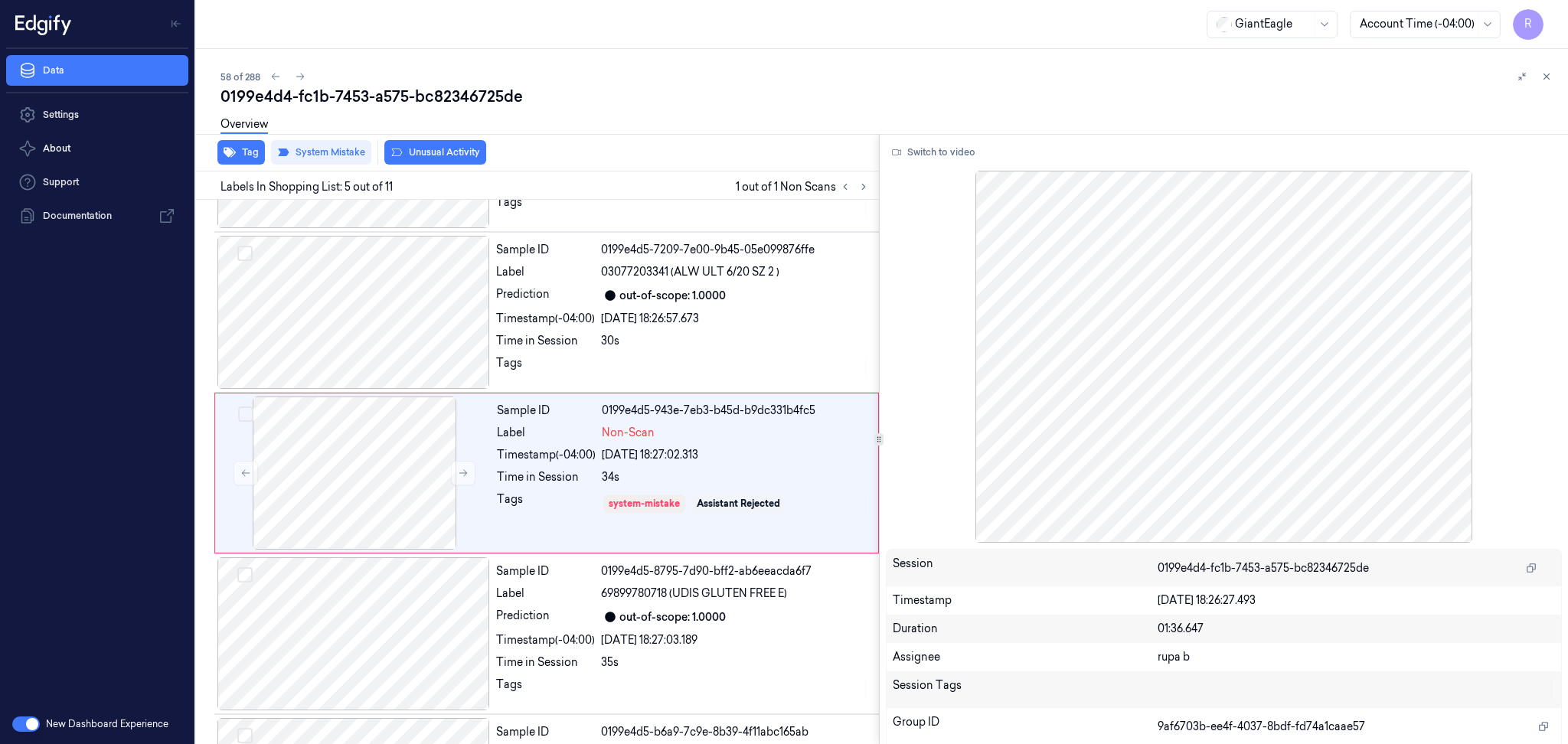
click at [451, 158] on button "Unusual Activity" at bounding box center [435, 152] width 102 height 25
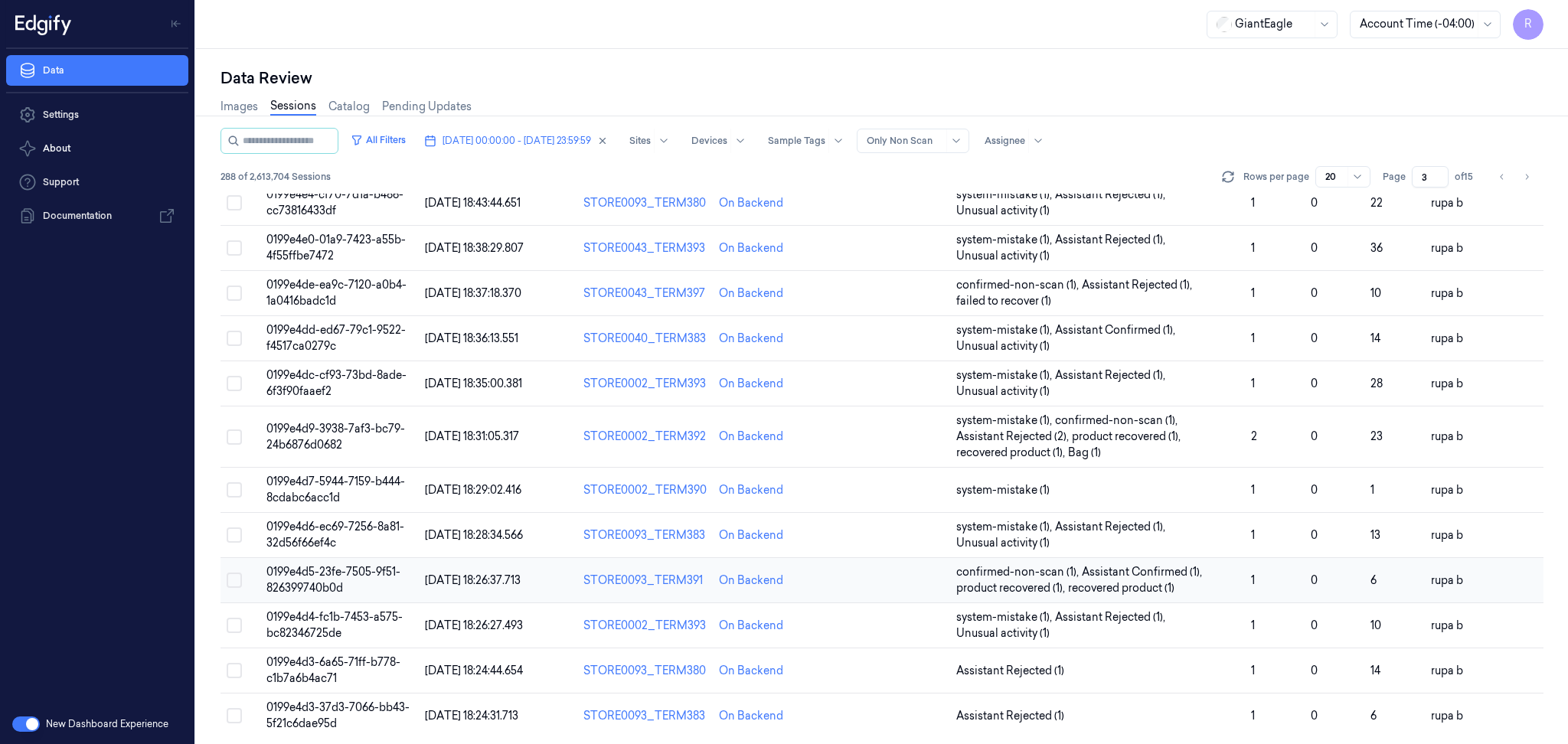
scroll to position [413, 0]
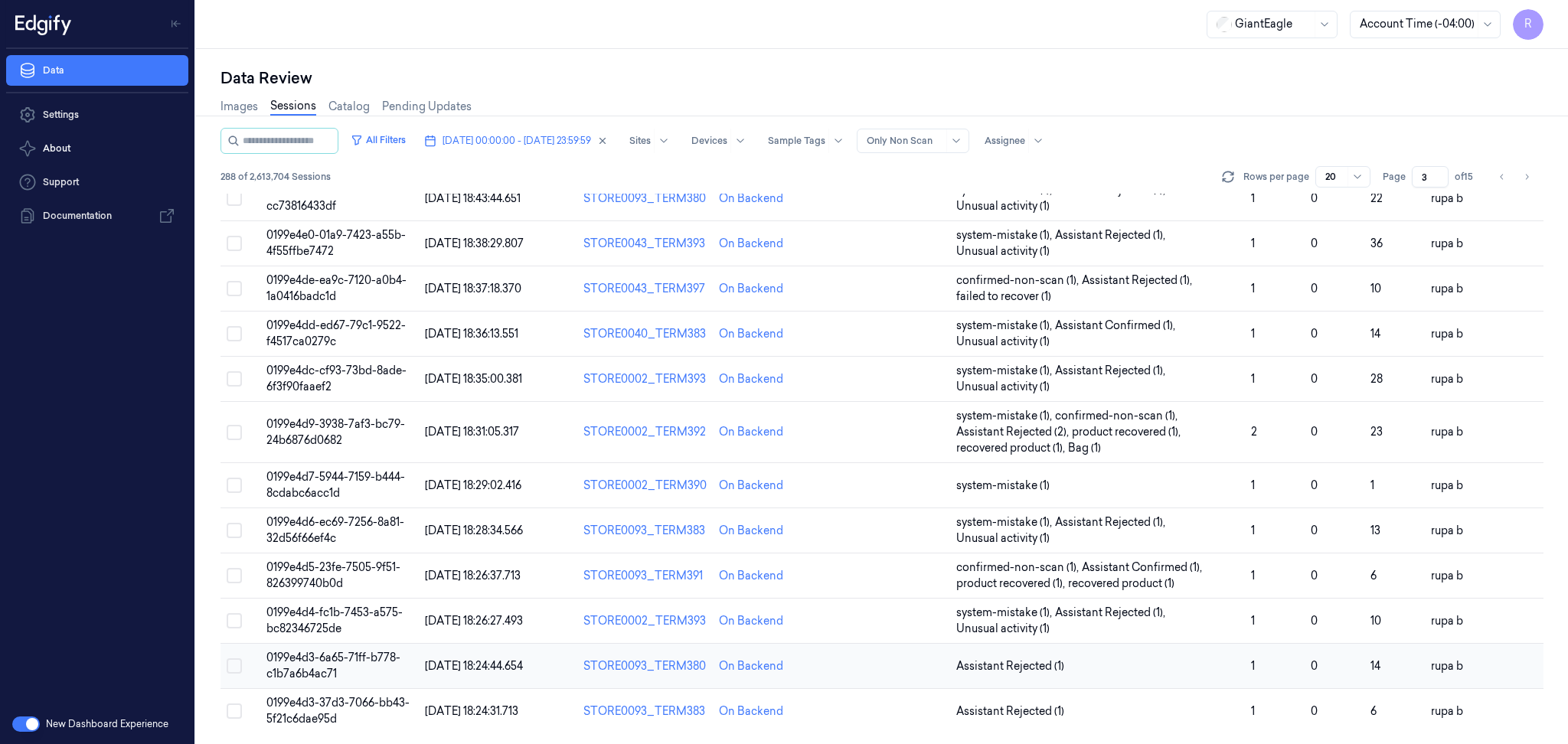
click at [378, 674] on td "0199e4d3-6a65-71ff-b778-c1b7a6b4ac71" at bounding box center [340, 666] width 158 height 45
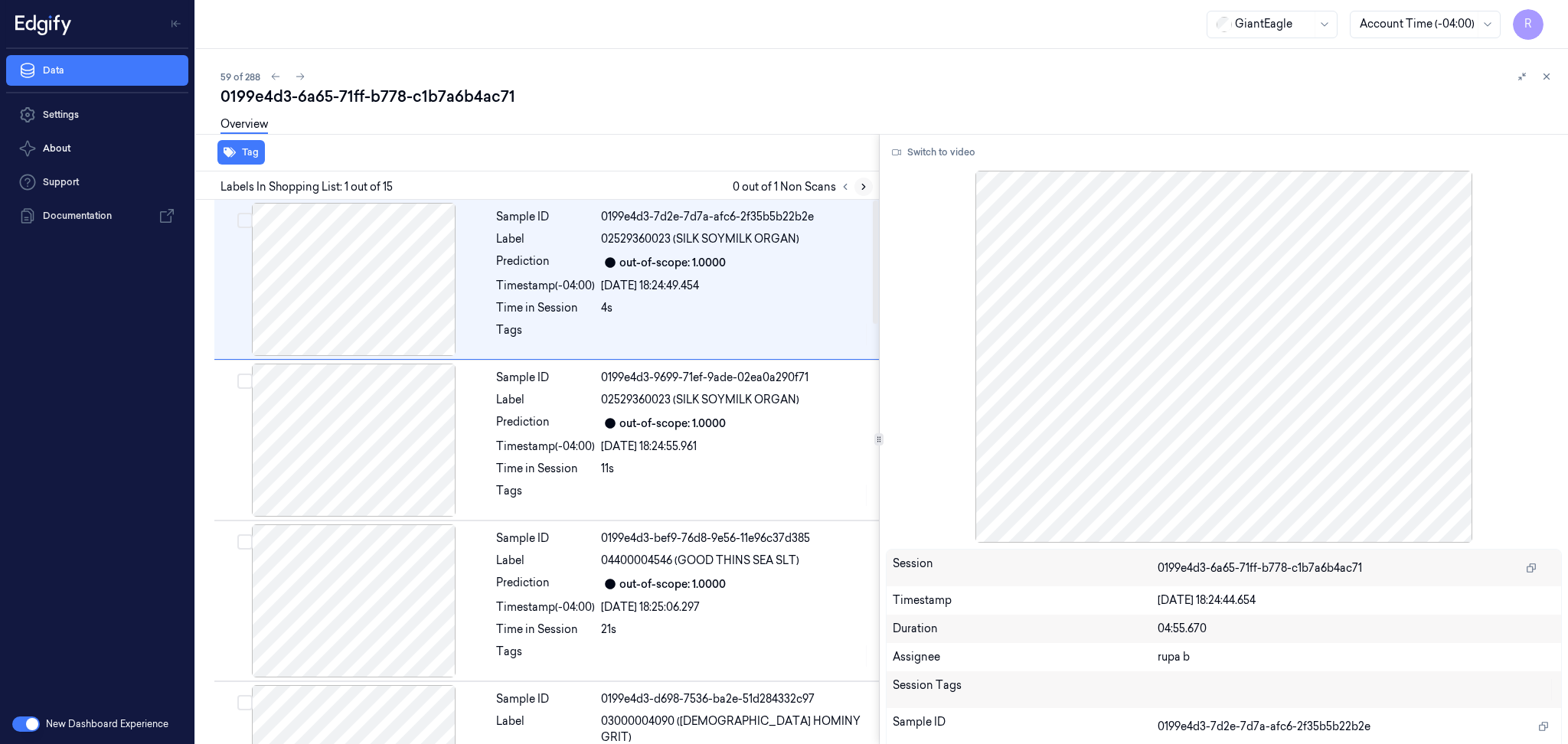
click at [856, 190] on button at bounding box center [864, 187] width 18 height 18
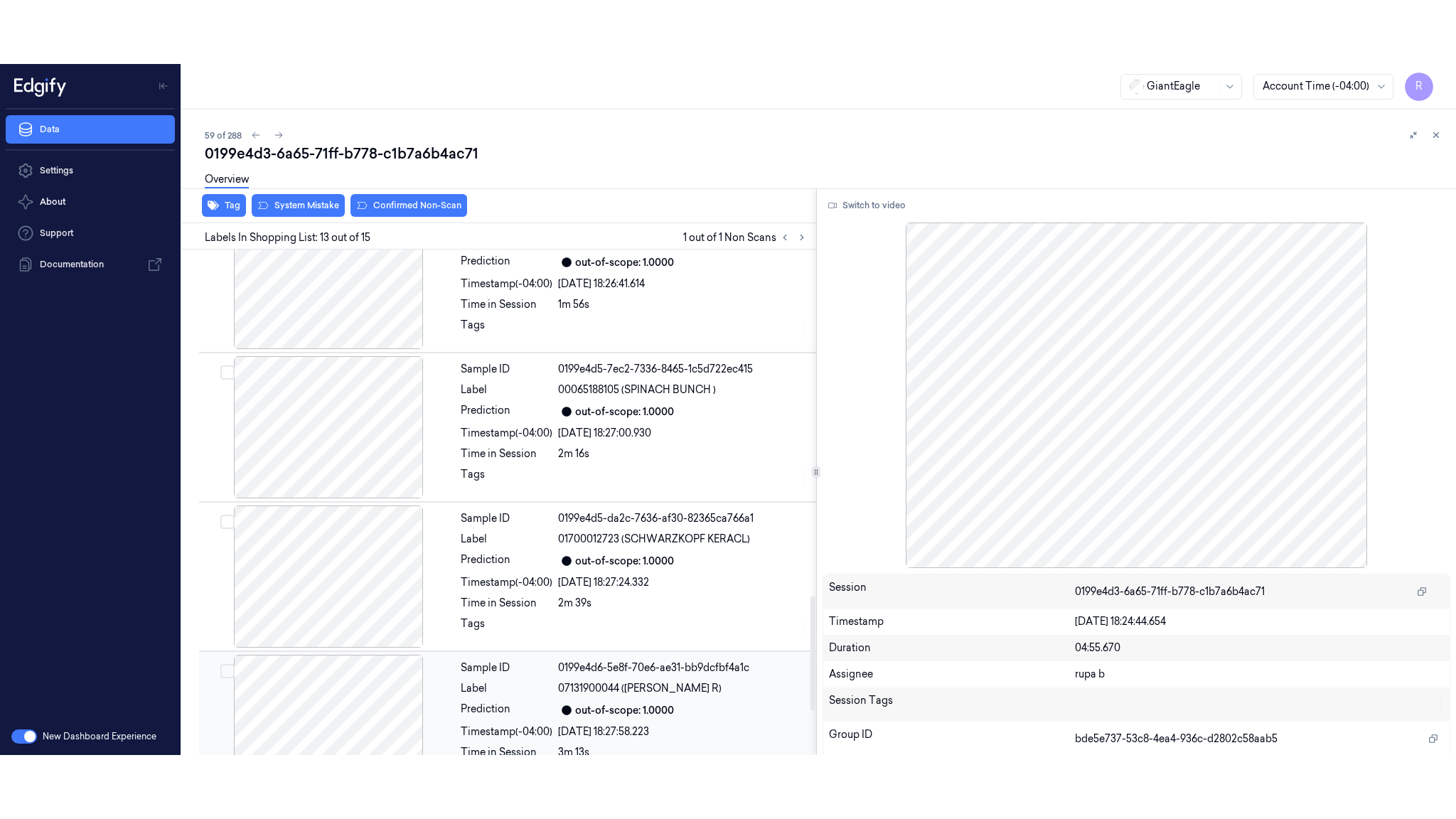
scroll to position [1612, 0]
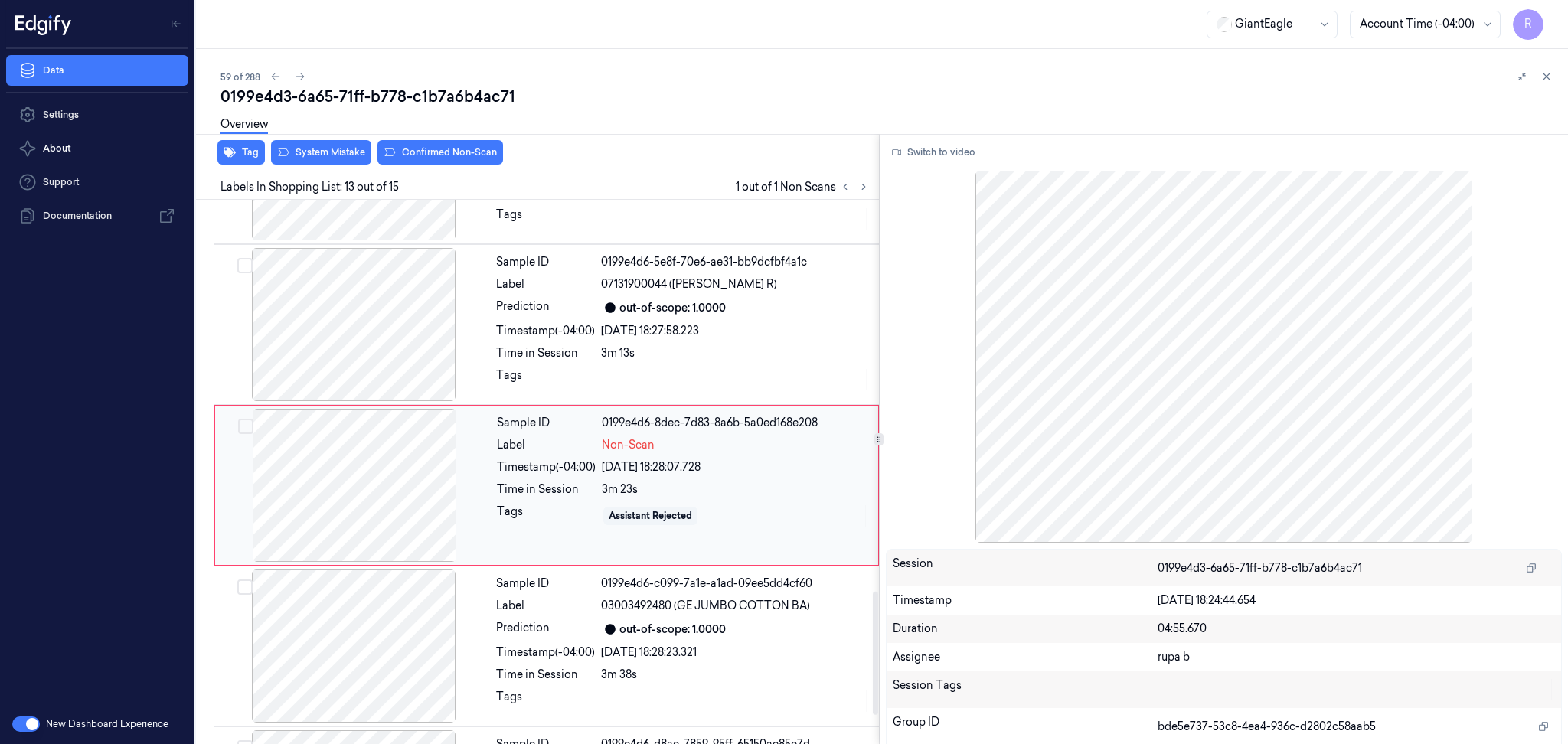
click at [426, 492] on div at bounding box center [355, 485] width 272 height 153
click at [940, 154] on button "Switch to video" at bounding box center [934, 152] width 95 height 25
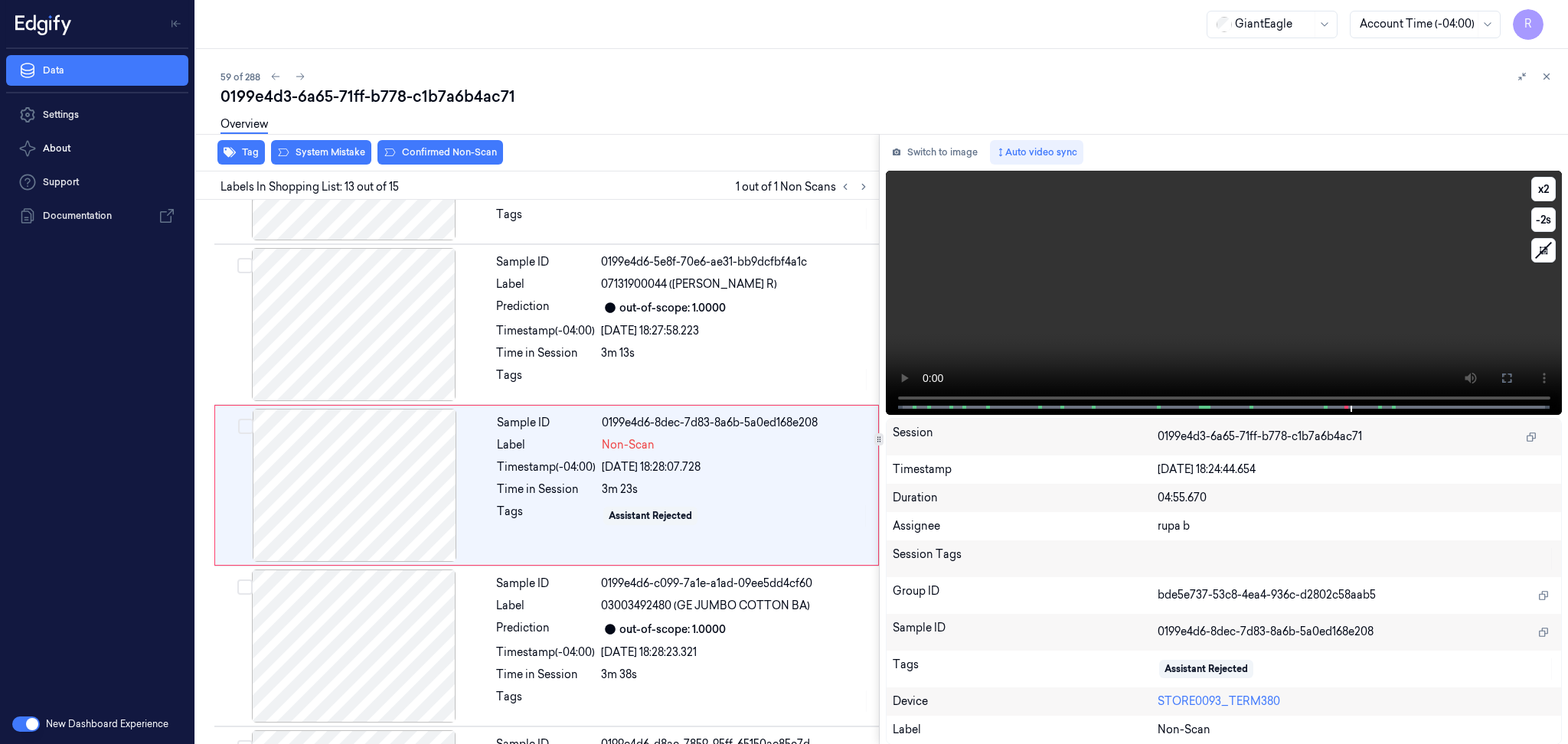
click at [1141, 271] on video at bounding box center [1224, 293] width 677 height 244
click at [1501, 370] on button at bounding box center [1507, 378] width 25 height 25
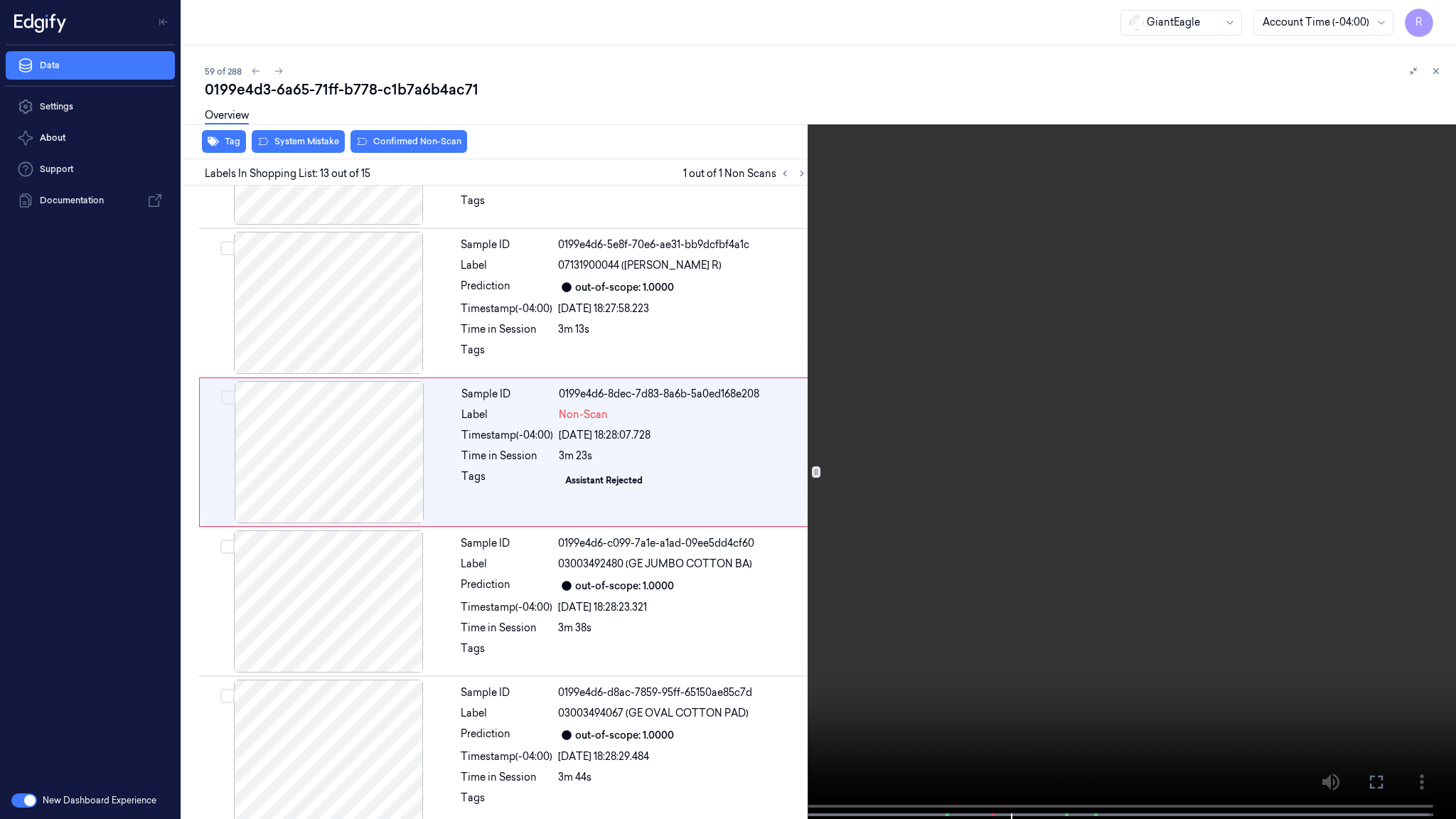
click at [1394, 426] on video at bounding box center [728, 411] width 1456 height 822
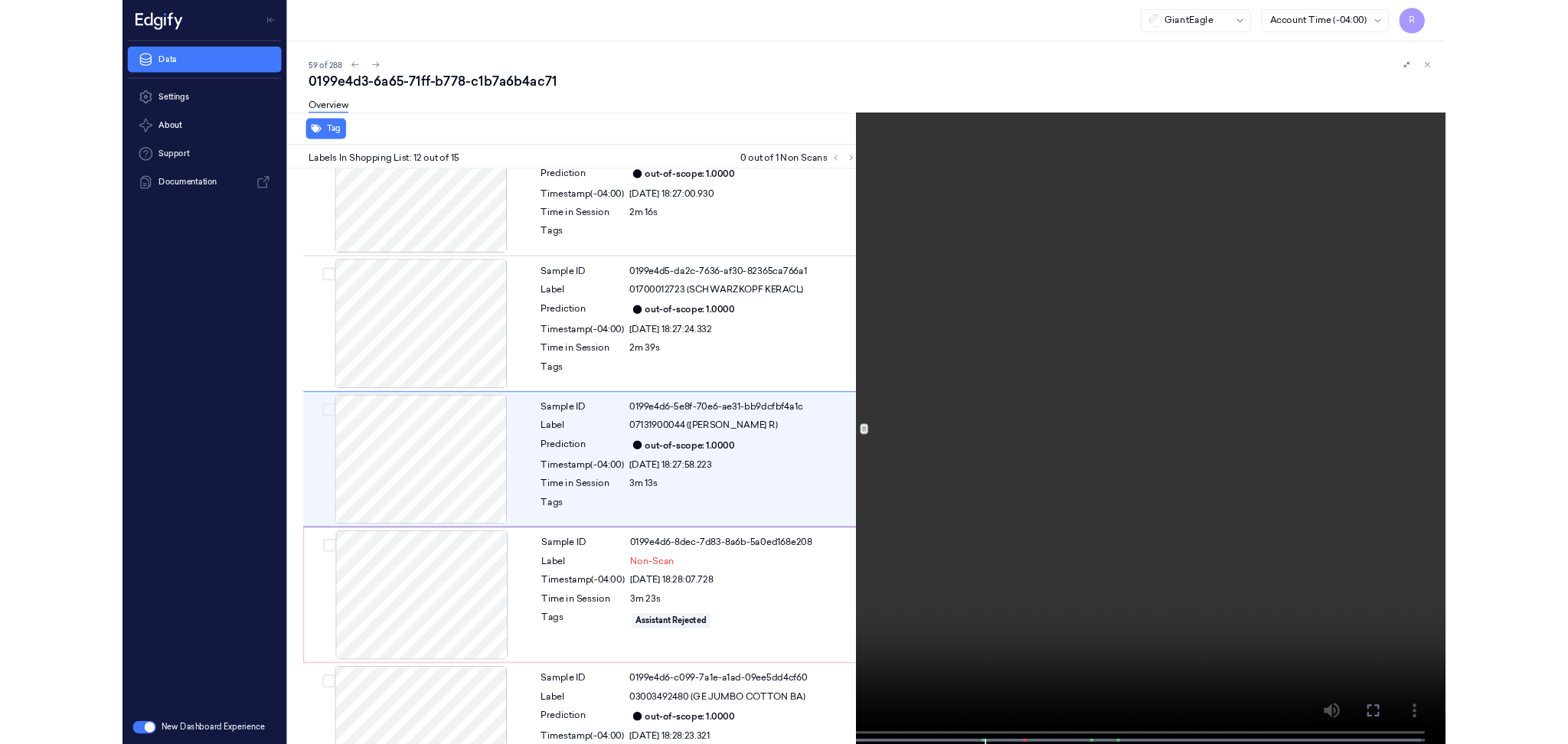
scroll to position [1506, 0]
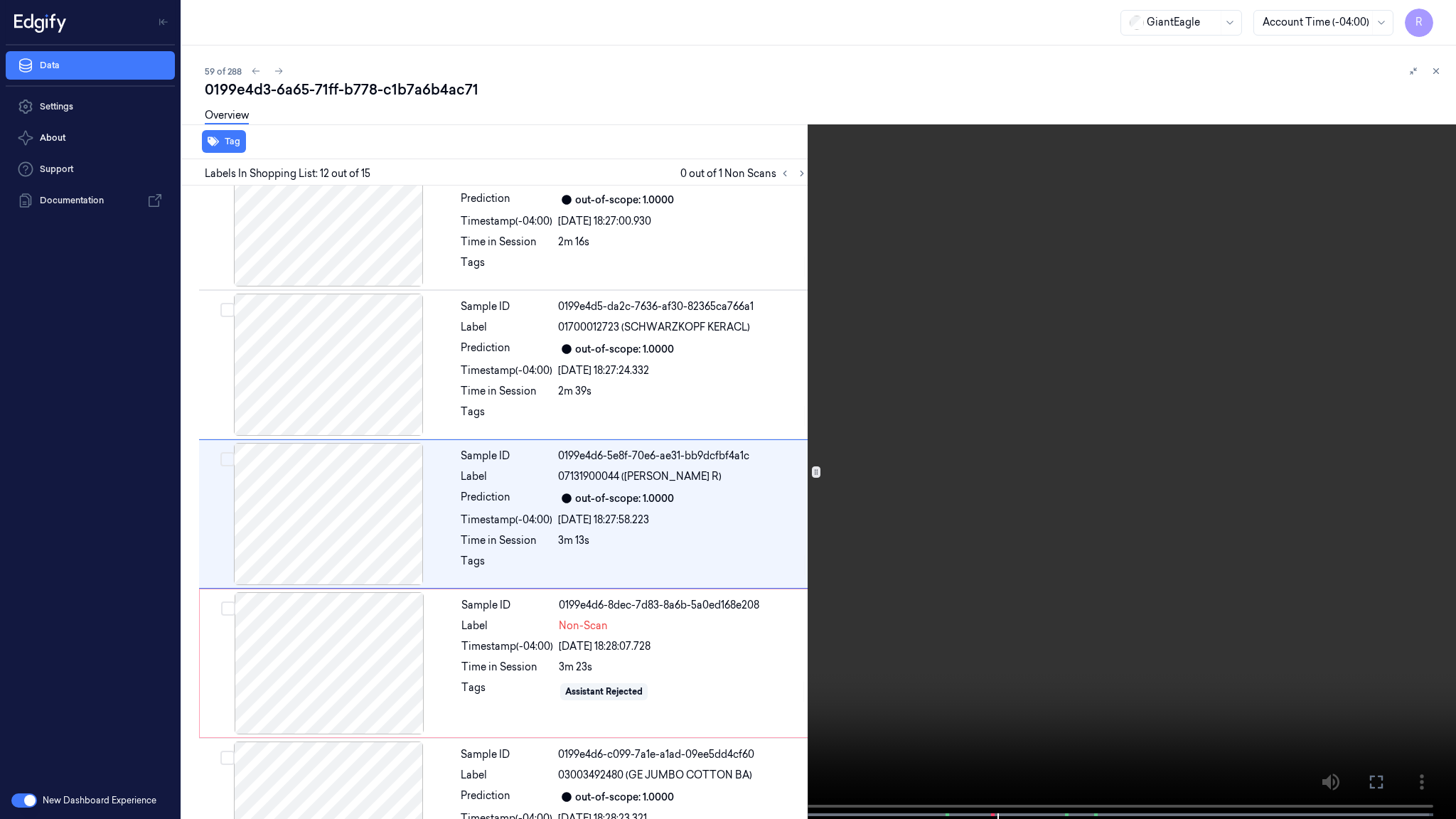
click at [1053, 338] on video at bounding box center [728, 411] width 1456 height 822
click at [1425, 18] on video at bounding box center [728, 411] width 1456 height 822
click at [1442, 14] on button "x 2" at bounding box center [1439, 17] width 23 height 23
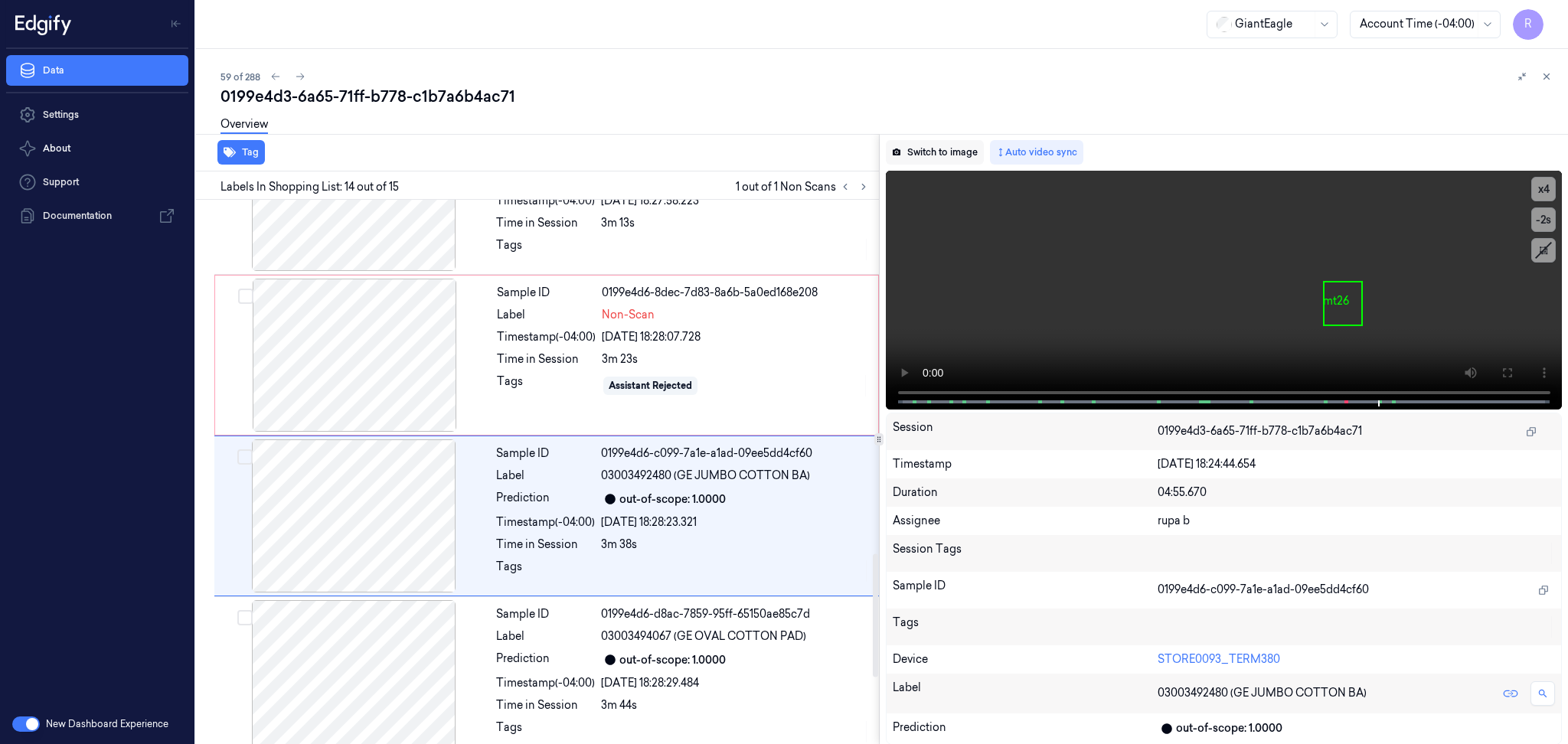
click at [927, 151] on button "Switch to image" at bounding box center [934, 152] width 98 height 25
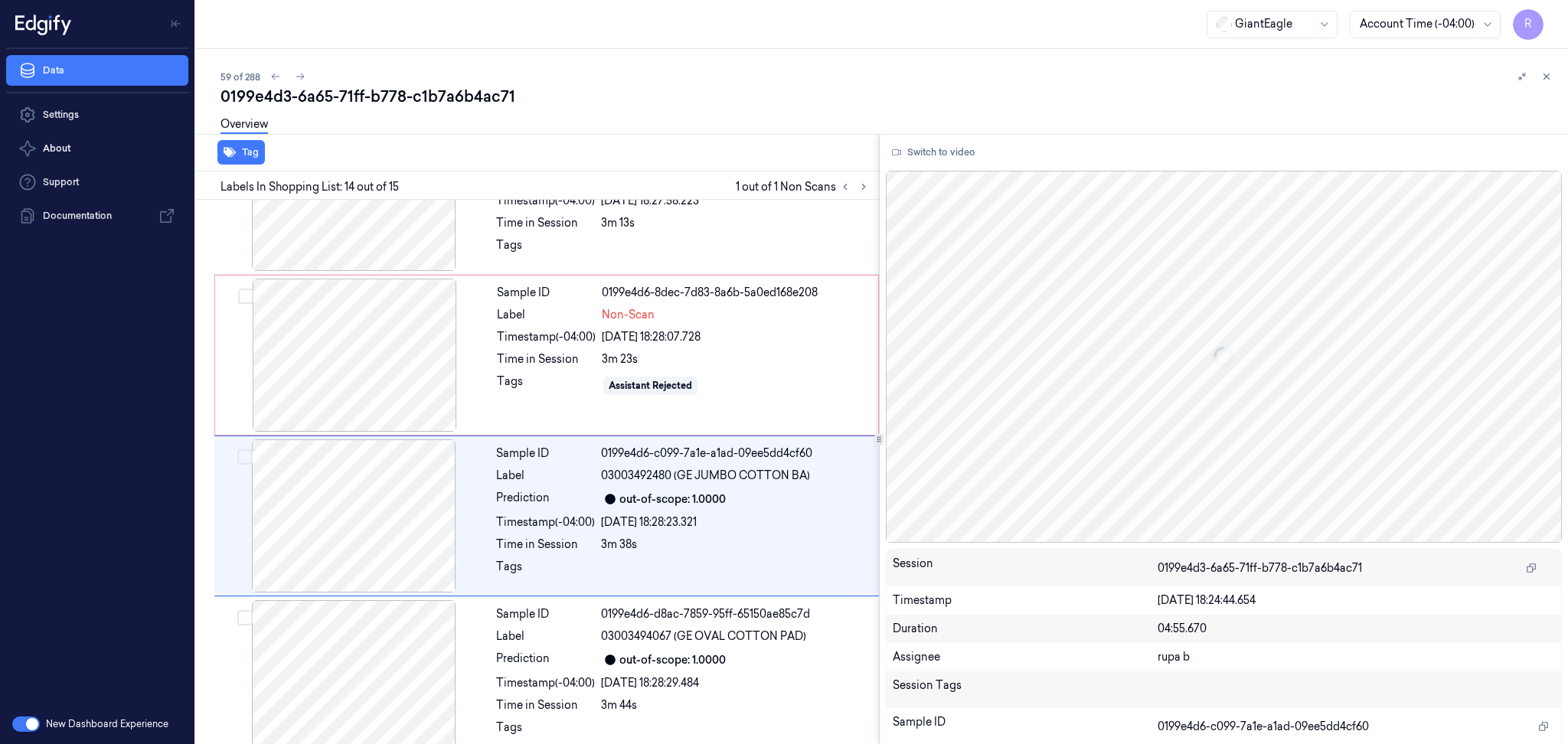
scroll to position [1871, 0]
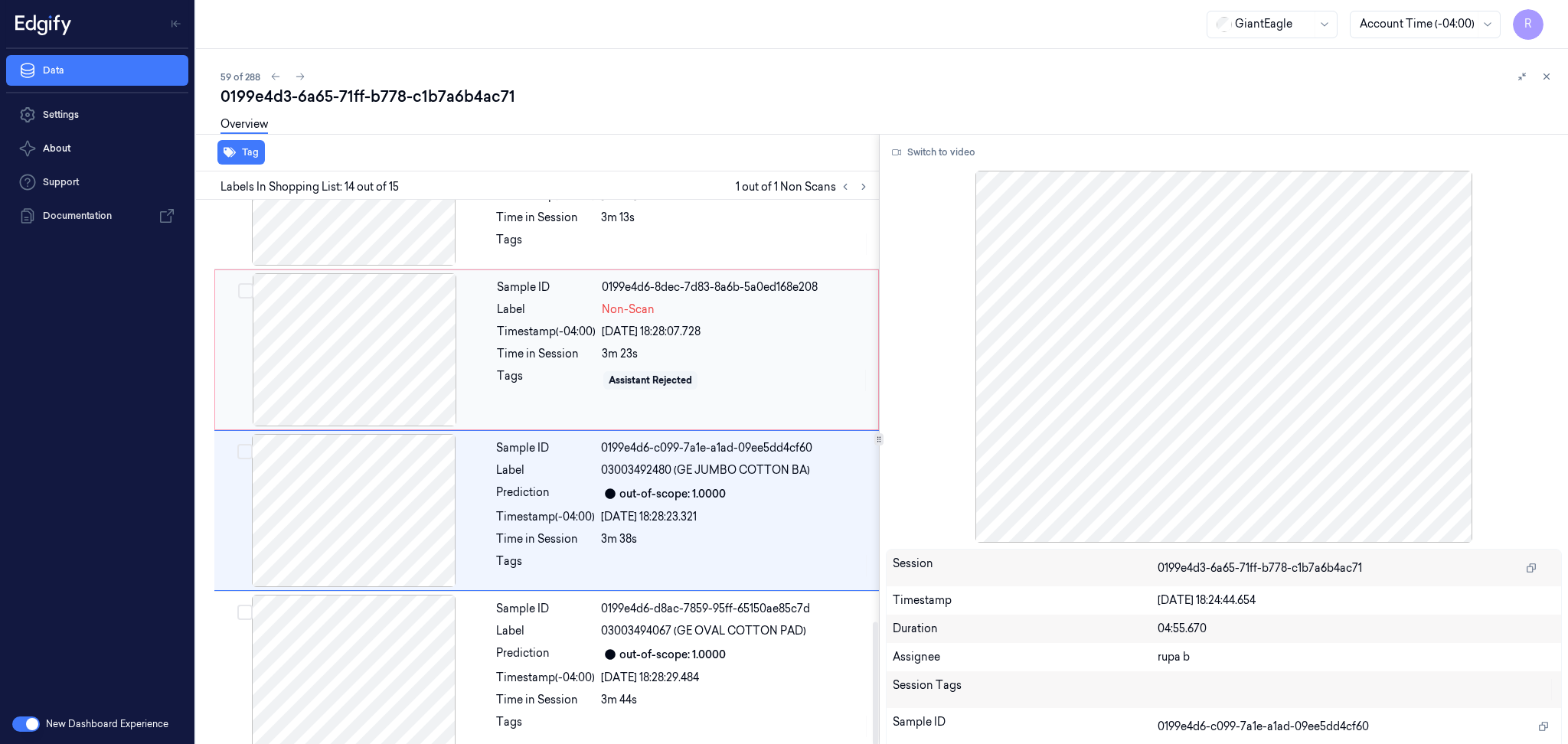
click at [361, 343] on div at bounding box center [355, 349] width 272 height 153
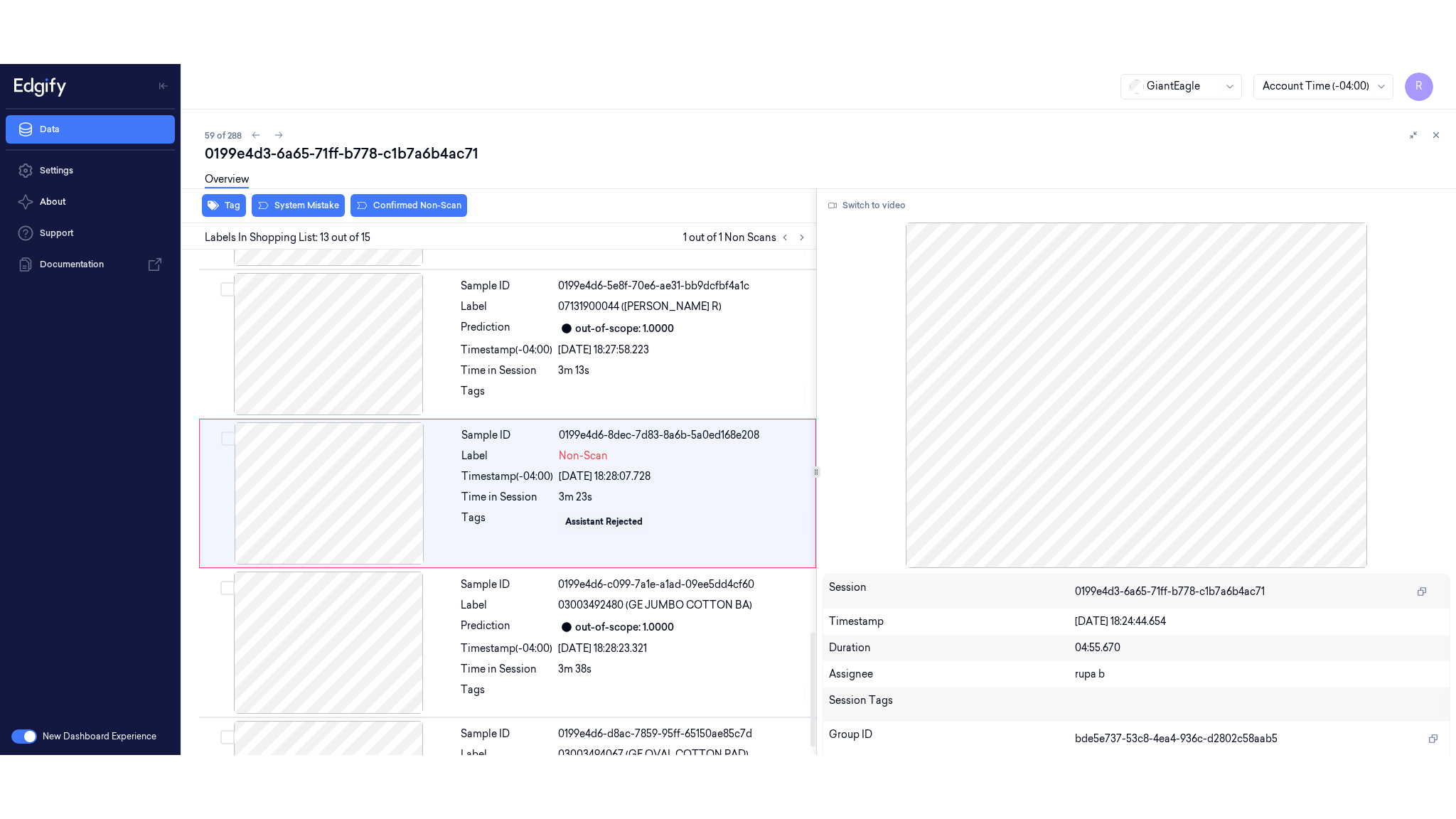
scroll to position [1612, 0]
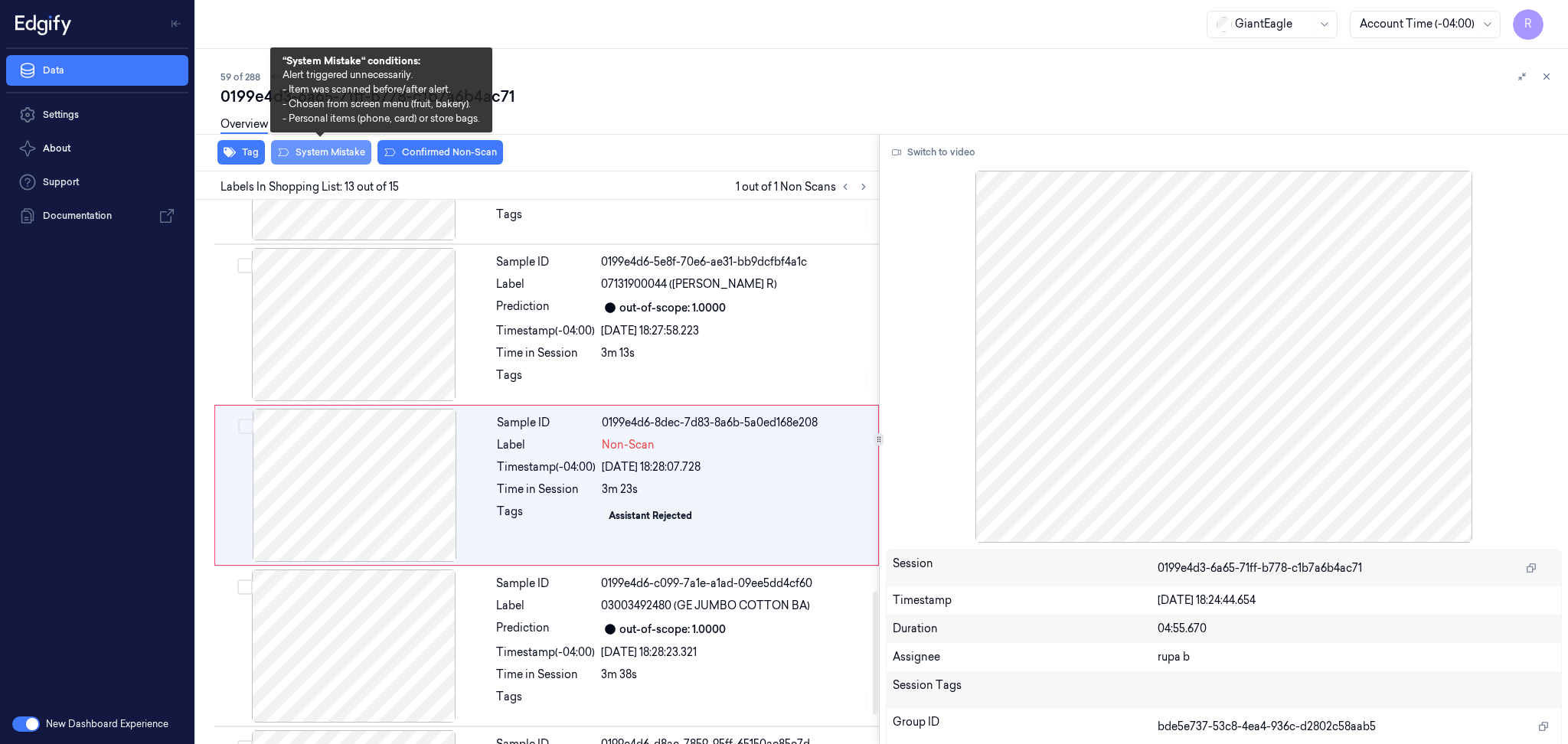
click at [351, 153] on button "System Mistake" at bounding box center [321, 152] width 100 height 25
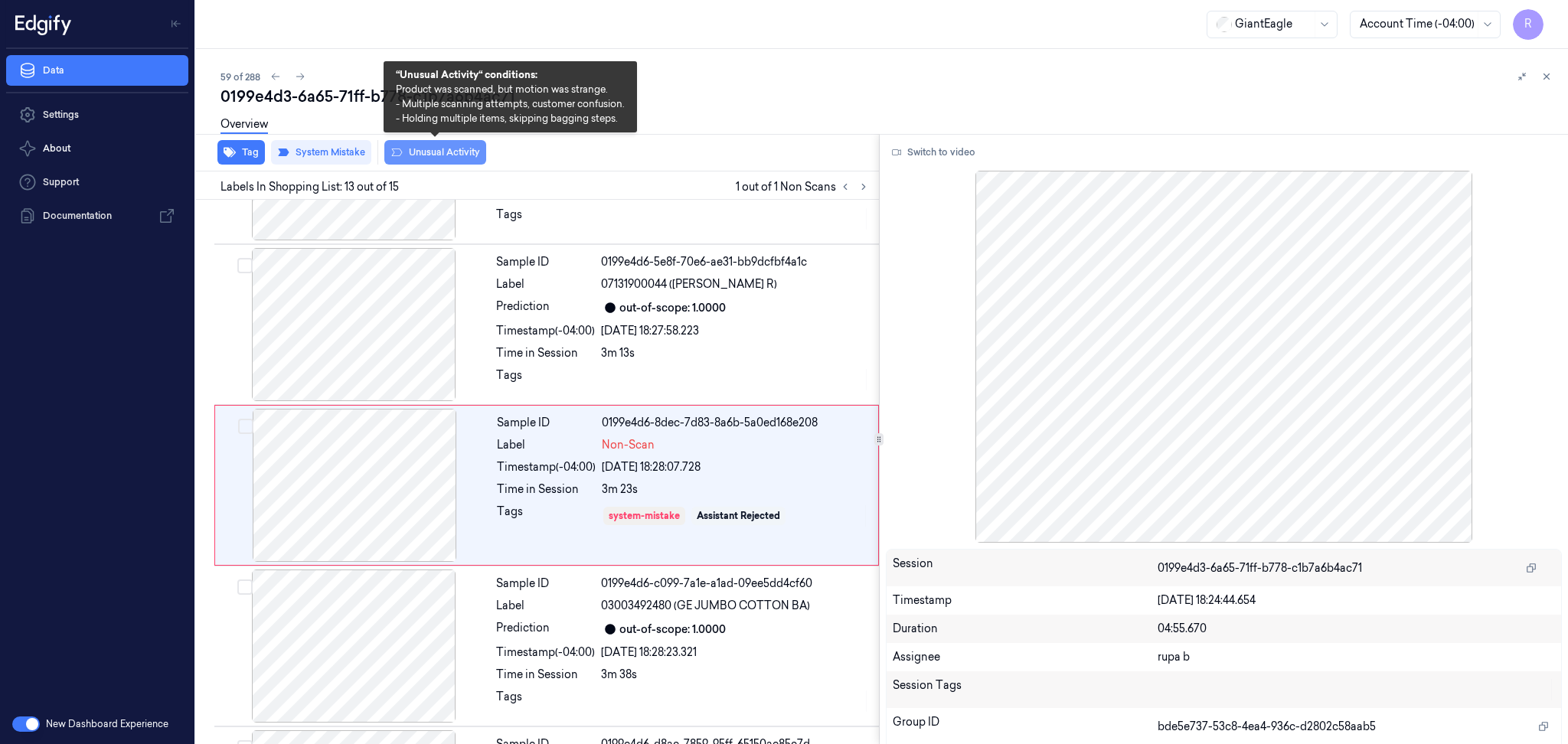
click at [464, 157] on button "Unusual Activity" at bounding box center [435, 152] width 102 height 25
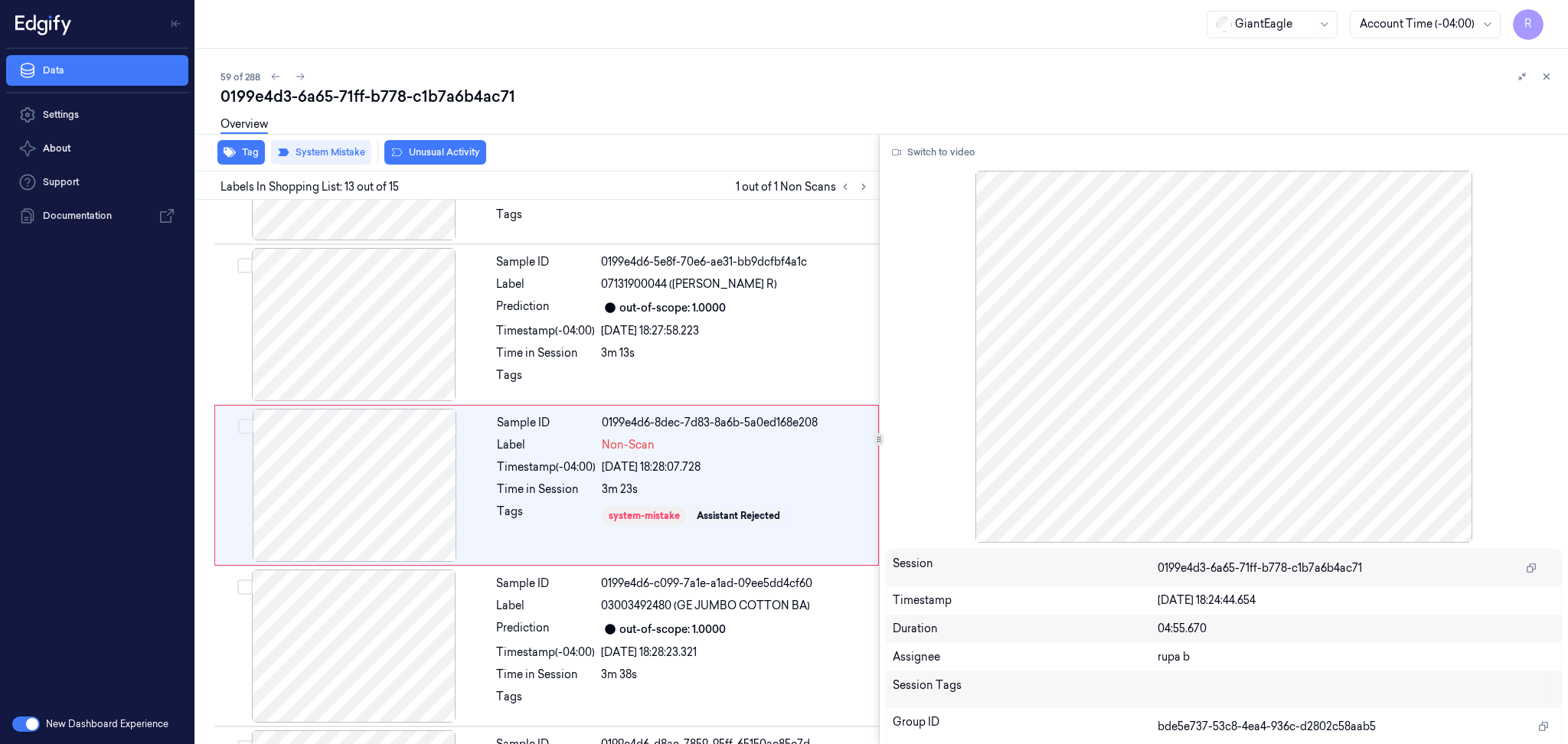
click at [914, 153] on button "Switch to video" at bounding box center [934, 152] width 95 height 25
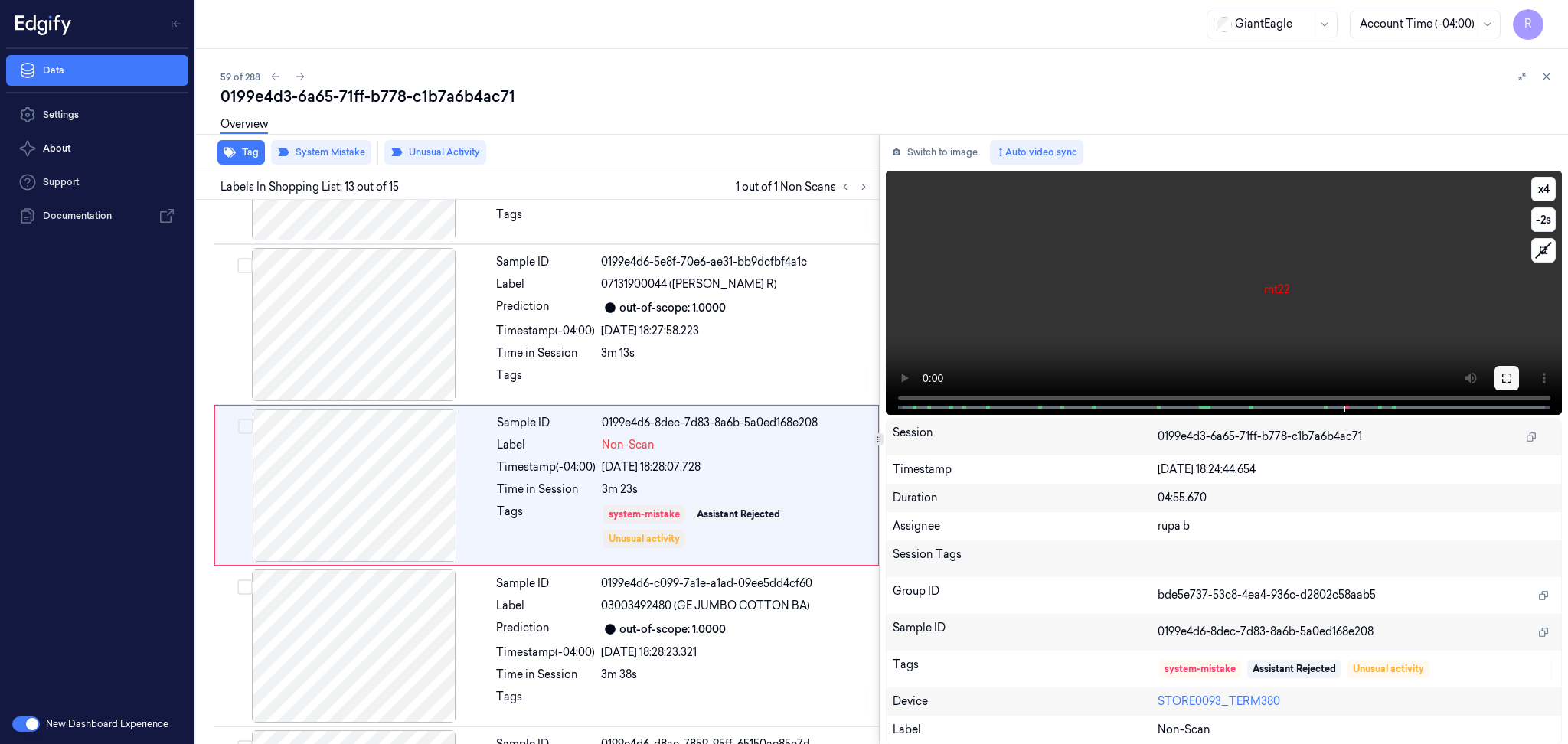
click at [1507, 377] on icon at bounding box center [1506, 378] width 12 height 12
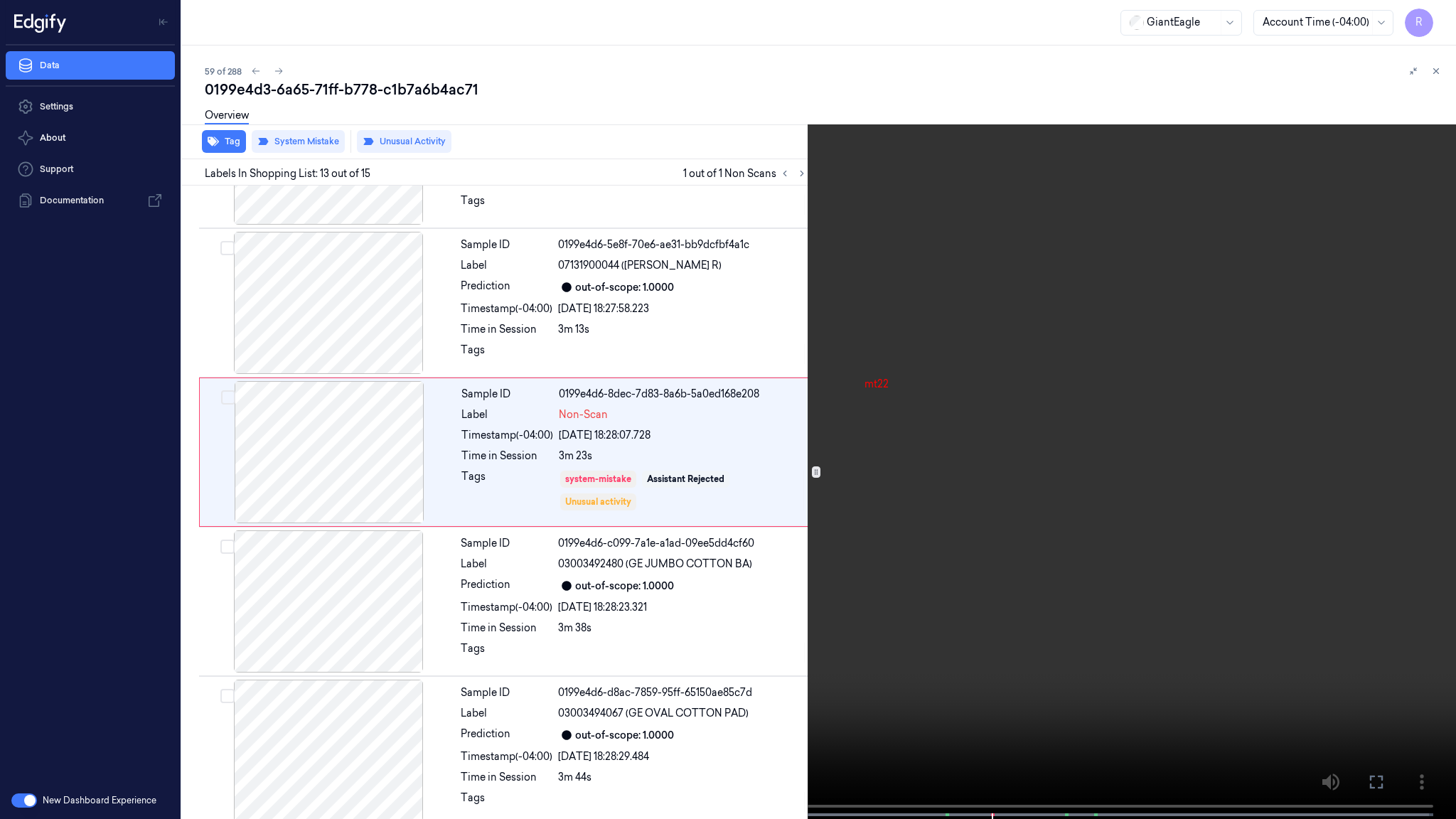
click at [1390, 409] on video at bounding box center [728, 411] width 1456 height 822
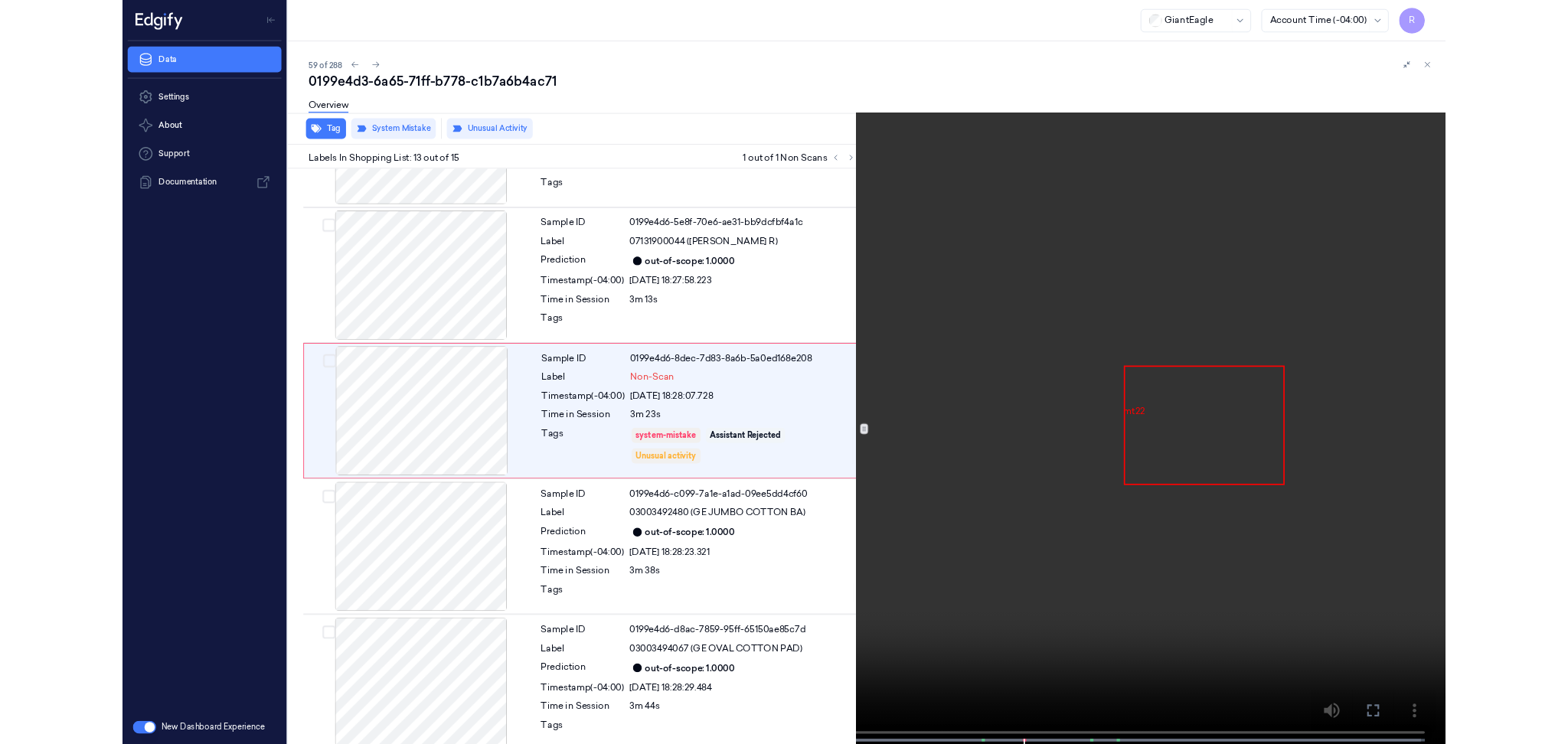
scroll to position [1668, 0]
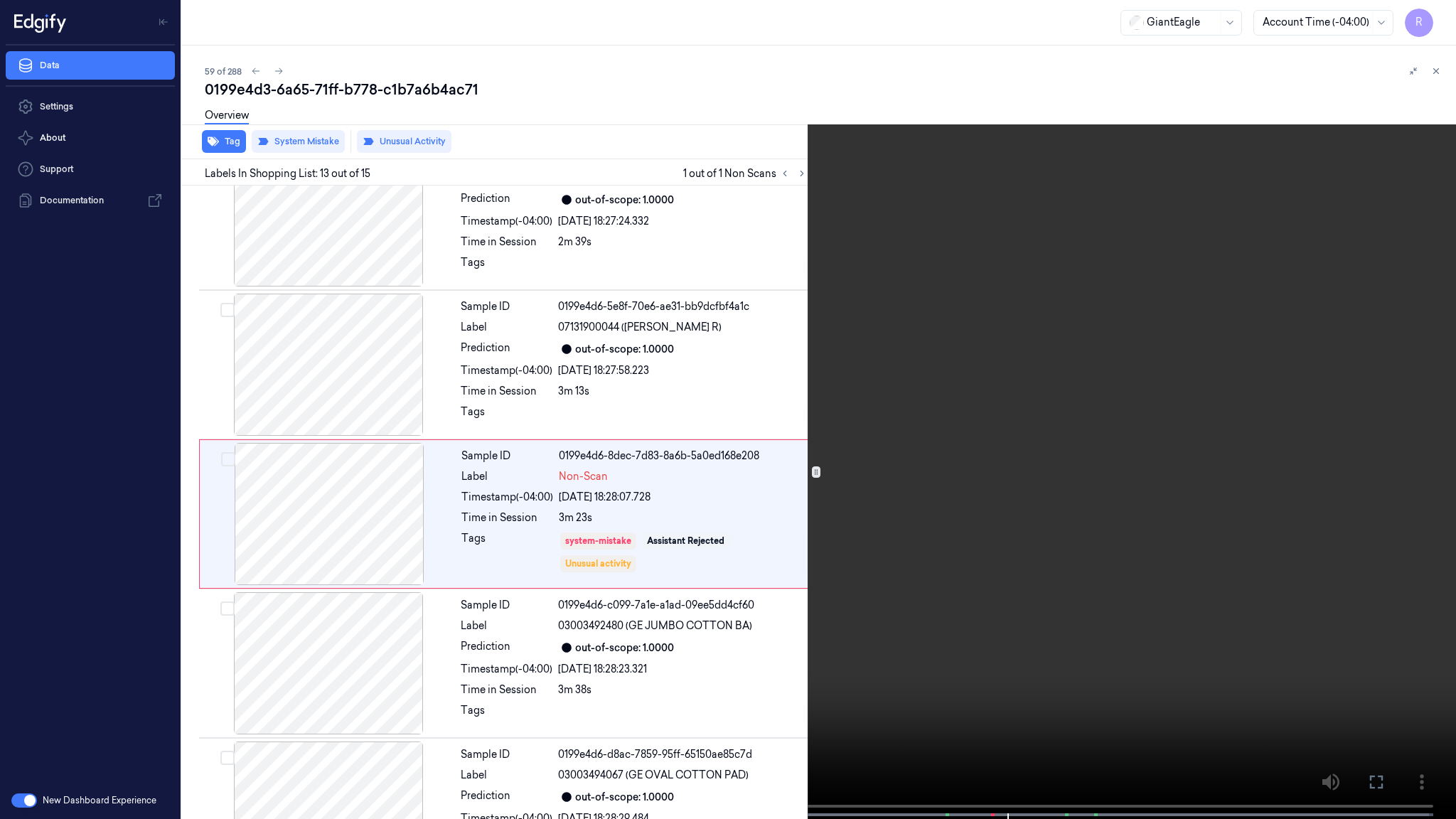
click at [1445, 19] on button "x 4" at bounding box center [1439, 17] width 23 height 23
click at [1445, 19] on button "x 1" at bounding box center [1439, 17] width 23 height 23
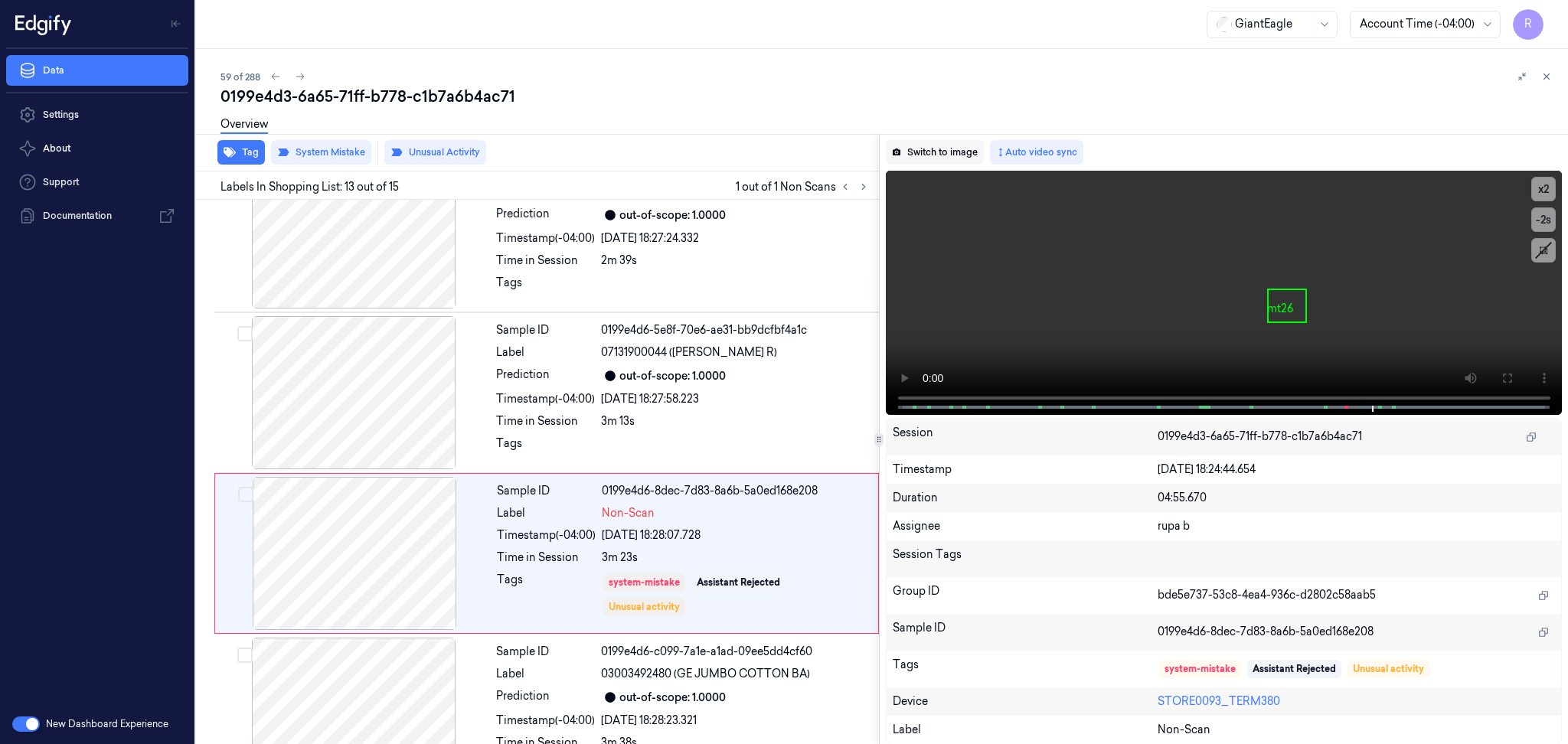
click at [970, 151] on button "Switch to image" at bounding box center [934, 152] width 98 height 25
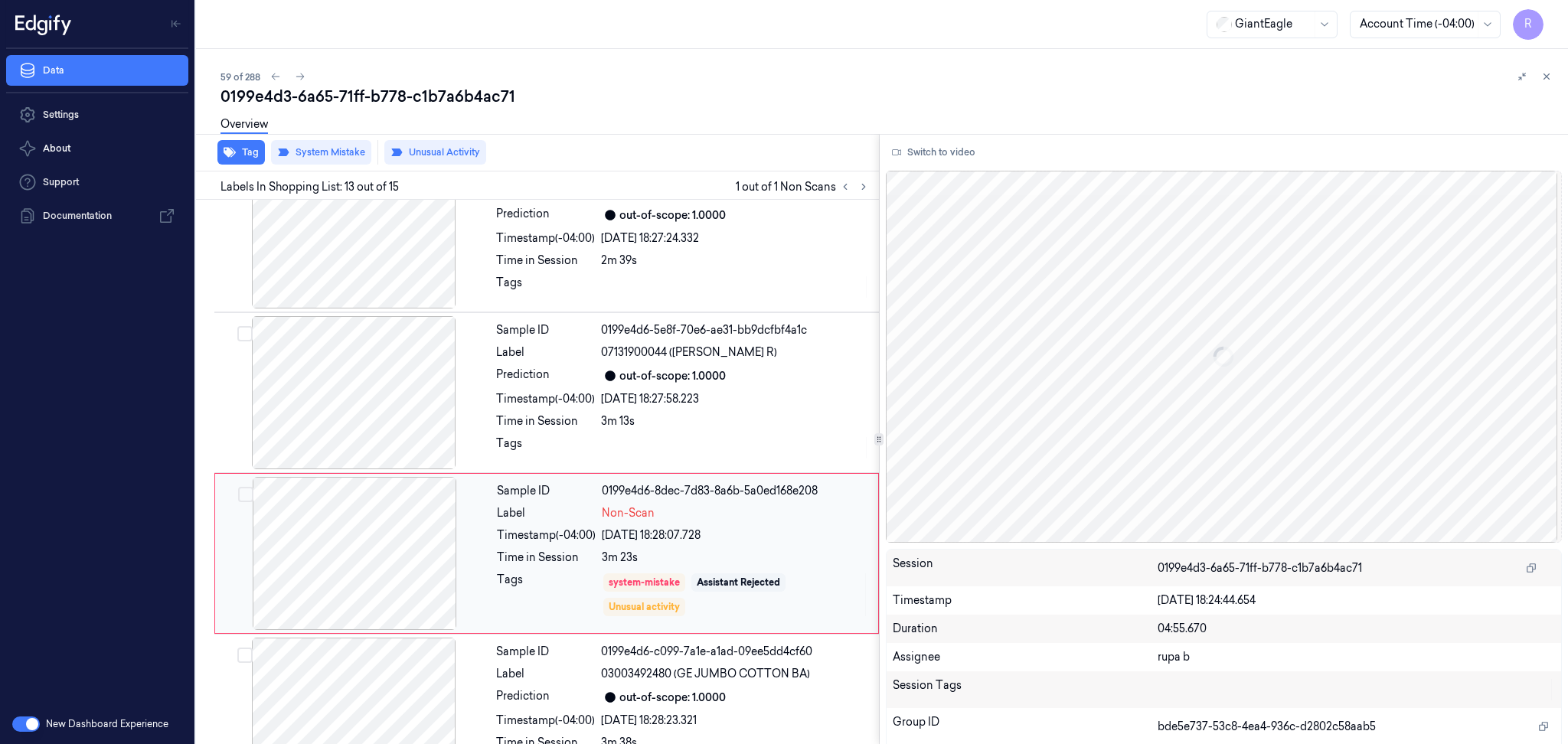
scroll to position [1735, 0]
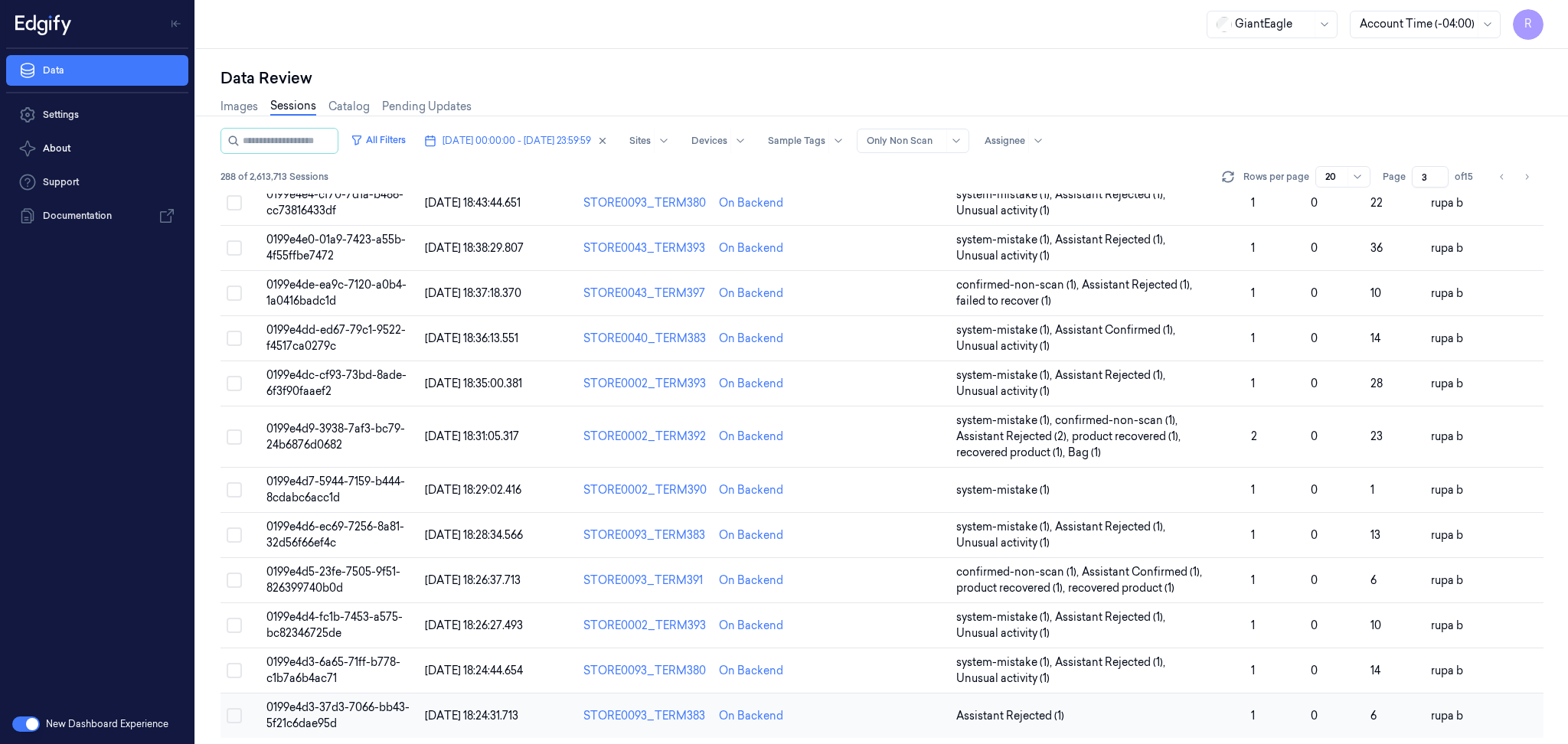
scroll to position [413, 0]
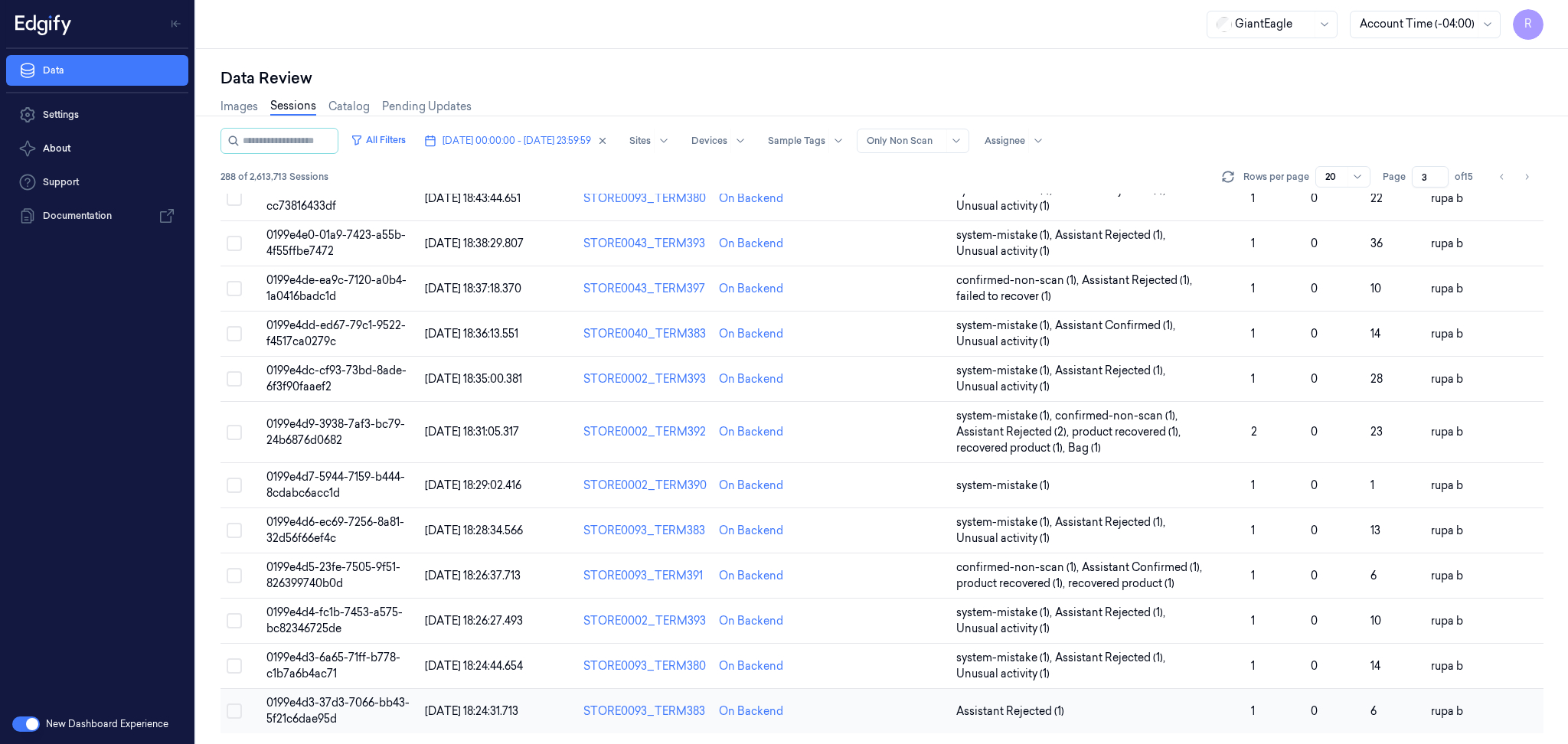
click at [361, 722] on td "0199e4d3-37d3-7066-bb43-5f21c6dae95d" at bounding box center [340, 711] width 158 height 45
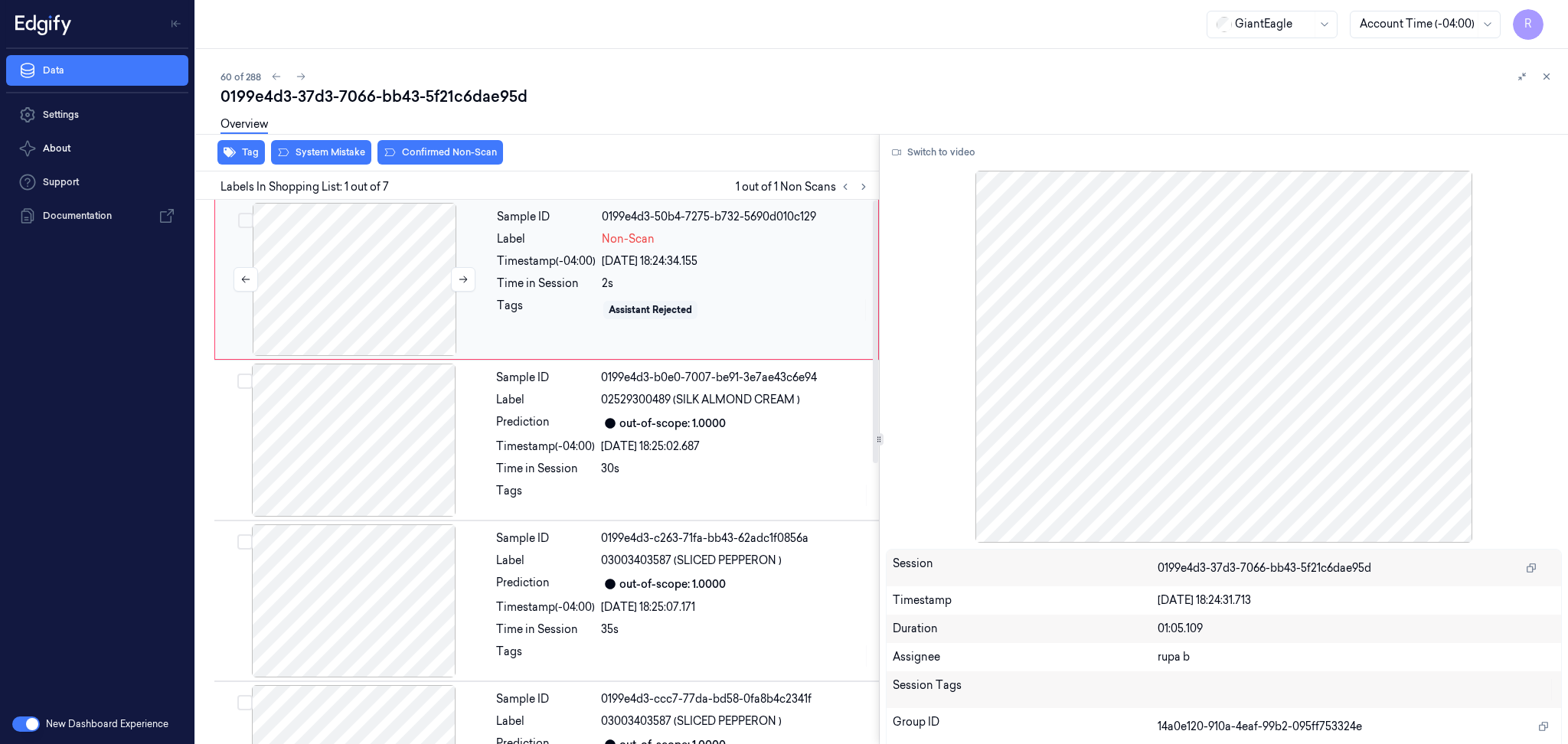
click at [358, 292] on div at bounding box center [355, 279] width 272 height 153
click at [922, 168] on div "Switch to video Session 0199e4d3-37d3-7066-bb43-5f21c6dae95d Timestamp [DATE] 1…" at bounding box center [1224, 439] width 689 height 611
click at [927, 160] on button "Switch to video" at bounding box center [934, 152] width 95 height 25
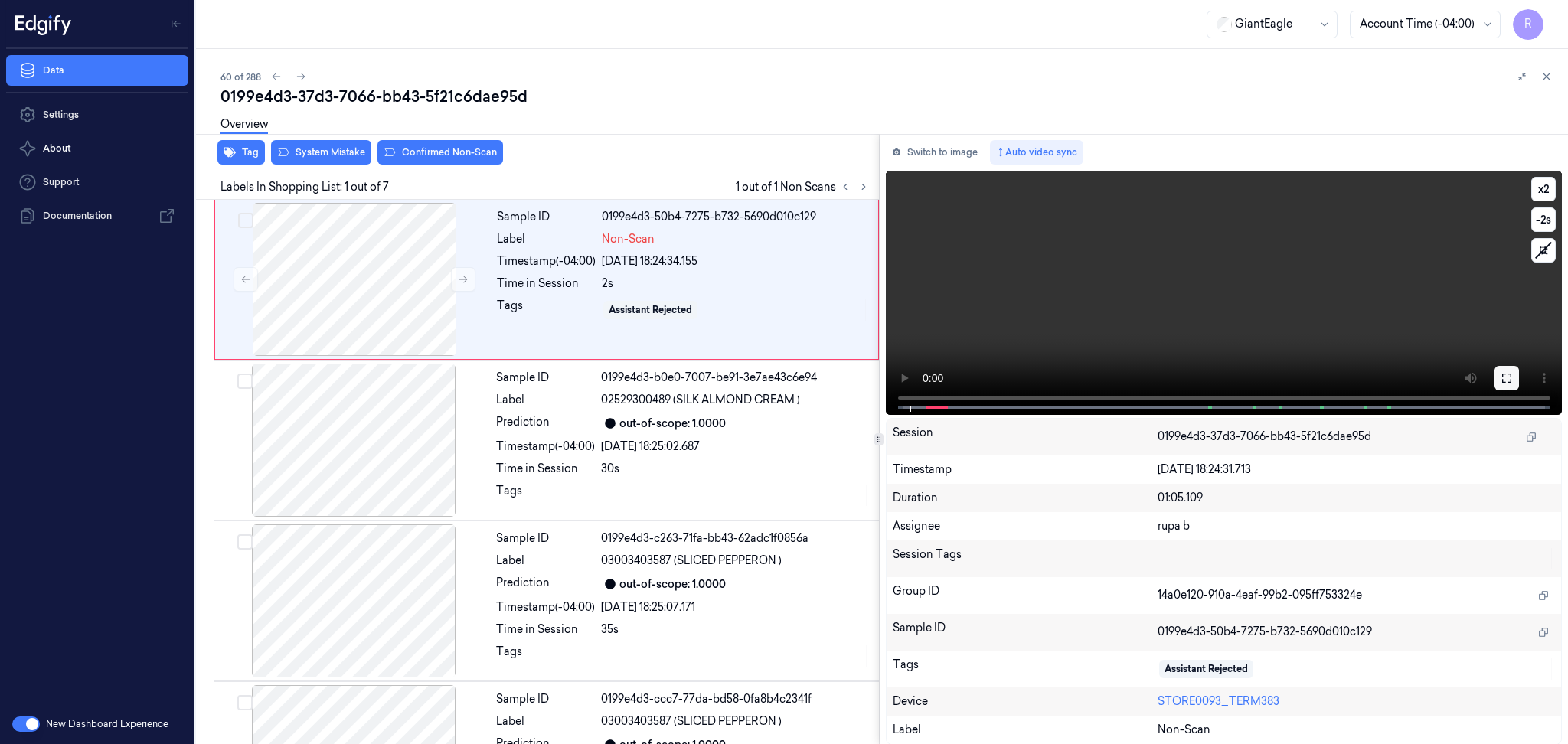
click at [1498, 377] on button at bounding box center [1507, 378] width 25 height 25
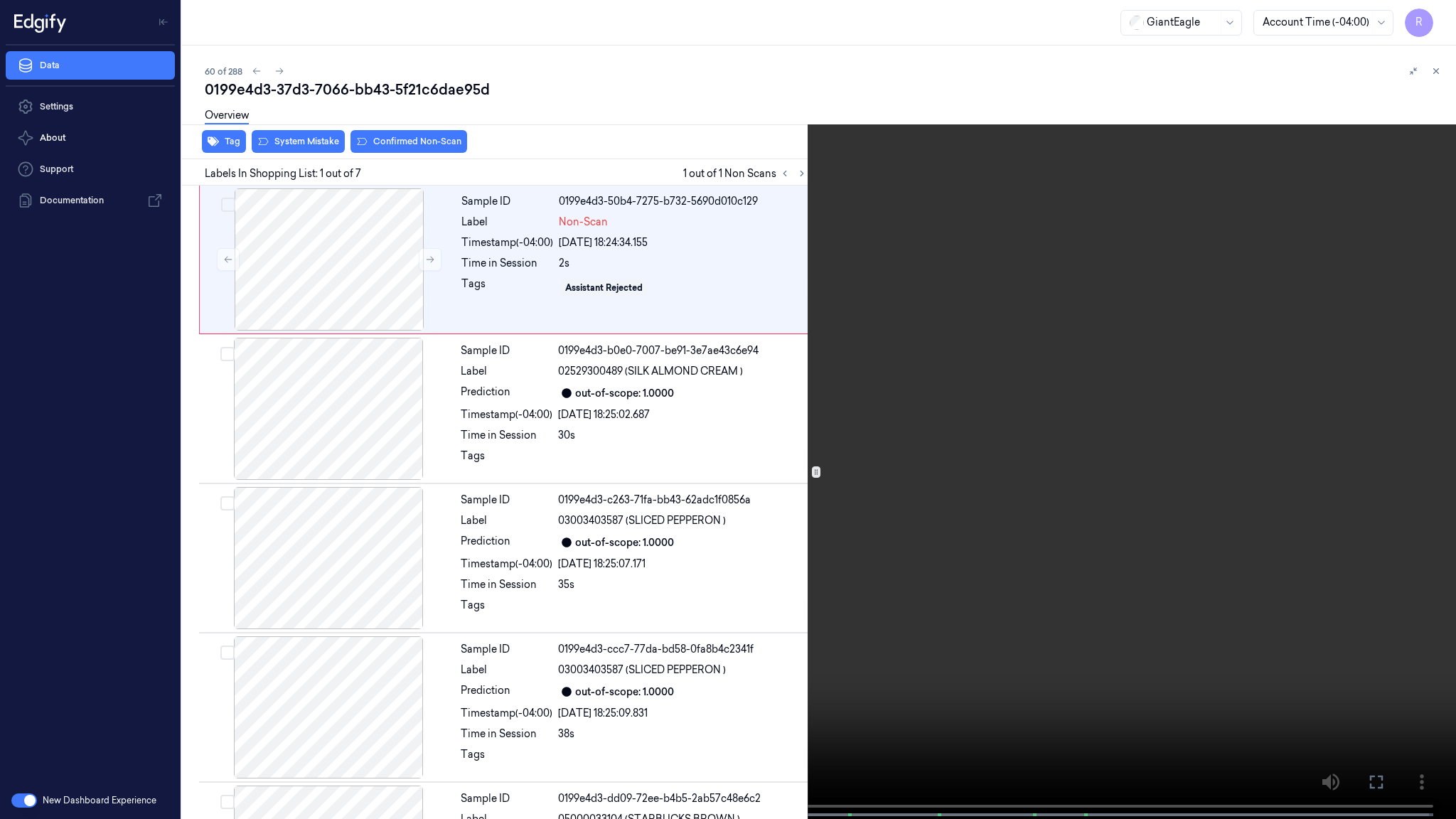
click at [1392, 421] on video at bounding box center [728, 411] width 1456 height 822
click at [1434, 23] on button "x 2" at bounding box center [1439, 17] width 23 height 23
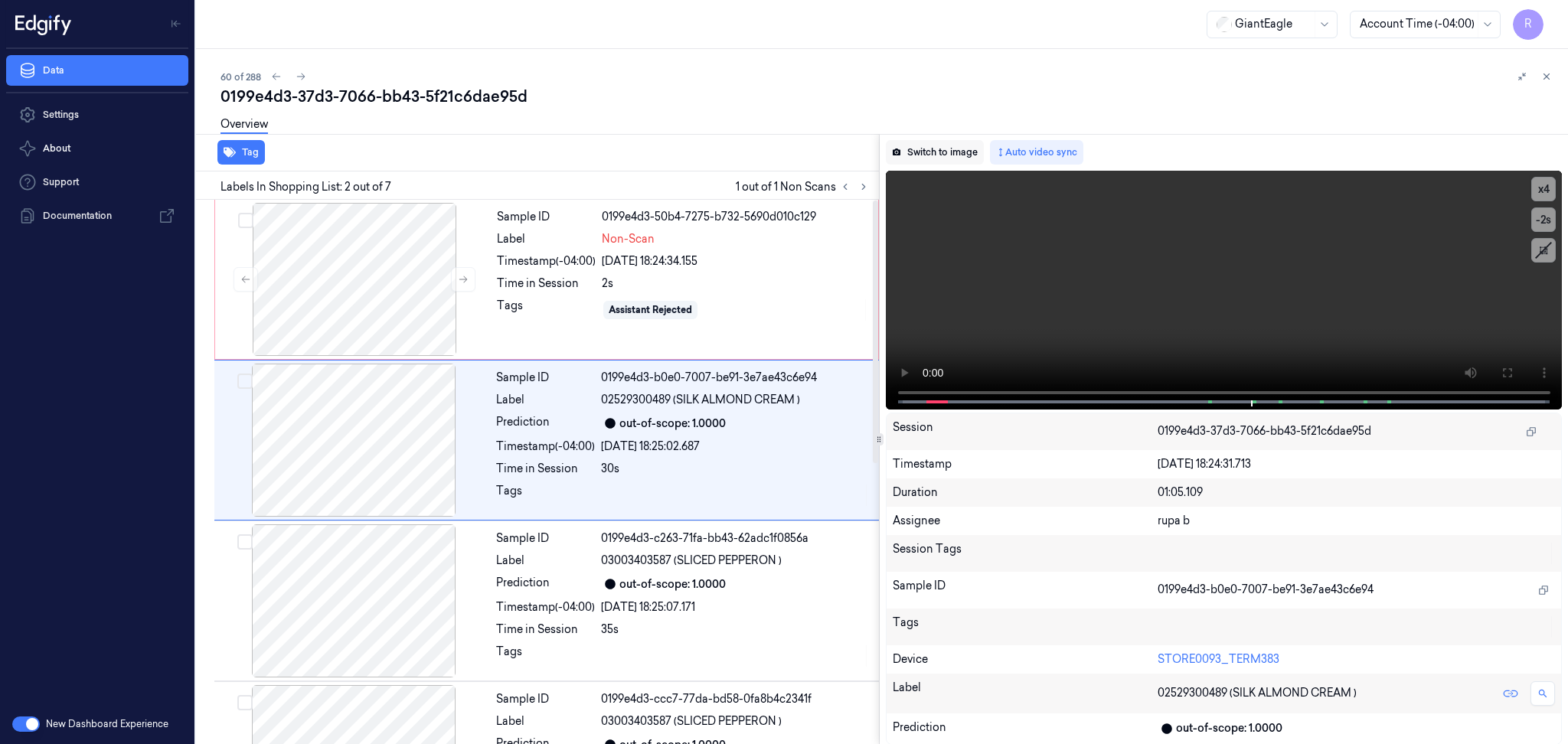
click at [930, 144] on button "Switch to image" at bounding box center [934, 152] width 98 height 25
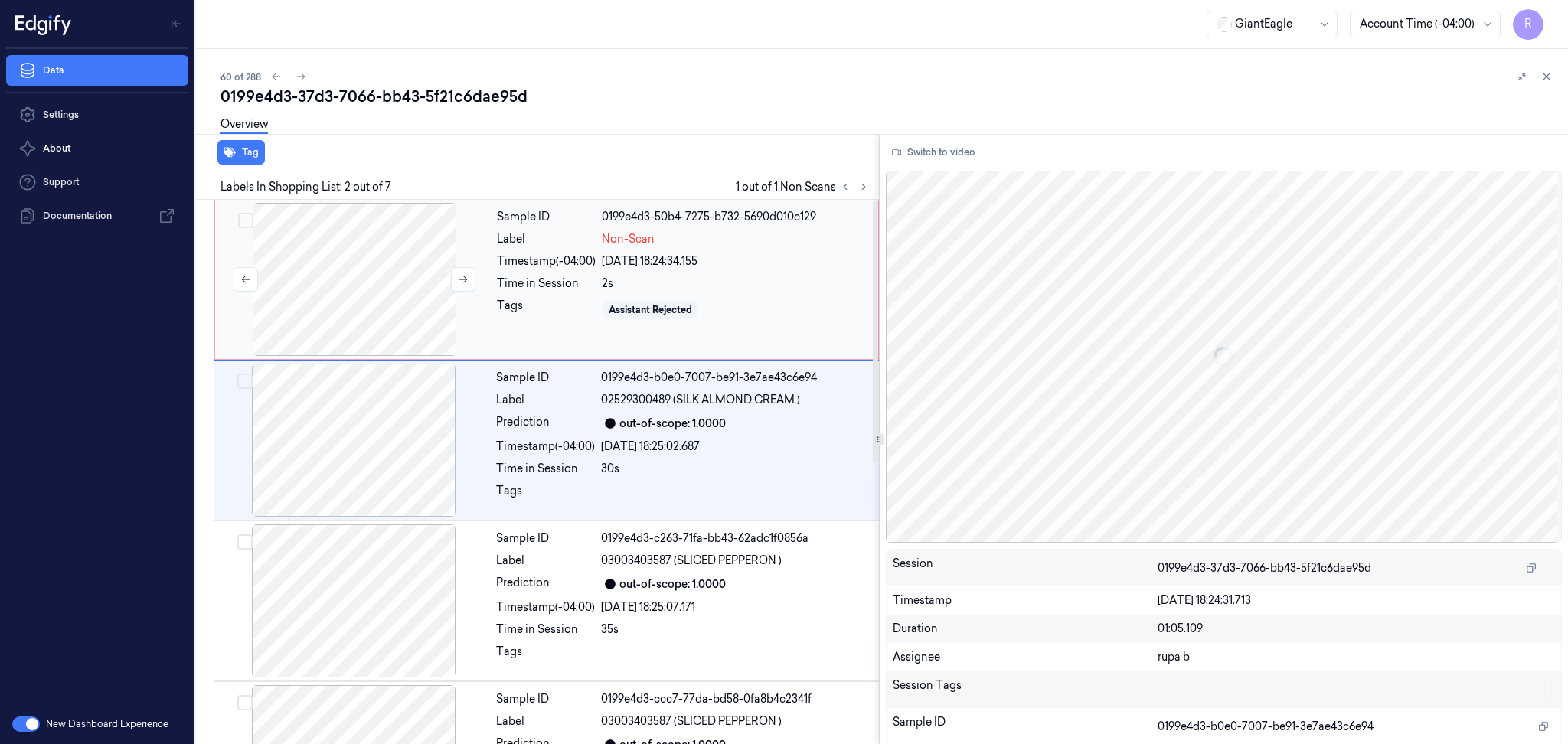
click at [314, 271] on div at bounding box center [355, 279] width 272 height 153
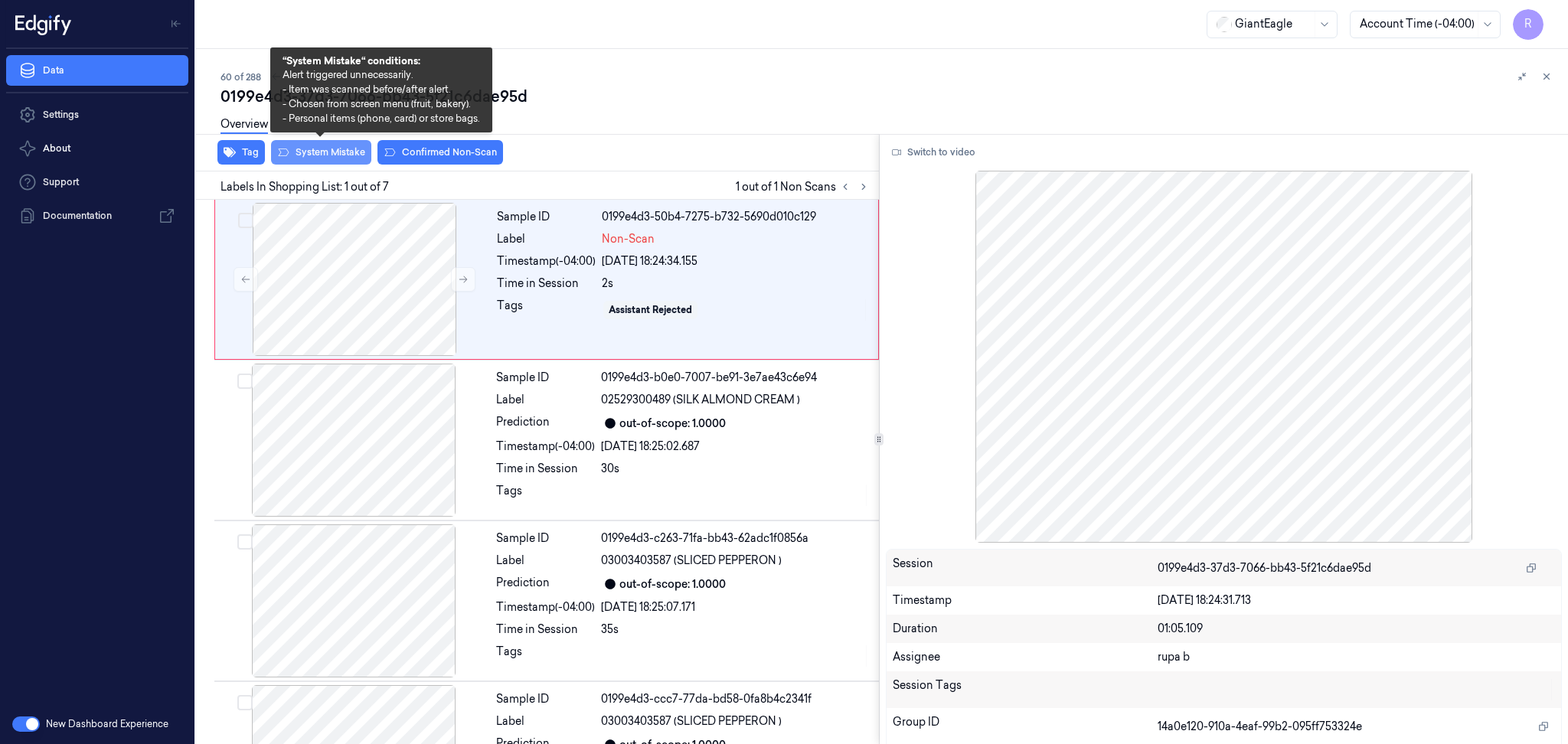
click at [321, 157] on button "System Mistake" at bounding box center [321, 152] width 100 height 25
